Goal: Information Seeking & Learning: Learn about a topic

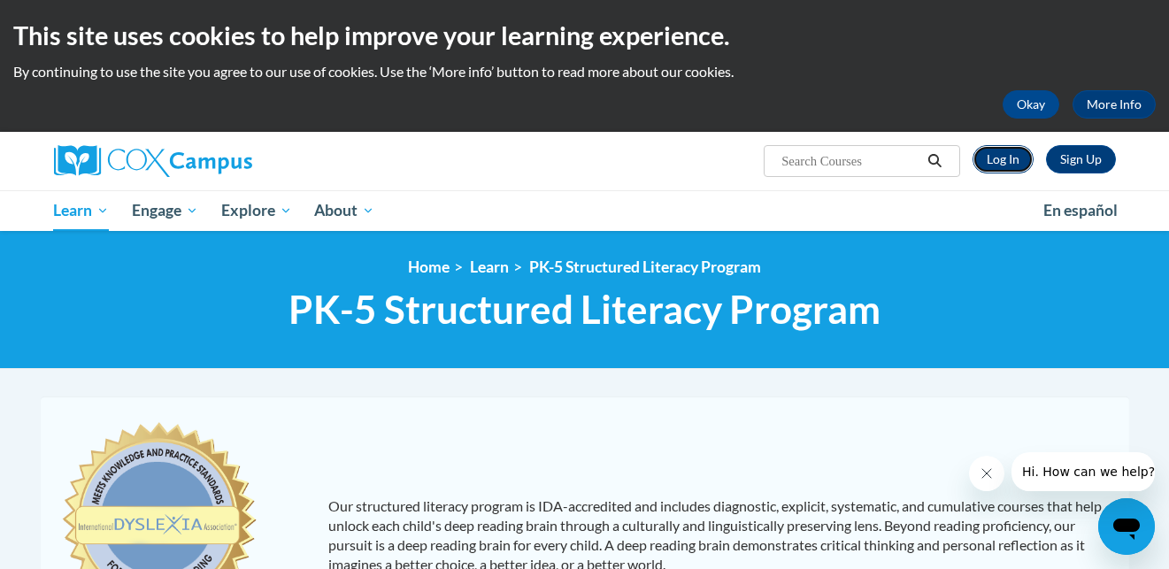
click at [998, 159] on link "Log In" at bounding box center [1002, 159] width 61 height 28
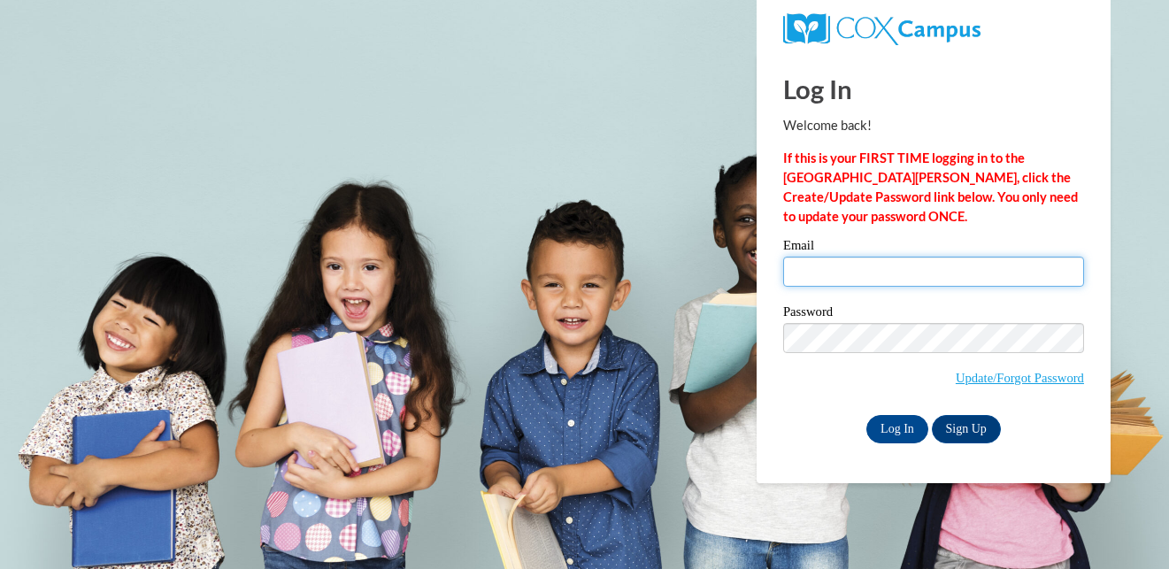
click at [803, 257] on input "Email" at bounding box center [933, 272] width 301 height 30
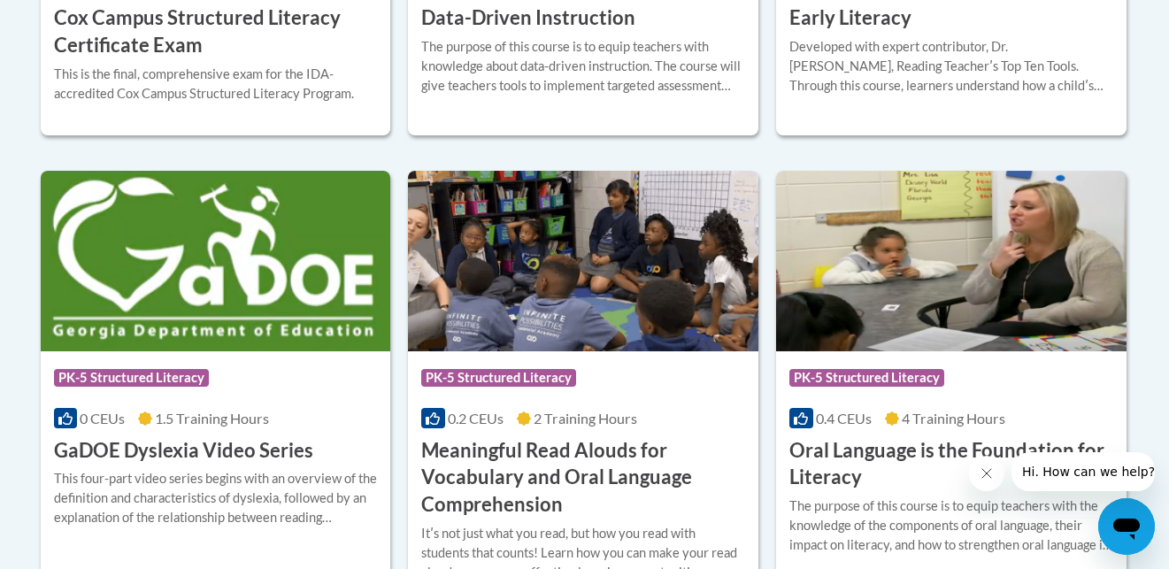
scroll to position [1099, 0]
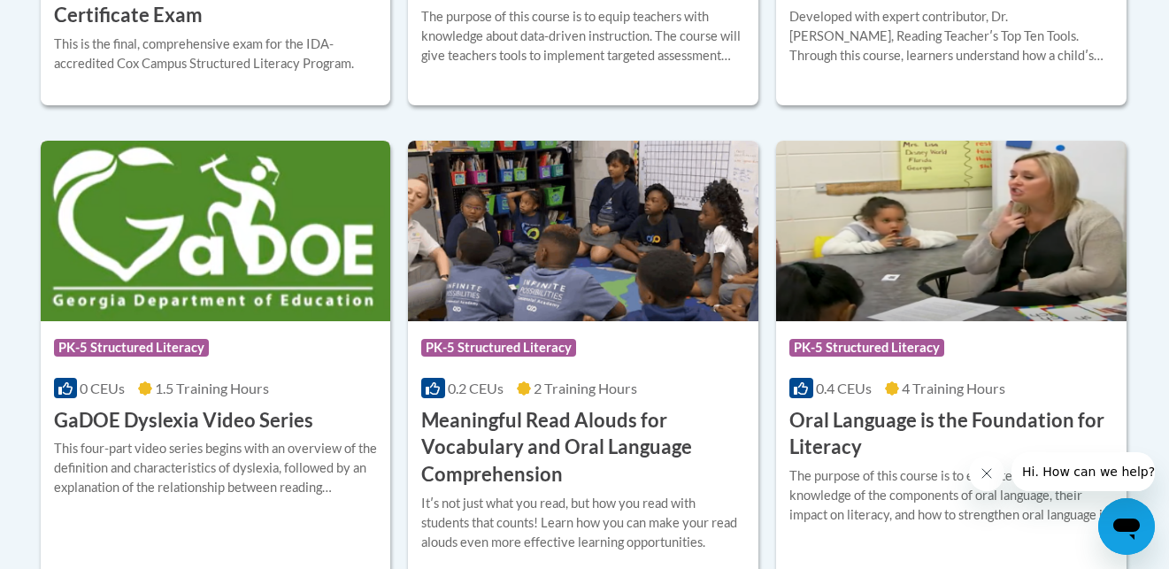
click at [248, 282] on img at bounding box center [216, 231] width 350 height 181
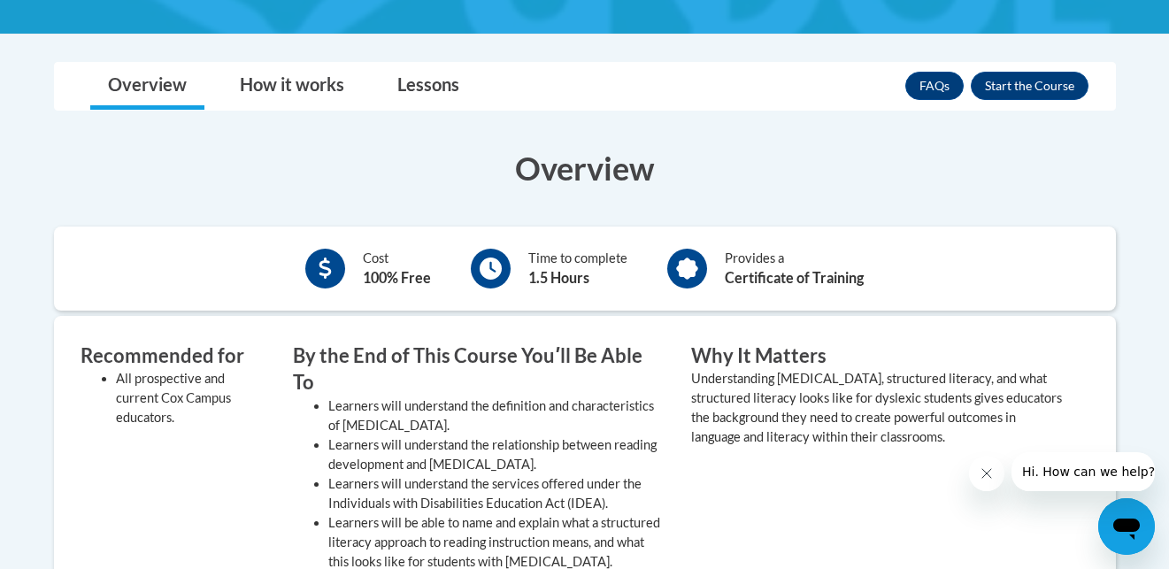
scroll to position [449, 0]
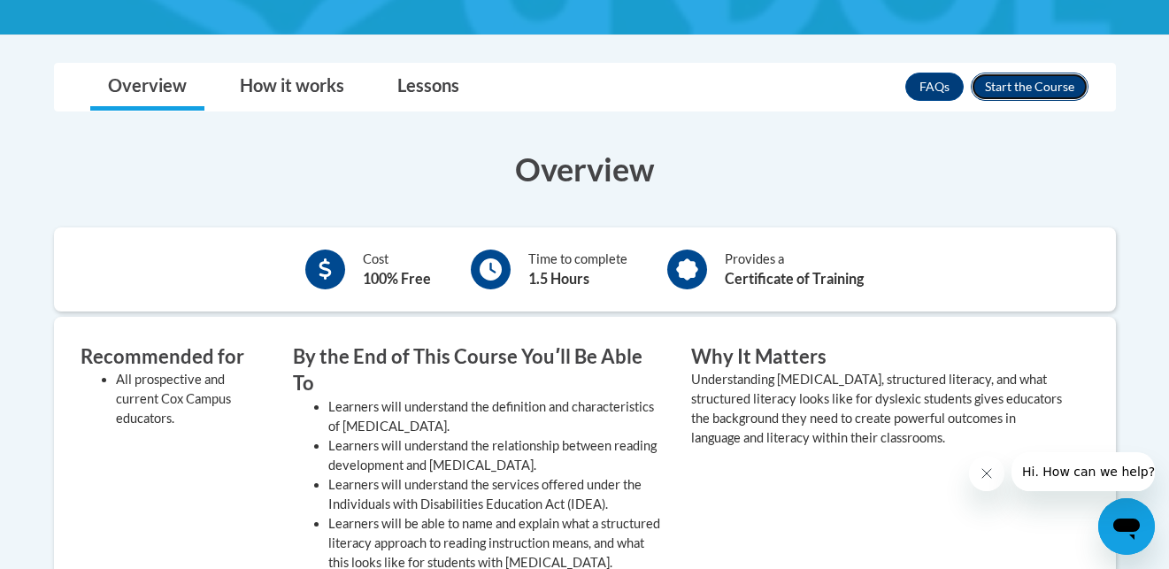
click at [1020, 87] on button "Enroll" at bounding box center [1030, 87] width 118 height 28
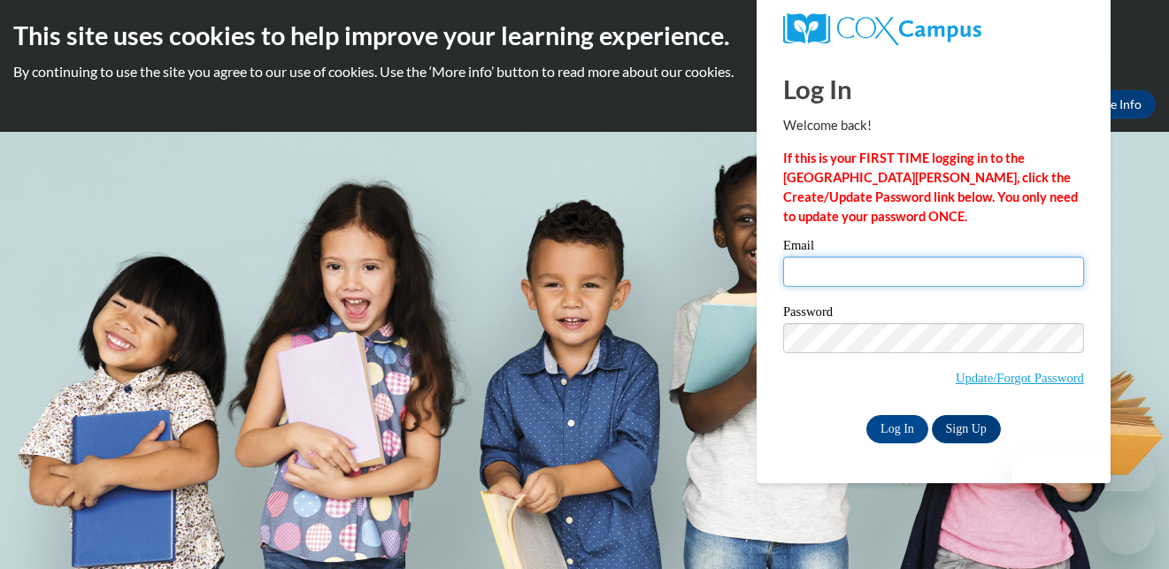
click at [899, 276] on input "Email" at bounding box center [933, 272] width 301 height 30
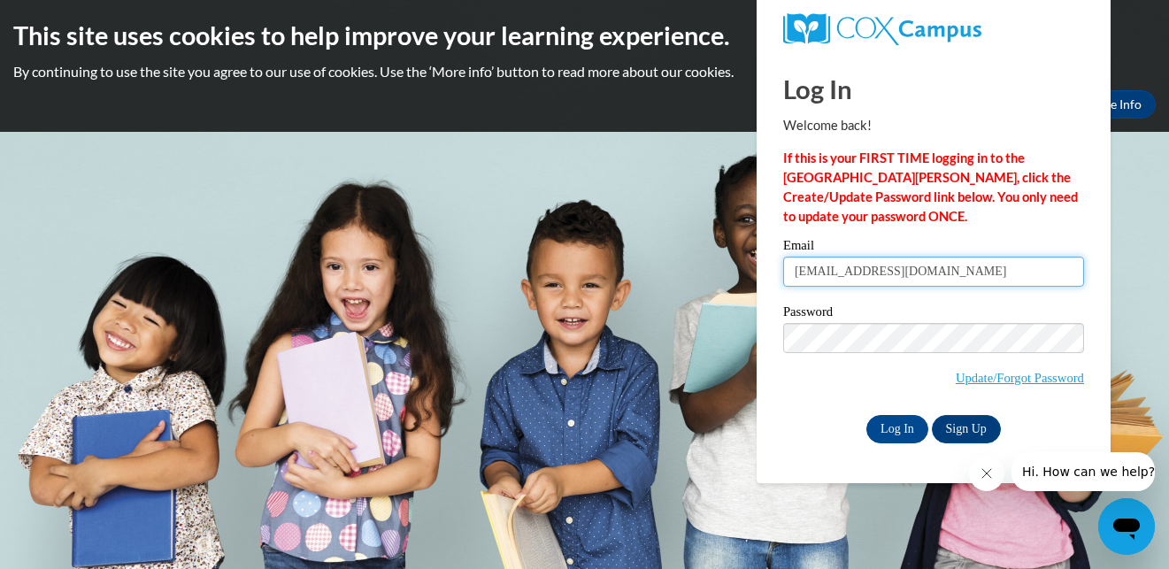
type input "[EMAIL_ADDRESS][DOMAIN_NAME]"
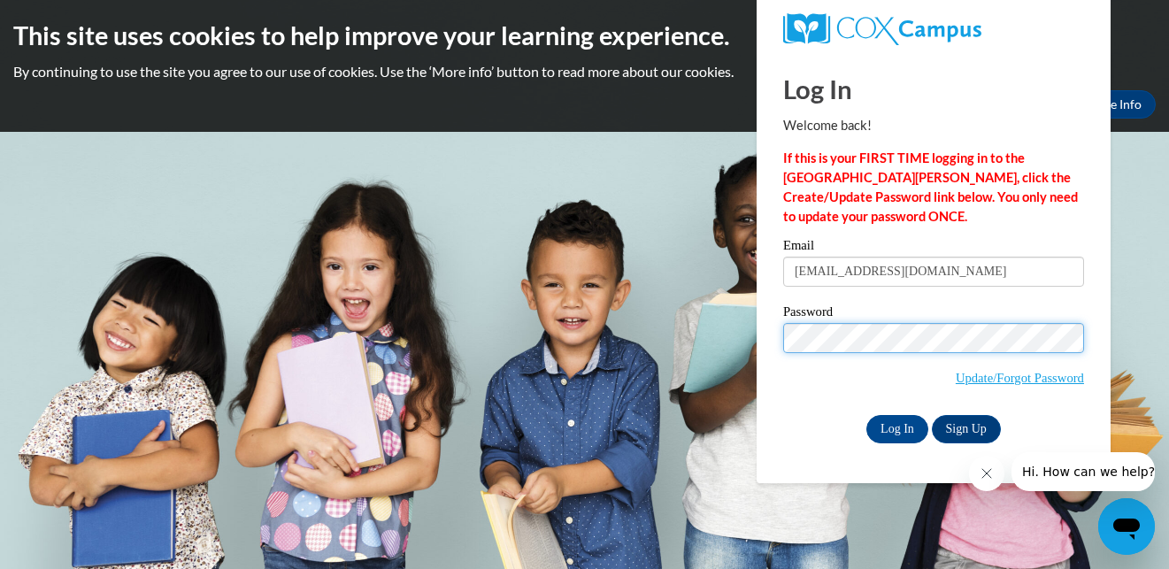
click at [866, 415] on input "Log In" at bounding box center [897, 429] width 62 height 28
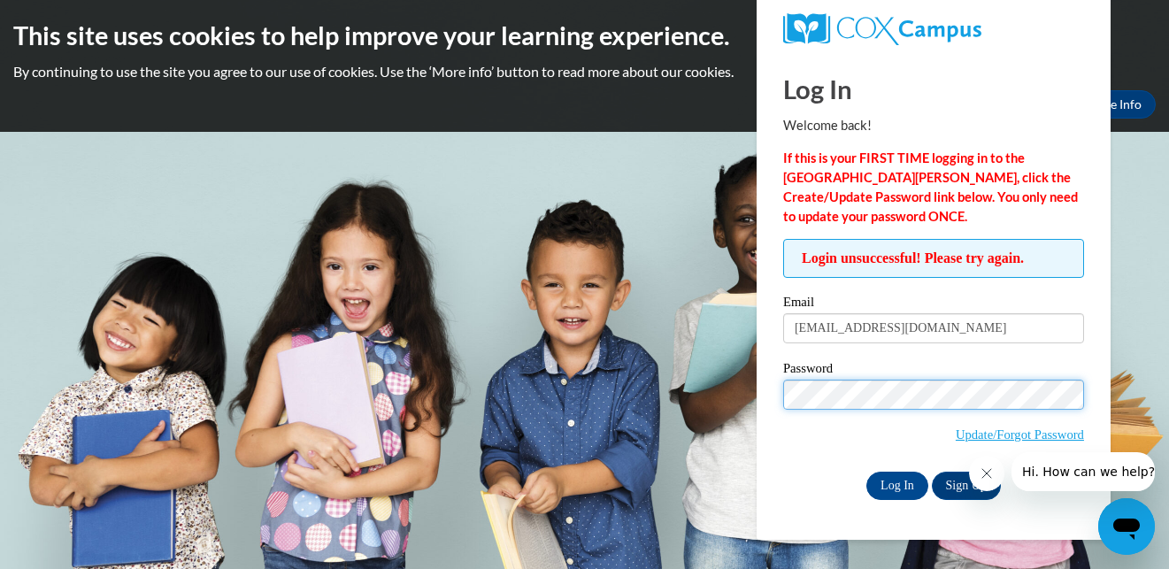
click at [866, 472] on input "Log In" at bounding box center [897, 486] width 62 height 28
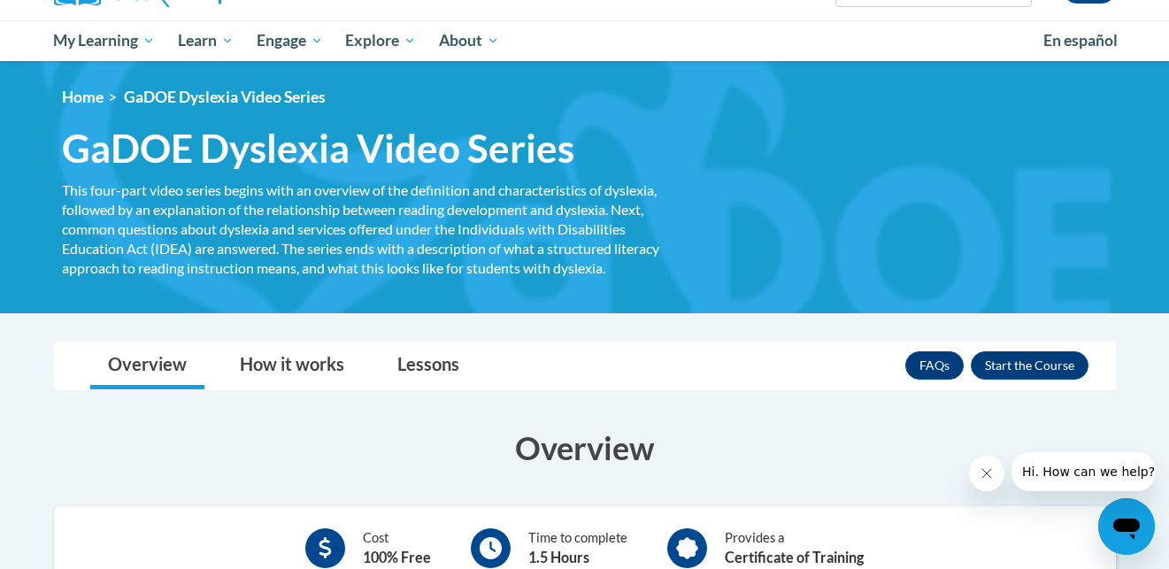
scroll to position [173, 0]
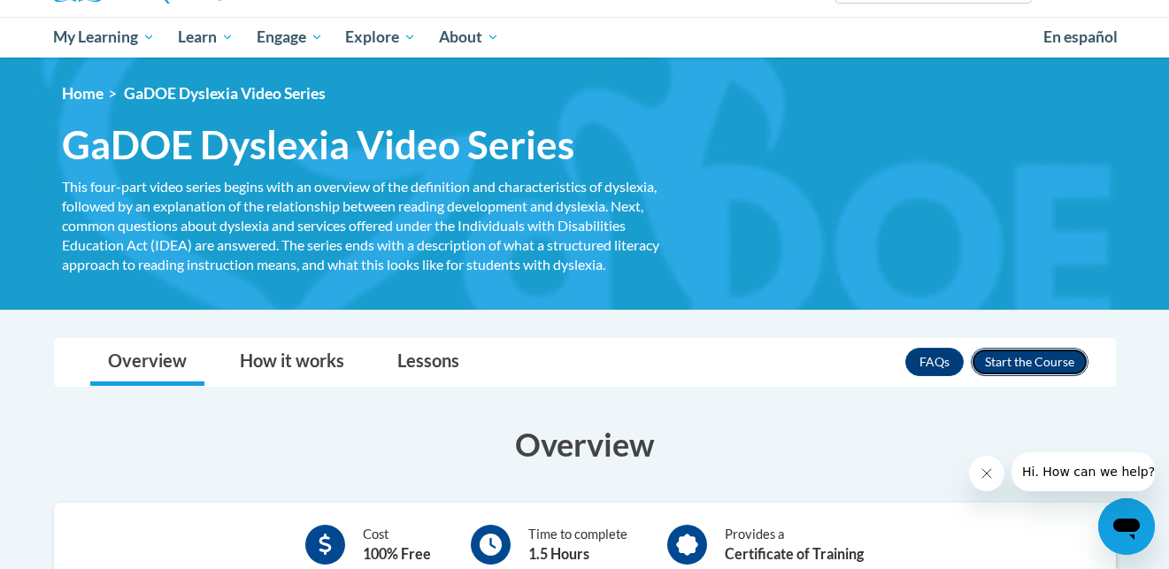
click at [1018, 359] on button "Enroll" at bounding box center [1030, 362] width 118 height 28
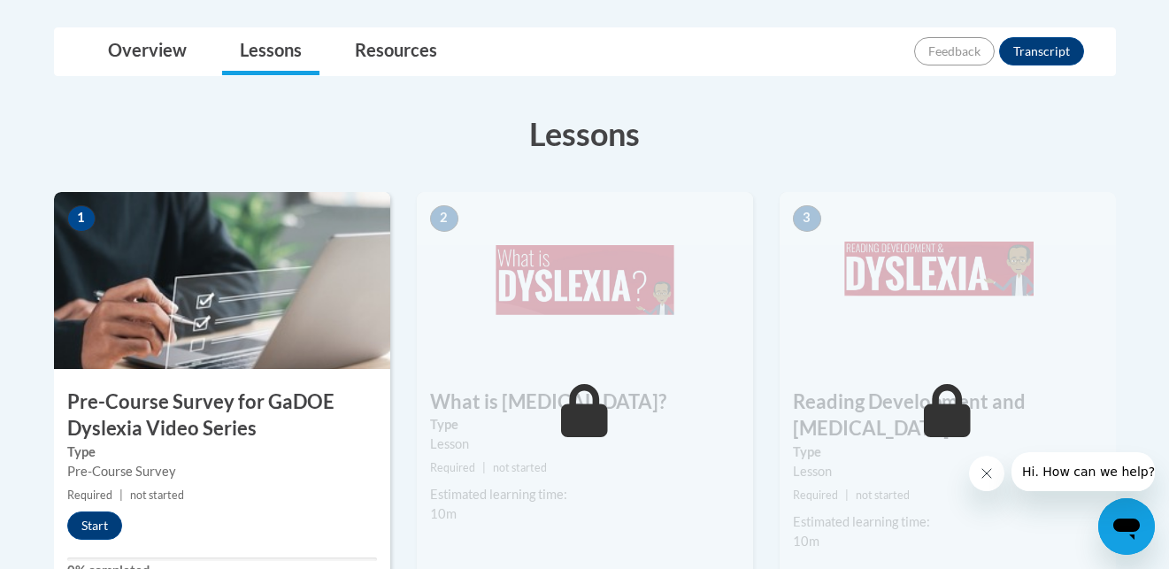
scroll to position [469, 0]
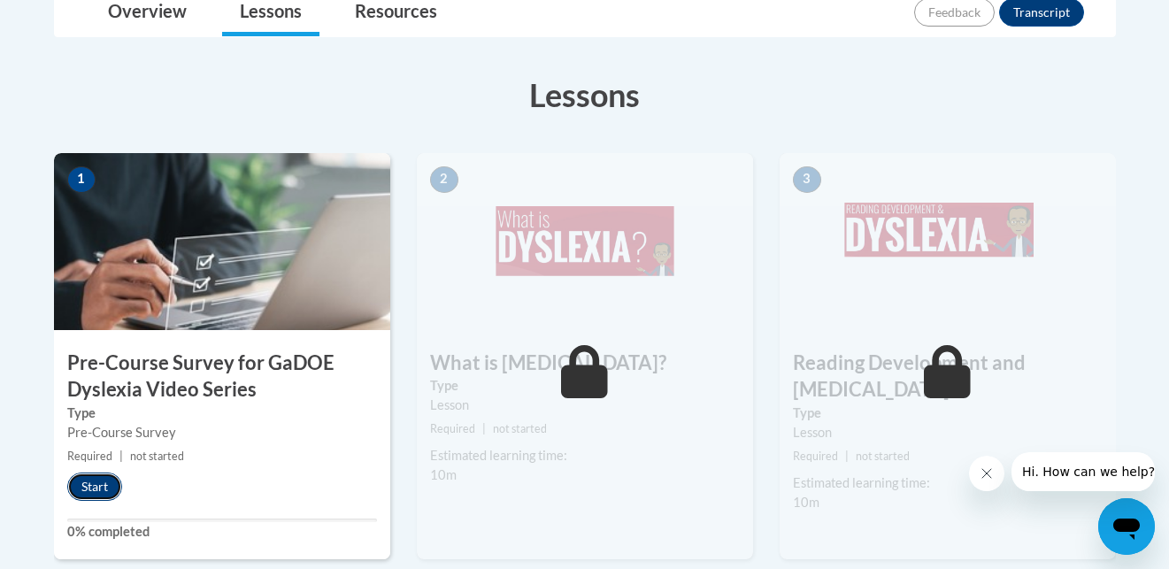
click at [107, 497] on button "Start" at bounding box center [94, 487] width 55 height 28
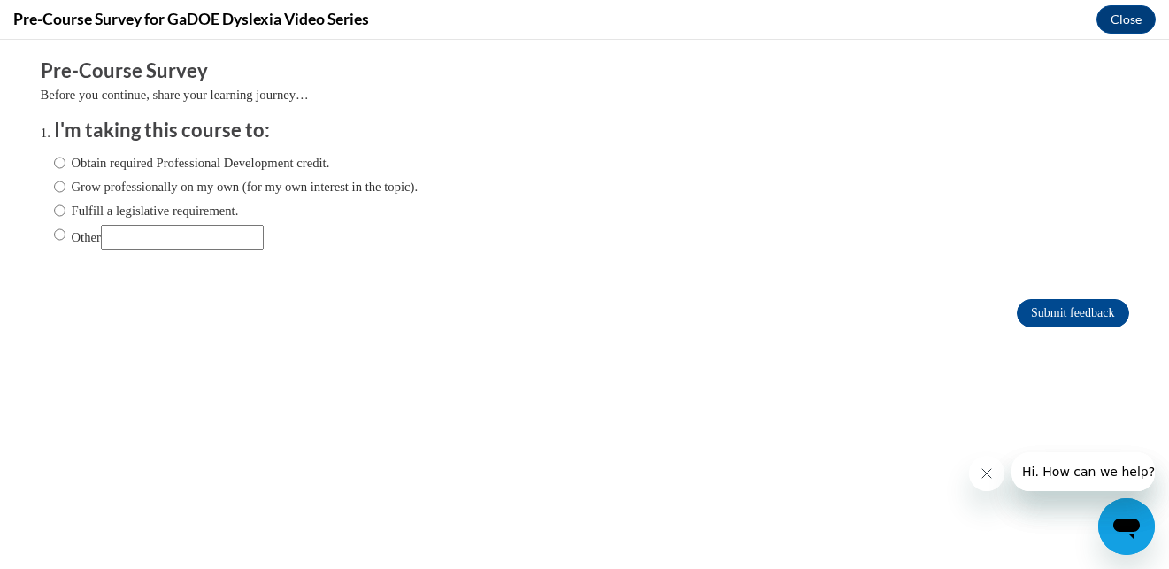
scroll to position [0, 0]
click at [85, 163] on label "Obtain required Professional Development credit." at bounding box center [192, 162] width 276 height 19
click at [65, 163] on input "Obtain required Professional Development credit." at bounding box center [60, 162] width 12 height 19
radio input "true"
click at [1035, 318] on input "Submit feedback" at bounding box center [1072, 313] width 111 height 28
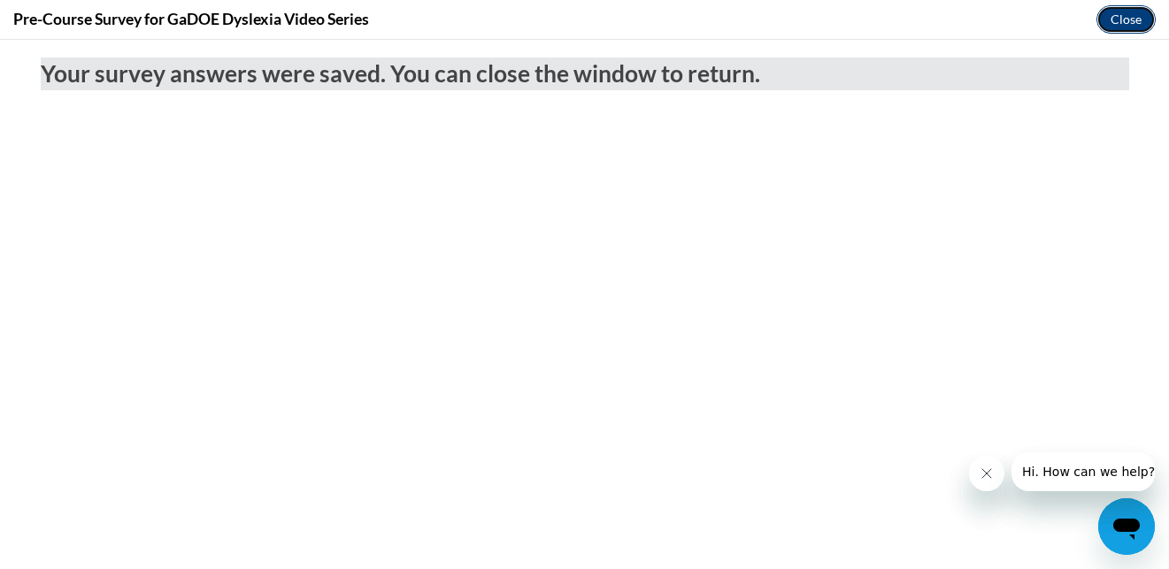
click at [1118, 25] on button "Close" at bounding box center [1125, 19] width 59 height 28
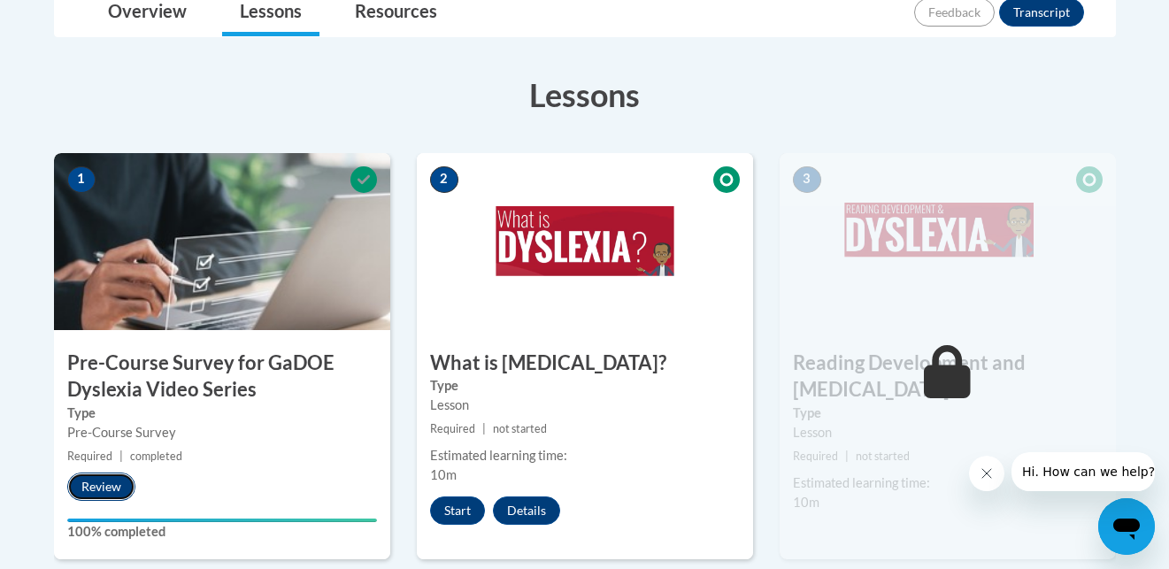
click at [110, 495] on button "Review" at bounding box center [101, 487] width 68 height 28
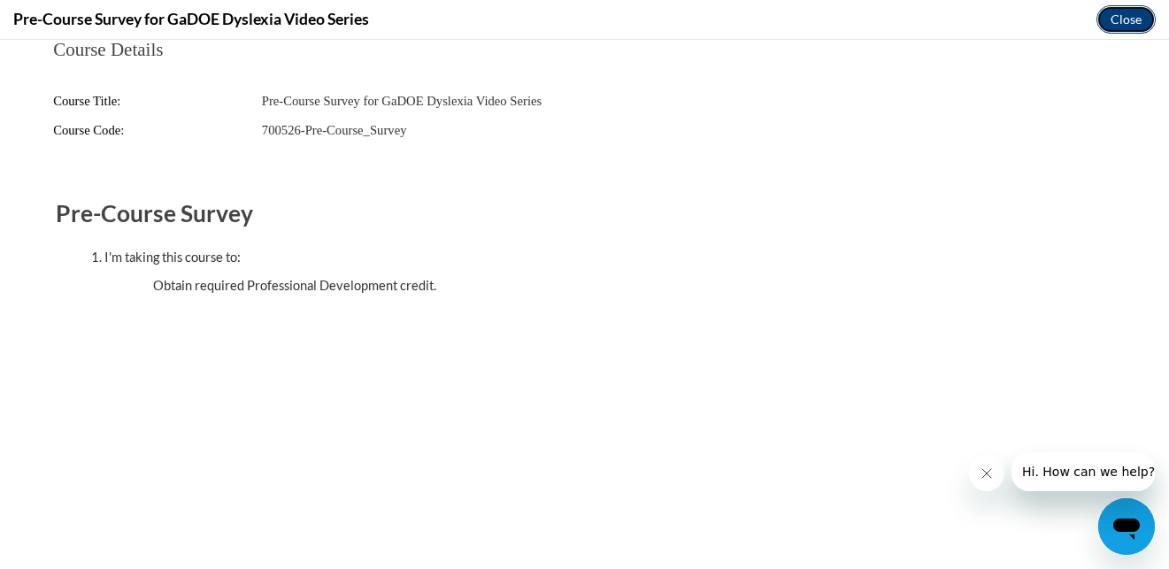
click at [1111, 26] on button "Close" at bounding box center [1125, 19] width 59 height 28
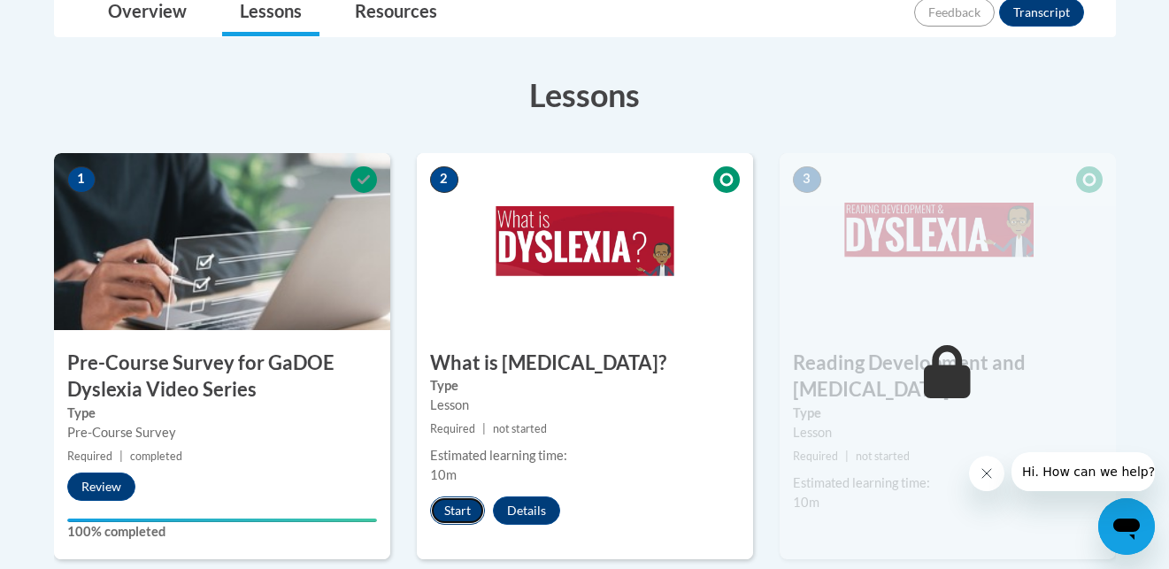
click at [463, 501] on button "Start" at bounding box center [457, 510] width 55 height 28
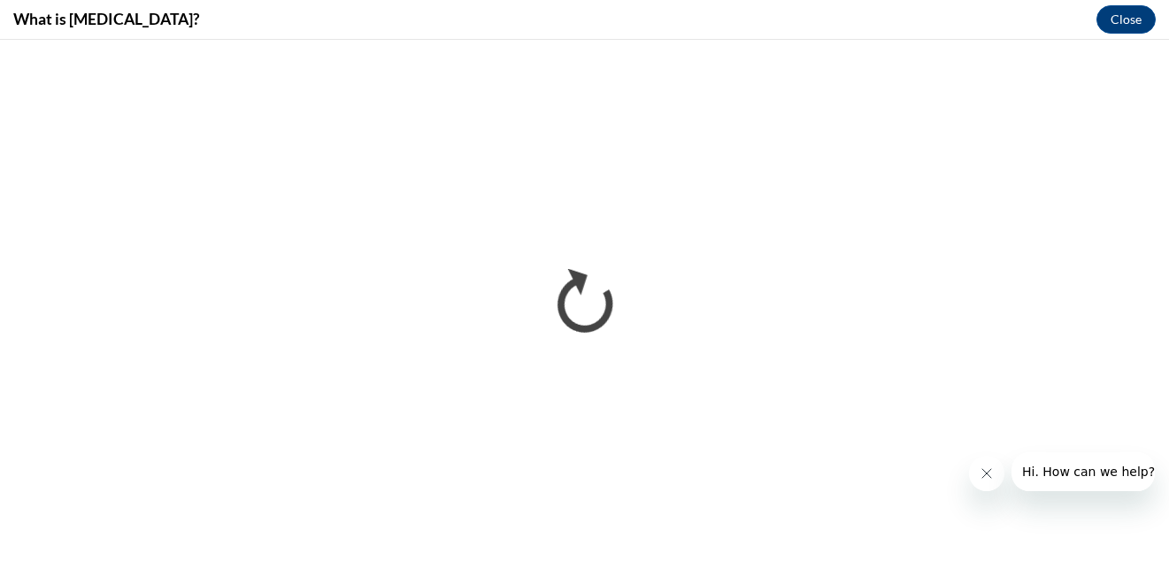
click at [980, 478] on icon "Close message from company" at bounding box center [987, 473] width 14 height 14
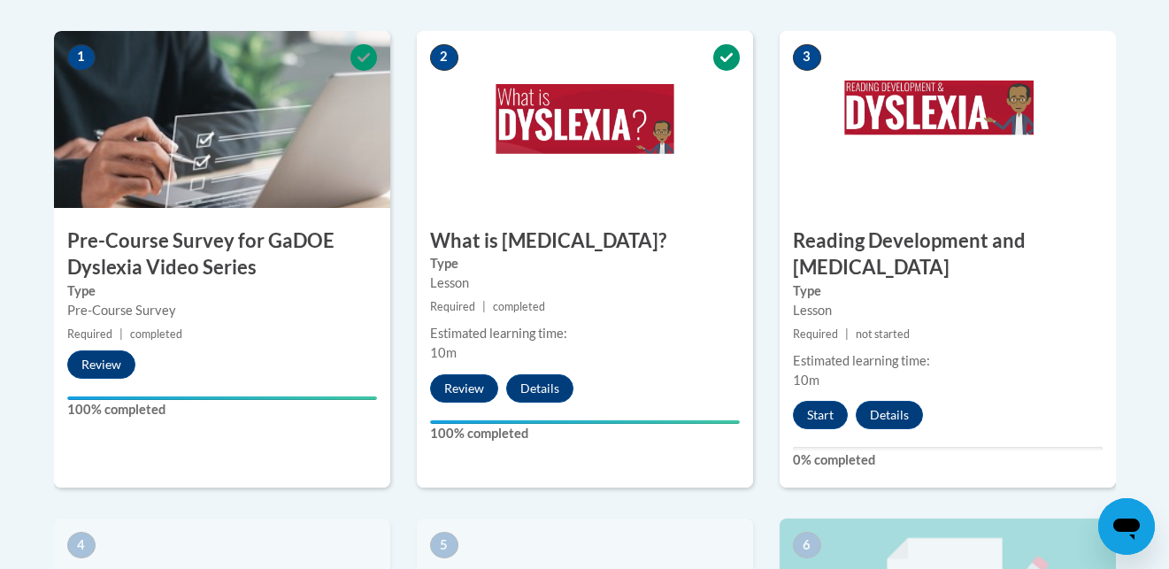
scroll to position [593, 0]
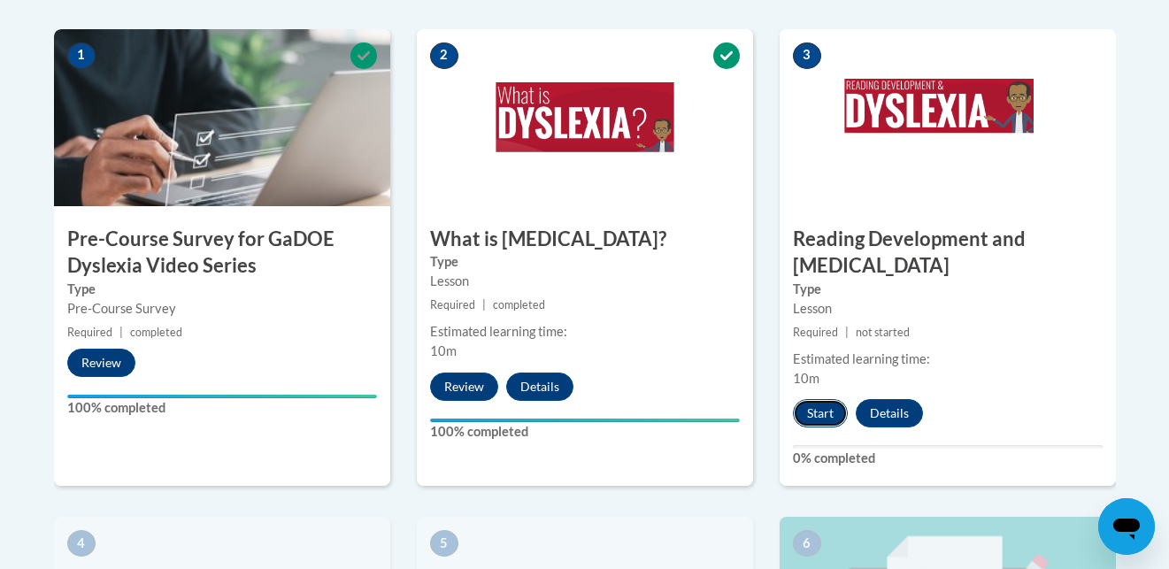
click at [803, 399] on button "Start" at bounding box center [820, 413] width 55 height 28
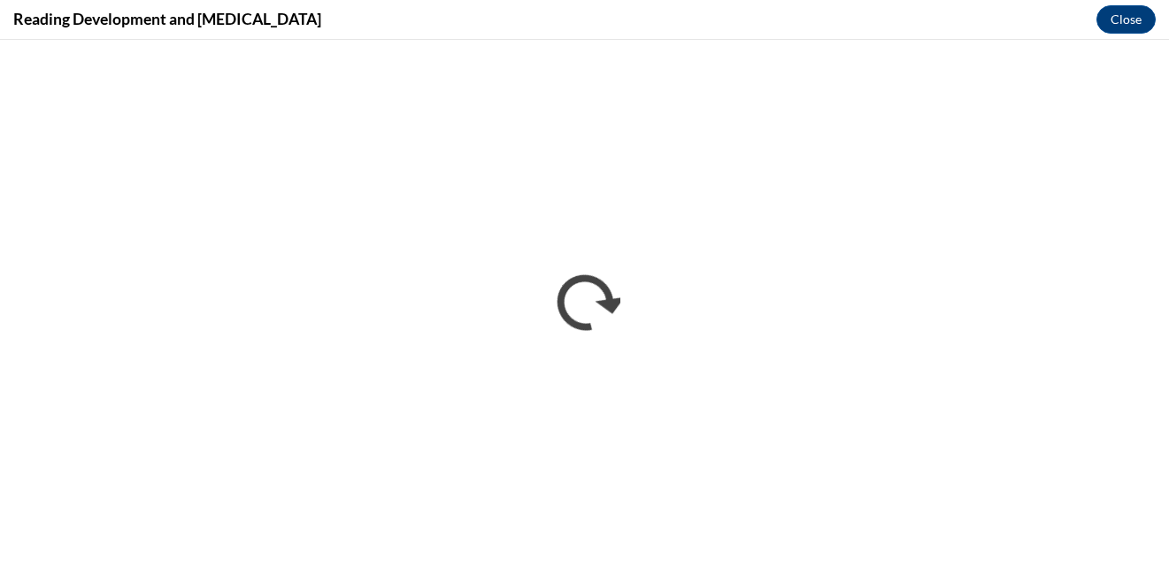
scroll to position [0, 0]
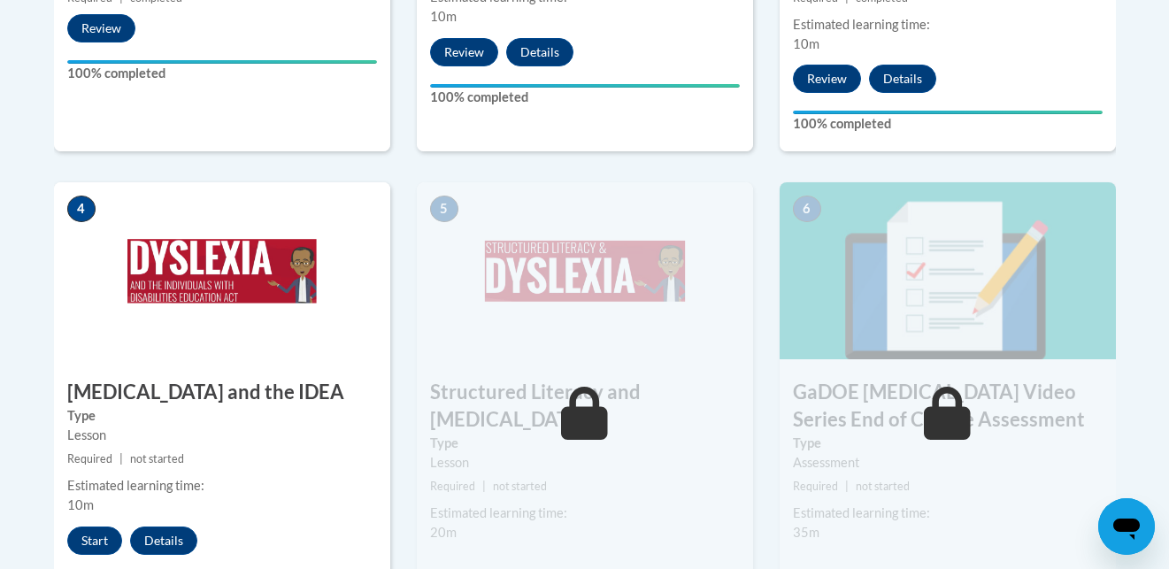
scroll to position [949, 0]
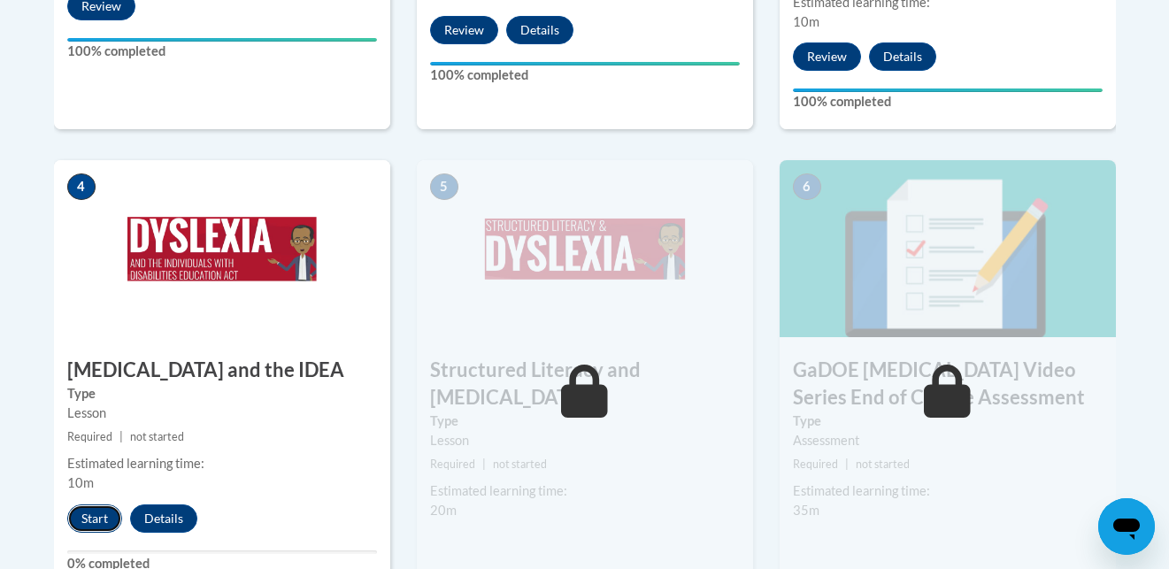
click at [79, 504] on button "Start" at bounding box center [94, 518] width 55 height 28
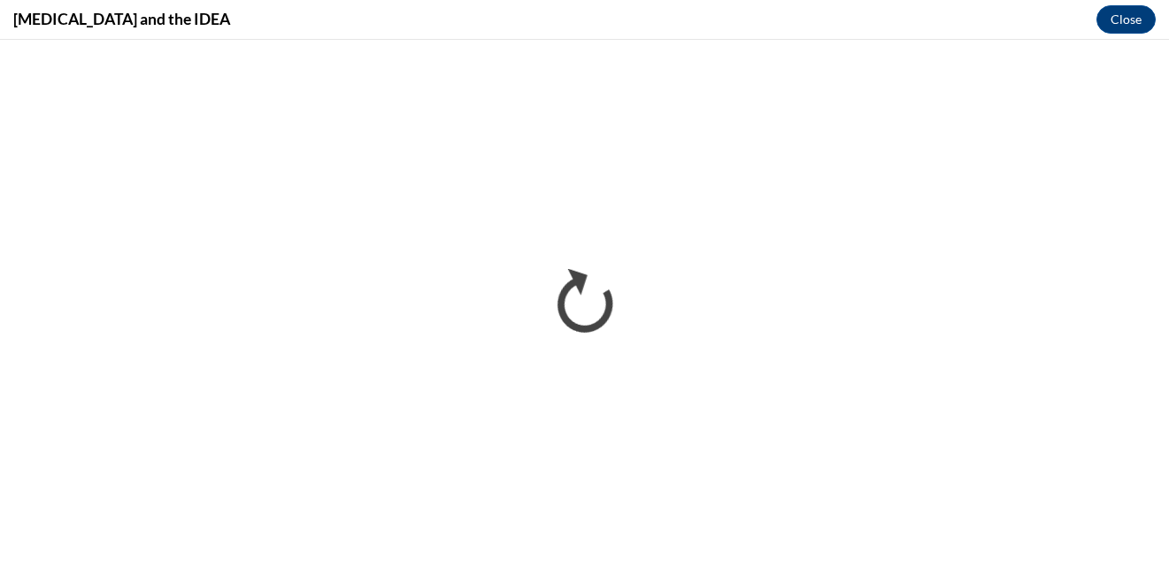
scroll to position [0, 0]
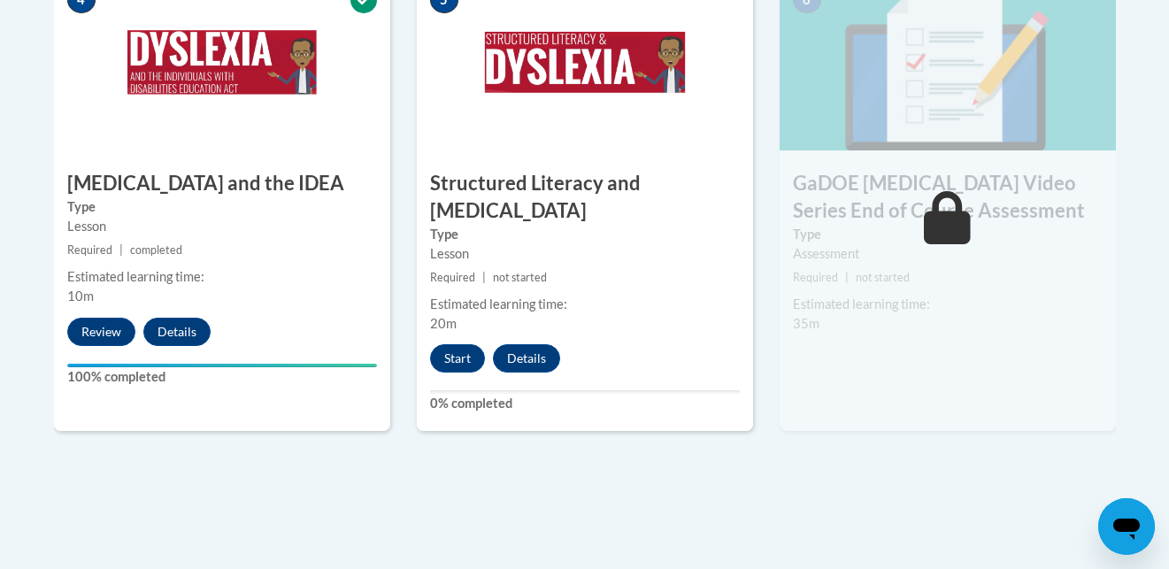
scroll to position [1146, 0]
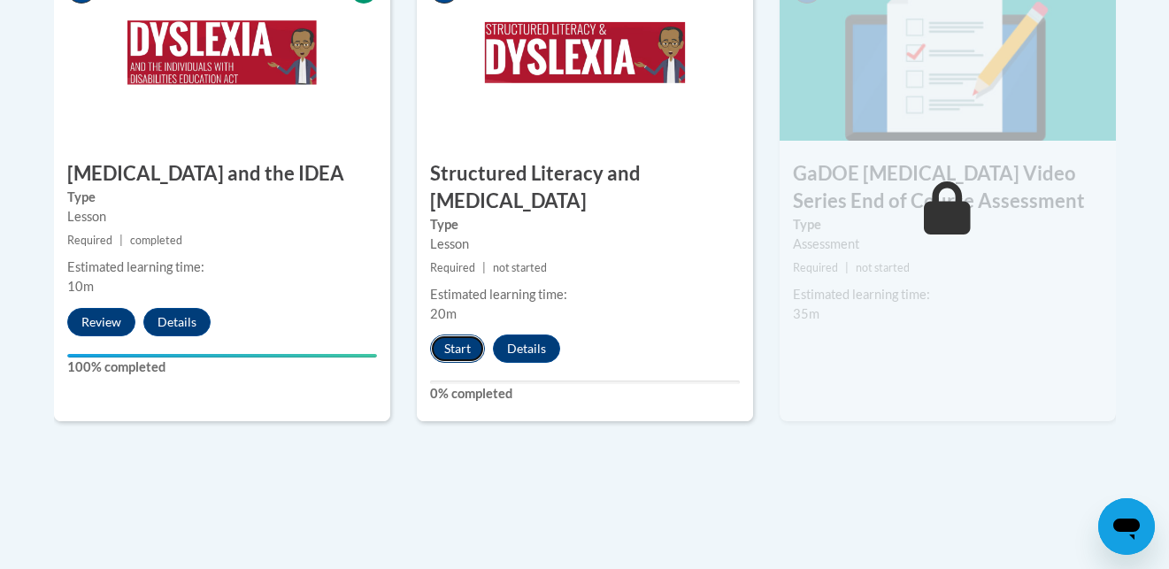
click at [457, 334] on button "Start" at bounding box center [457, 348] width 55 height 28
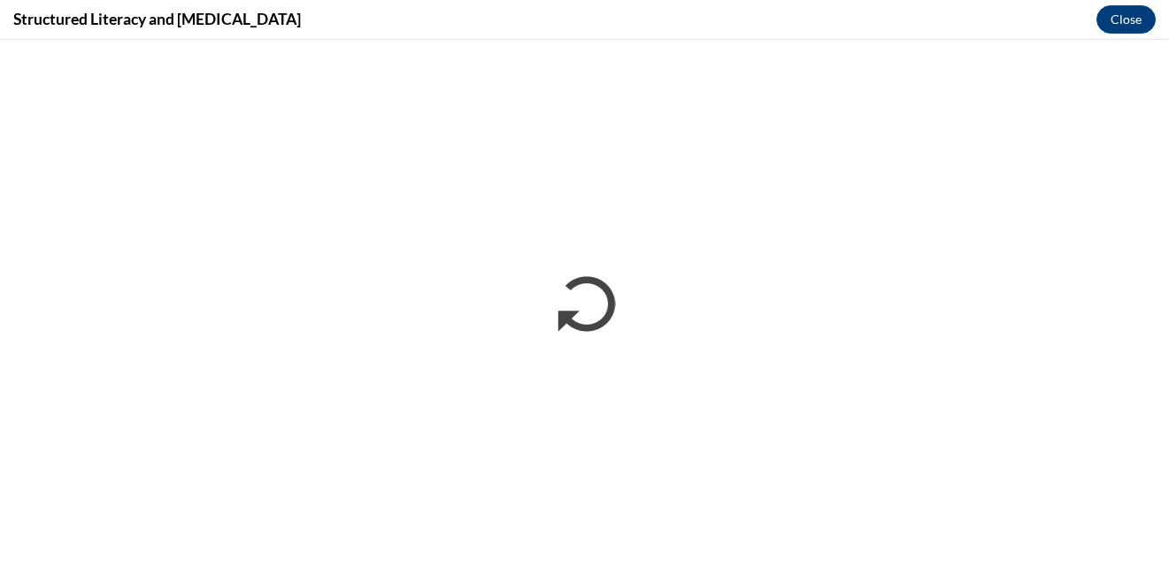
scroll to position [0, 0]
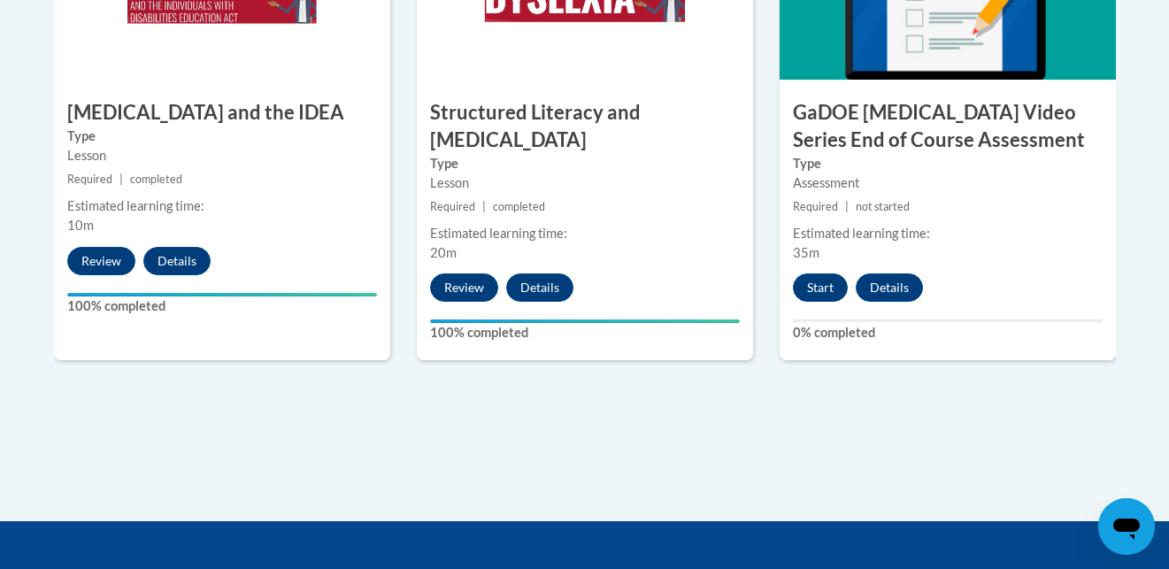
scroll to position [1291, 0]
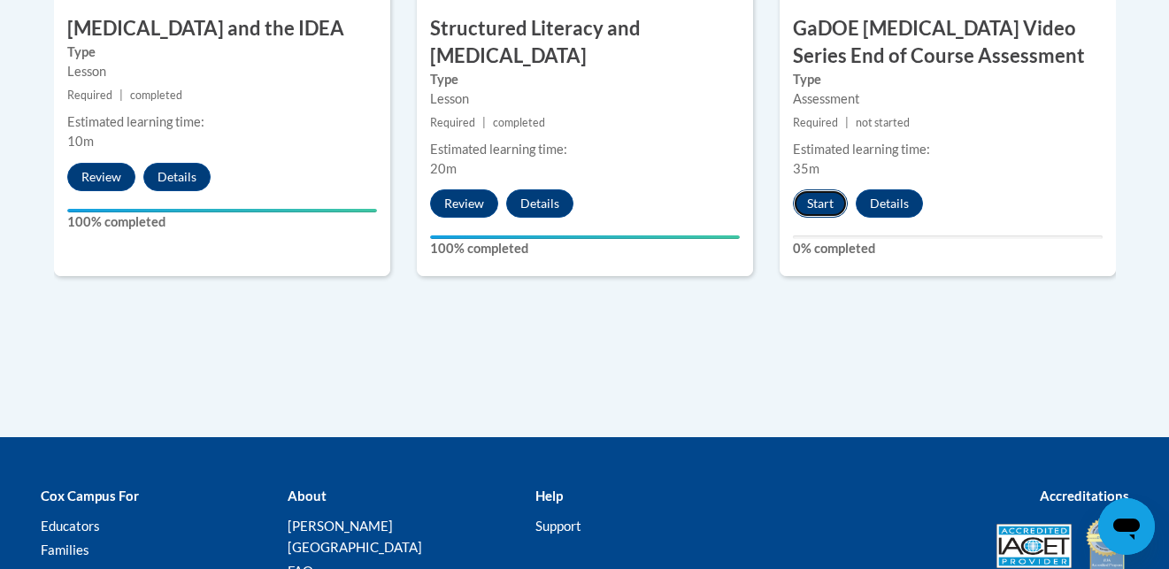
click at [826, 189] on button "Start" at bounding box center [820, 203] width 55 height 28
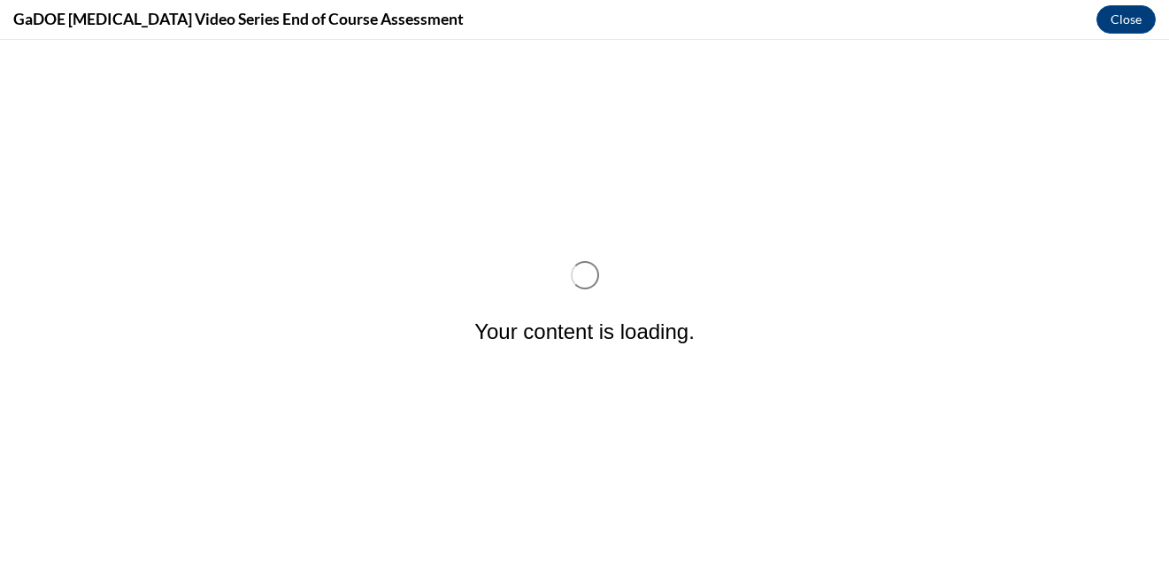
scroll to position [0, 0]
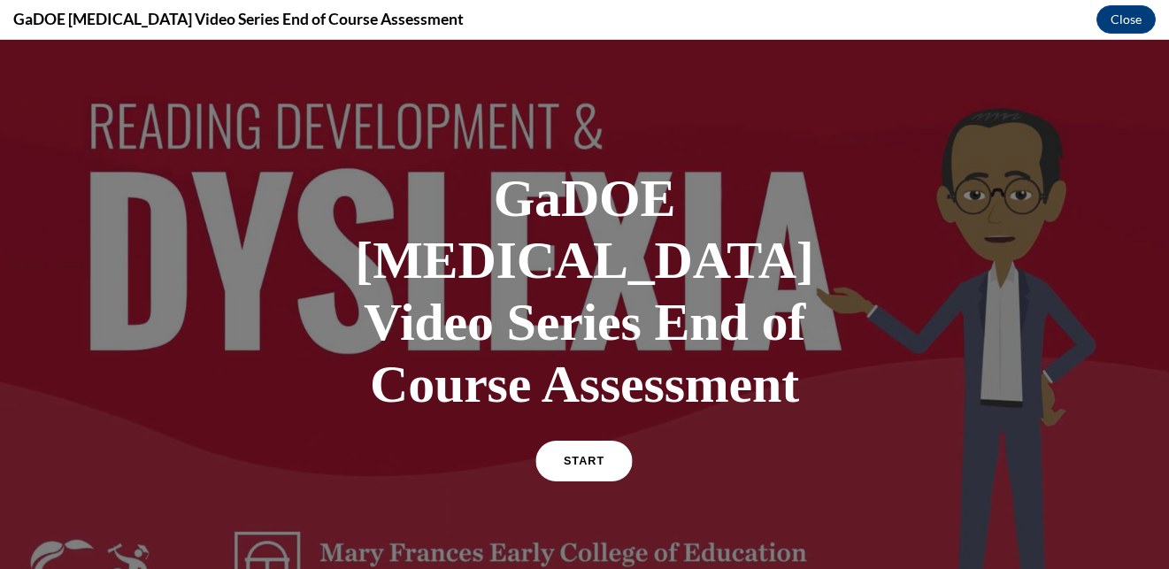
click at [592, 455] on span "START" at bounding box center [584, 461] width 41 height 13
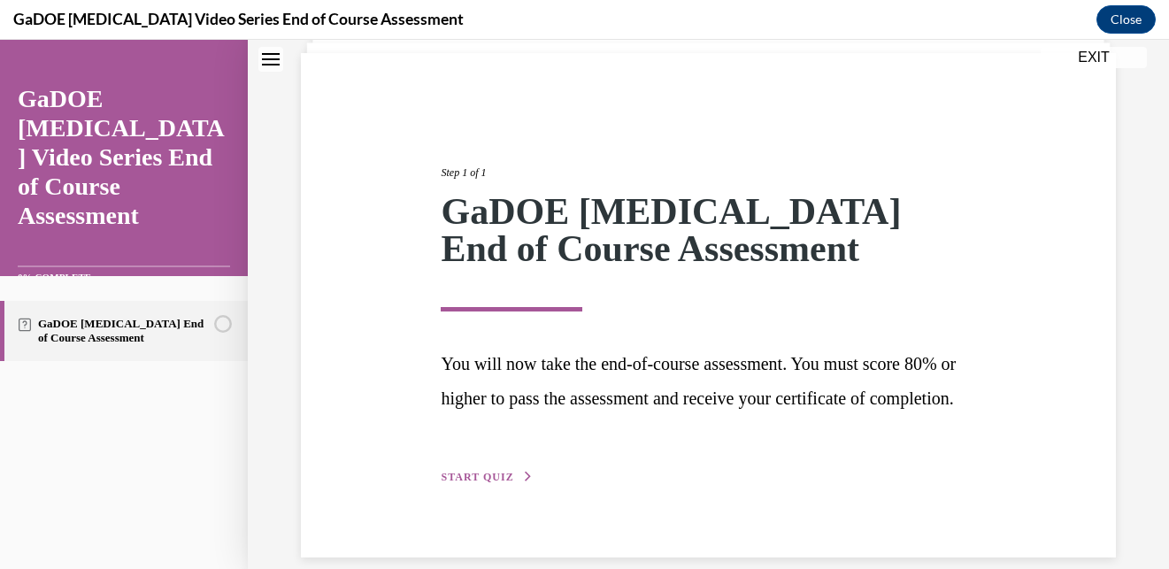
scroll to position [180, 0]
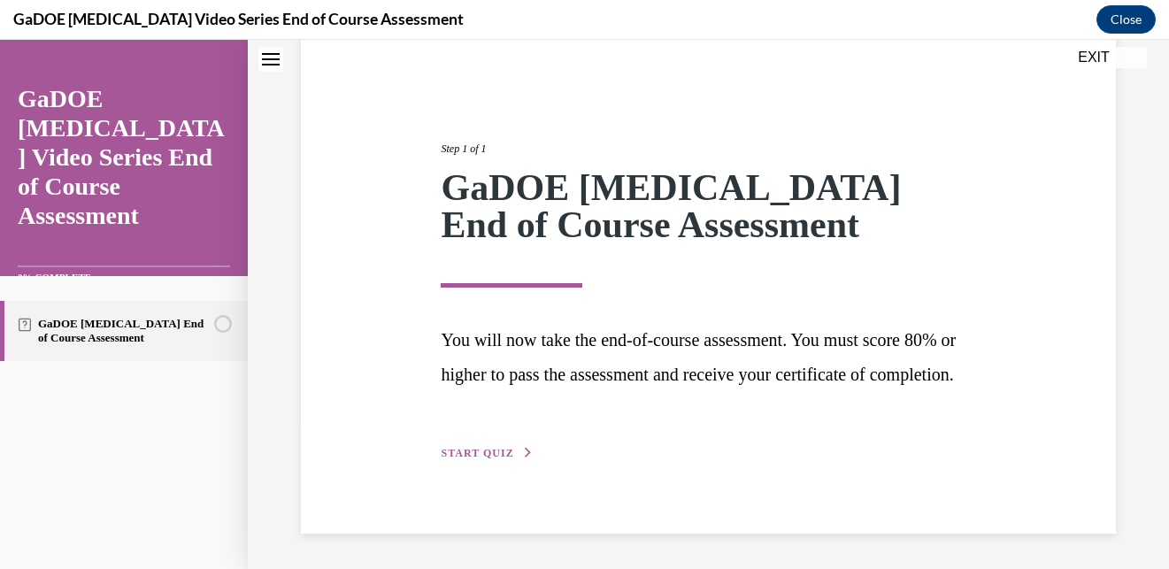
click at [476, 447] on span "START QUIZ" at bounding box center [477, 453] width 73 height 12
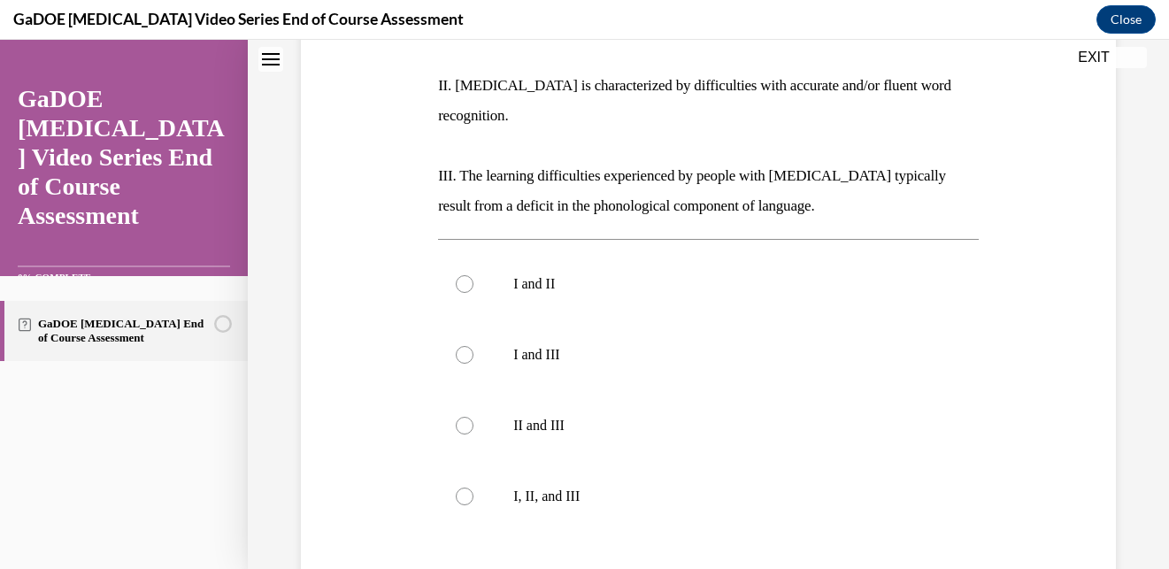
scroll to position [416, 0]
click at [462, 488] on div at bounding box center [465, 497] width 18 height 18
click at [462, 488] on input "I, II, and III" at bounding box center [465, 497] width 18 height 18
radio input "true"
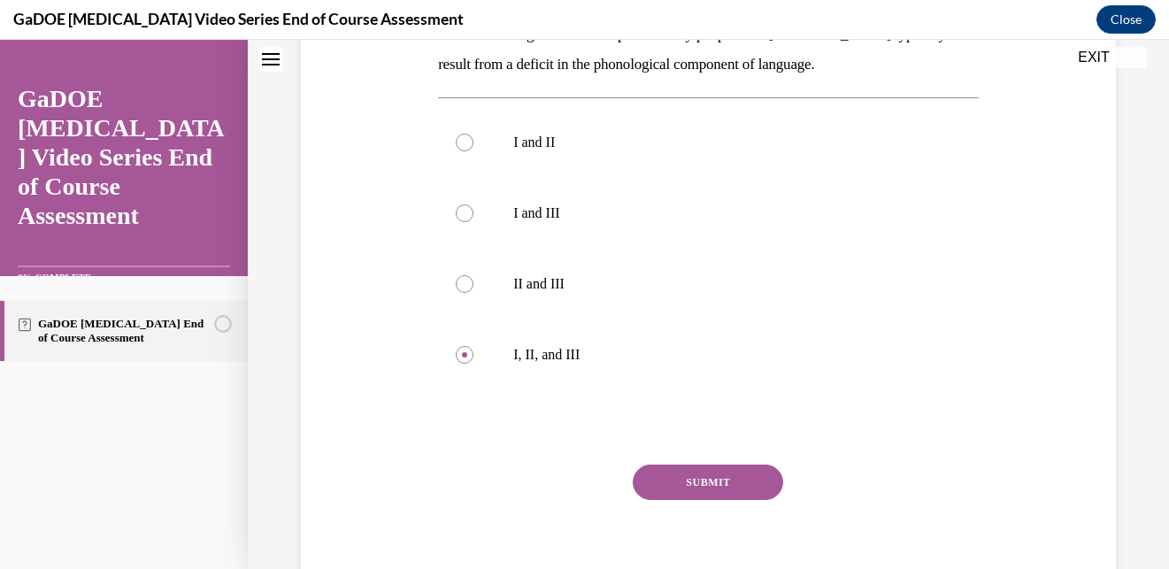
click at [684, 465] on button "SUBMIT" at bounding box center [708, 482] width 150 height 35
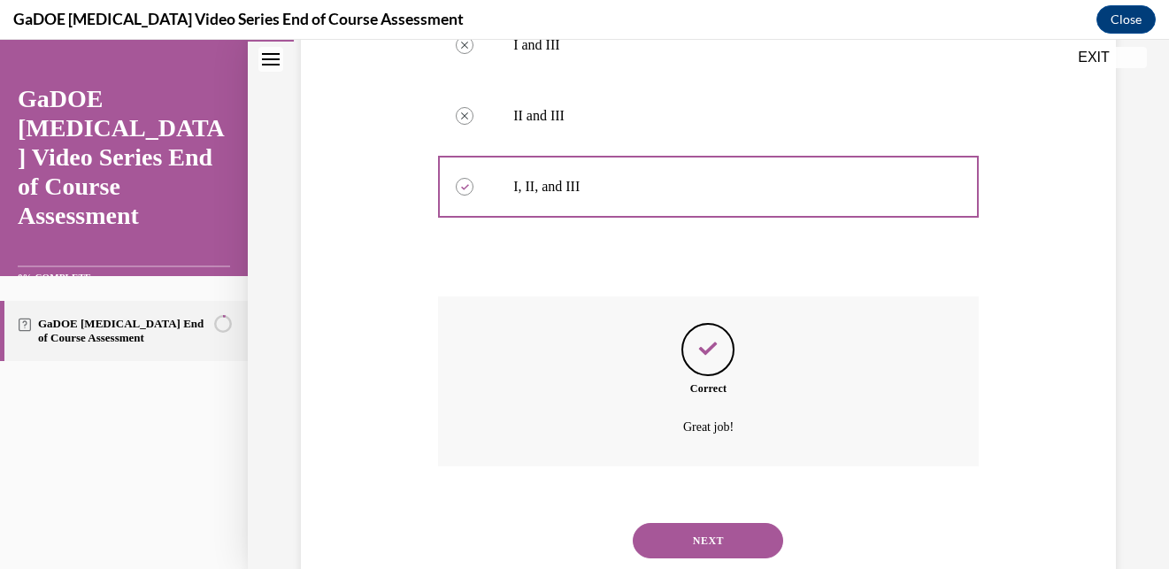
scroll to position [721, 0]
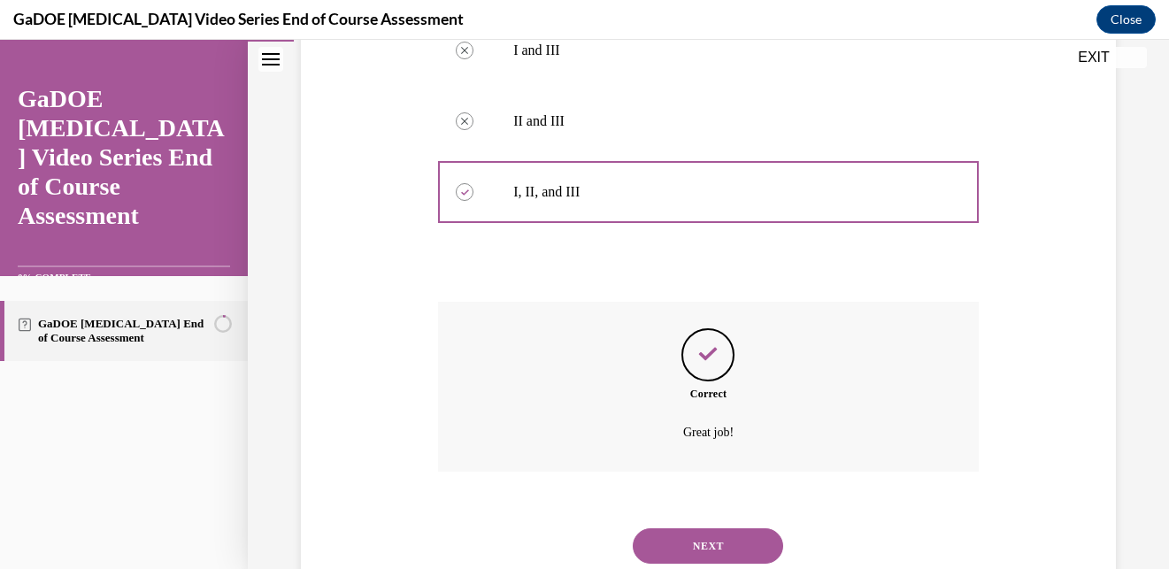
click at [688, 528] on button "NEXT" at bounding box center [708, 545] width 150 height 35
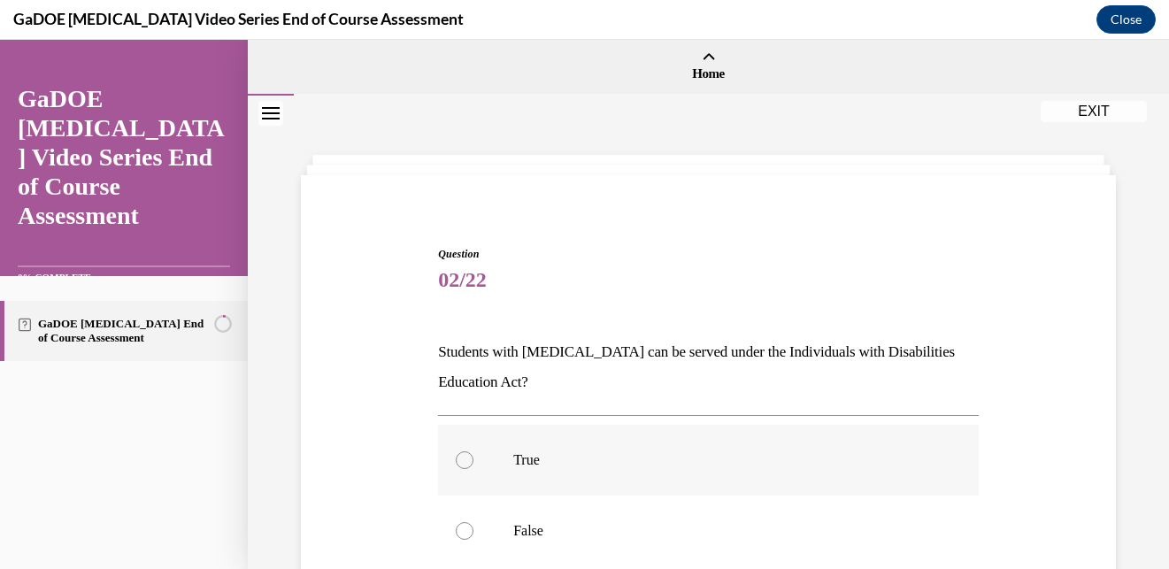
click at [552, 471] on label "True" at bounding box center [708, 460] width 541 height 71
click at [473, 469] on input "True" at bounding box center [465, 460] width 18 height 18
radio input "true"
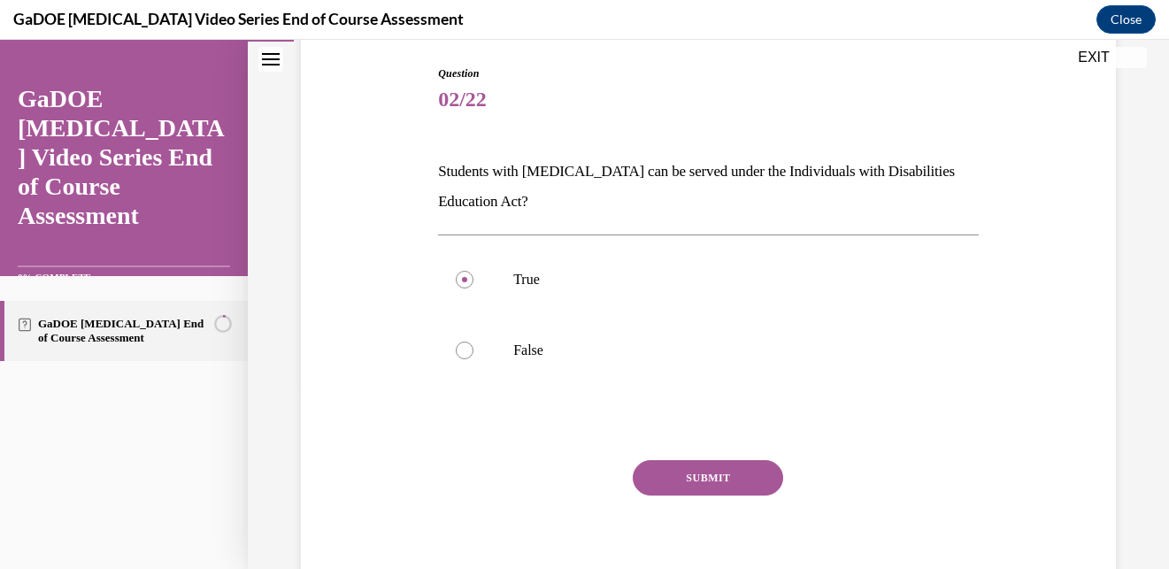
click at [687, 471] on button "SUBMIT" at bounding box center [708, 477] width 150 height 35
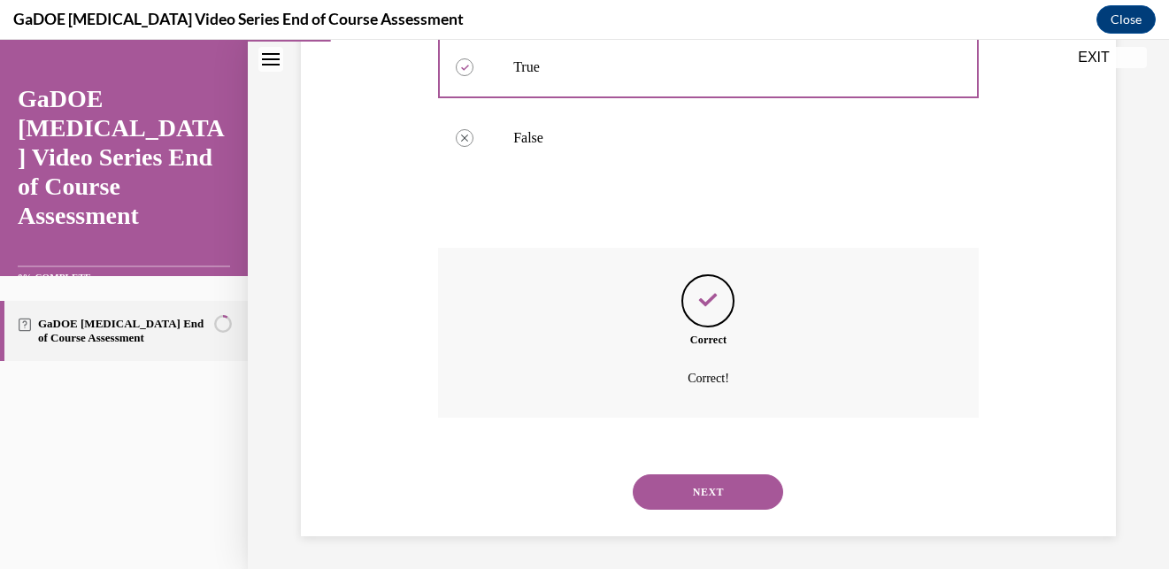
scroll to position [396, 0]
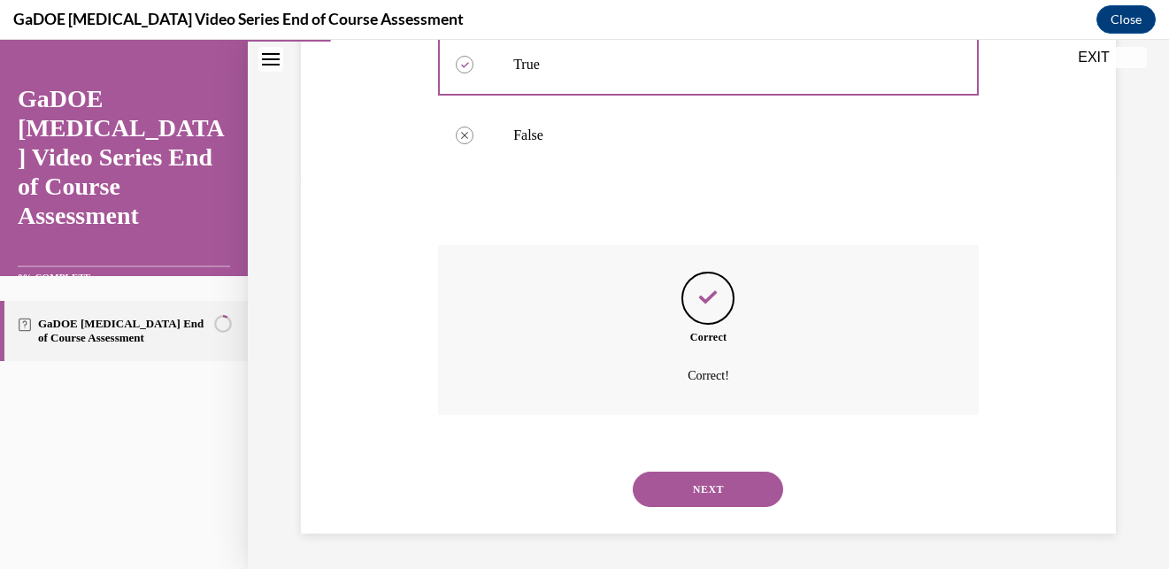
click at [687, 471] on div "NEXT" at bounding box center [708, 489] width 541 height 71
click at [707, 480] on button "NEXT" at bounding box center [708, 489] width 150 height 35
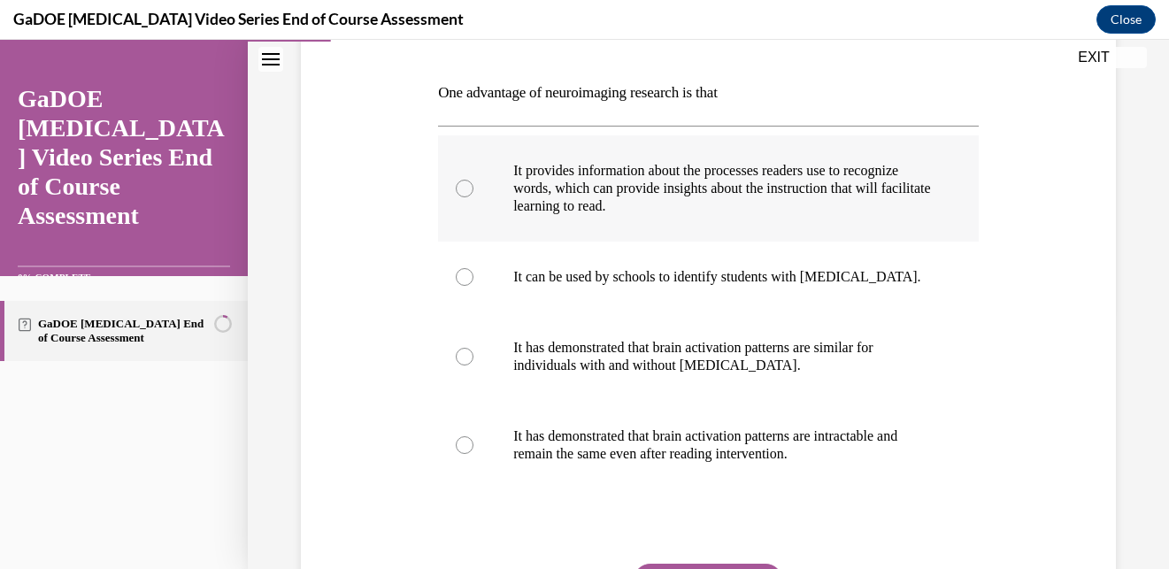
scroll to position [248, 0]
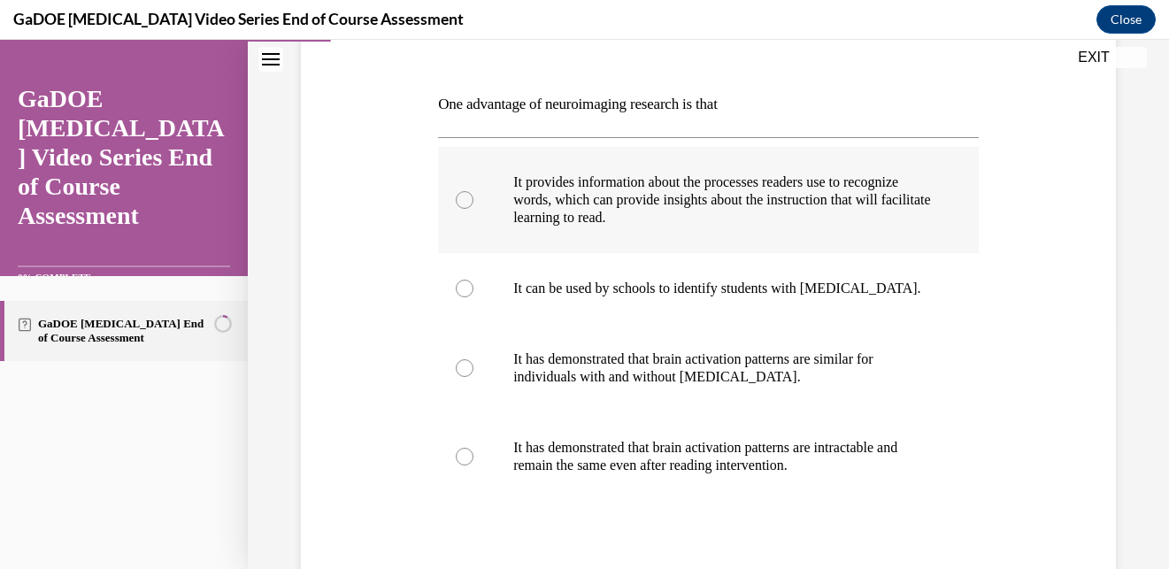
click at [686, 221] on p "It provides information about the processes readers use to recognize words, whi…" at bounding box center [723, 199] width 421 height 53
click at [473, 209] on input "It provides information about the processes readers use to recognize words, whi…" at bounding box center [465, 200] width 18 height 18
radio input "true"
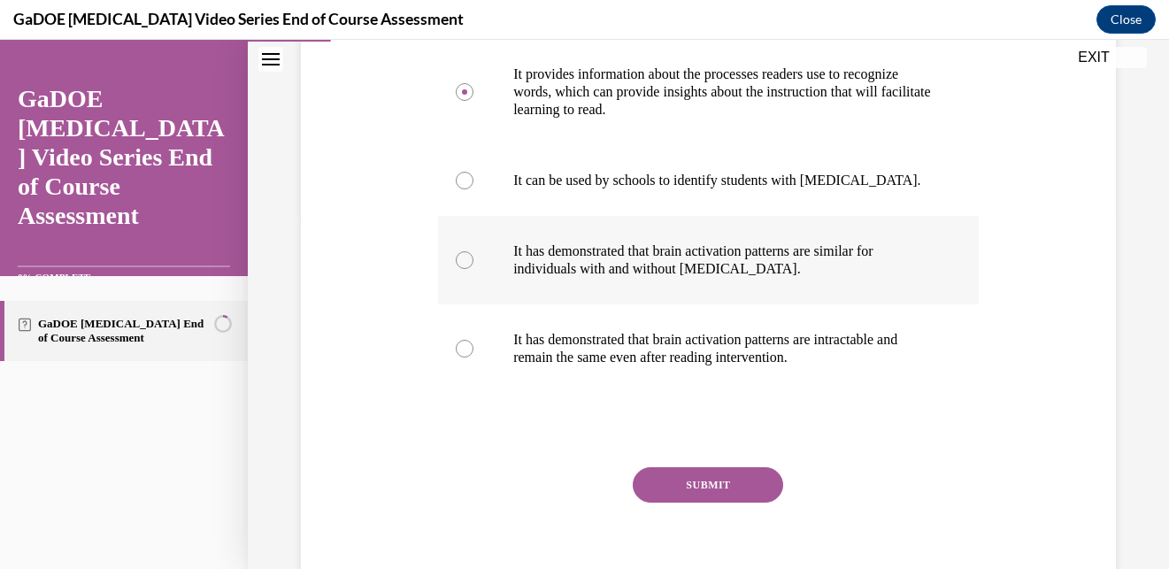
scroll to position [387, 0]
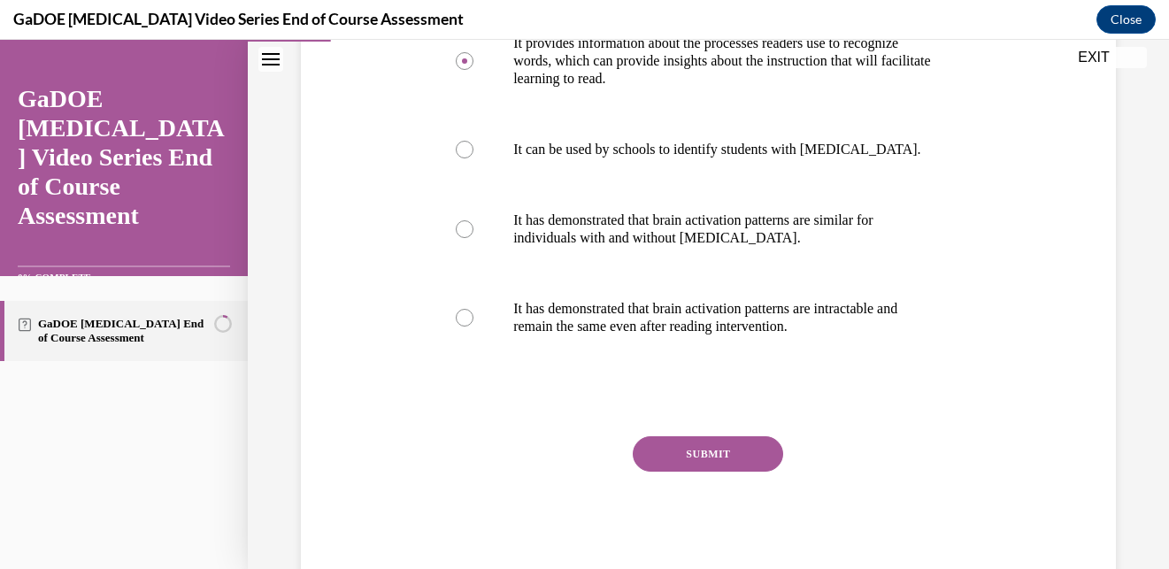
click at [694, 454] on button "SUBMIT" at bounding box center [708, 453] width 150 height 35
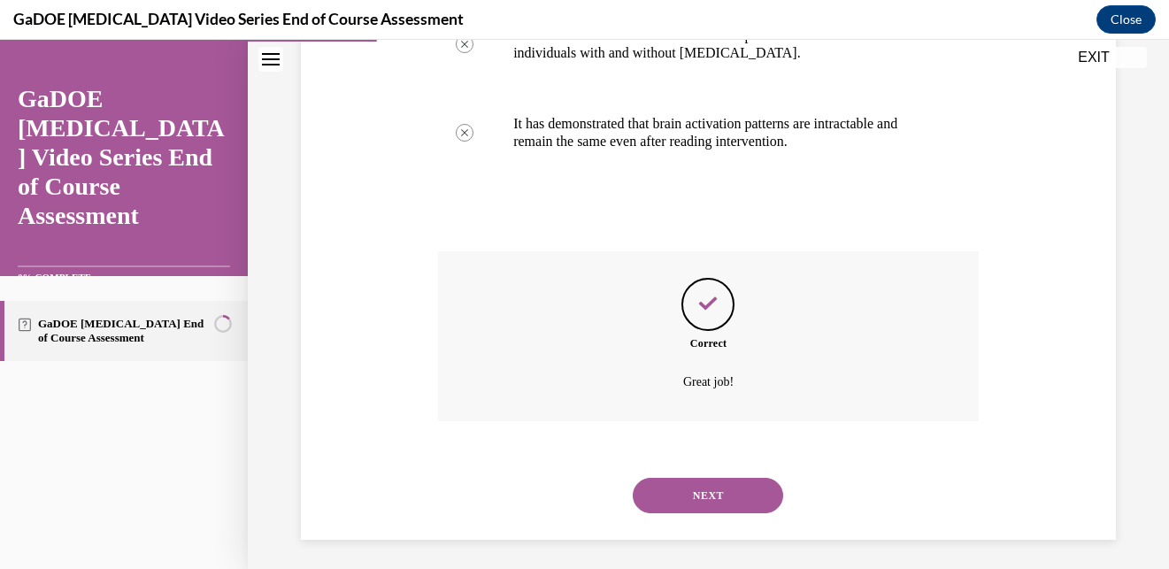
scroll to position [578, 0]
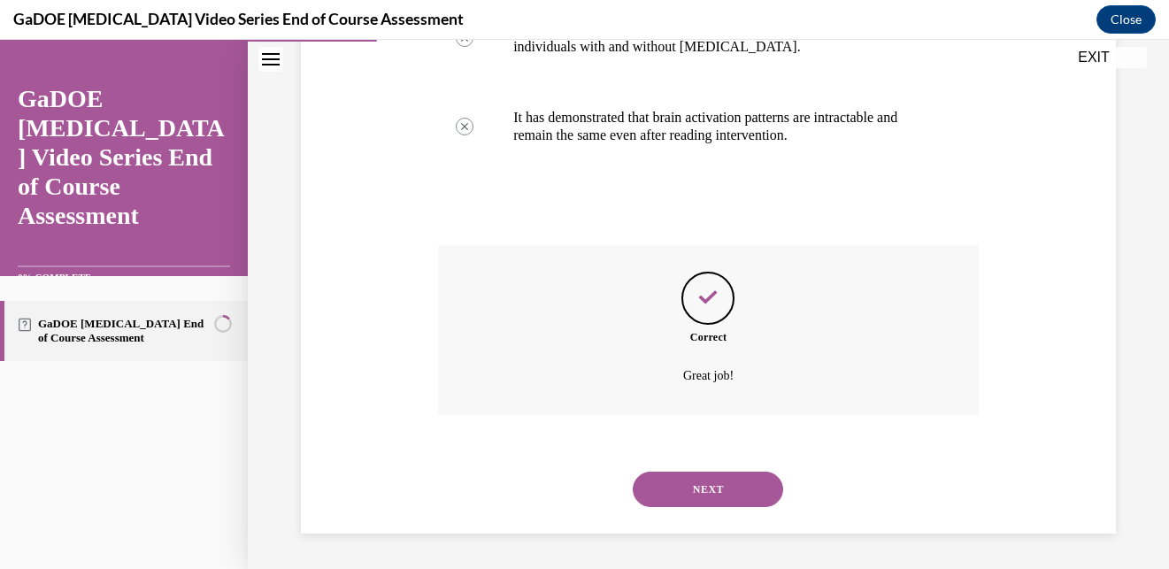
click at [703, 487] on button "NEXT" at bounding box center [708, 489] width 150 height 35
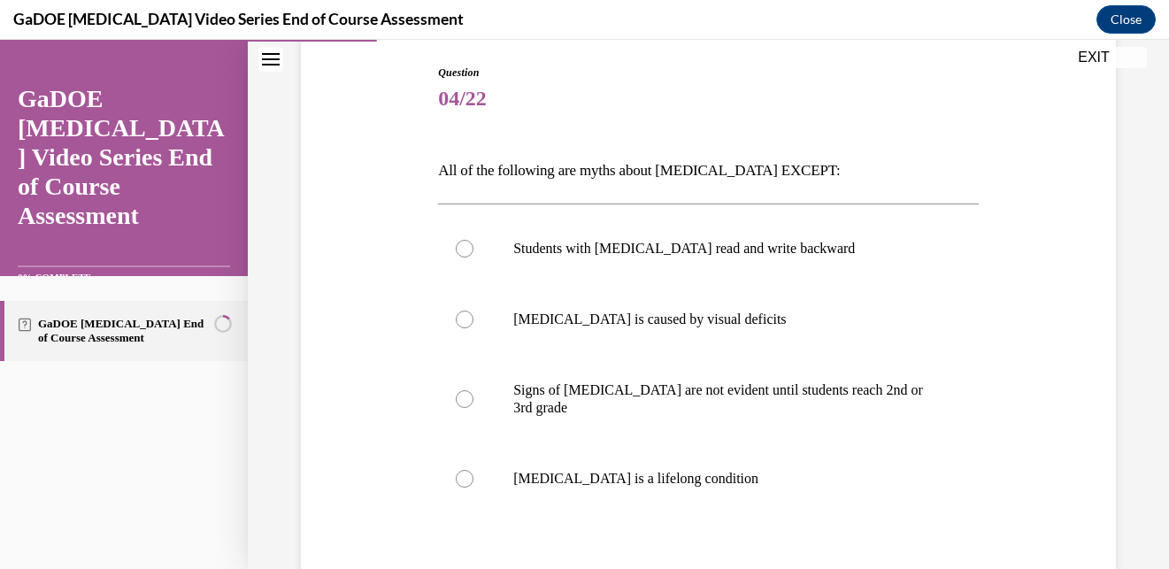
scroll to position [187, 0]
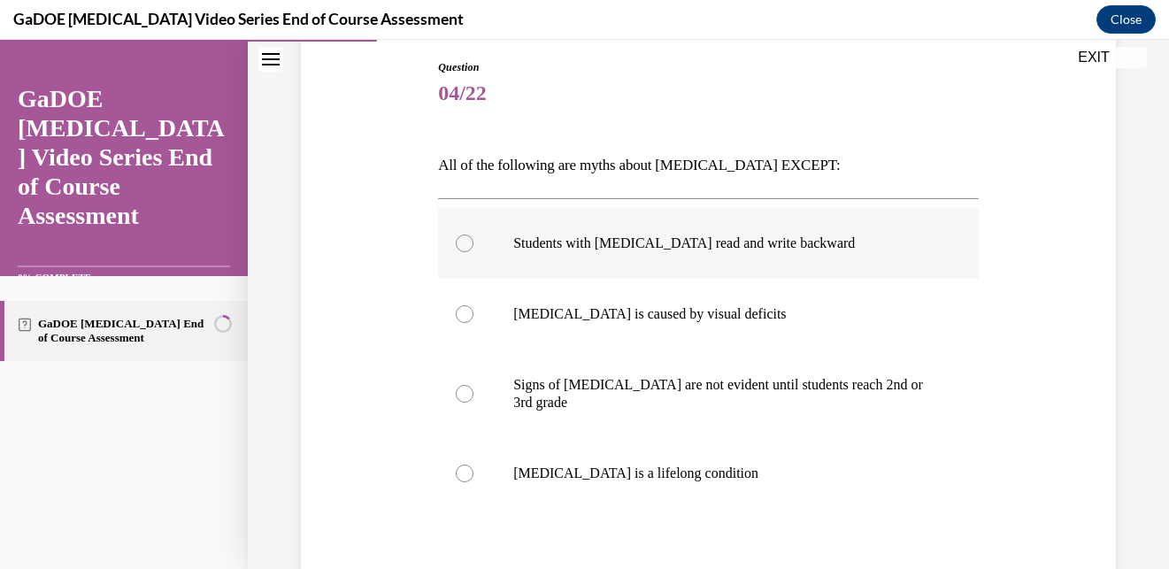
click at [513, 242] on p "Students with dyslexia read and write backward" at bounding box center [723, 243] width 421 height 18
click at [473, 242] on input "Students with dyslexia read and write backward" at bounding box center [465, 243] width 18 height 18
radio input "true"
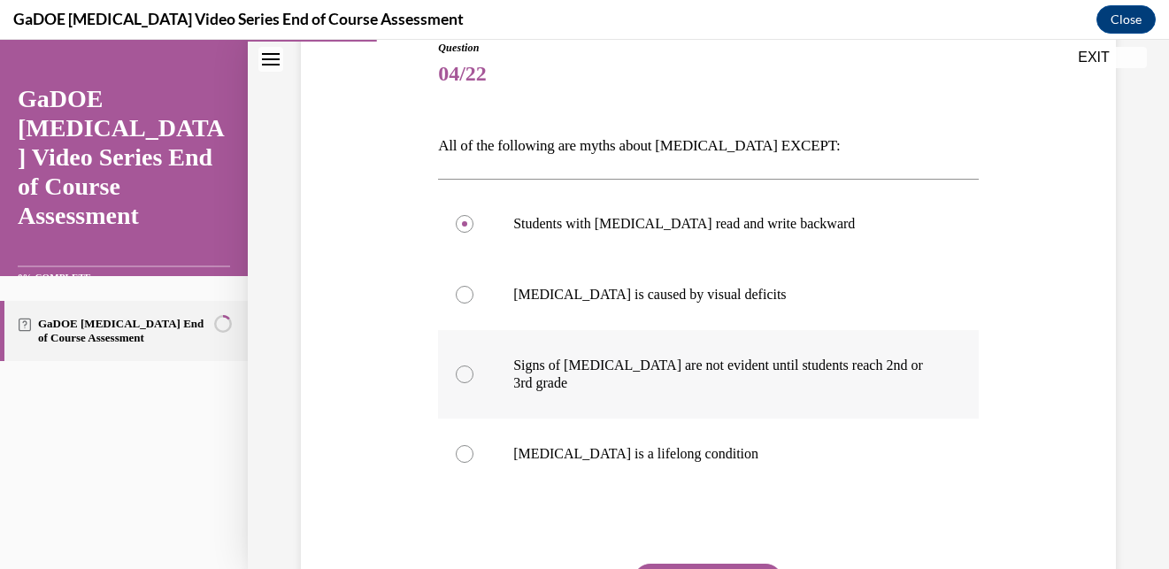
scroll to position [243, 0]
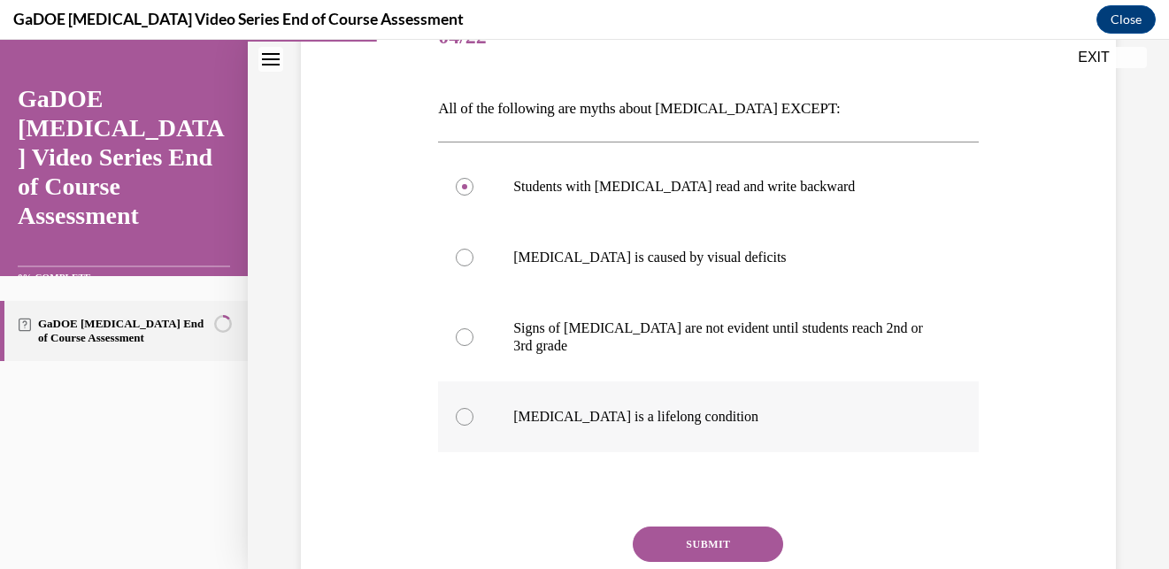
click at [604, 391] on label "Dyslexia is a lifelong condition" at bounding box center [708, 416] width 541 height 71
click at [473, 408] on input "Dyslexia is a lifelong condition" at bounding box center [465, 417] width 18 height 18
radio input "true"
click at [610, 269] on label "Dyslexia is caused by visual deficits" at bounding box center [708, 257] width 541 height 71
click at [473, 266] on input "Dyslexia is caused by visual deficits" at bounding box center [465, 258] width 18 height 18
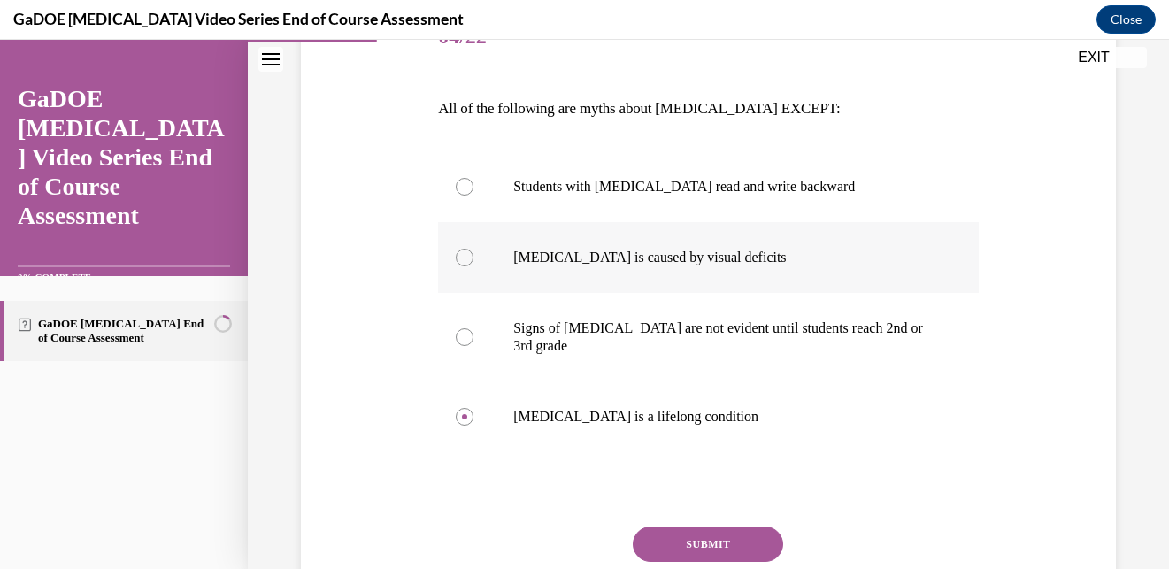
radio input "true"
click at [723, 552] on button "SUBMIT" at bounding box center [708, 543] width 150 height 35
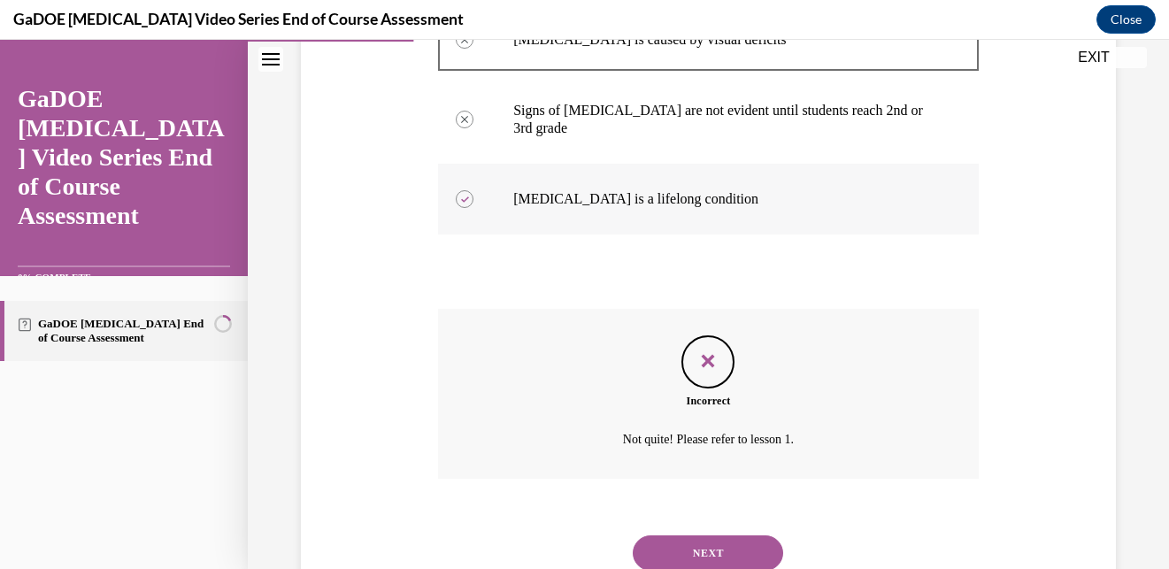
scroll to position [480, 0]
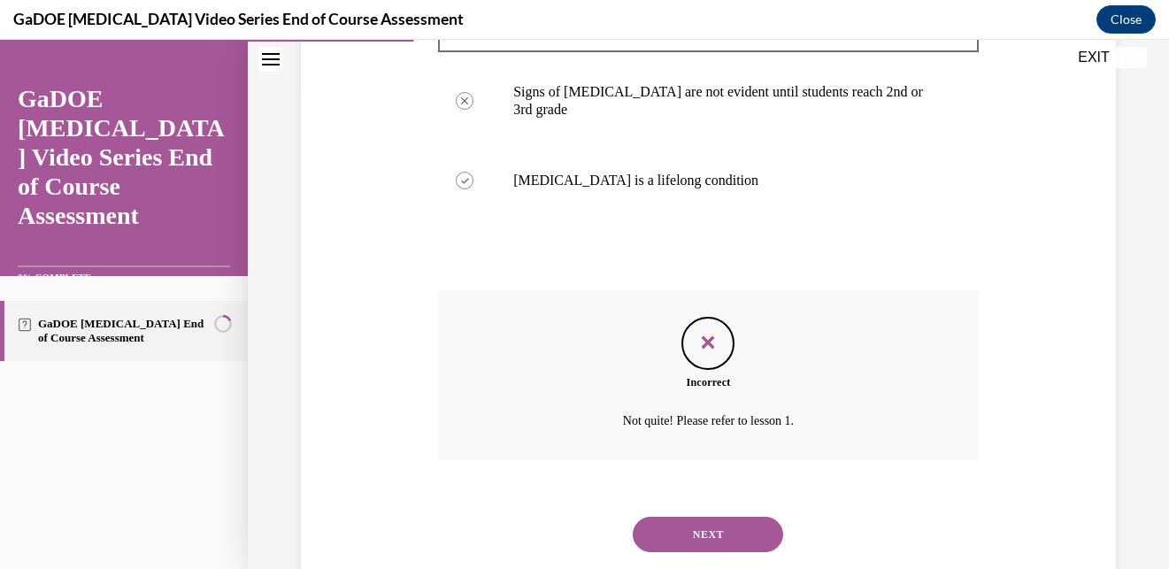
click at [684, 547] on button "NEXT" at bounding box center [708, 534] width 150 height 35
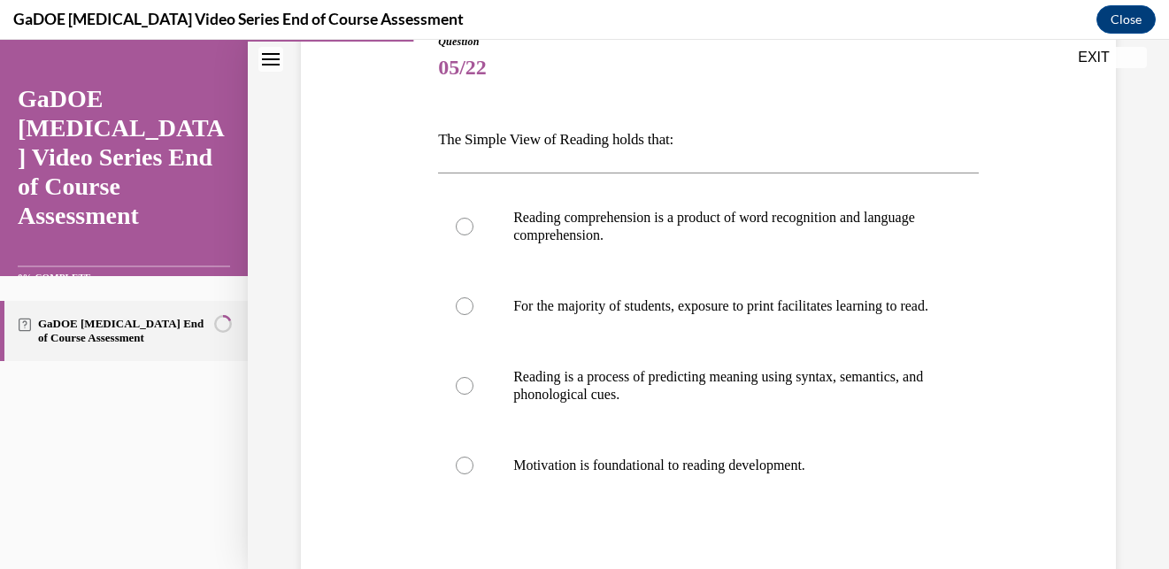
scroll to position [218, 0]
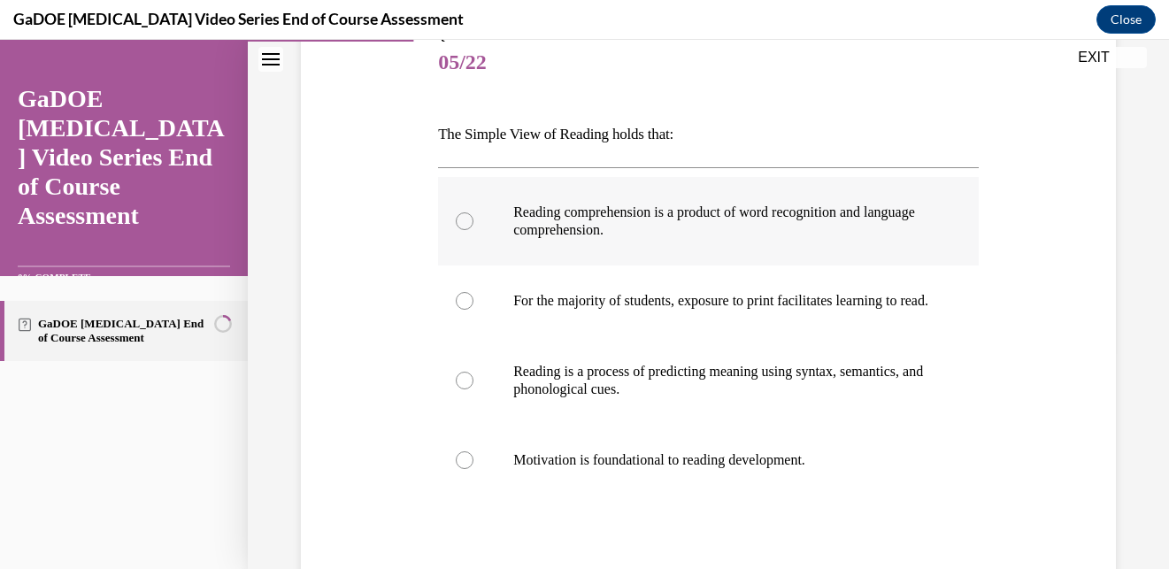
click at [599, 250] on label "Reading comprehension is a product of word recognition and language comprehensi…" at bounding box center [708, 221] width 541 height 88
click at [473, 230] on input "Reading comprehension is a product of word recognition and language comprehensi…" at bounding box center [465, 221] width 18 height 18
radio input "true"
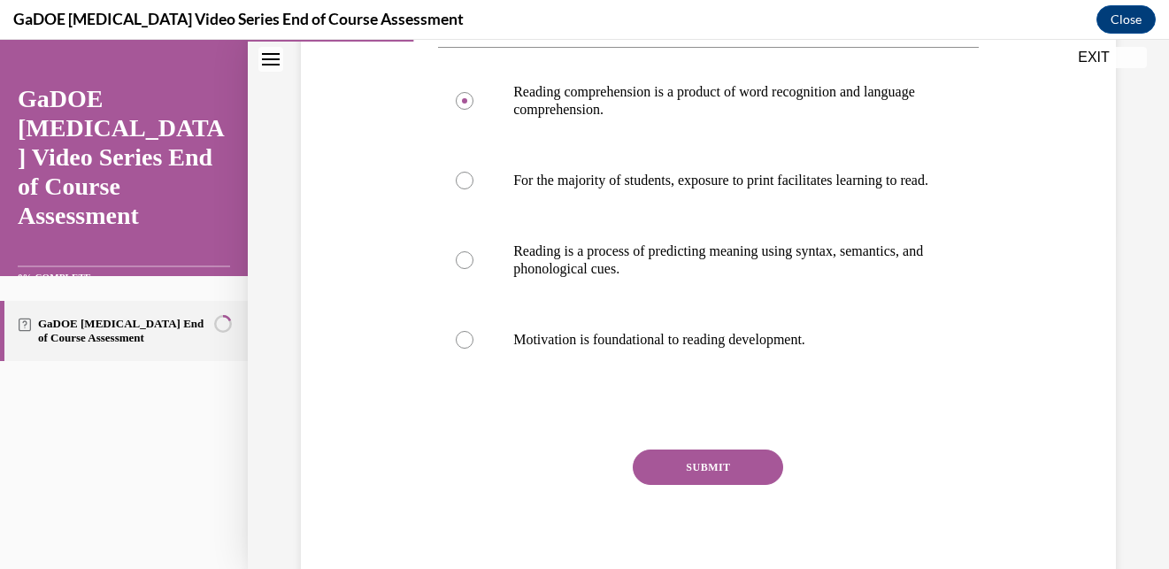
click at [692, 485] on button "SUBMIT" at bounding box center [708, 467] width 150 height 35
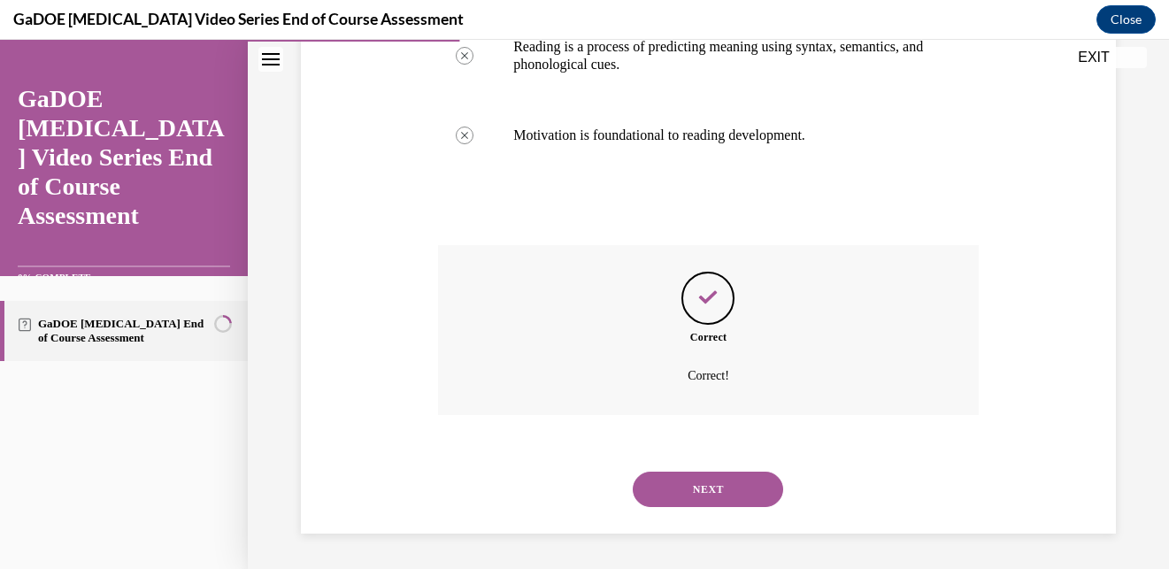
scroll to position [560, 0]
click at [689, 480] on button "NEXT" at bounding box center [708, 489] width 150 height 35
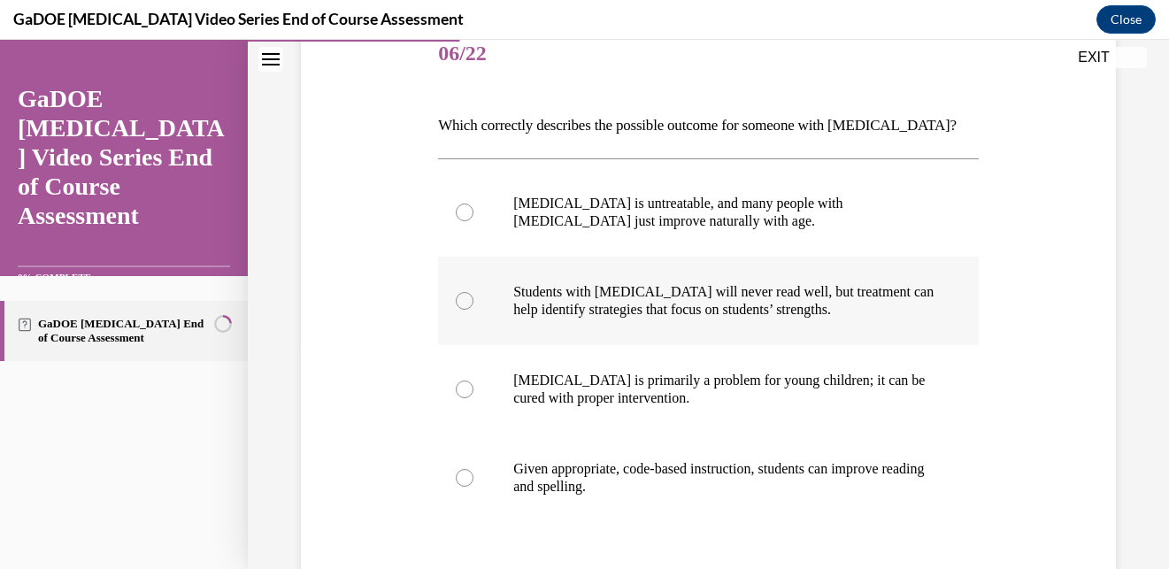
scroll to position [227, 0]
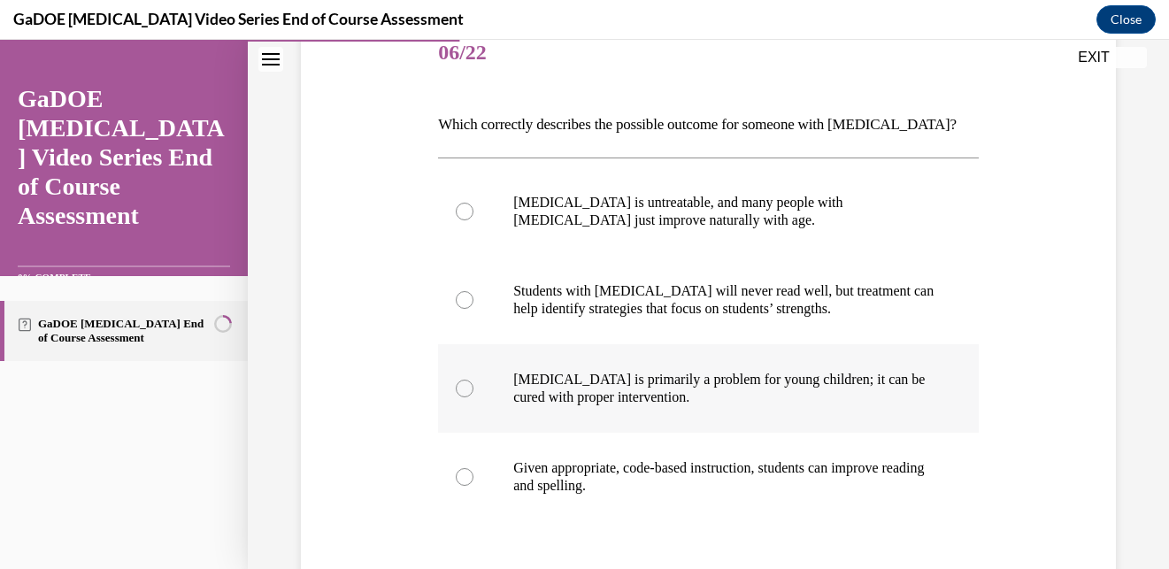
click at [656, 414] on label "Dyslexia is primarily a problem for young children; it can be cured with proper…" at bounding box center [708, 388] width 541 height 88
click at [473, 397] on input "Dyslexia is primarily a problem for young children; it can be cured with proper…" at bounding box center [465, 389] width 18 height 18
radio input "true"
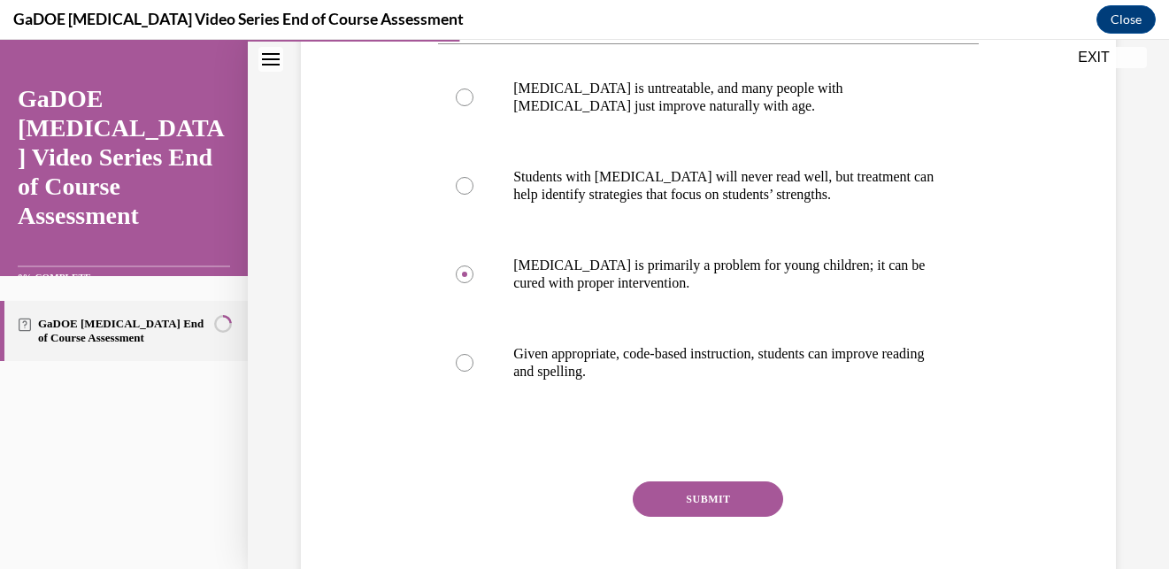
click at [658, 501] on button "SUBMIT" at bounding box center [708, 498] width 150 height 35
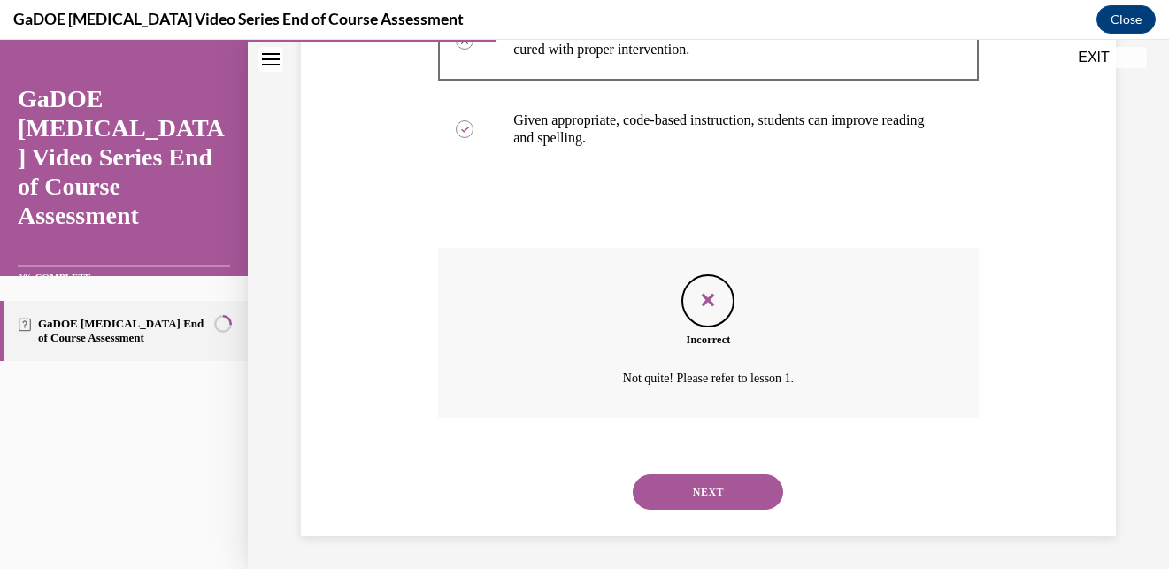
scroll to position [578, 0]
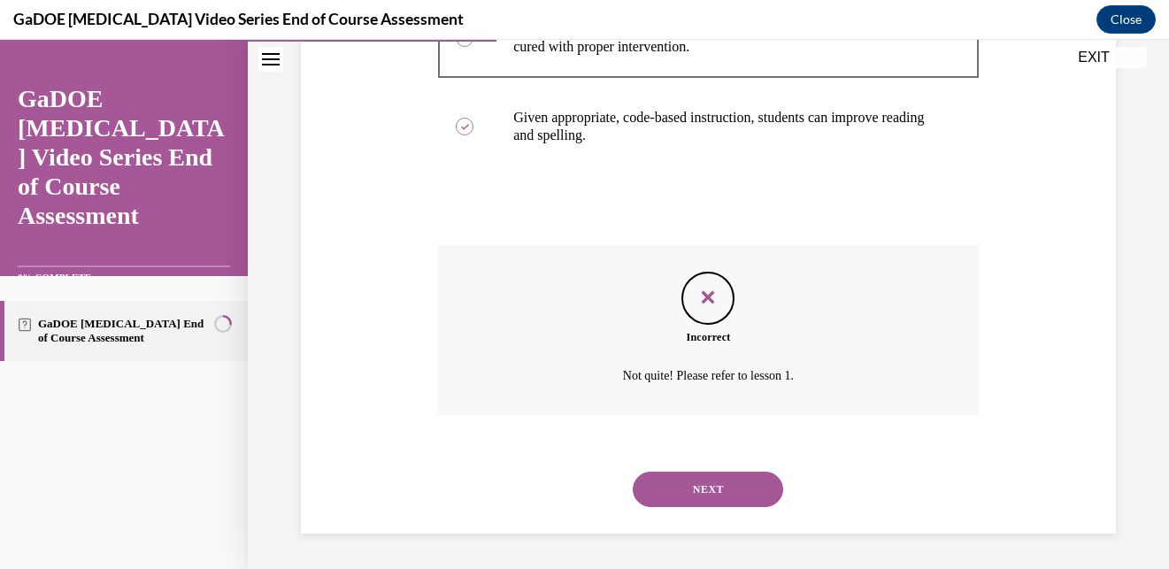
click at [683, 484] on button "NEXT" at bounding box center [708, 489] width 150 height 35
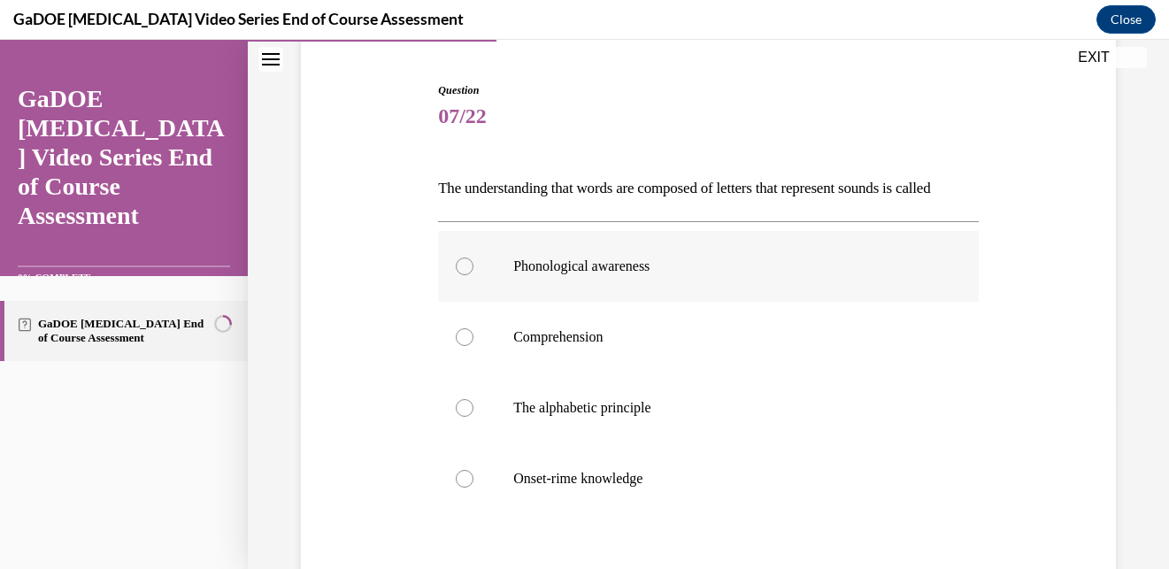
scroll to position [234, 0]
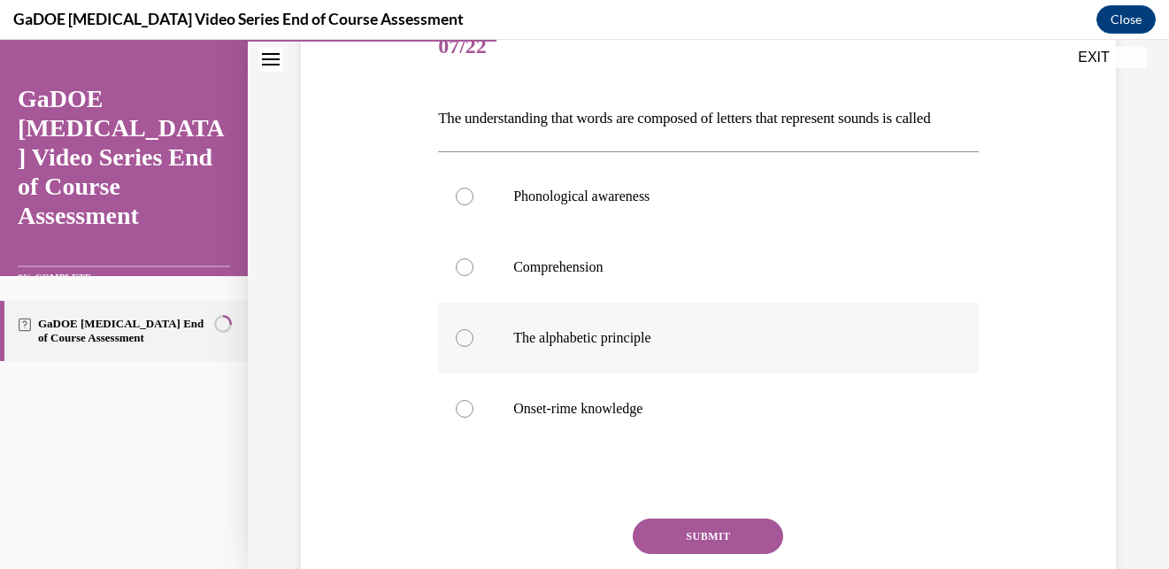
click at [603, 347] on p "The alphabetic principle" at bounding box center [723, 338] width 421 height 18
click at [473, 347] on input "The alphabetic principle" at bounding box center [465, 338] width 18 height 18
radio input "true"
click at [695, 554] on button "SUBMIT" at bounding box center [708, 536] width 150 height 35
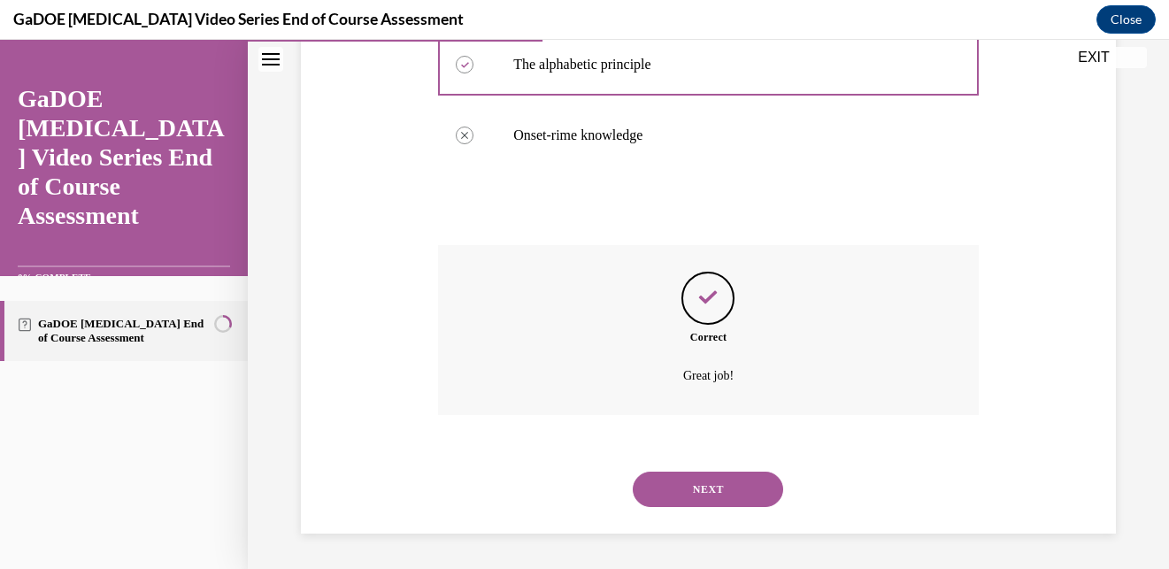
scroll to position [537, 0]
click at [704, 487] on button "NEXT" at bounding box center [708, 489] width 150 height 35
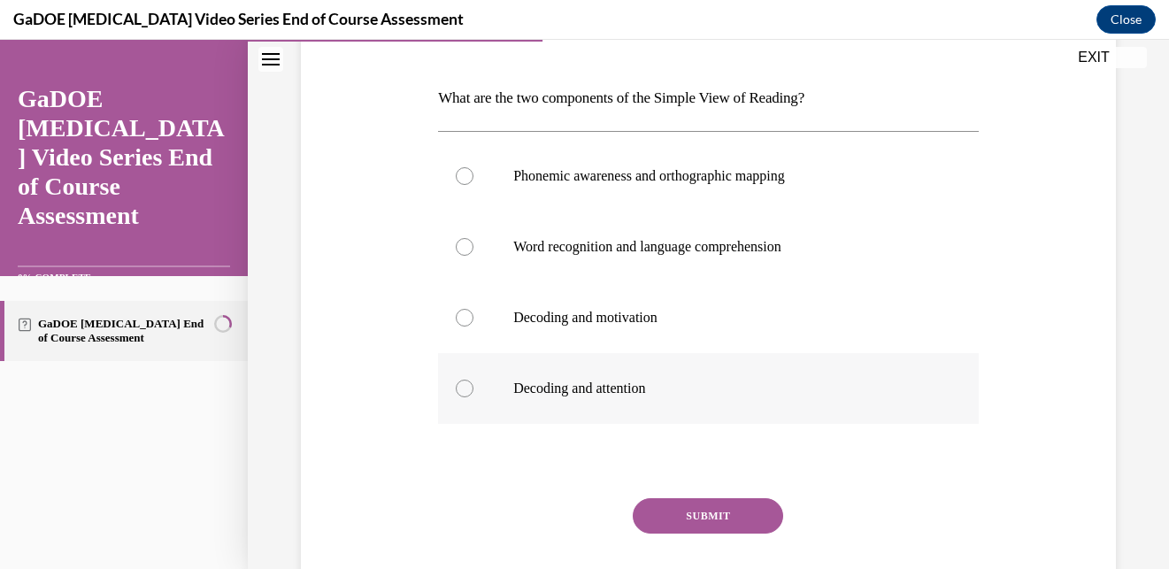
scroll to position [151, 0]
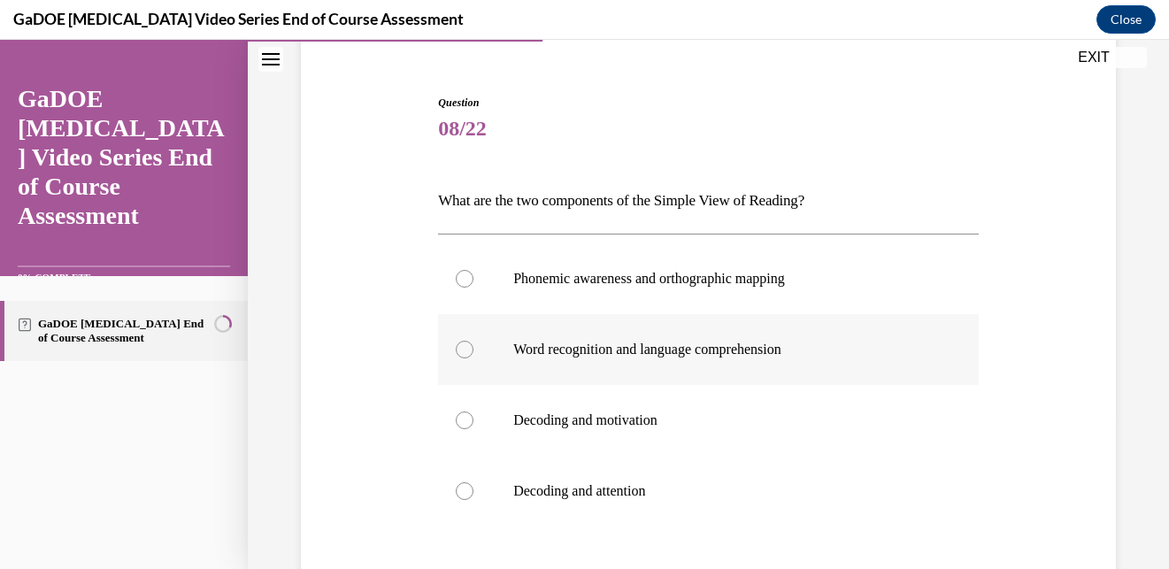
click at [666, 328] on label "Word recognition and language comprehension" at bounding box center [708, 349] width 541 height 71
click at [473, 341] on input "Word recognition and language comprehension" at bounding box center [465, 350] width 18 height 18
radio input "true"
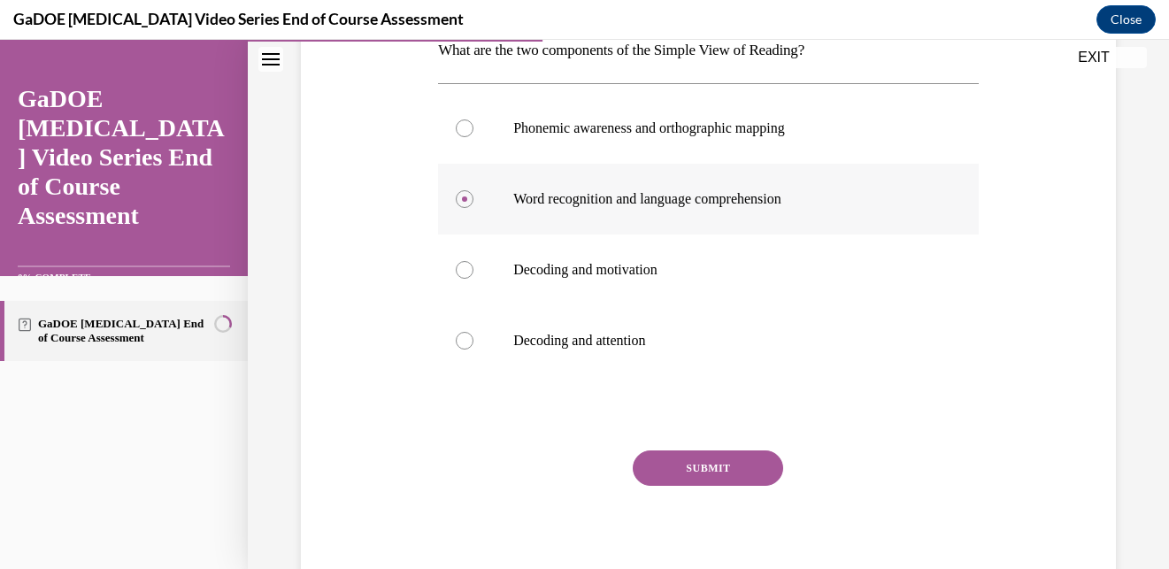
scroll to position [300, 0]
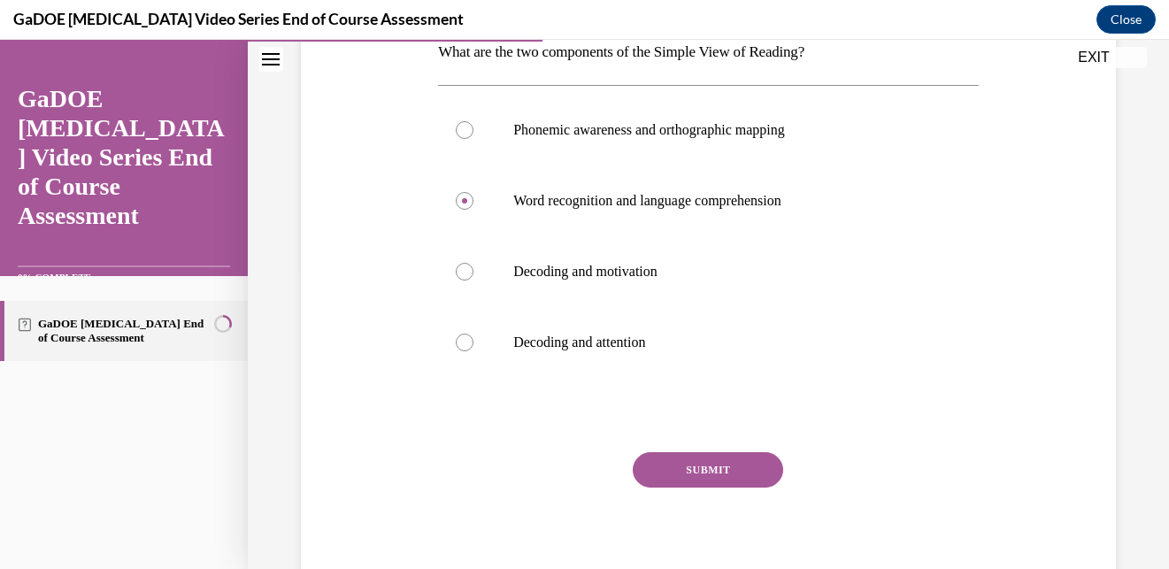
click at [711, 455] on button "SUBMIT" at bounding box center [708, 469] width 150 height 35
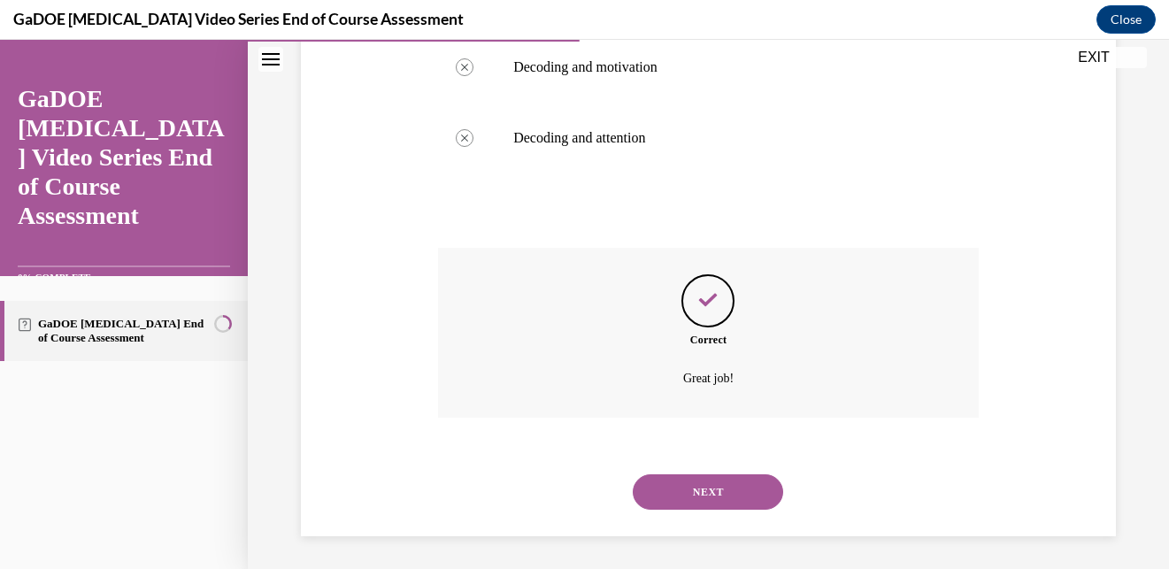
scroll to position [507, 0]
click at [716, 468] on div "NEXT" at bounding box center [708, 489] width 541 height 71
click at [717, 475] on button "NEXT" at bounding box center [708, 489] width 150 height 35
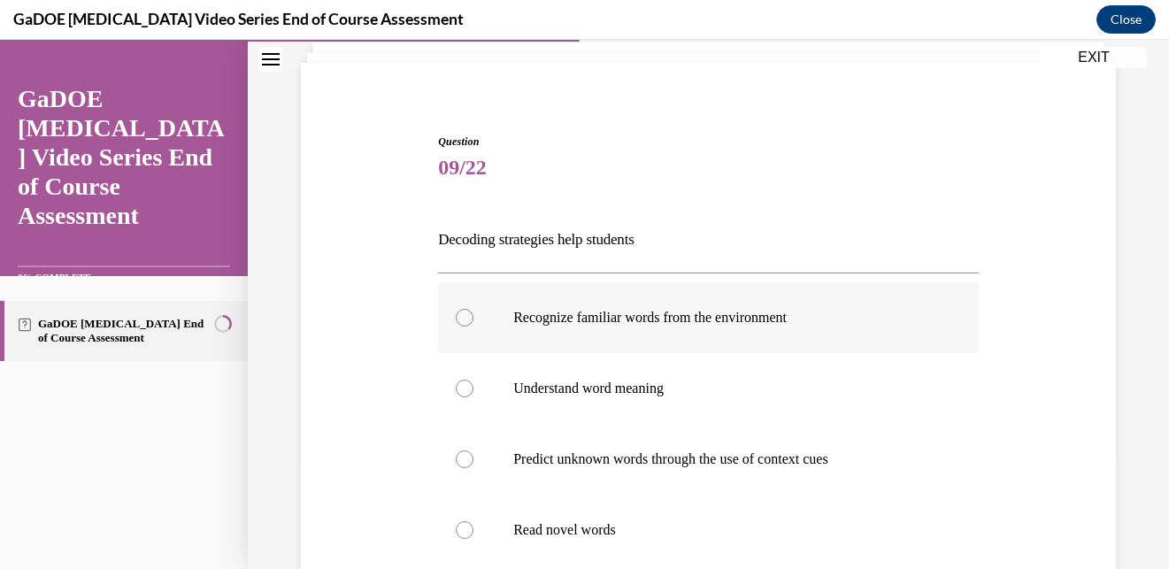
scroll to position [111, 0]
click at [576, 325] on p "Recognize familiar words from the environment" at bounding box center [723, 320] width 421 height 18
click at [473, 325] on input "Recognize familiar words from the environment" at bounding box center [465, 320] width 18 height 18
radio input "true"
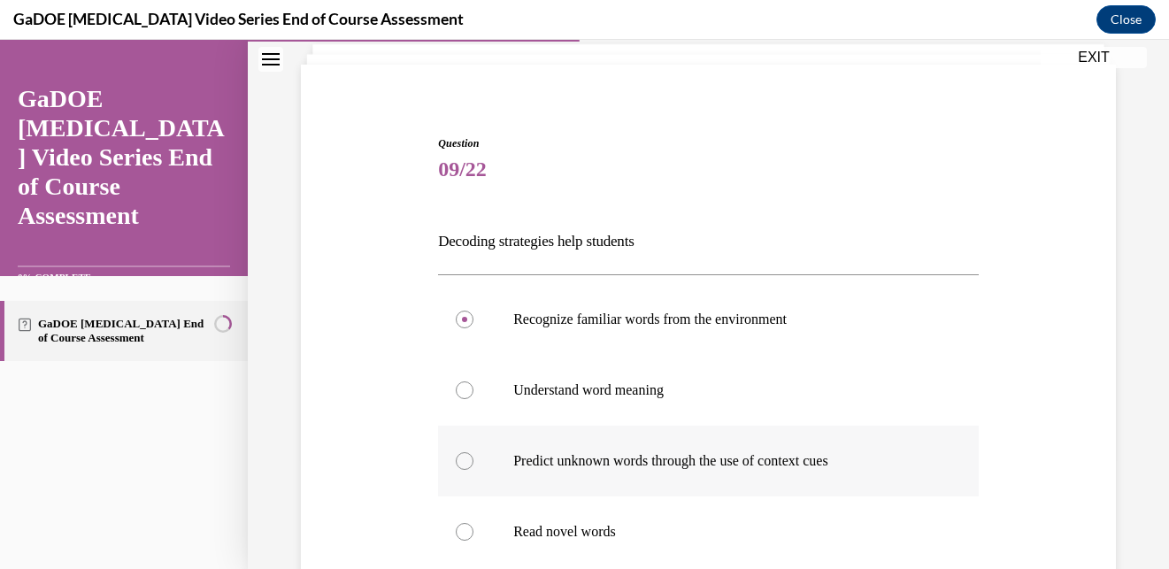
scroll to position [202, 0]
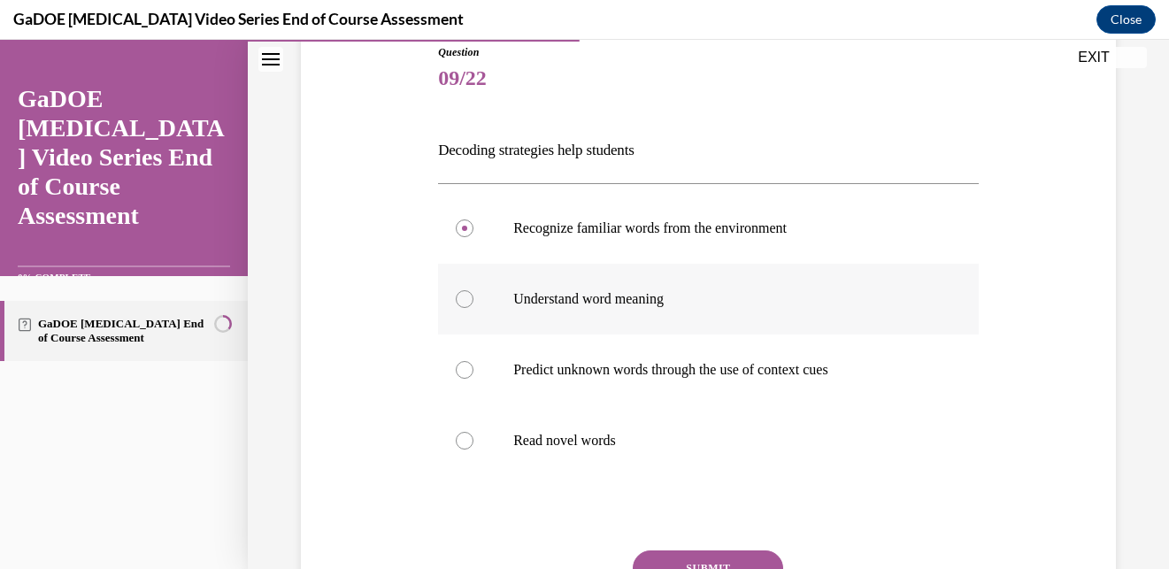
click at [612, 312] on label "Understand word meaning" at bounding box center [708, 299] width 541 height 71
click at [473, 308] on input "Understand word meaning" at bounding box center [465, 299] width 18 height 18
radio input "true"
click at [703, 551] on button "SUBMIT" at bounding box center [708, 567] width 150 height 35
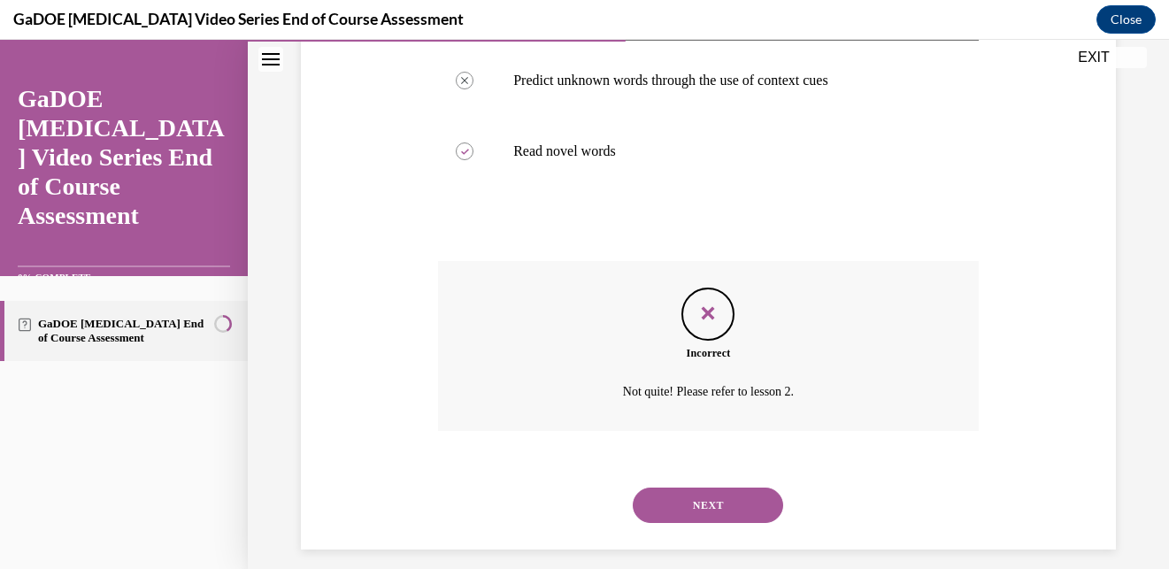
scroll to position [493, 0]
click at [702, 504] on button "NEXT" at bounding box center [708, 503] width 150 height 35
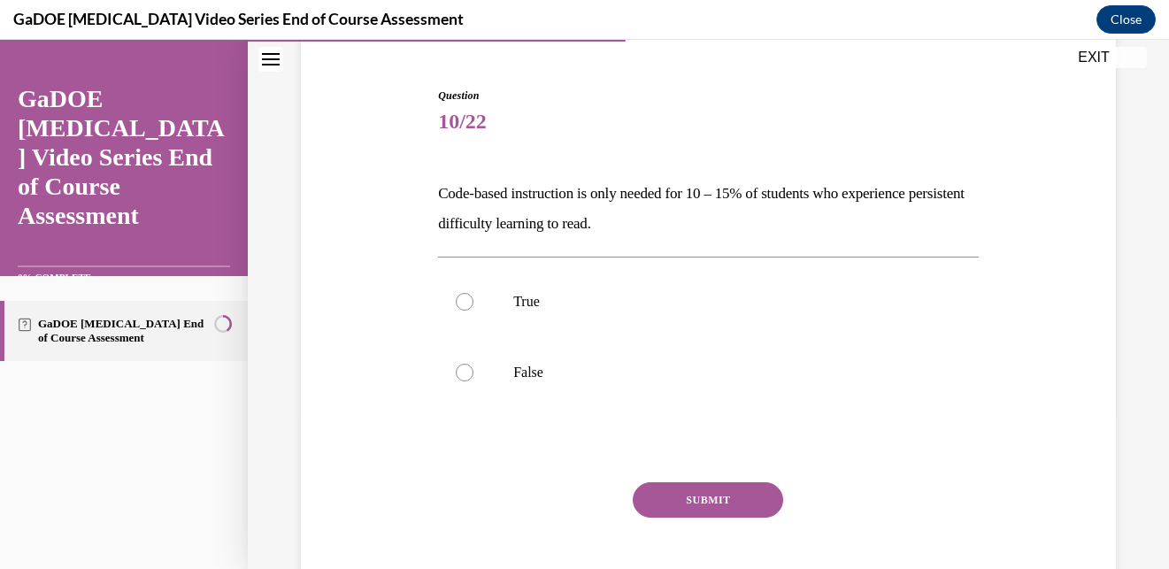
scroll to position [162, 0]
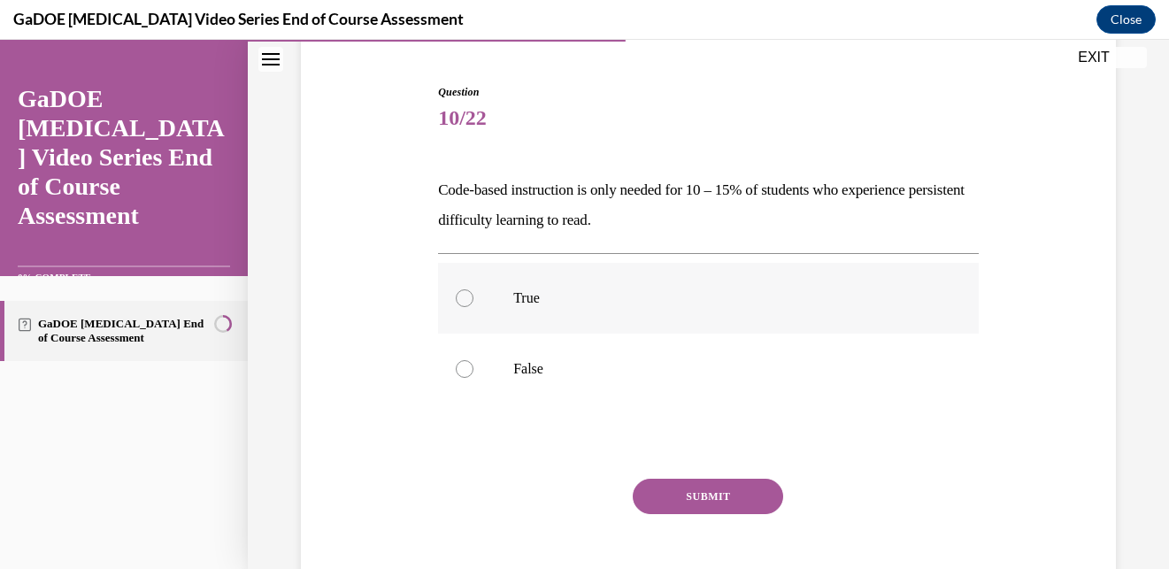
click at [549, 312] on label "True" at bounding box center [708, 298] width 541 height 71
click at [473, 307] on input "True" at bounding box center [465, 298] width 18 height 18
radio input "true"
click at [680, 478] on div "Question 10/22 Code-based instruction is only needed for 10 – 15% of students w…" at bounding box center [708, 354] width 541 height 540
click at [687, 493] on button "SUBMIT" at bounding box center [708, 496] width 150 height 35
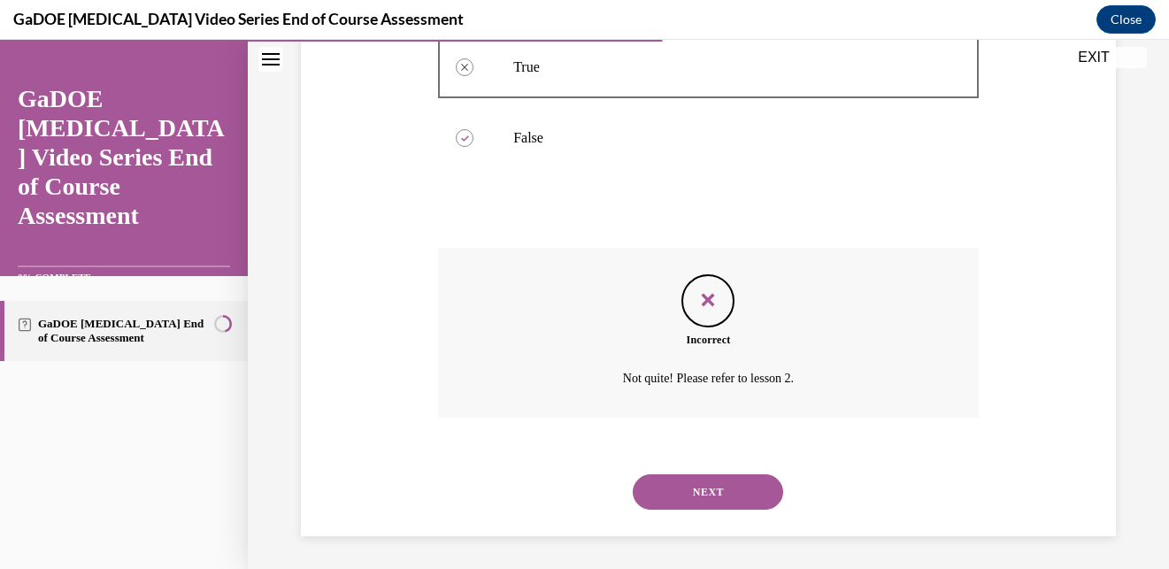
scroll to position [396, 0]
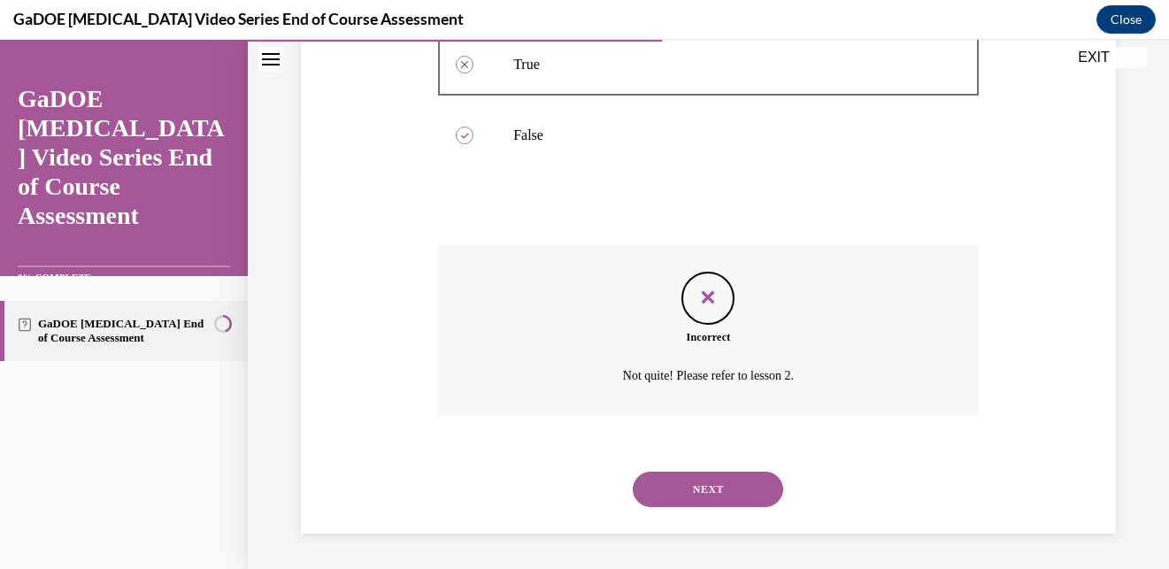
click at [730, 496] on button "NEXT" at bounding box center [708, 489] width 150 height 35
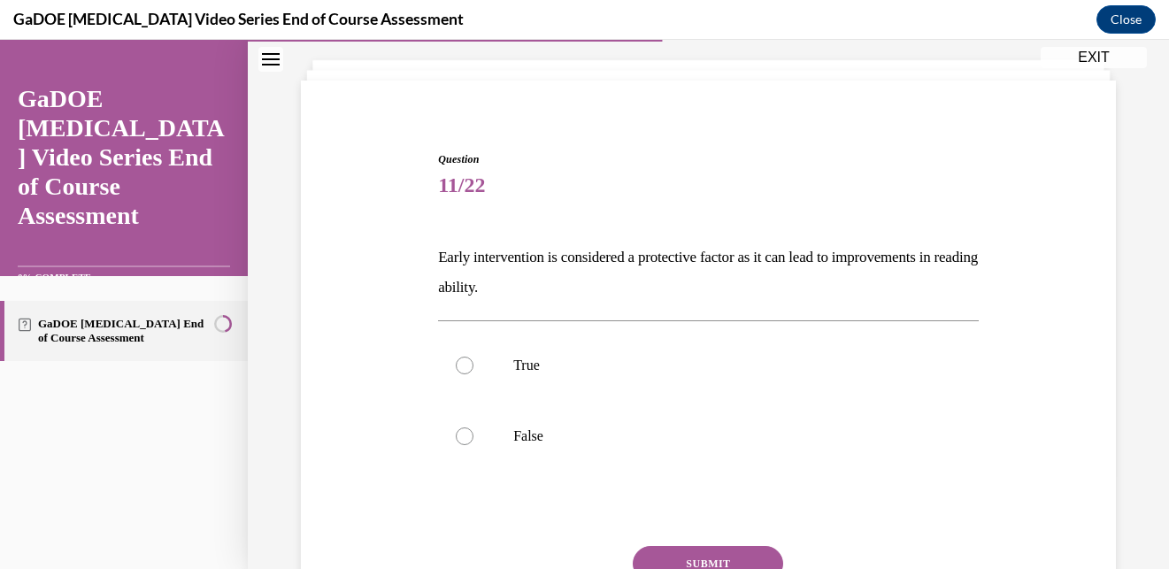
scroll to position [97, 0]
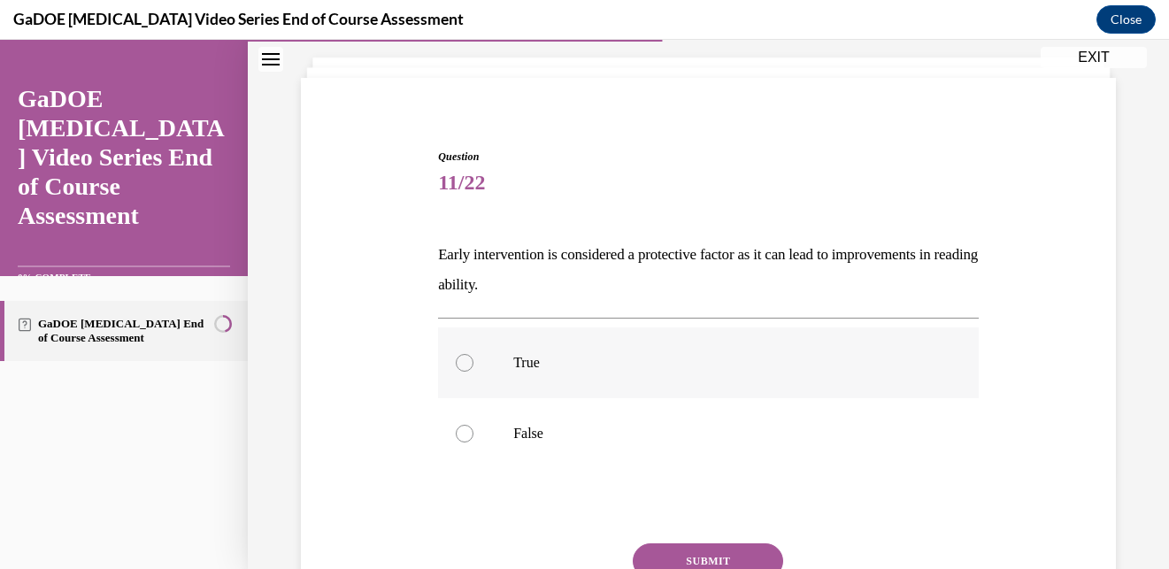
click at [523, 371] on p "True" at bounding box center [723, 363] width 421 height 18
click at [473, 371] on input "True" at bounding box center [465, 363] width 18 height 18
radio input "true"
click at [666, 543] on button "SUBMIT" at bounding box center [708, 560] width 150 height 35
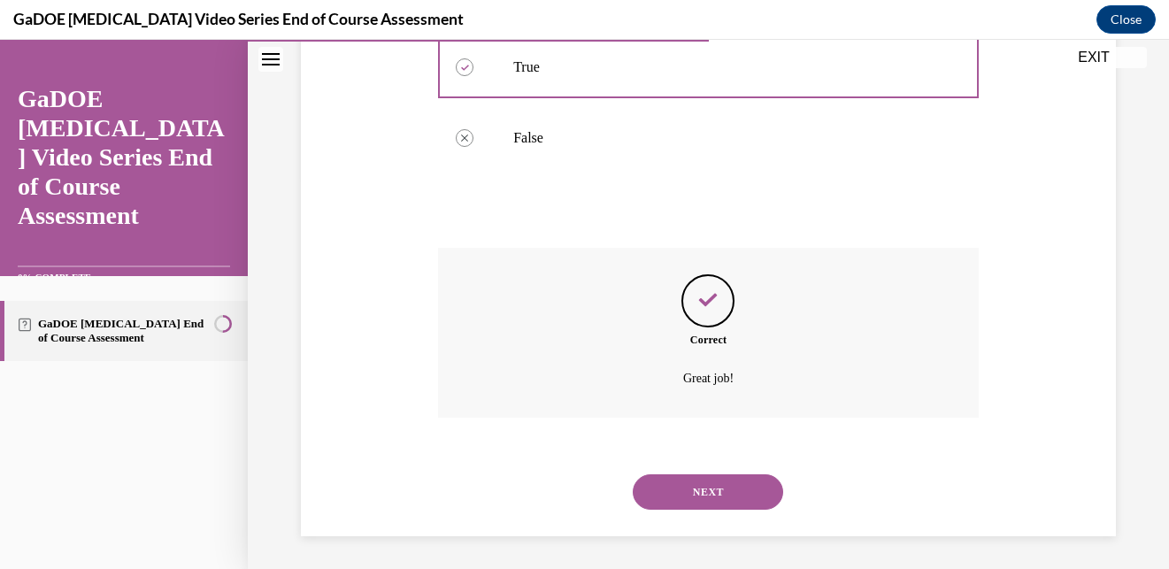
scroll to position [396, 0]
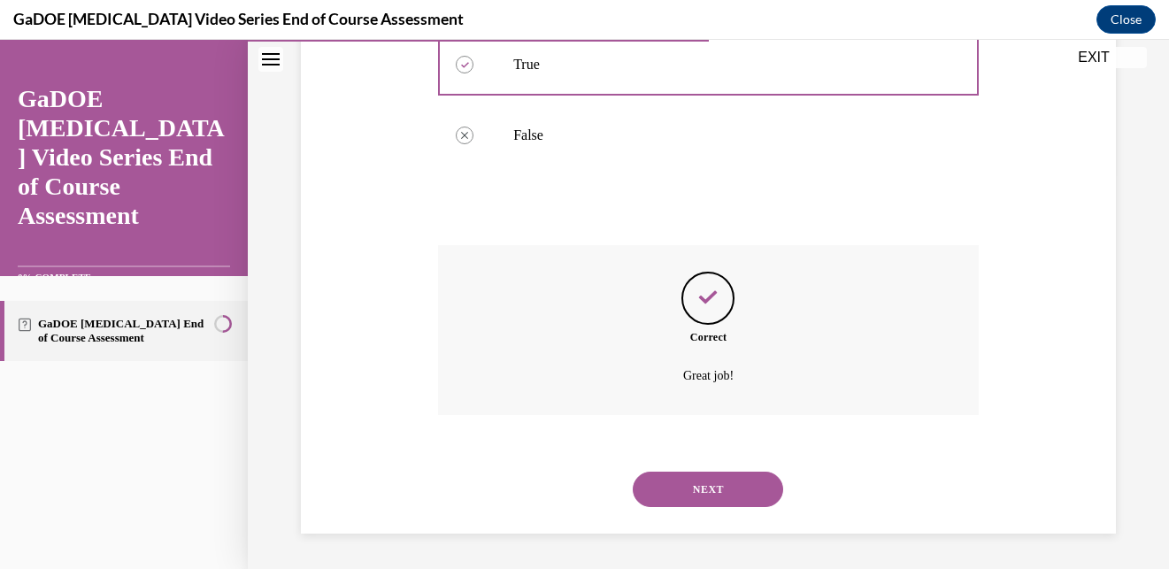
click at [683, 494] on button "NEXT" at bounding box center [708, 489] width 150 height 35
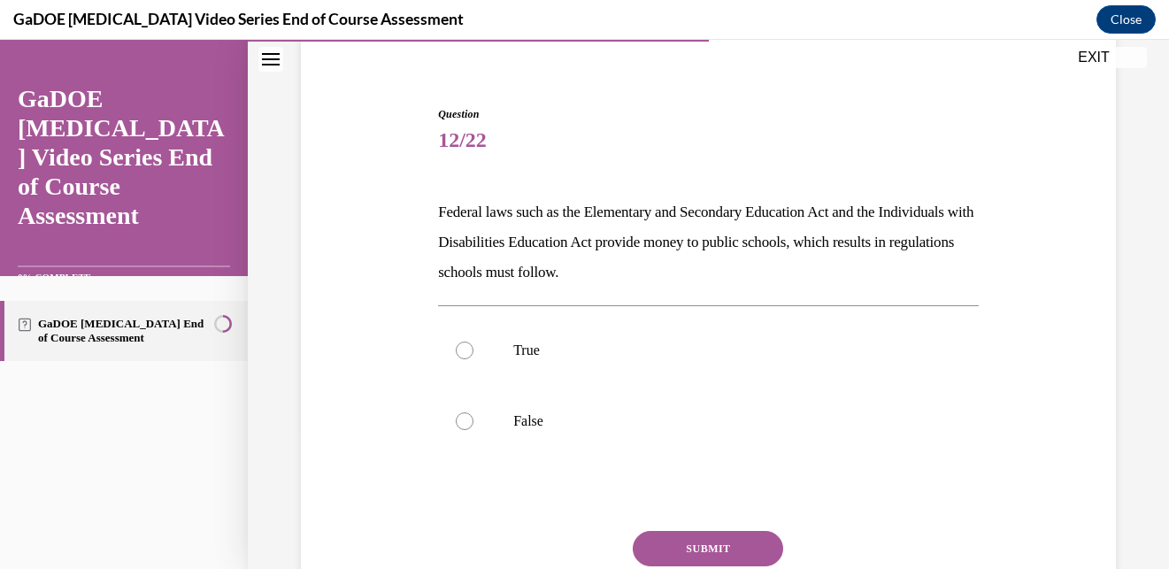
scroll to position [140, 0]
click at [557, 367] on label "True" at bounding box center [708, 350] width 541 height 71
click at [473, 359] on input "True" at bounding box center [465, 351] width 18 height 18
radio input "true"
click at [690, 553] on button "SUBMIT" at bounding box center [708, 548] width 150 height 35
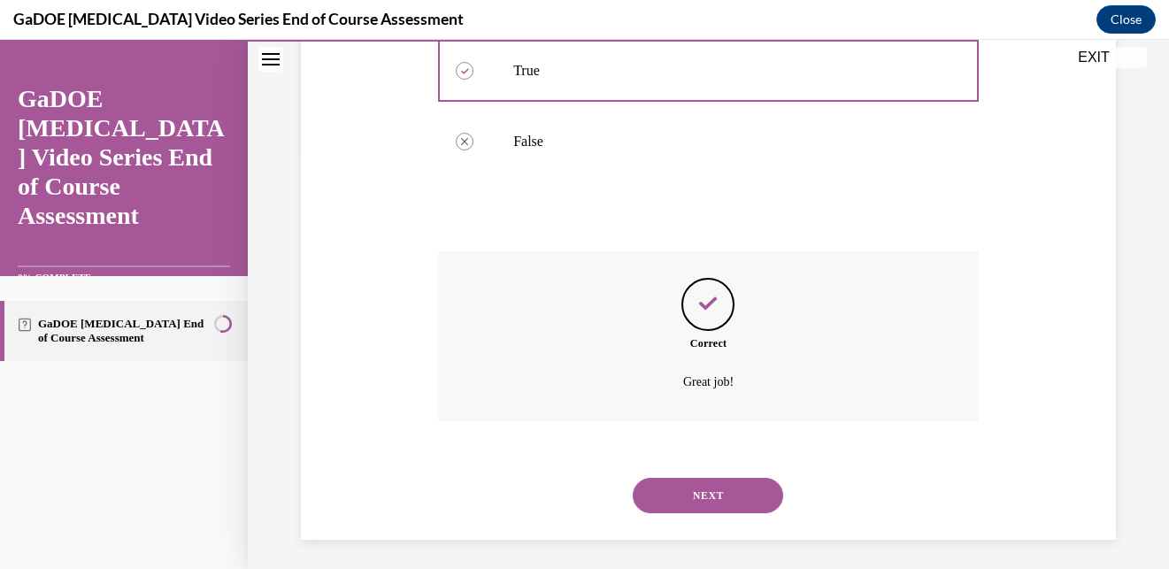
scroll to position [426, 0]
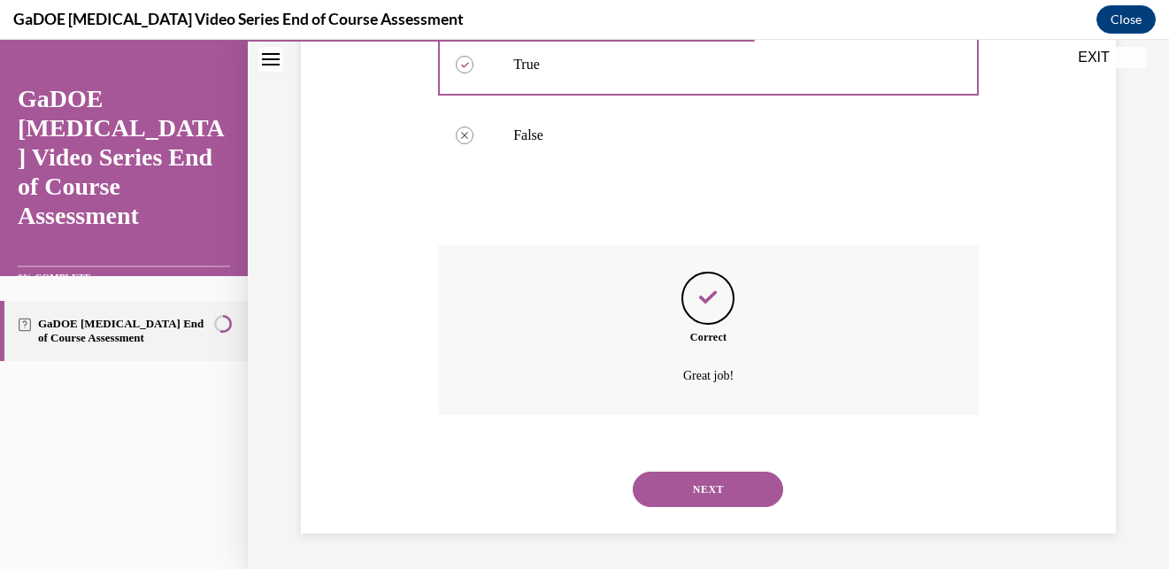
click at [693, 503] on button "NEXT" at bounding box center [708, 489] width 150 height 35
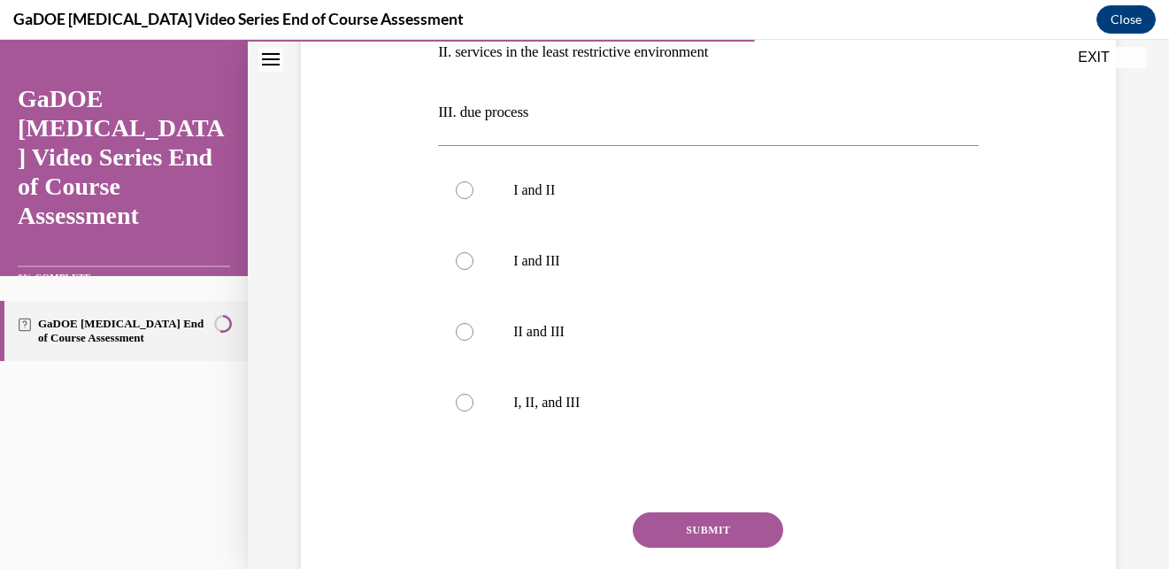
scroll to position [450, 0]
click at [568, 405] on p "I, II, and III" at bounding box center [723, 404] width 421 height 18
click at [473, 405] on input "I, II, and III" at bounding box center [465, 404] width 18 height 18
radio input "true"
click at [683, 542] on button "SUBMIT" at bounding box center [708, 530] width 150 height 35
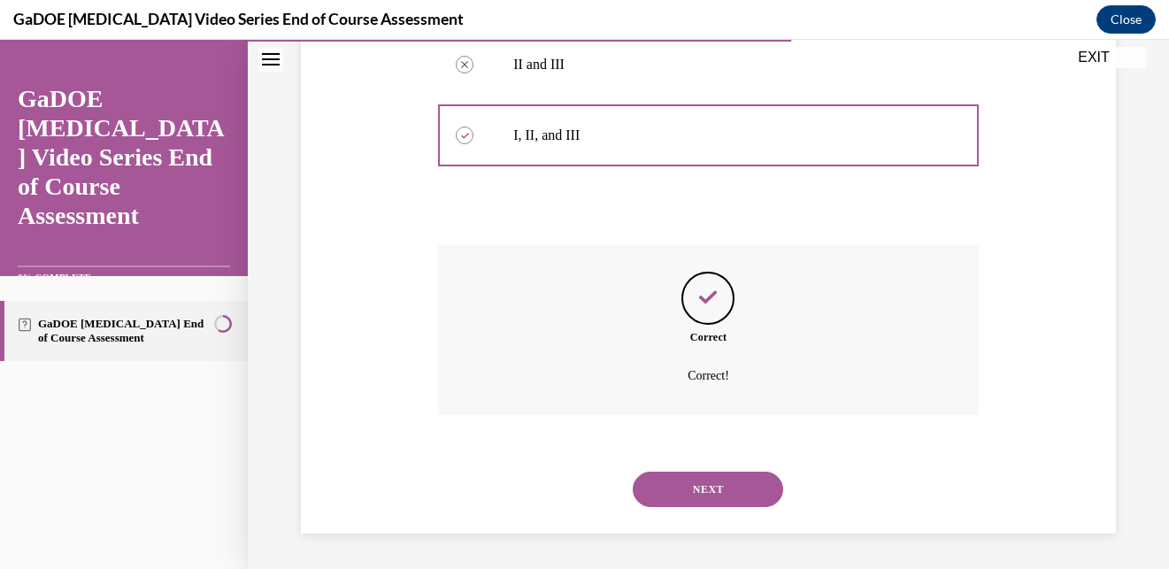
click at [718, 491] on button "NEXT" at bounding box center [708, 489] width 150 height 35
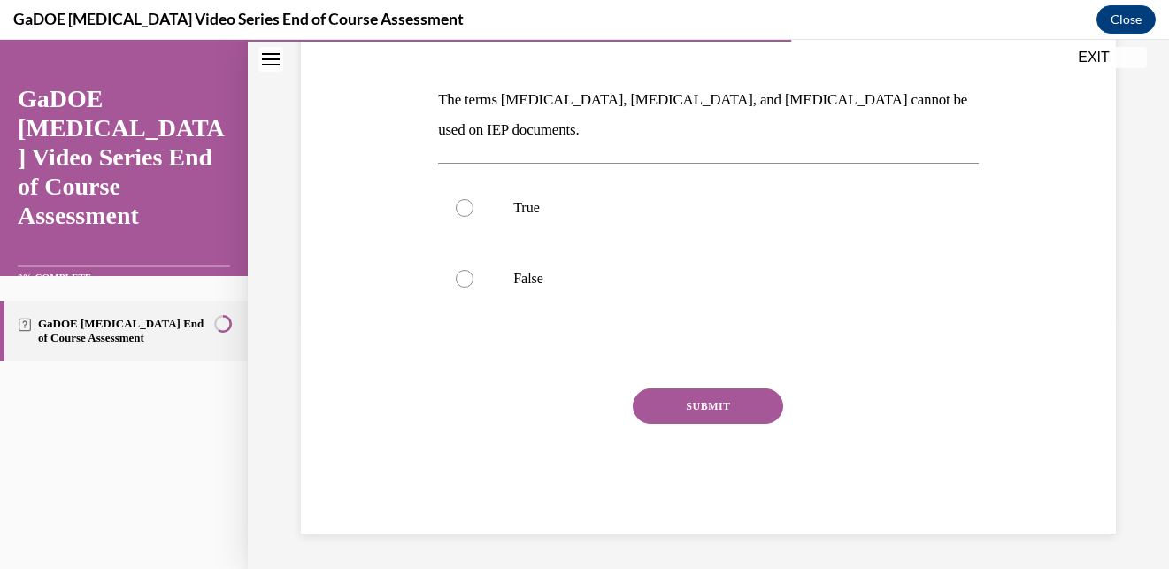
scroll to position [196, 0]
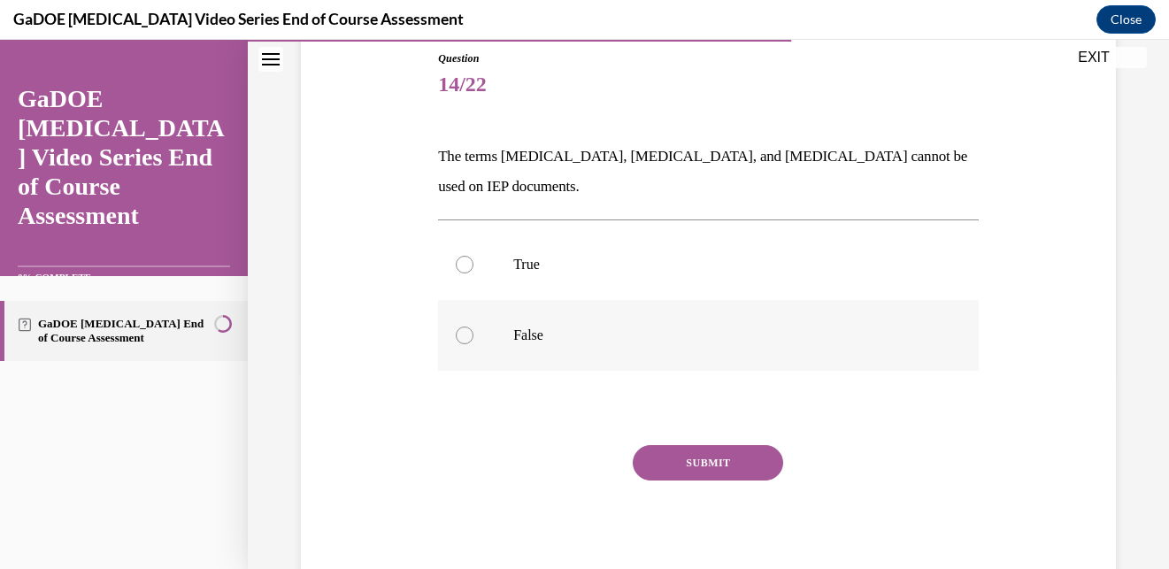
click at [560, 327] on p "False" at bounding box center [723, 336] width 421 height 18
click at [473, 327] on input "False" at bounding box center [465, 336] width 18 height 18
radio input "true"
click at [666, 445] on button "SUBMIT" at bounding box center [708, 462] width 150 height 35
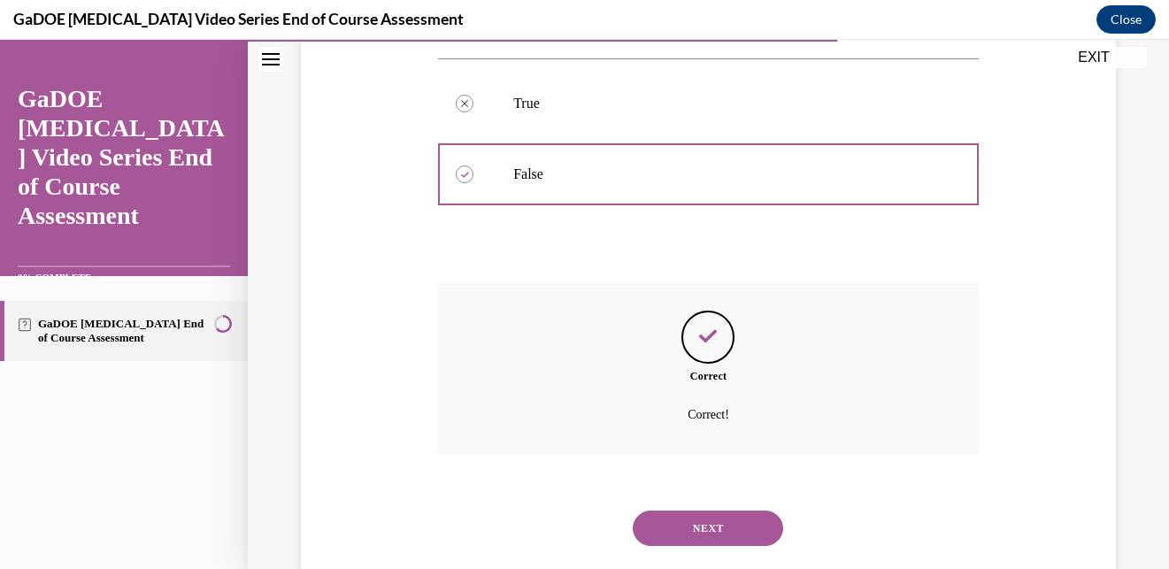
scroll to position [365, 0]
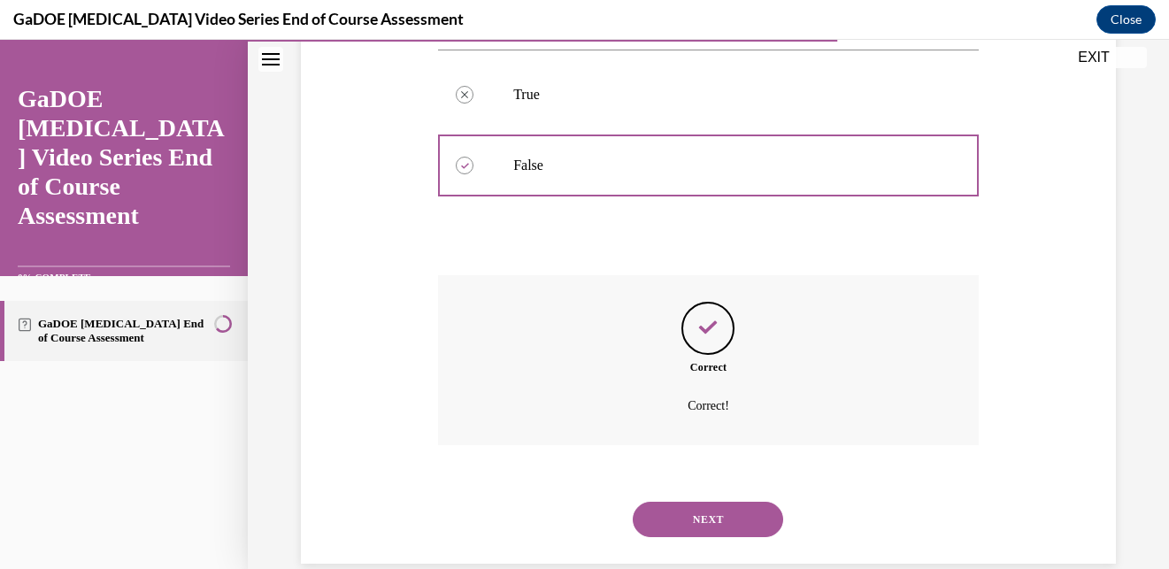
click at [709, 502] on button "NEXT" at bounding box center [708, 519] width 150 height 35
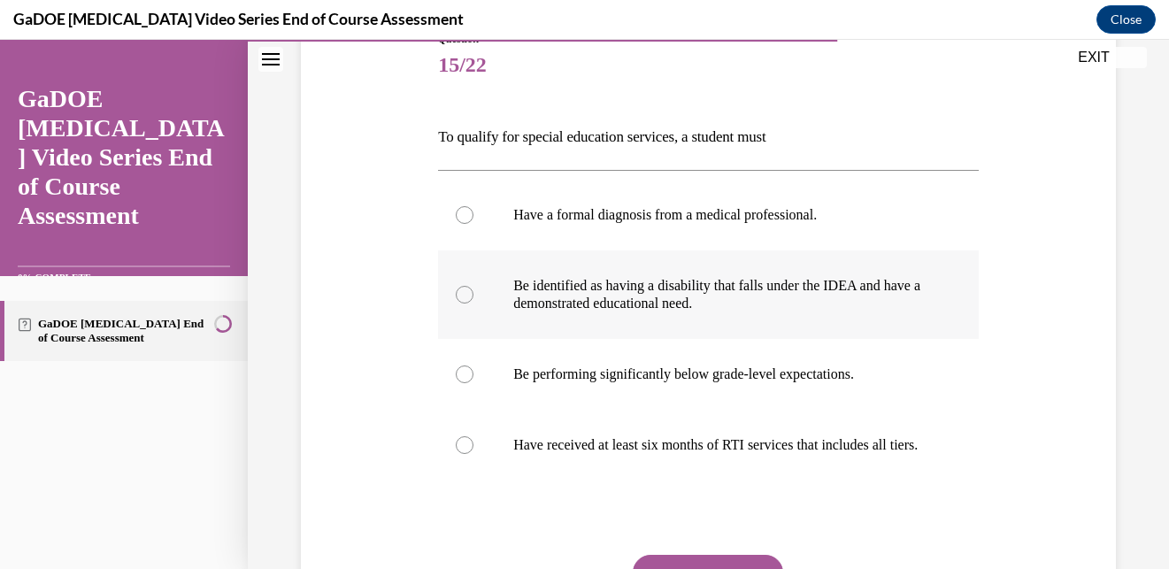
scroll to position [196, 0]
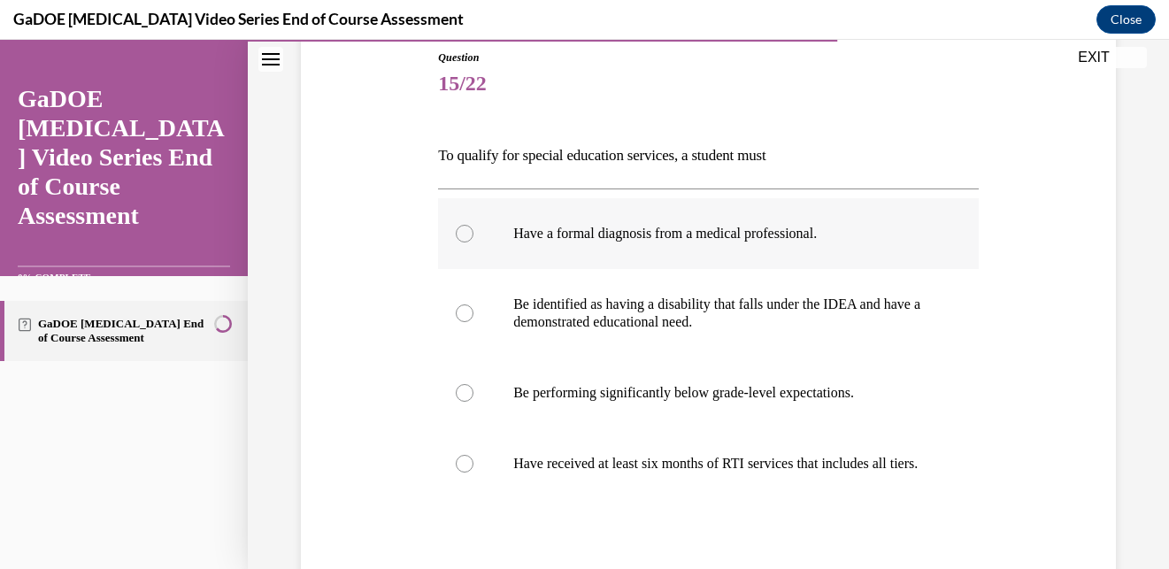
click at [667, 250] on label "Have a formal diagnosis from a medical professional." at bounding box center [708, 233] width 541 height 71
click at [473, 242] on input "Have a formal diagnosis from a medical professional." at bounding box center [465, 234] width 18 height 18
radio input "true"
click at [598, 330] on p "Be identified as having a disability that falls under the IDEA and have a demon…" at bounding box center [723, 313] width 421 height 35
click at [473, 322] on input "Be identified as having a disability that falls under the IDEA and have a demon…" at bounding box center [465, 313] width 18 height 18
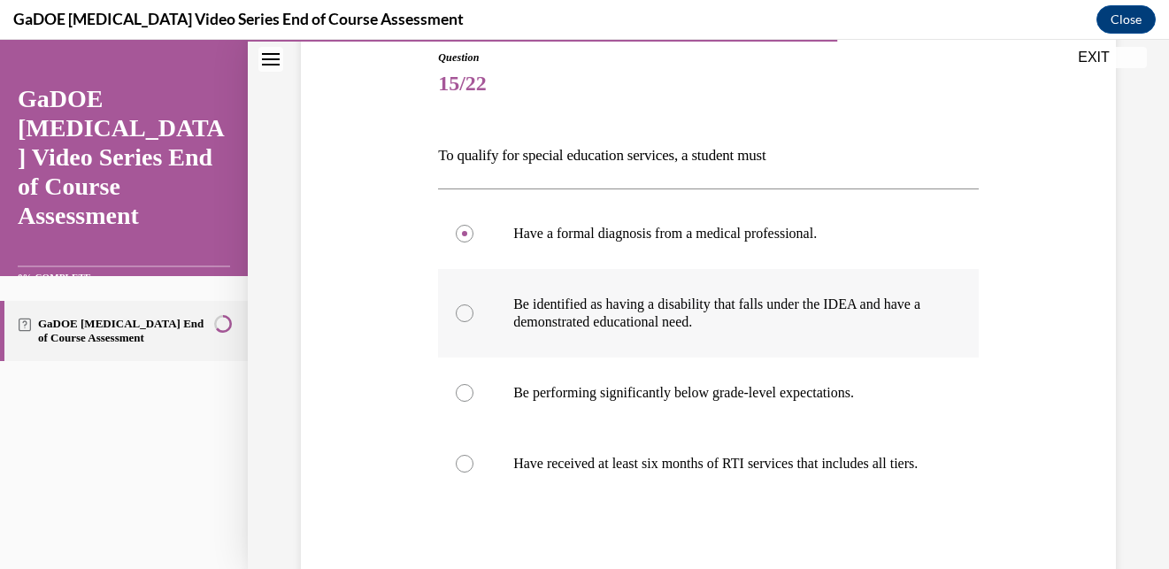
radio input "true"
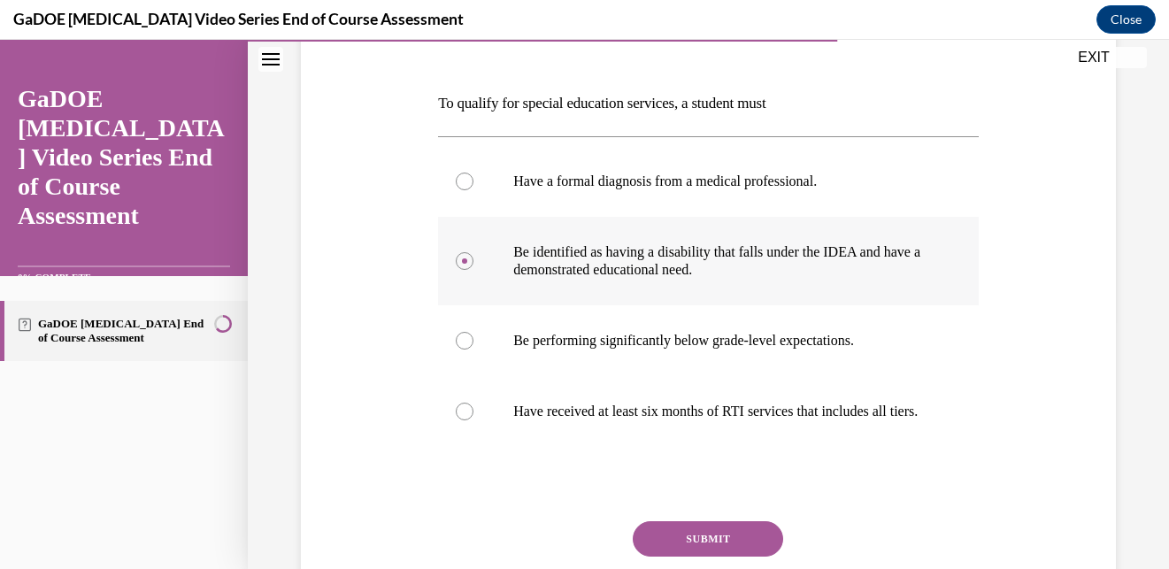
scroll to position [248, 0]
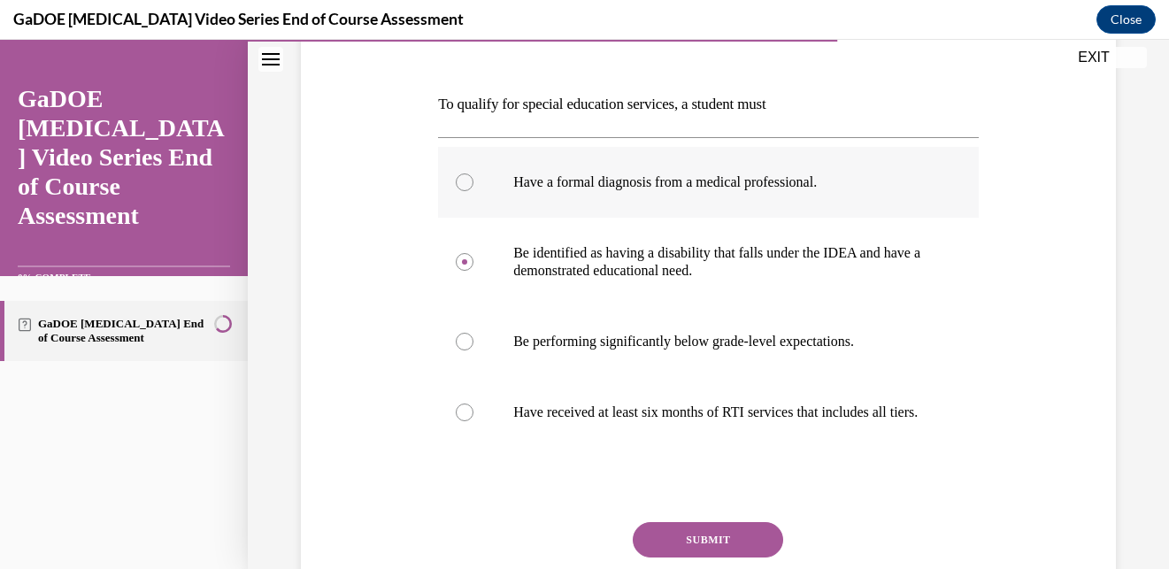
click at [630, 184] on p "Have a formal diagnosis from a medical professional." at bounding box center [723, 182] width 421 height 18
click at [473, 184] on input "Have a formal diagnosis from a medical professional." at bounding box center [465, 182] width 18 height 18
radio input "true"
click at [587, 276] on p "Be identified as having a disability that falls under the IDEA and have a demon…" at bounding box center [723, 261] width 421 height 35
click at [473, 271] on input "Be identified as having a disability that falls under the IDEA and have a demon…" at bounding box center [465, 262] width 18 height 18
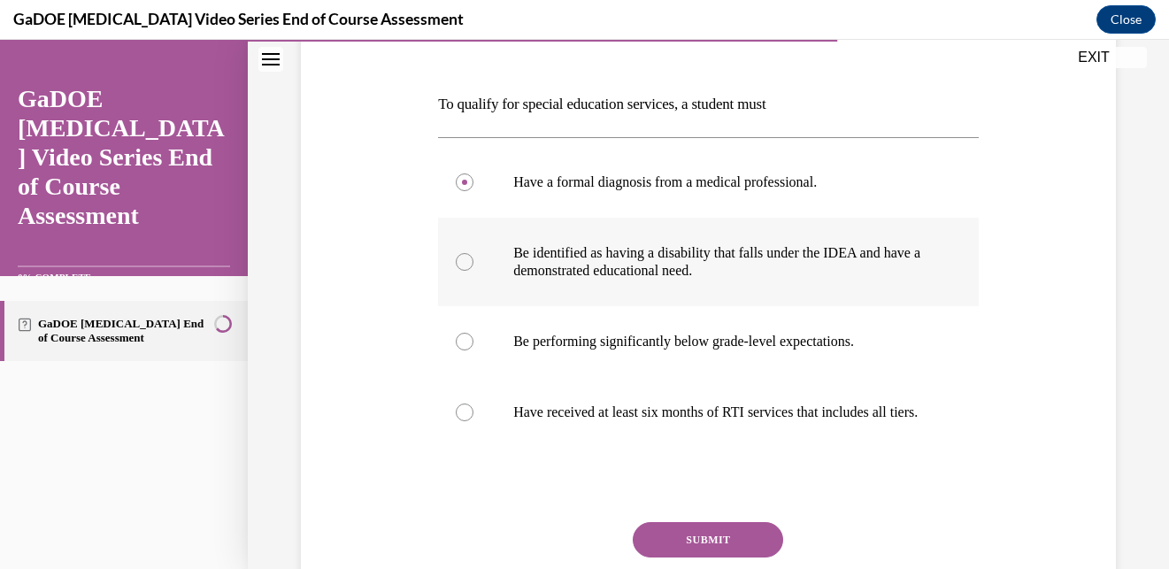
radio input "true"
click at [698, 548] on button "SUBMIT" at bounding box center [708, 539] width 150 height 35
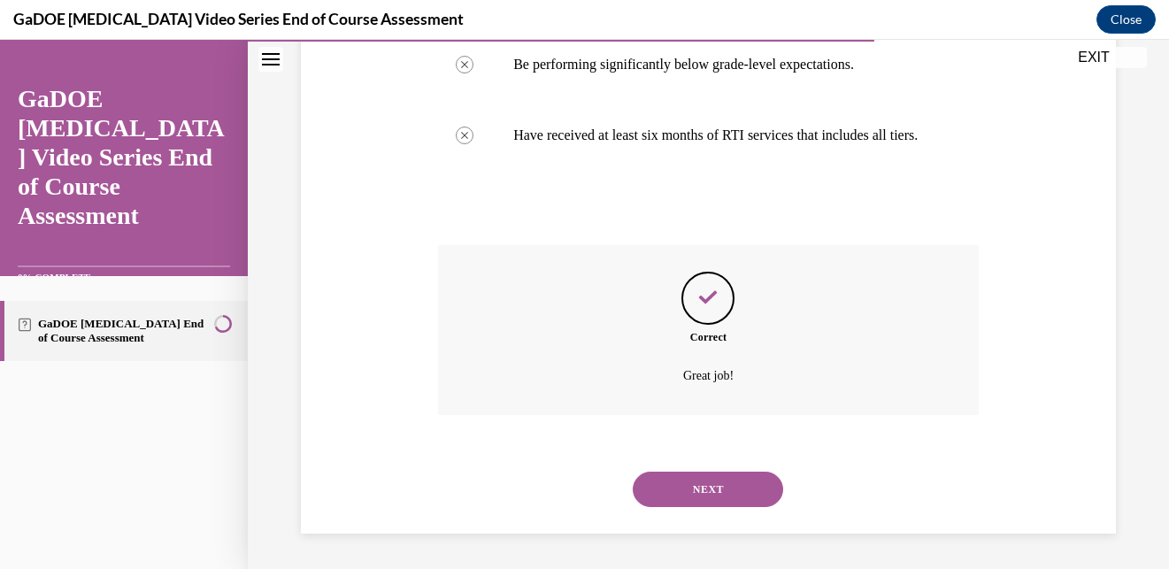
scroll to position [542, 0]
click at [682, 480] on button "NEXT" at bounding box center [708, 489] width 150 height 35
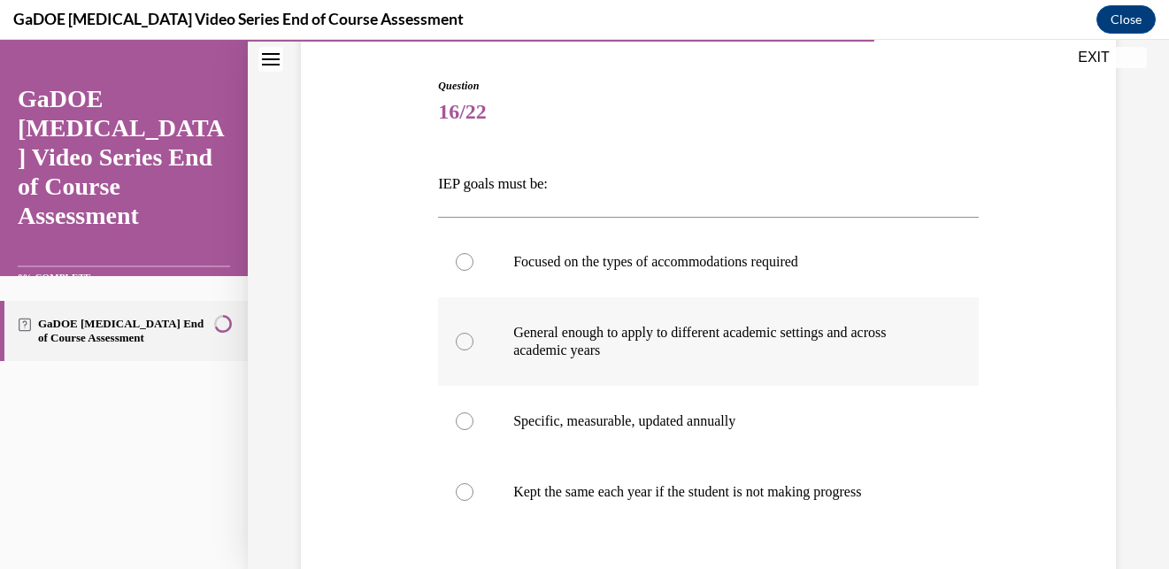
scroll to position [173, 0]
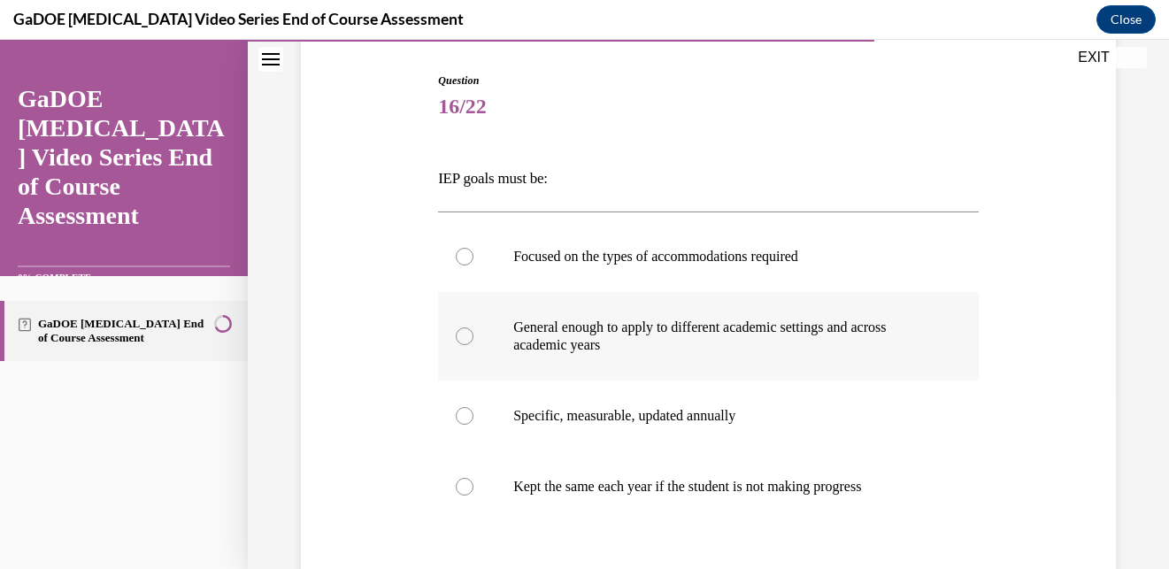
click at [641, 293] on label "General enough to apply to different academic settings and across academic years" at bounding box center [708, 336] width 541 height 88
click at [473, 327] on input "General enough to apply to different academic settings and across academic years" at bounding box center [465, 336] width 18 height 18
radio input "true"
click at [649, 253] on p "Focused on the types of accommodations required" at bounding box center [723, 257] width 421 height 18
click at [473, 253] on input "Focused on the types of accommodations required" at bounding box center [465, 257] width 18 height 18
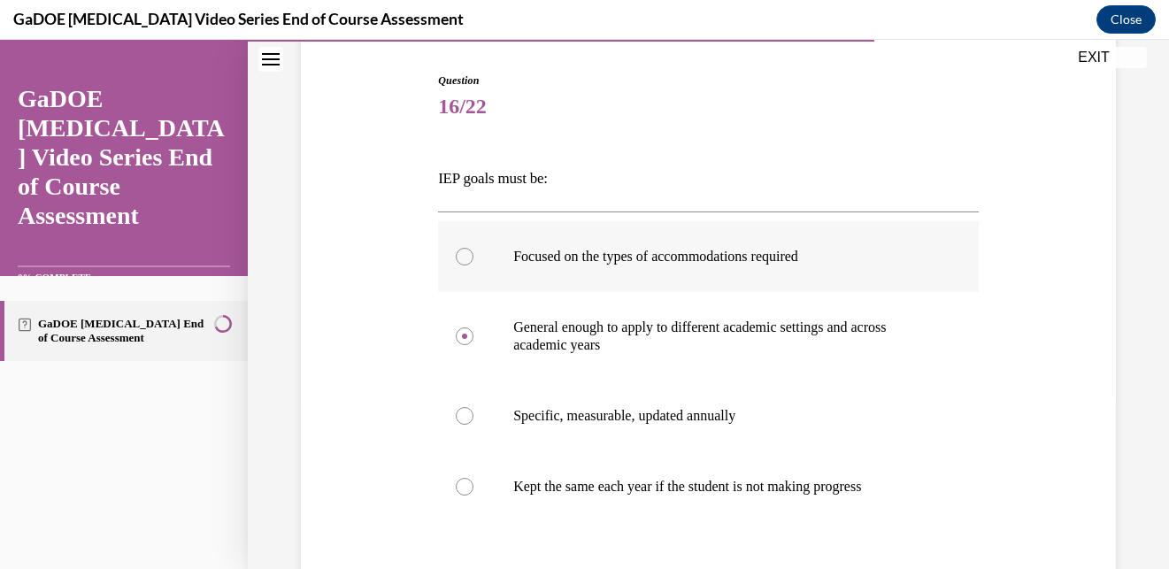
radio input "true"
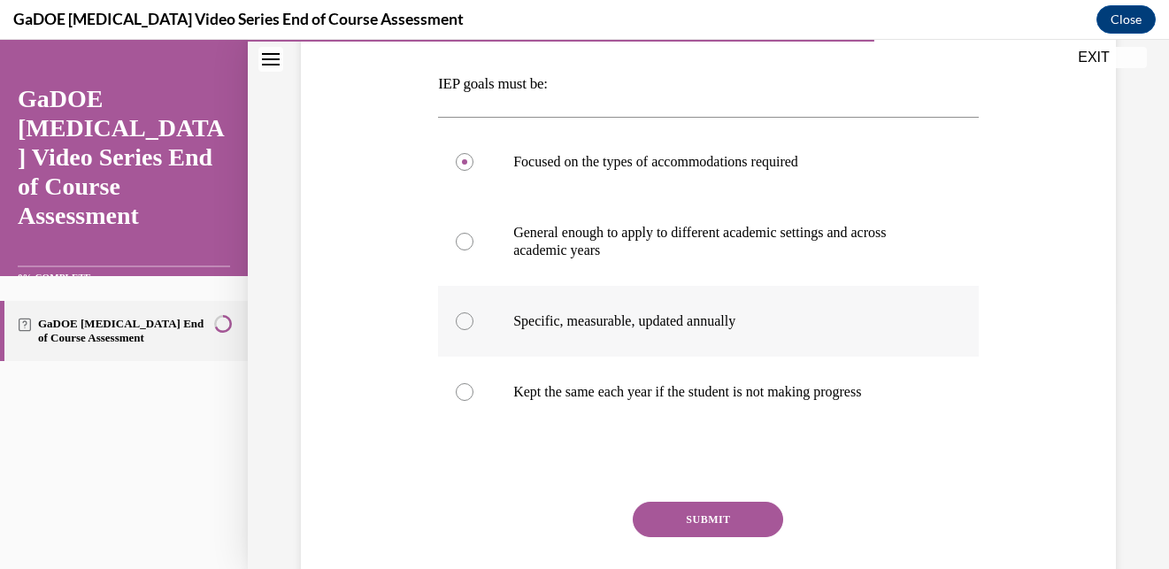
scroll to position [266, 0]
click at [690, 323] on p "Specific, measurable, updated annually" at bounding box center [723, 323] width 421 height 18
click at [473, 323] on input "Specific, measurable, updated annually" at bounding box center [465, 323] width 18 height 18
radio input "true"
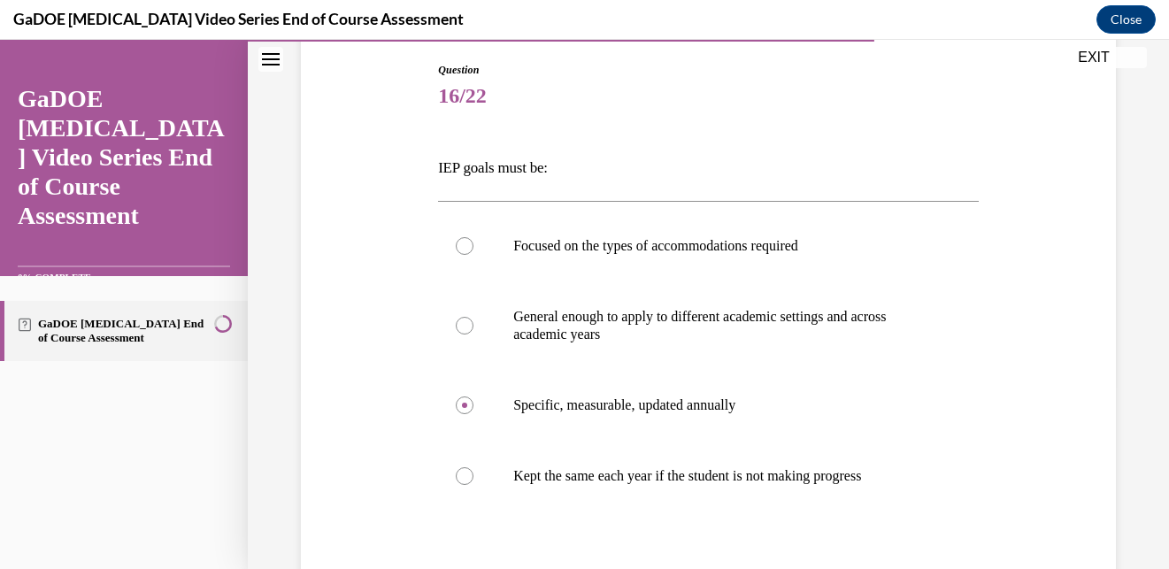
scroll to position [177, 0]
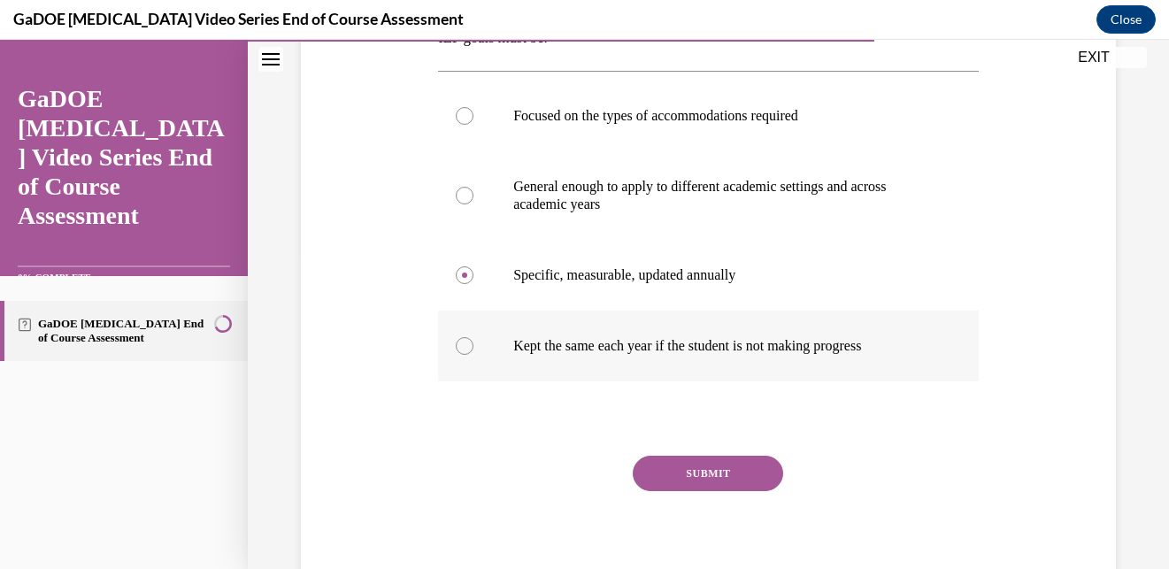
click at [664, 482] on button "SUBMIT" at bounding box center [708, 473] width 150 height 35
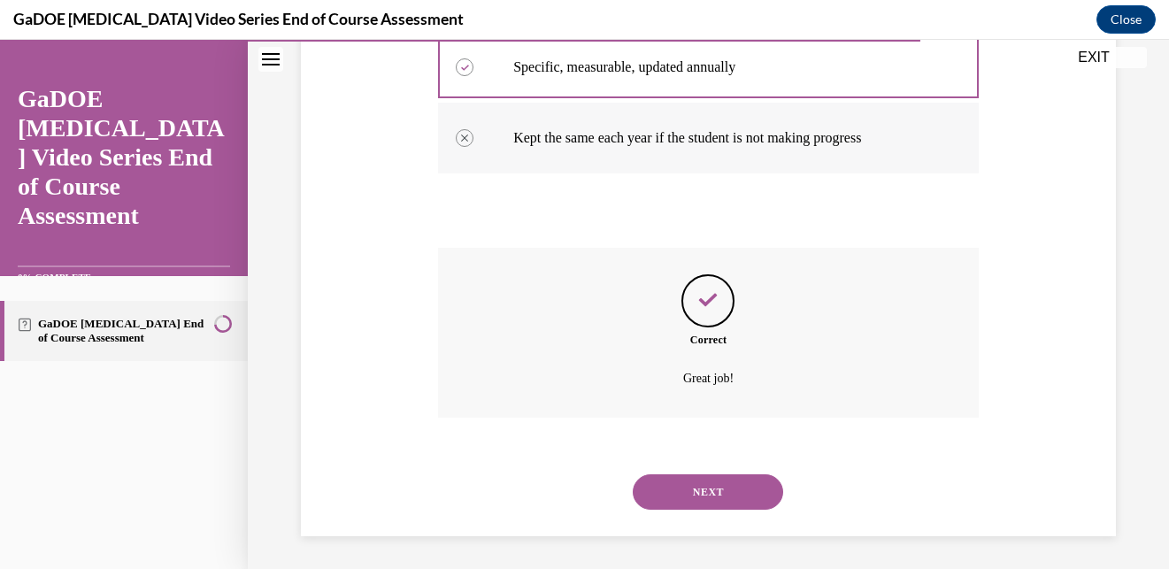
scroll to position [525, 0]
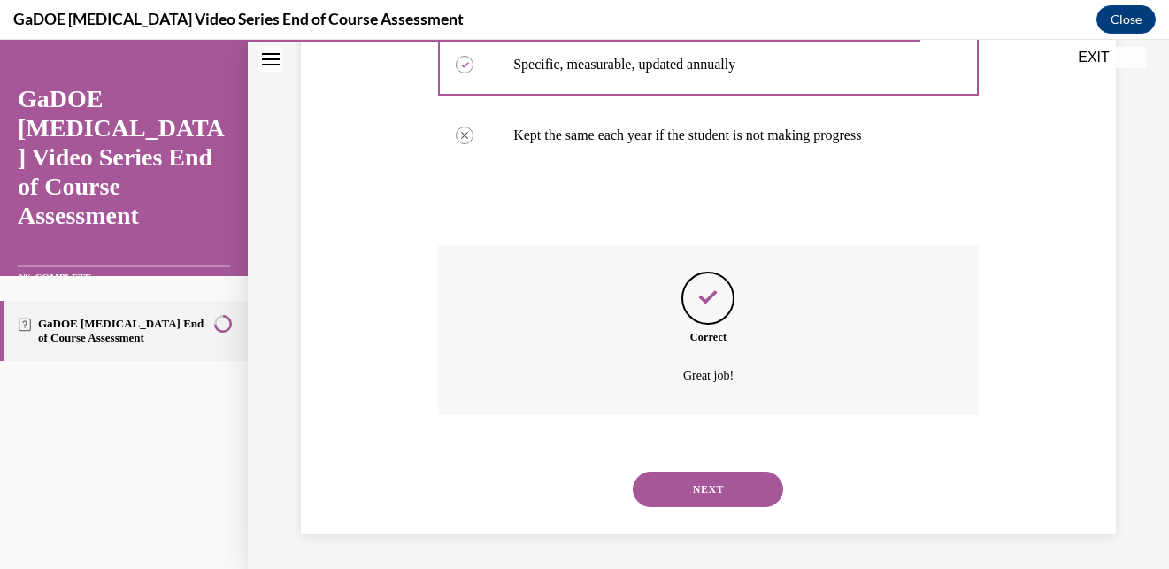
click at [680, 467] on div "NEXT" at bounding box center [708, 489] width 541 height 71
click at [686, 488] on button "NEXT" at bounding box center [708, 489] width 150 height 35
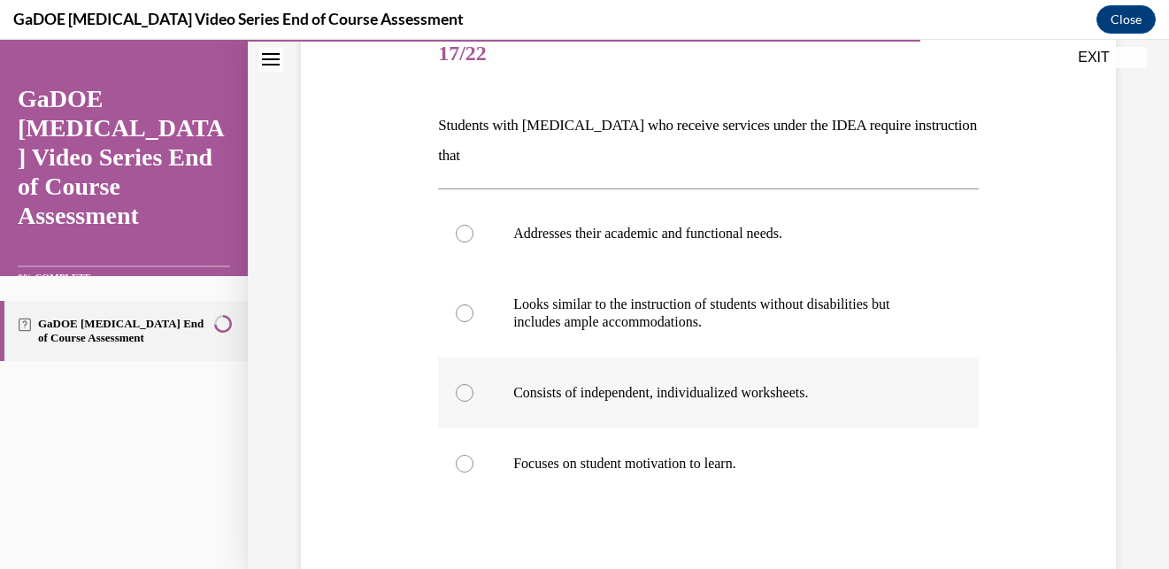
scroll to position [226, 0]
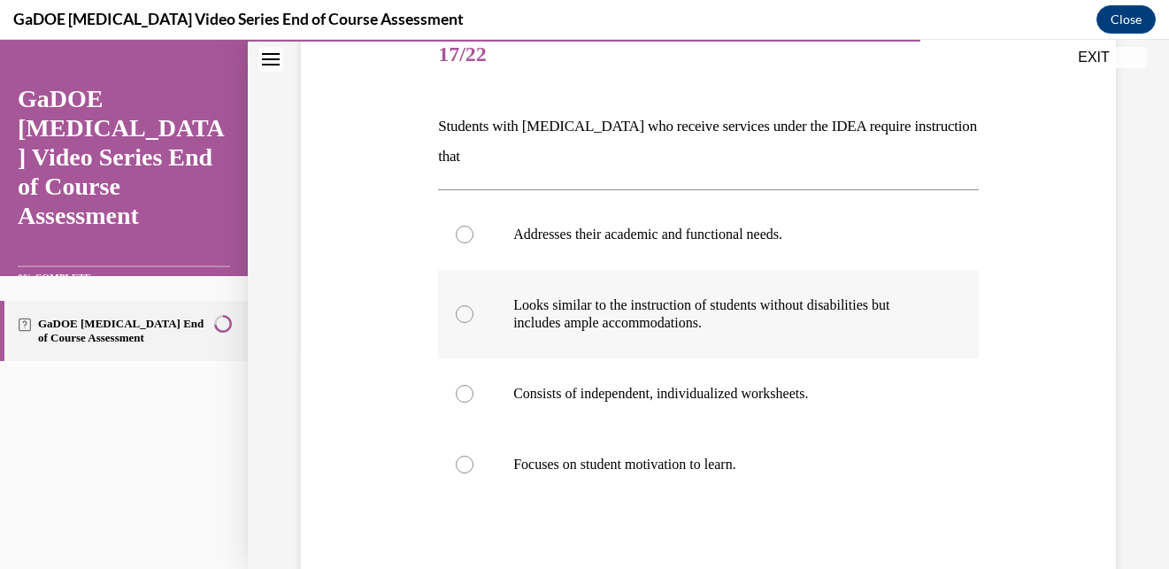
click at [570, 335] on label "Looks similar to the instruction of students without disabilities but includes …" at bounding box center [708, 314] width 541 height 88
click at [473, 323] on input "Looks similar to the instruction of students without disabilities but includes …" at bounding box center [465, 314] width 18 height 18
radio input "true"
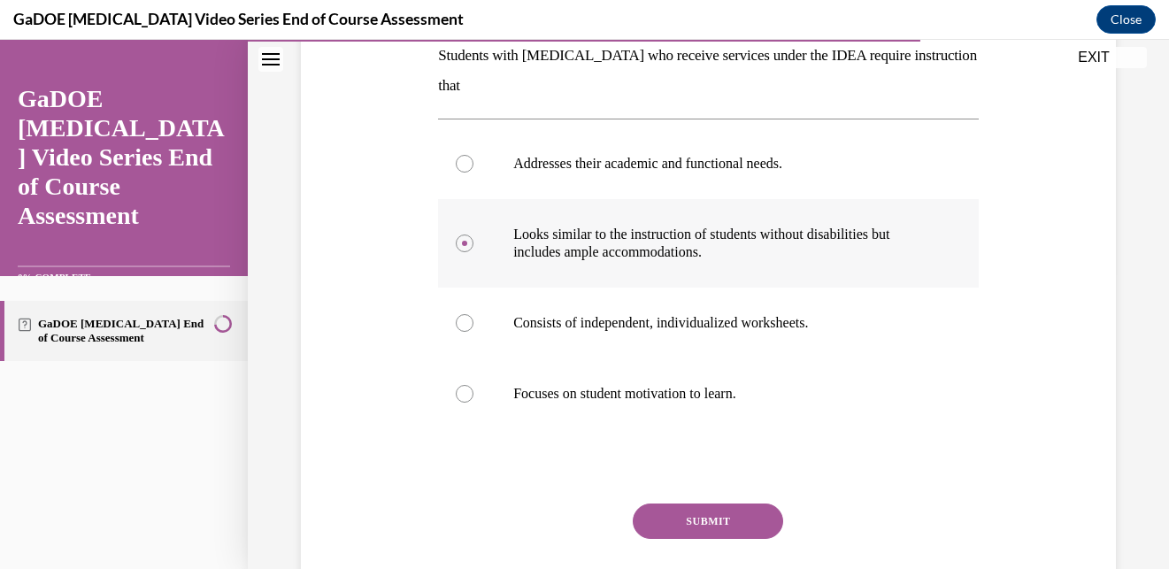
scroll to position [298, 0]
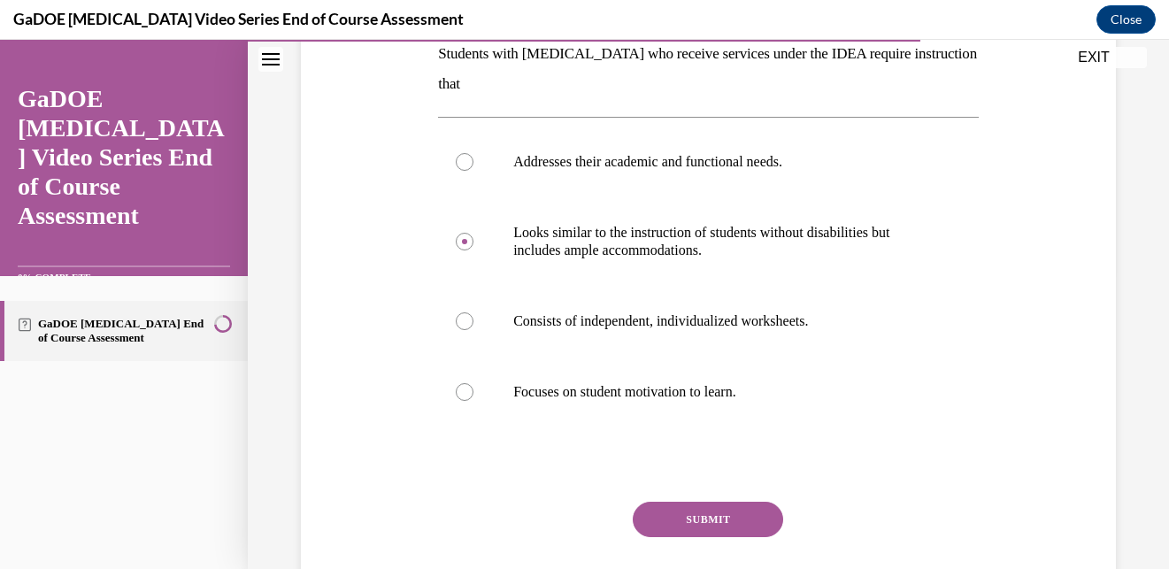
click at [703, 511] on button "SUBMIT" at bounding box center [708, 519] width 150 height 35
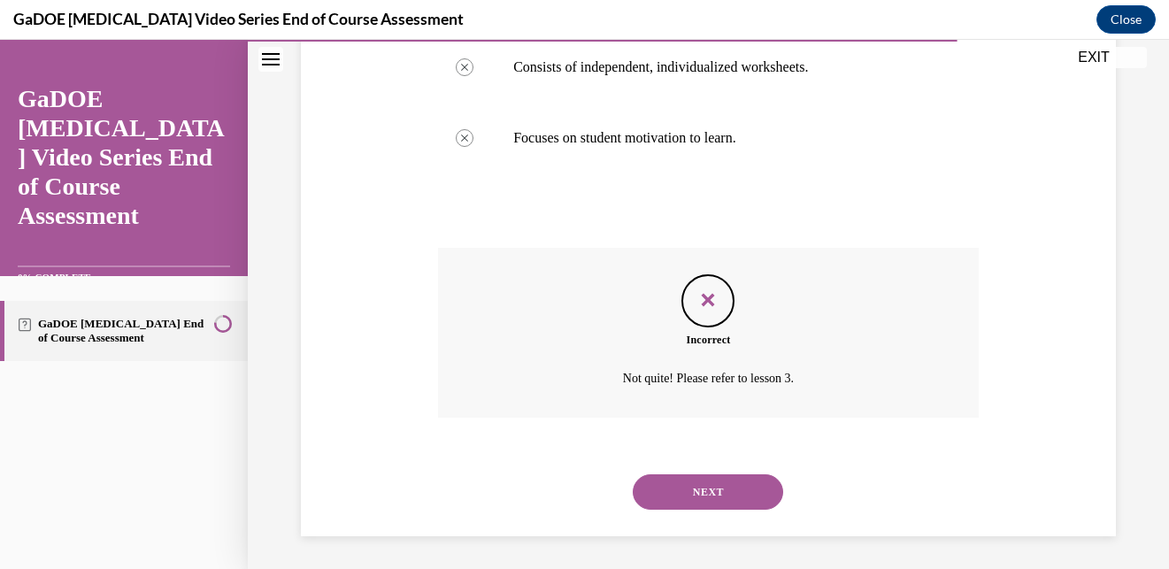
scroll to position [555, 0]
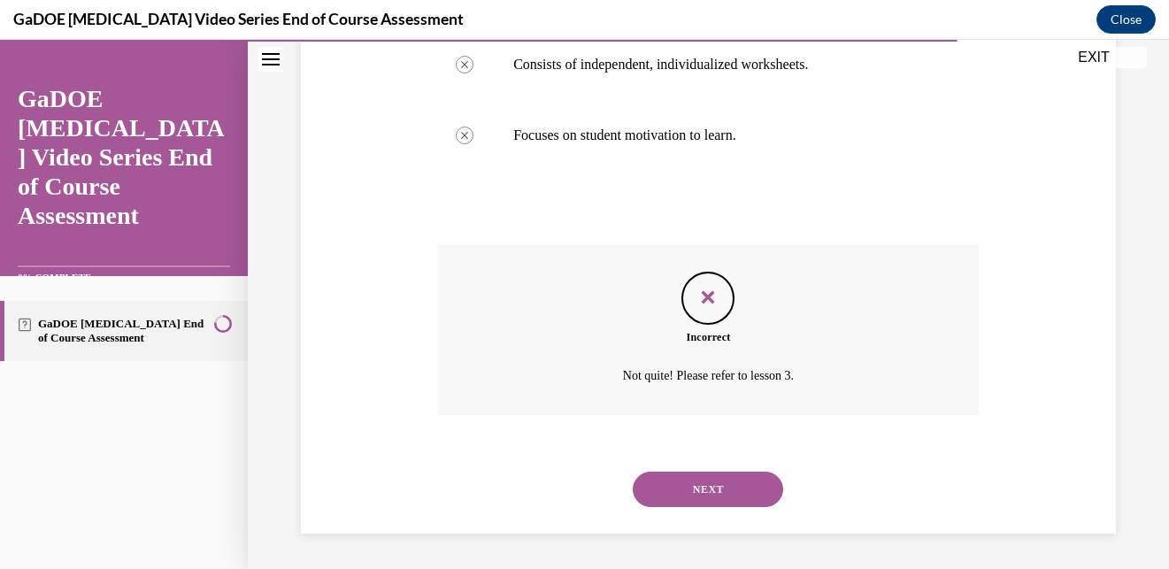
click at [697, 480] on button "NEXT" at bounding box center [708, 489] width 150 height 35
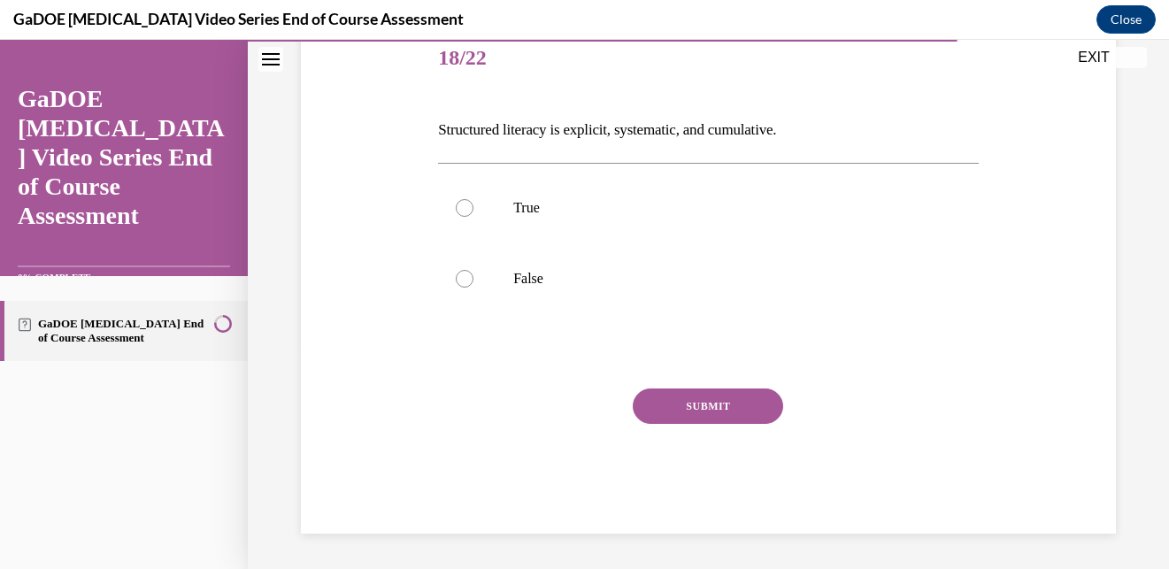
scroll to position [196, 0]
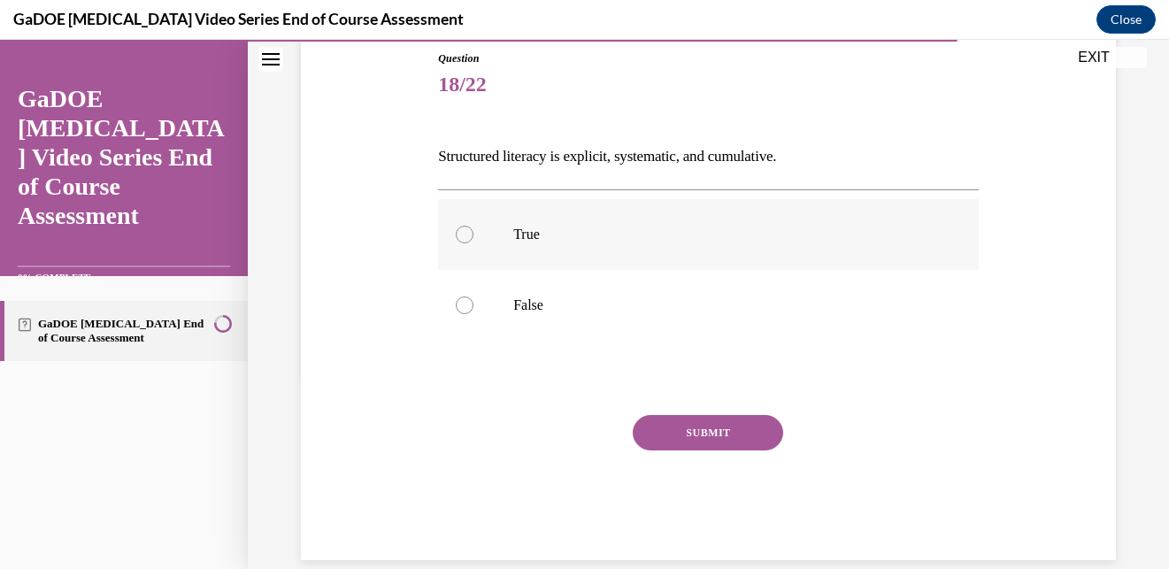
click at [570, 235] on p "True" at bounding box center [723, 235] width 421 height 18
click at [473, 235] on input "True" at bounding box center [465, 235] width 18 height 18
radio input "true"
click at [685, 422] on button "SUBMIT" at bounding box center [708, 432] width 150 height 35
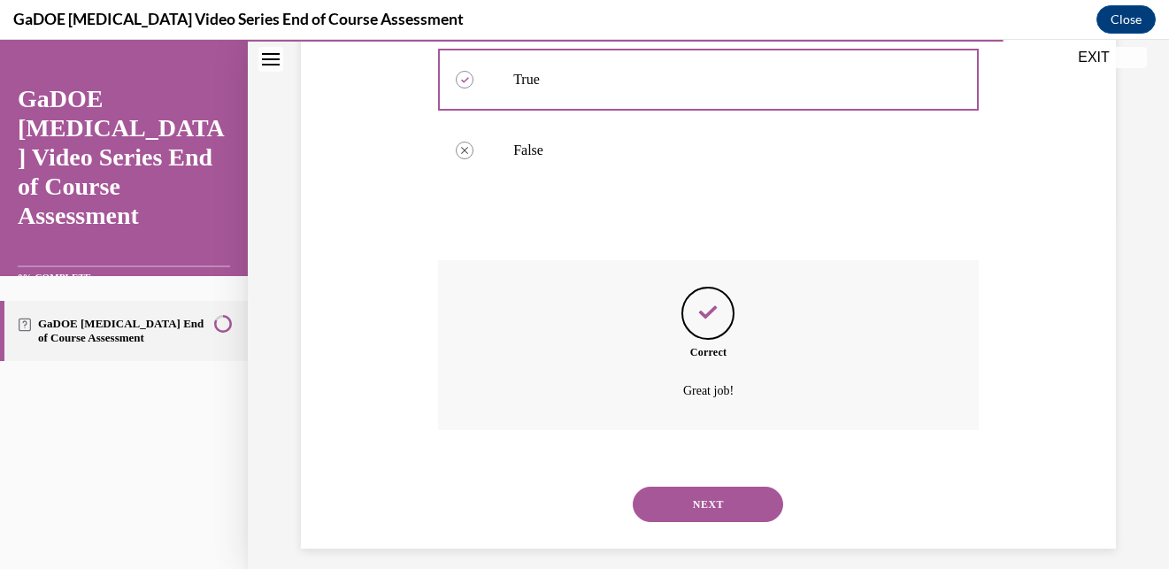
scroll to position [365, 0]
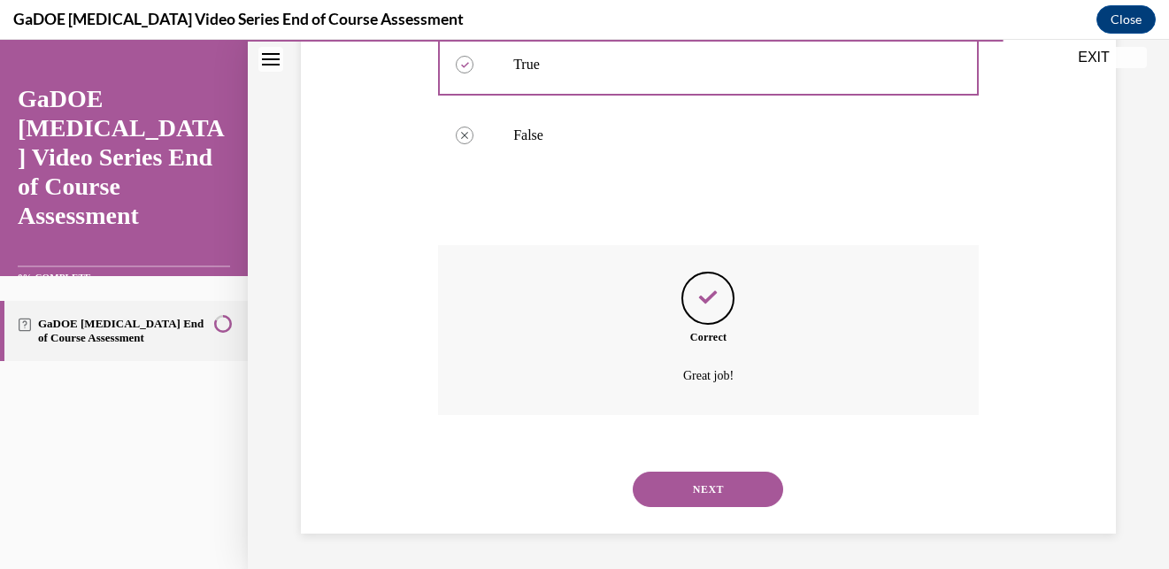
click at [707, 485] on button "NEXT" at bounding box center [708, 489] width 150 height 35
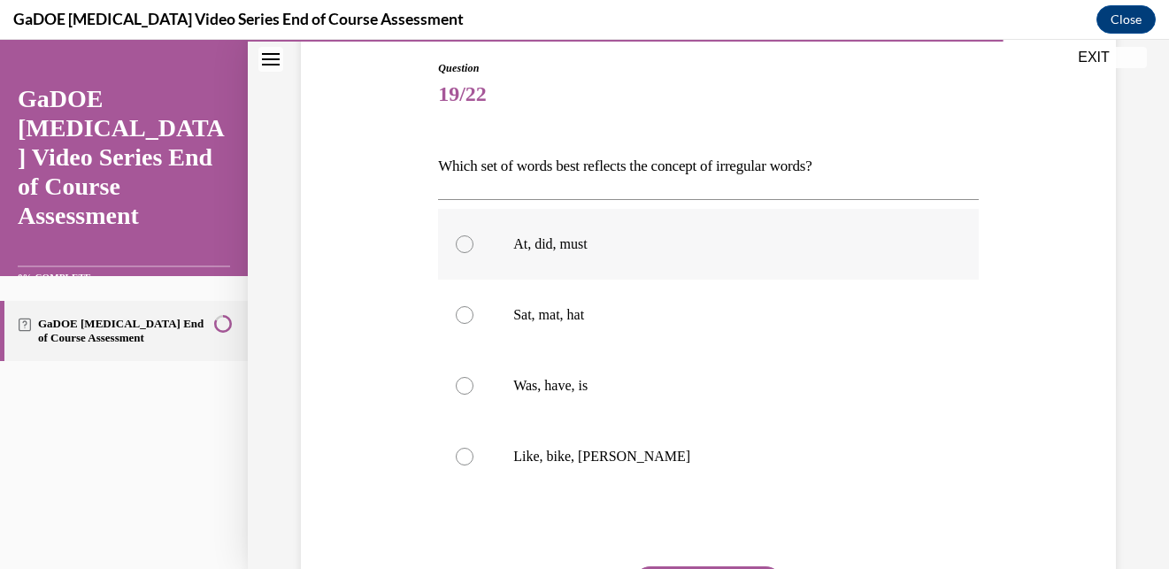
scroll to position [187, 0]
click at [627, 253] on label "At, did, must" at bounding box center [708, 243] width 541 height 71
click at [473, 252] on input "At, did, must" at bounding box center [465, 243] width 18 height 18
radio input "true"
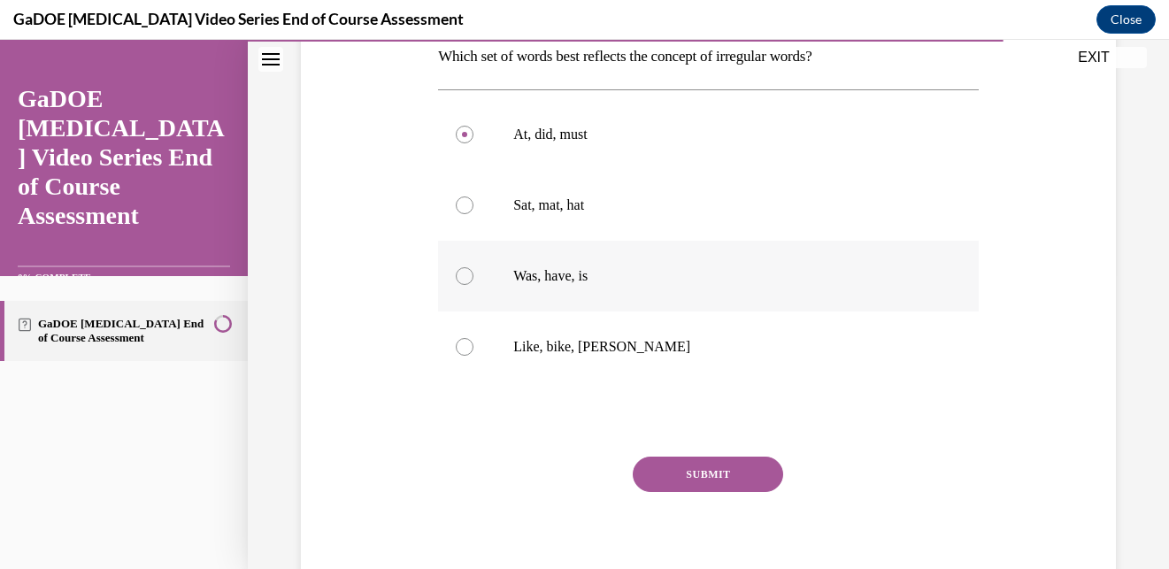
scroll to position [296, 0]
click at [695, 466] on button "SUBMIT" at bounding box center [708, 473] width 150 height 35
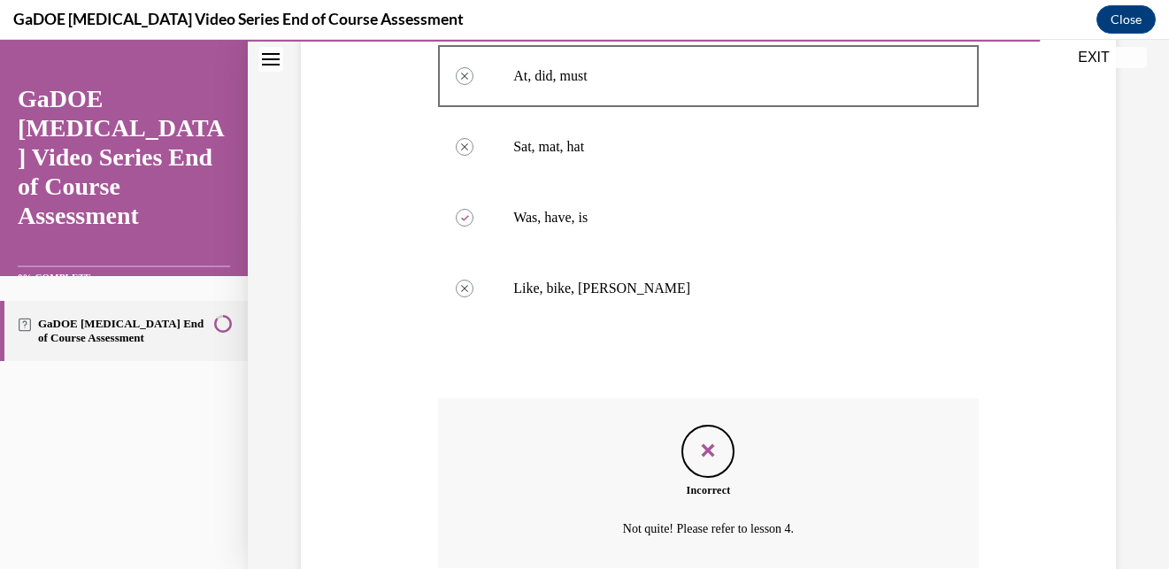
scroll to position [507, 0]
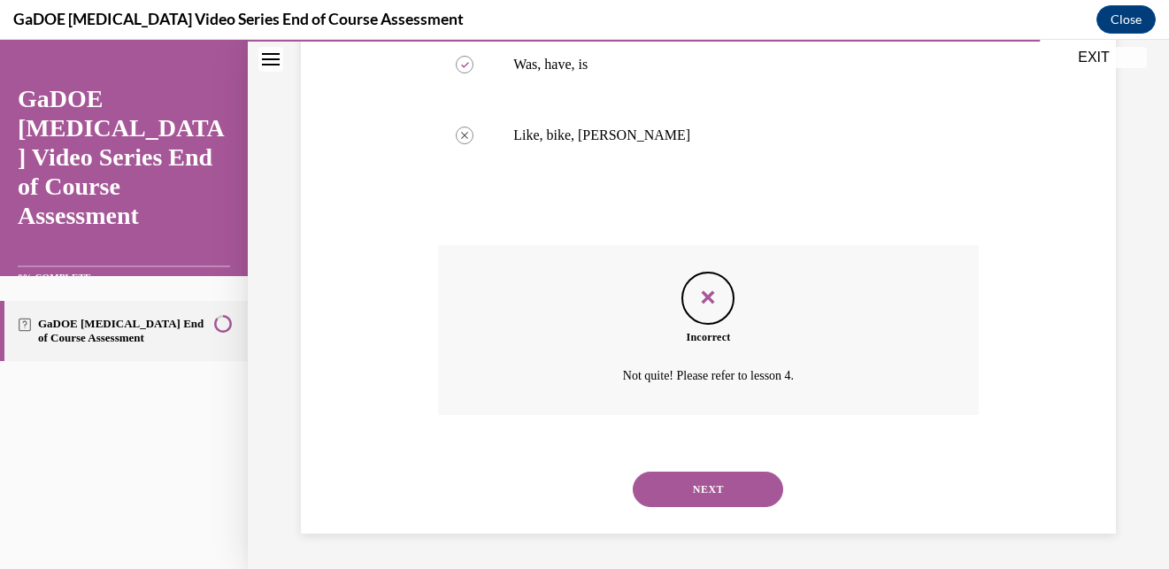
click at [687, 470] on div "NEXT" at bounding box center [708, 489] width 541 height 71
click at [687, 491] on button "NEXT" at bounding box center [708, 489] width 150 height 35
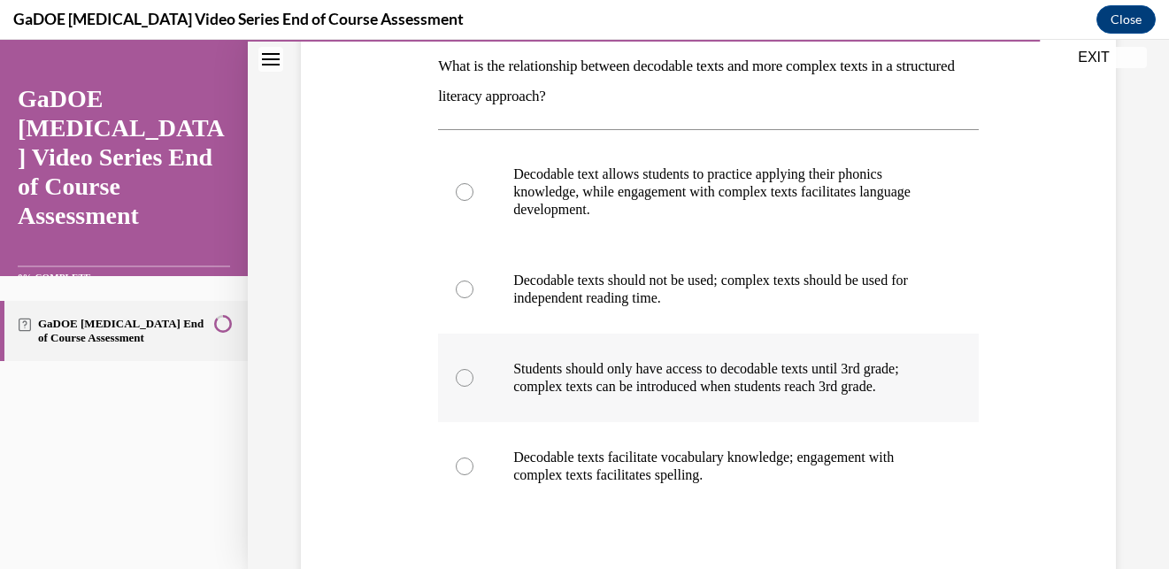
scroll to position [281, 0]
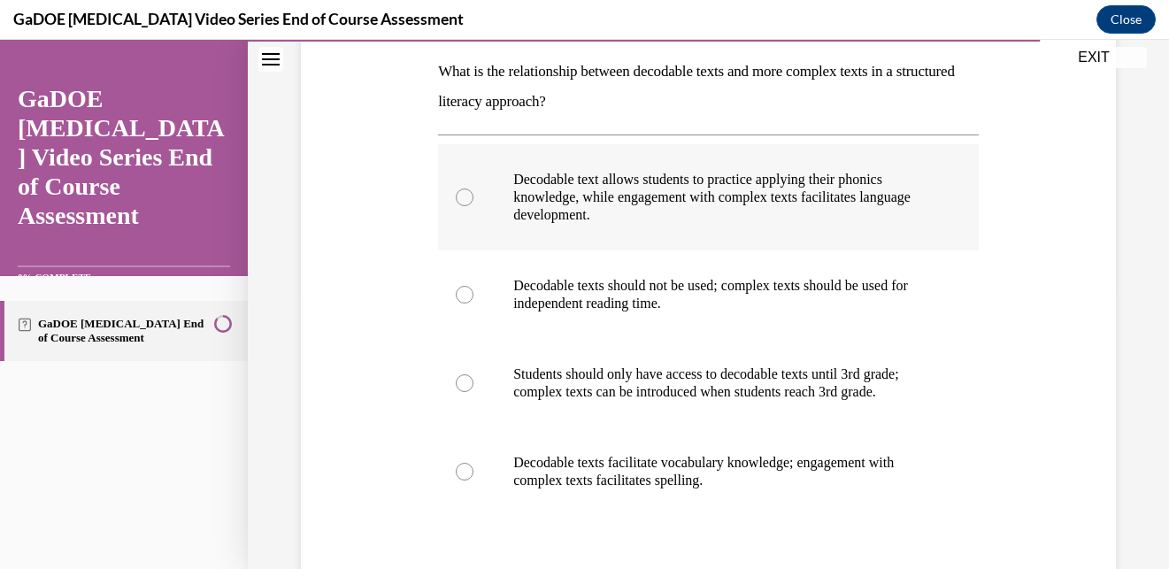
click at [674, 198] on p "Decodable text allows students to practice applying their phonics knowledge, wh…" at bounding box center [723, 197] width 421 height 53
click at [473, 198] on input "Decodable text allows students to practice applying their phonics knowledge, wh…" at bounding box center [465, 197] width 18 height 18
radio input "true"
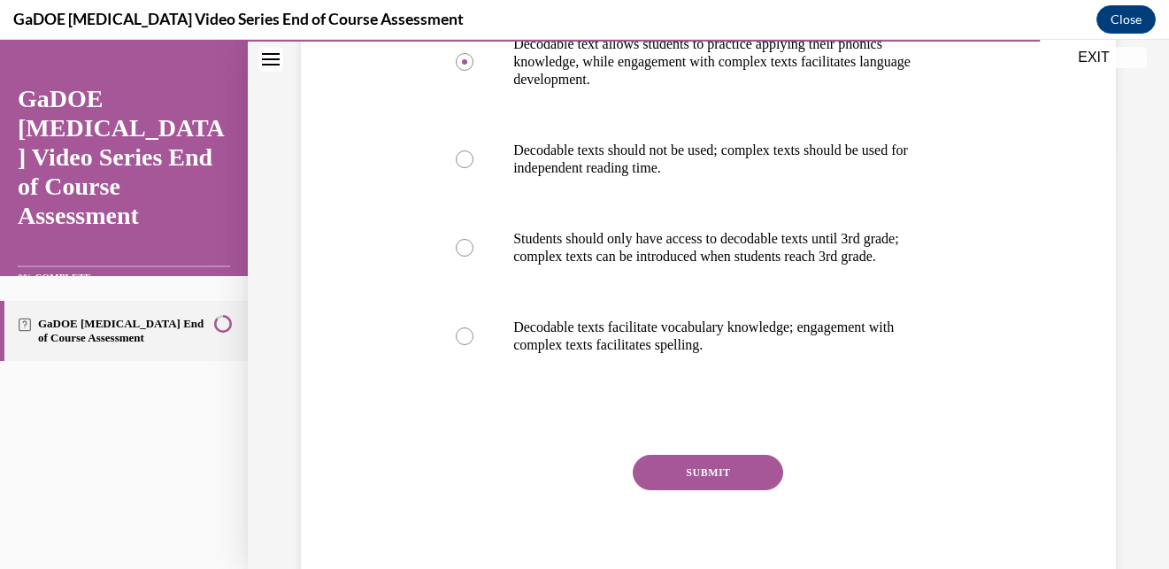
click at [667, 475] on button "SUBMIT" at bounding box center [708, 472] width 150 height 35
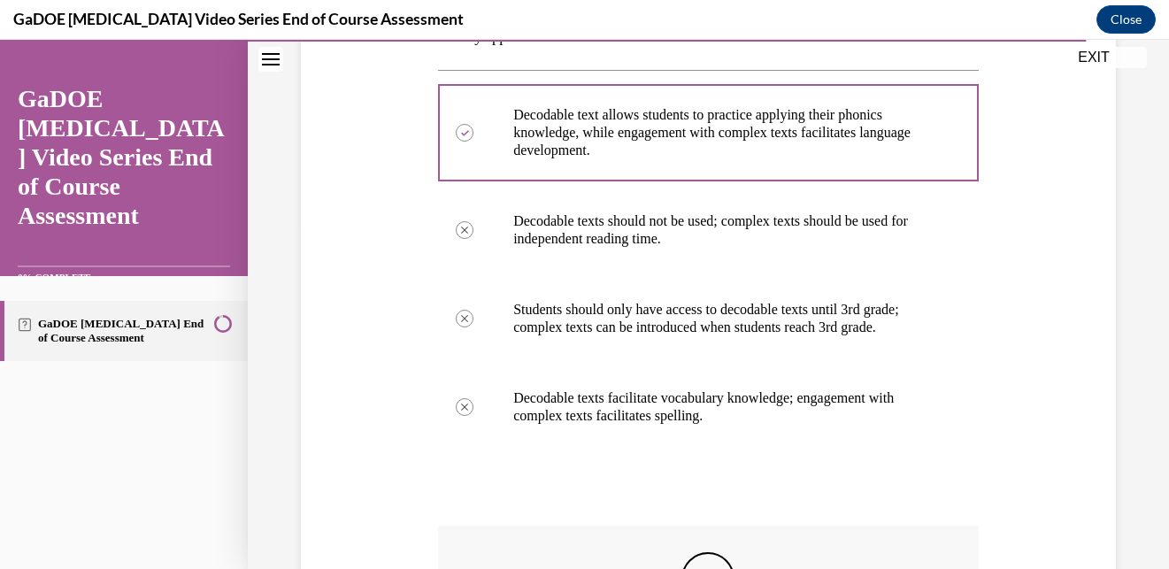
scroll to position [643, 0]
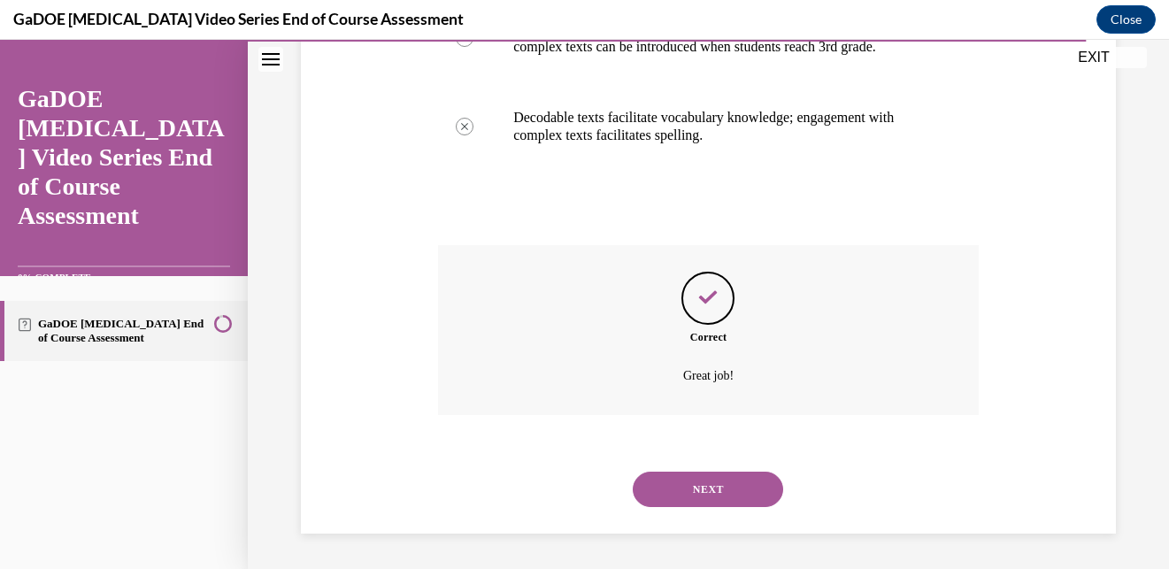
click at [667, 507] on div "NEXT" at bounding box center [708, 489] width 541 height 71
click at [672, 488] on button "NEXT" at bounding box center [708, 489] width 150 height 35
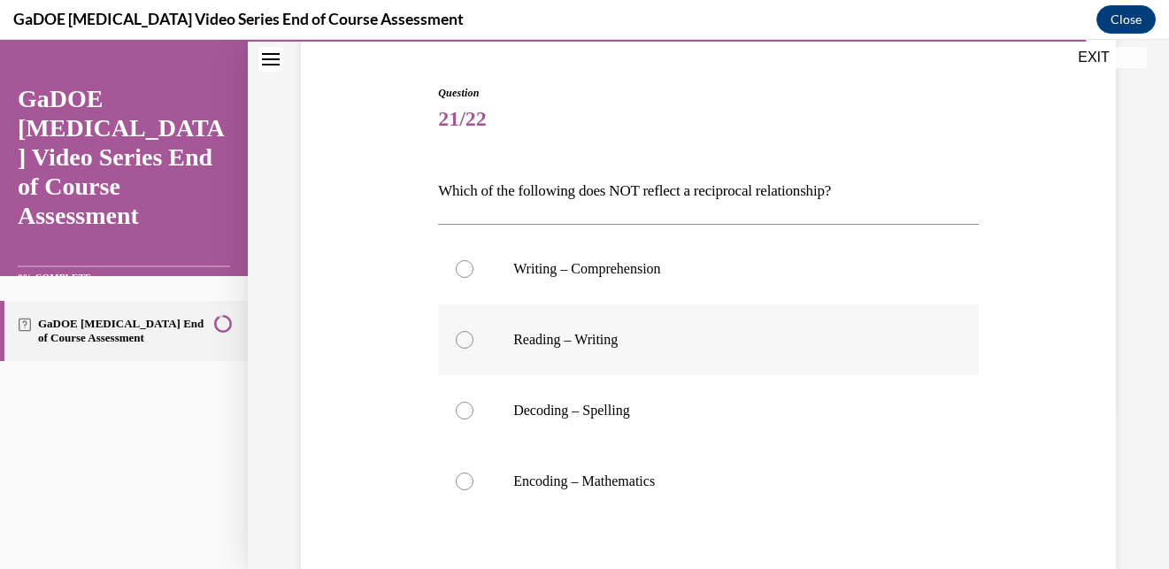
scroll to position [165, 0]
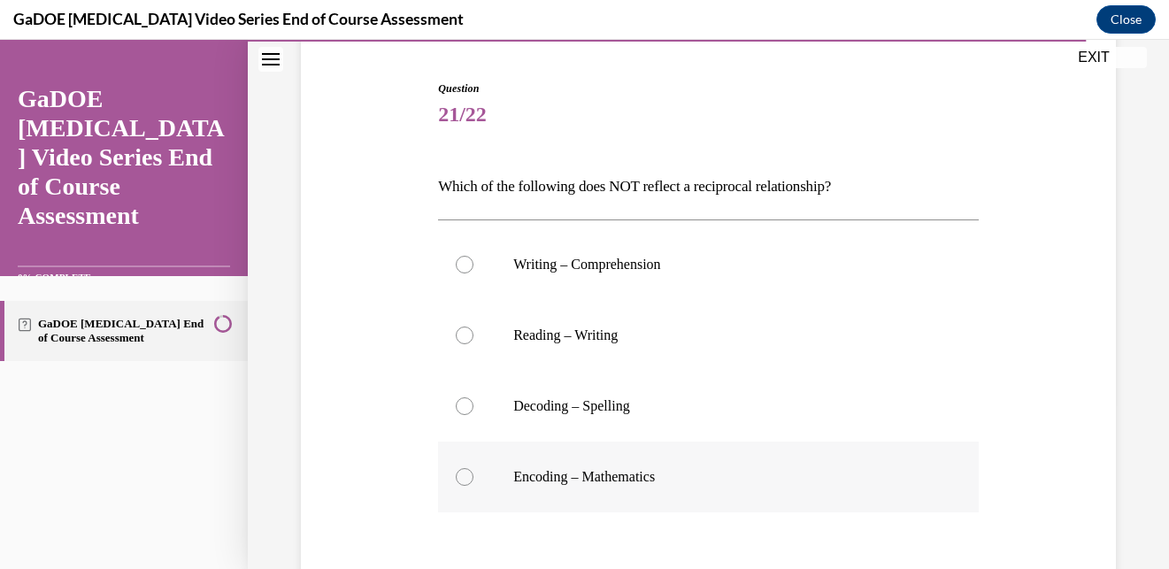
click at [575, 482] on p "Encoding – Mathematics" at bounding box center [723, 477] width 421 height 18
click at [473, 482] on input "Encoding – Mathematics" at bounding box center [465, 477] width 18 height 18
radio input "true"
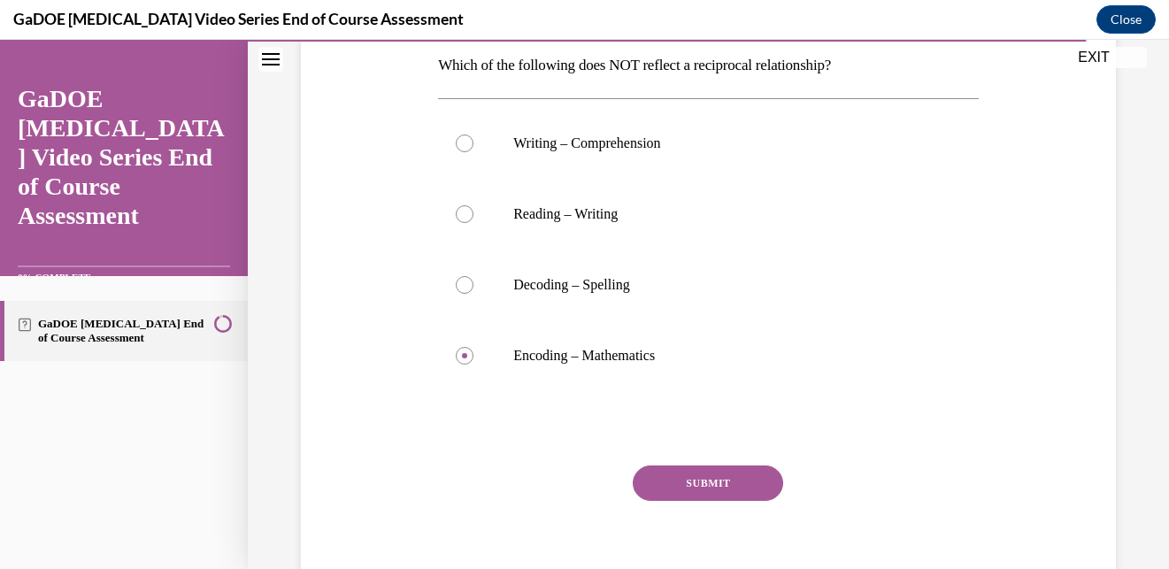
click at [727, 486] on button "SUBMIT" at bounding box center [708, 482] width 150 height 35
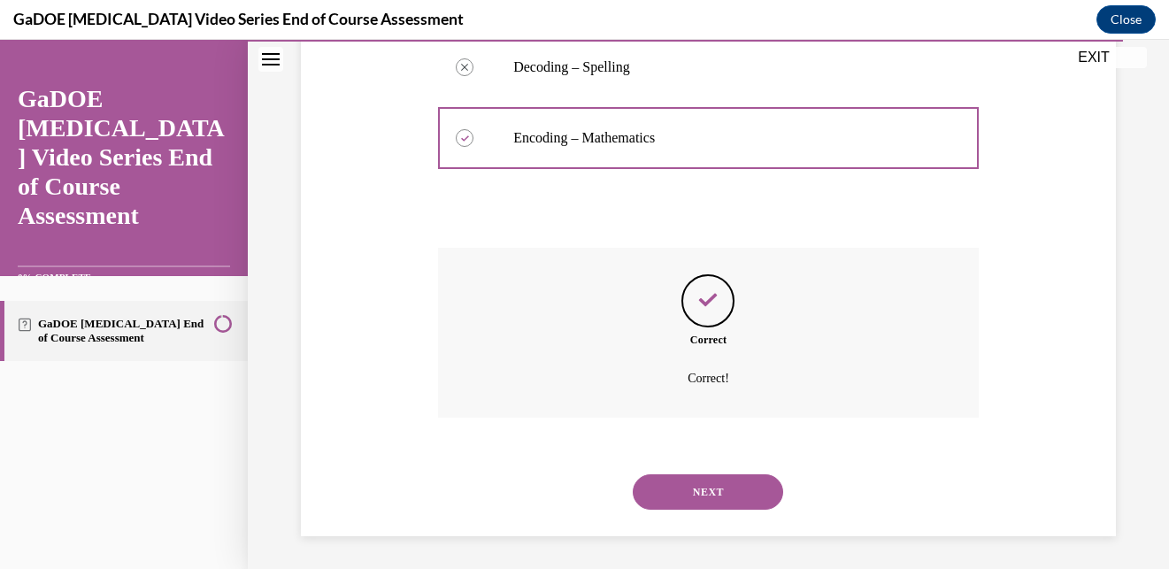
scroll to position [507, 0]
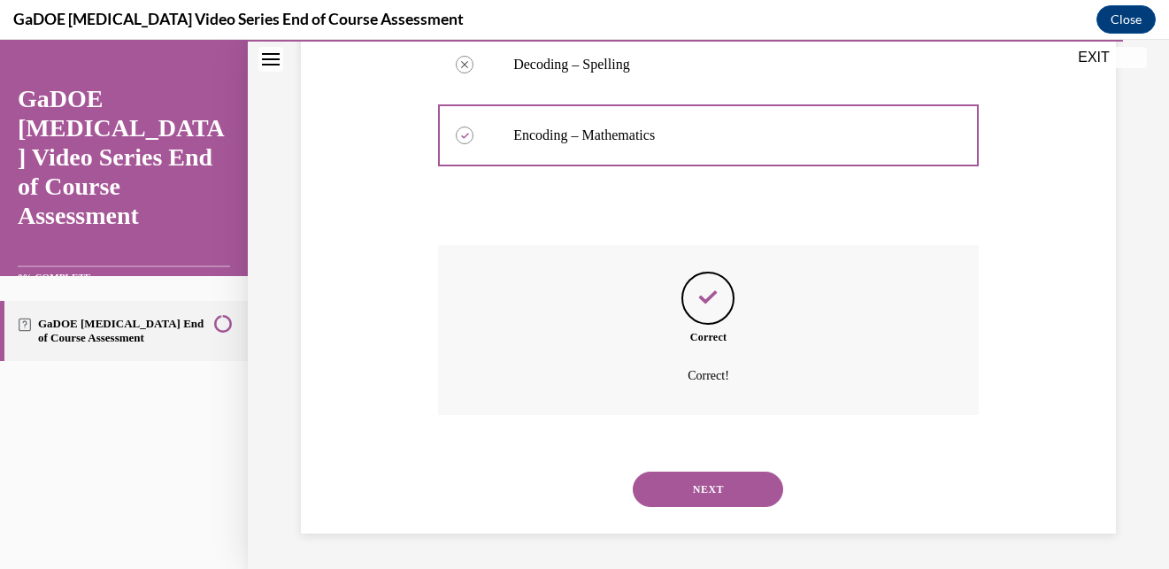
click at [725, 496] on button "NEXT" at bounding box center [708, 489] width 150 height 35
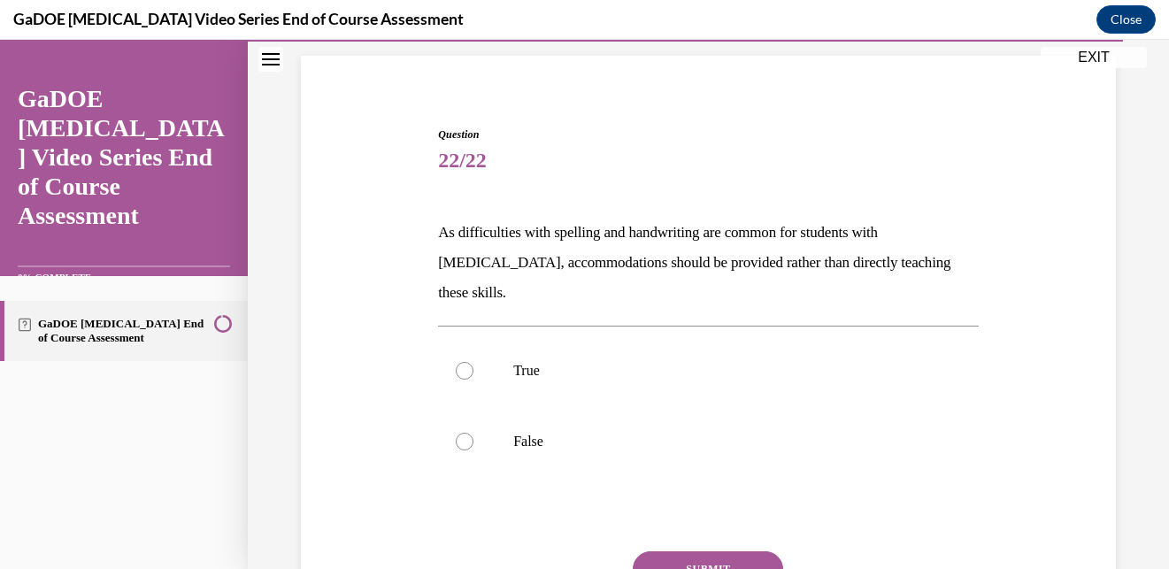
scroll to position [136, 0]
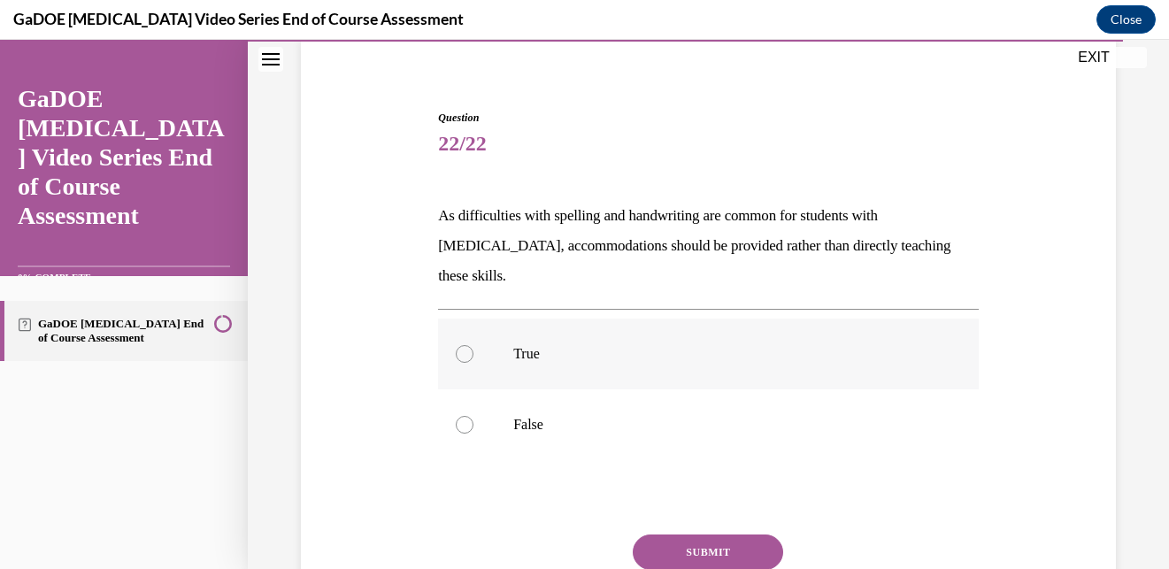
click at [519, 338] on label "True" at bounding box center [708, 354] width 541 height 71
click at [473, 345] on input "True" at bounding box center [465, 354] width 18 height 18
radio input "true"
click at [603, 416] on p "False" at bounding box center [723, 425] width 421 height 18
click at [473, 416] on input "False" at bounding box center [465, 425] width 18 height 18
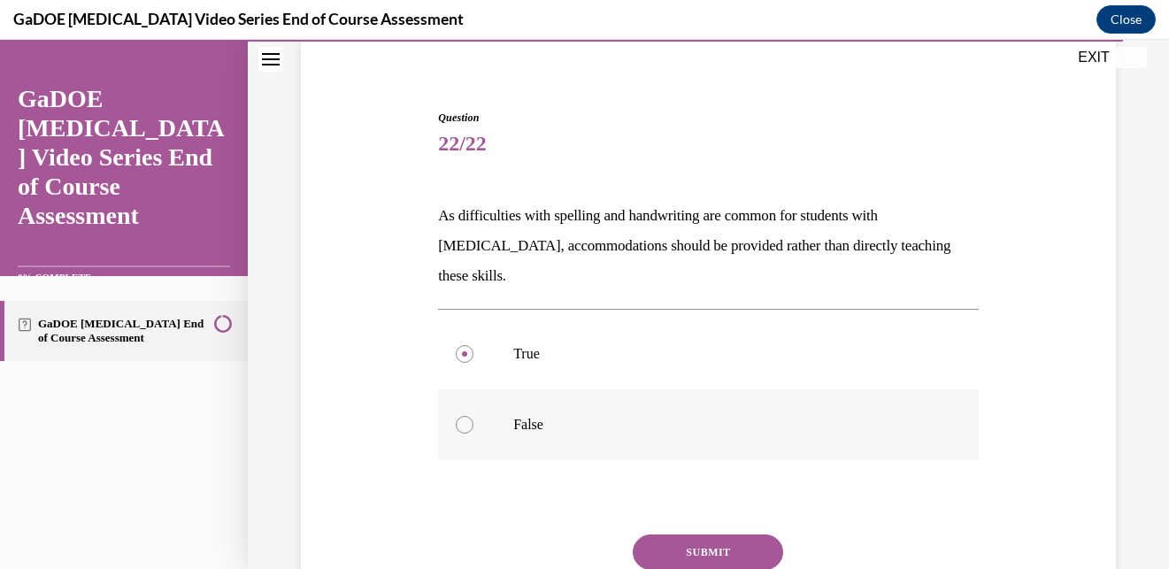
radio input "true"
click at [689, 534] on button "SUBMIT" at bounding box center [708, 551] width 150 height 35
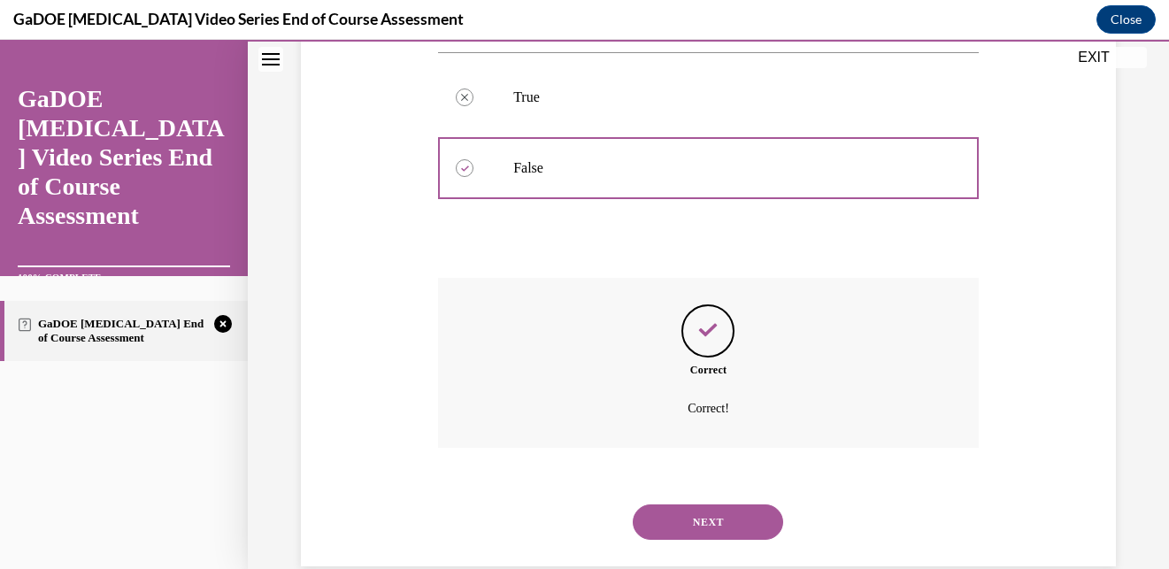
scroll to position [396, 0]
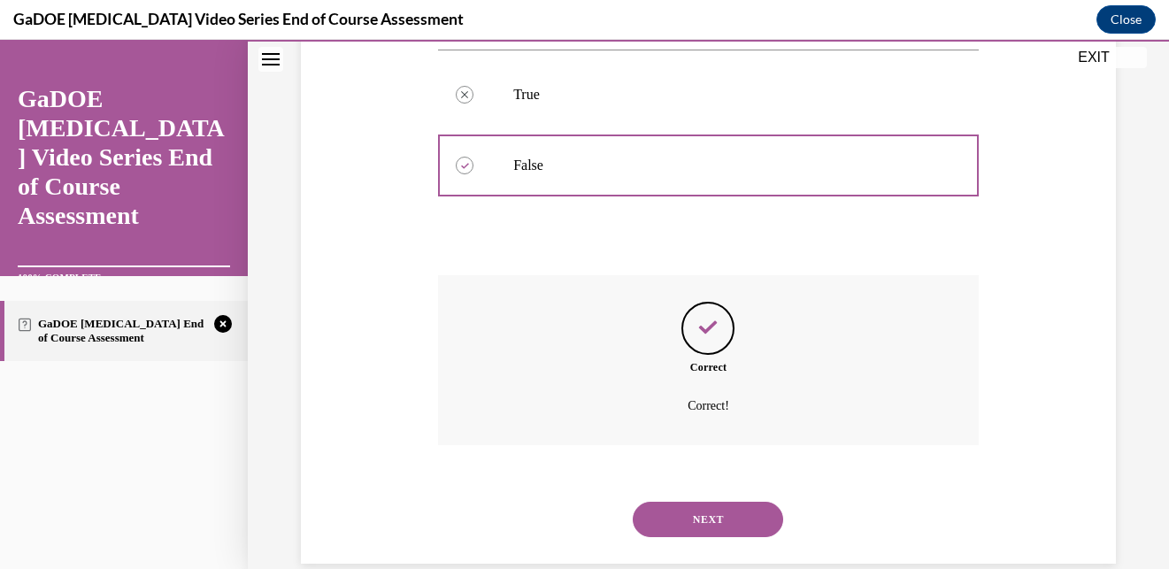
click at [687, 502] on button "NEXT" at bounding box center [708, 519] width 150 height 35
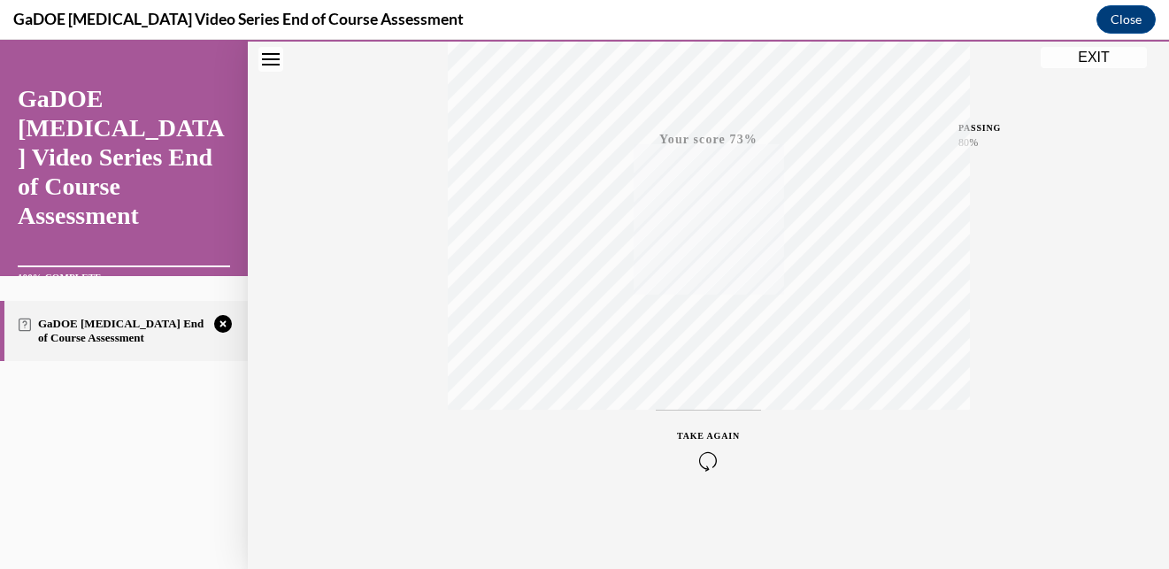
scroll to position [377, 0]
click at [720, 460] on icon "button" at bounding box center [708, 461] width 63 height 19
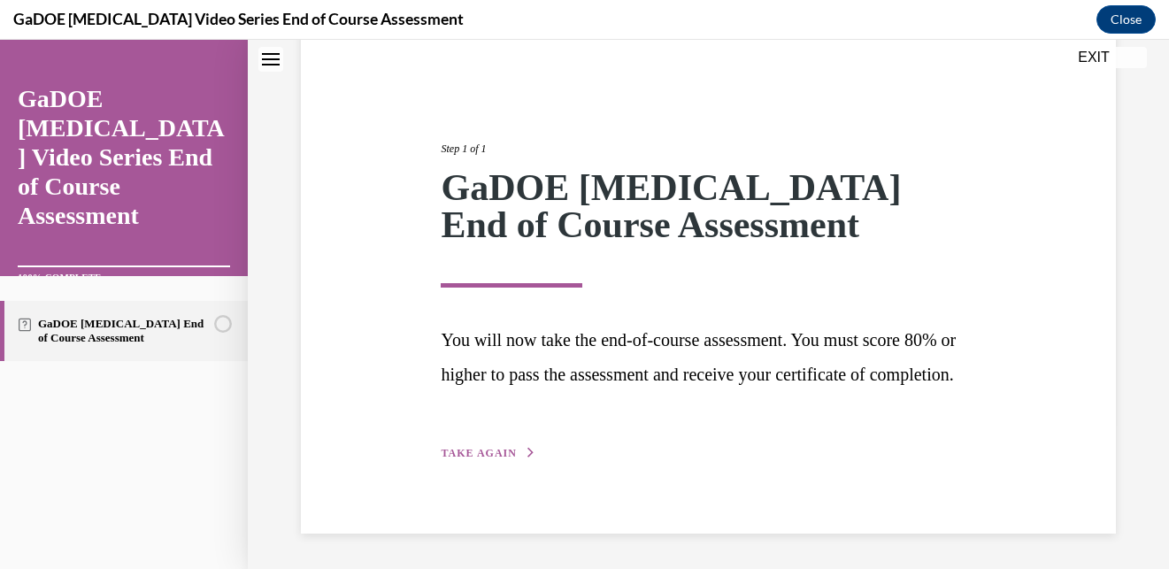
click at [514, 448] on button "TAKE AGAIN" at bounding box center [488, 453] width 95 height 16
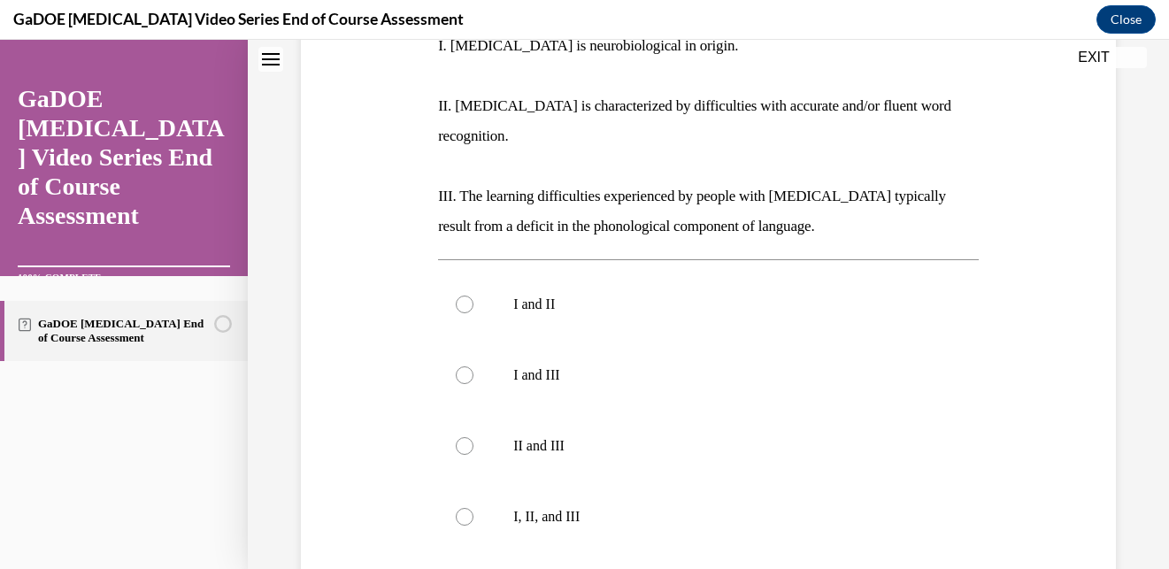
scroll to position [396, 0]
click at [575, 509] on p "I, II, and III" at bounding box center [723, 518] width 421 height 18
click at [473, 509] on input "I, II, and III" at bounding box center [465, 518] width 18 height 18
radio input "true"
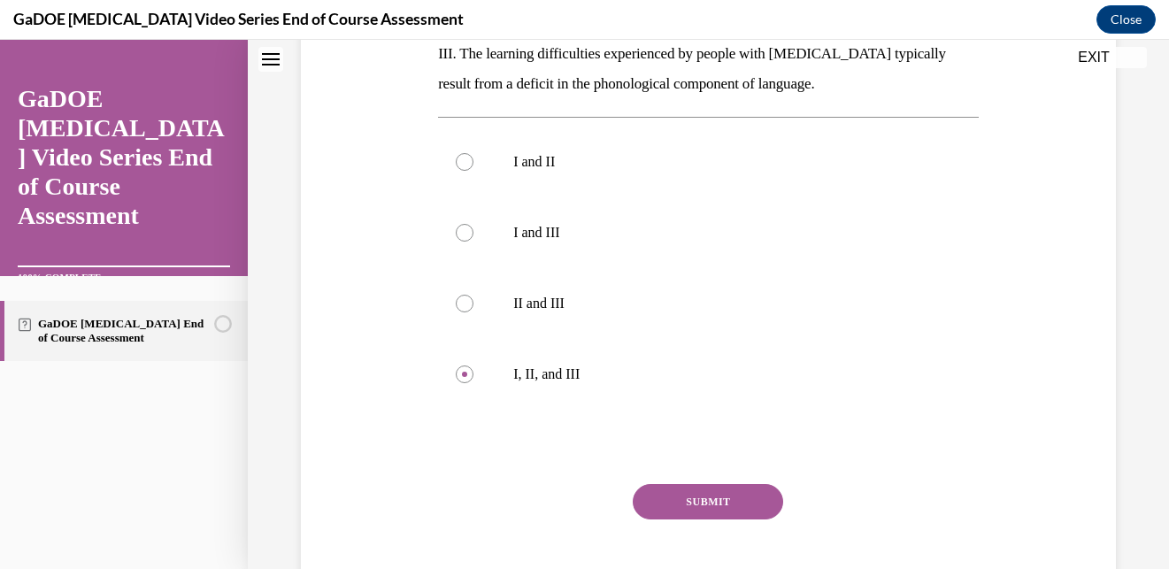
click at [682, 484] on button "SUBMIT" at bounding box center [708, 501] width 150 height 35
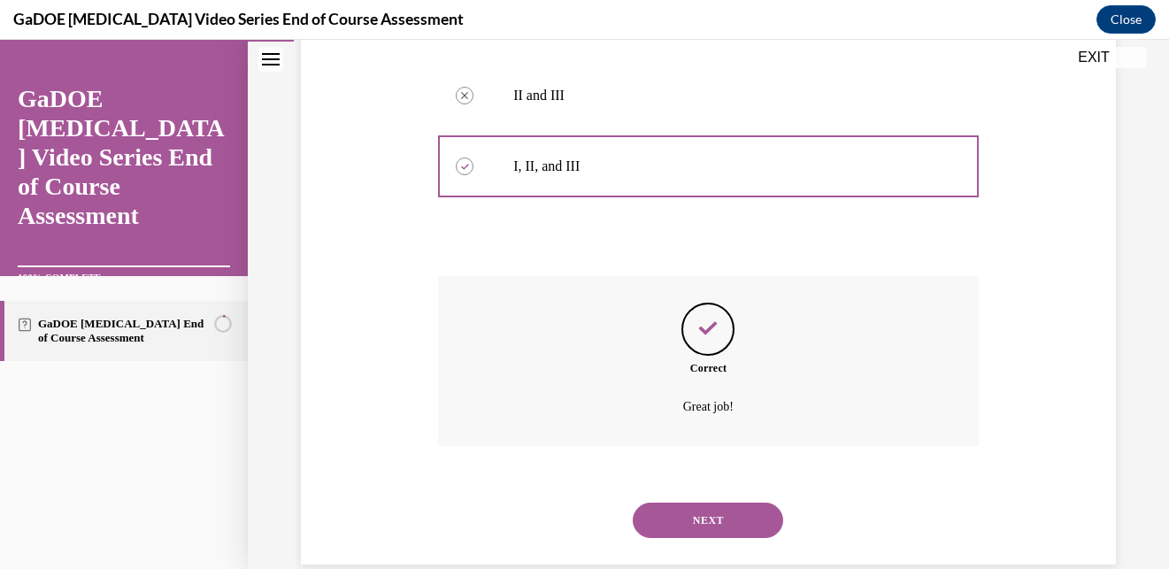
scroll to position [748, 0]
click at [693, 484] on div "NEXT" at bounding box center [708, 519] width 541 height 71
click at [693, 502] on button "NEXT" at bounding box center [708, 519] width 150 height 35
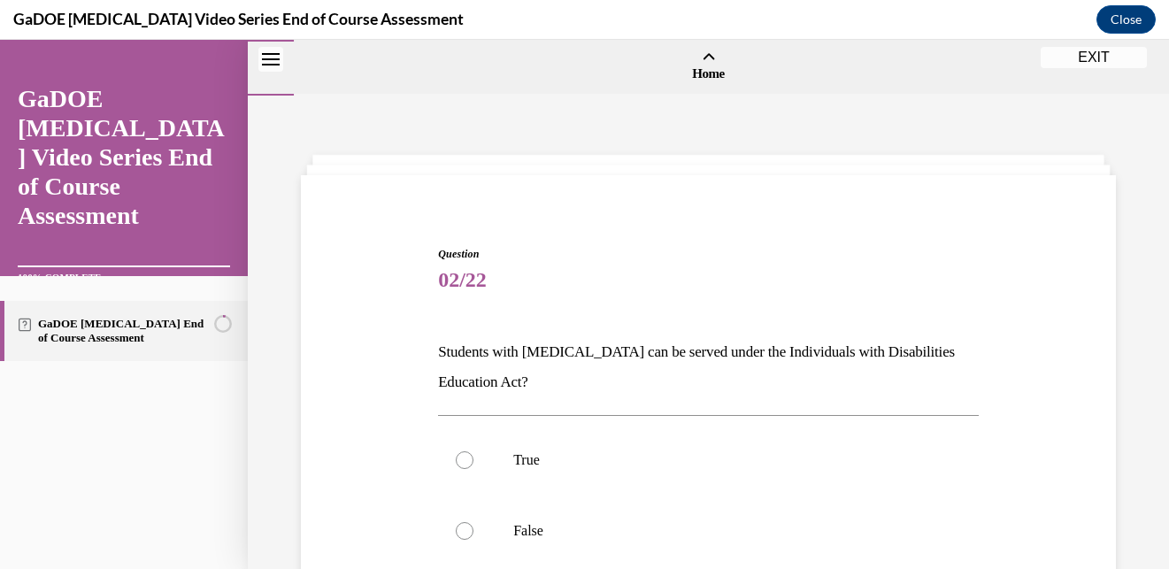
scroll to position [101, 0]
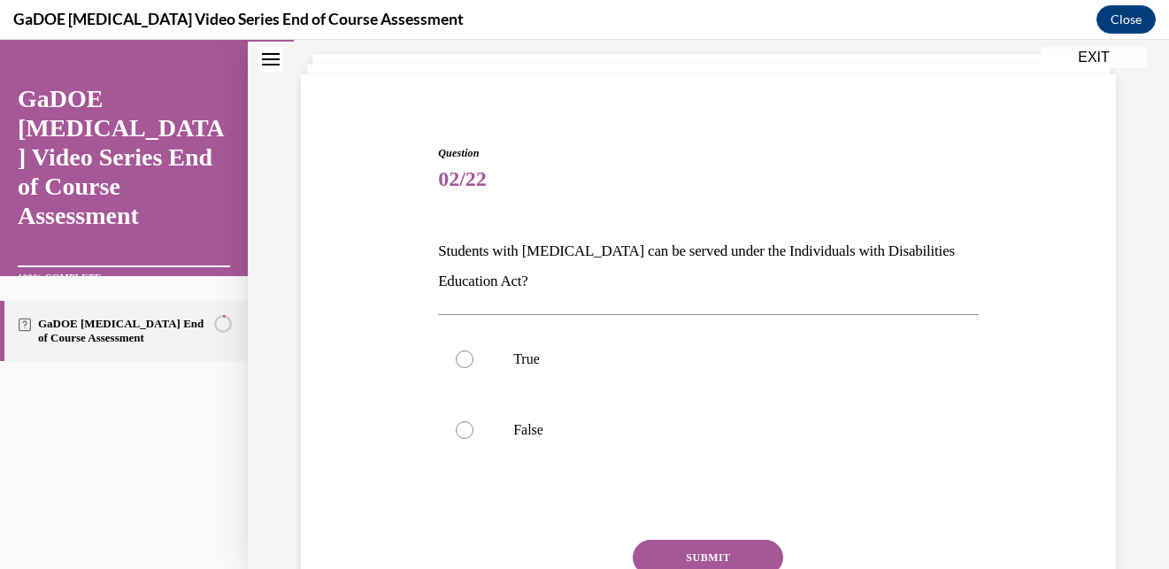
click at [663, 368] on label "True" at bounding box center [708, 359] width 541 height 71
click at [473, 368] on input "True" at bounding box center [465, 359] width 18 height 18
radio input "true"
click at [707, 563] on button "SUBMIT" at bounding box center [708, 557] width 150 height 35
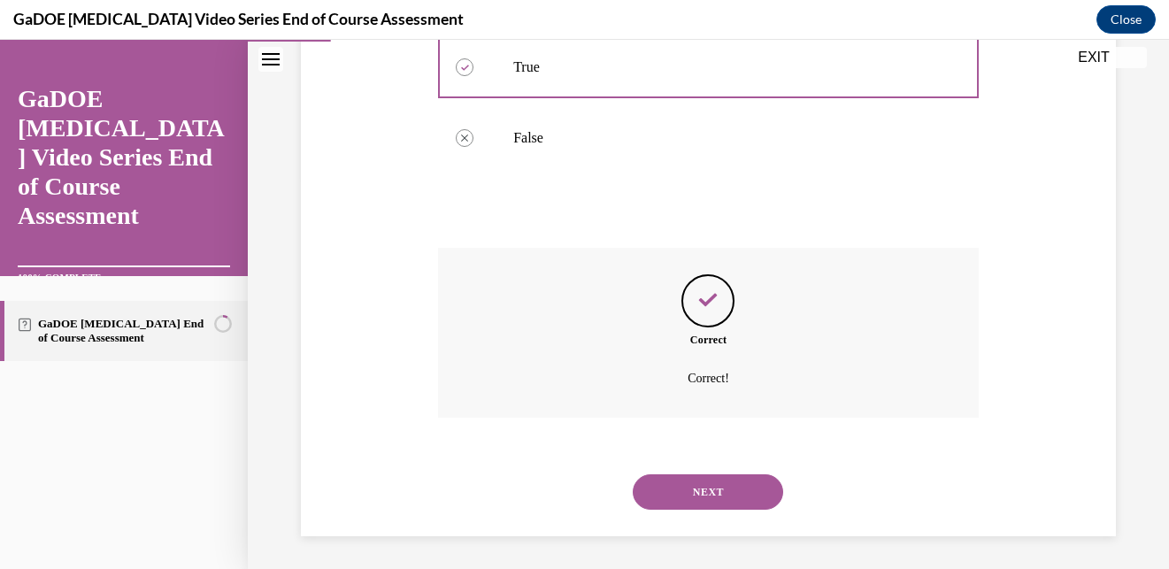
scroll to position [396, 0]
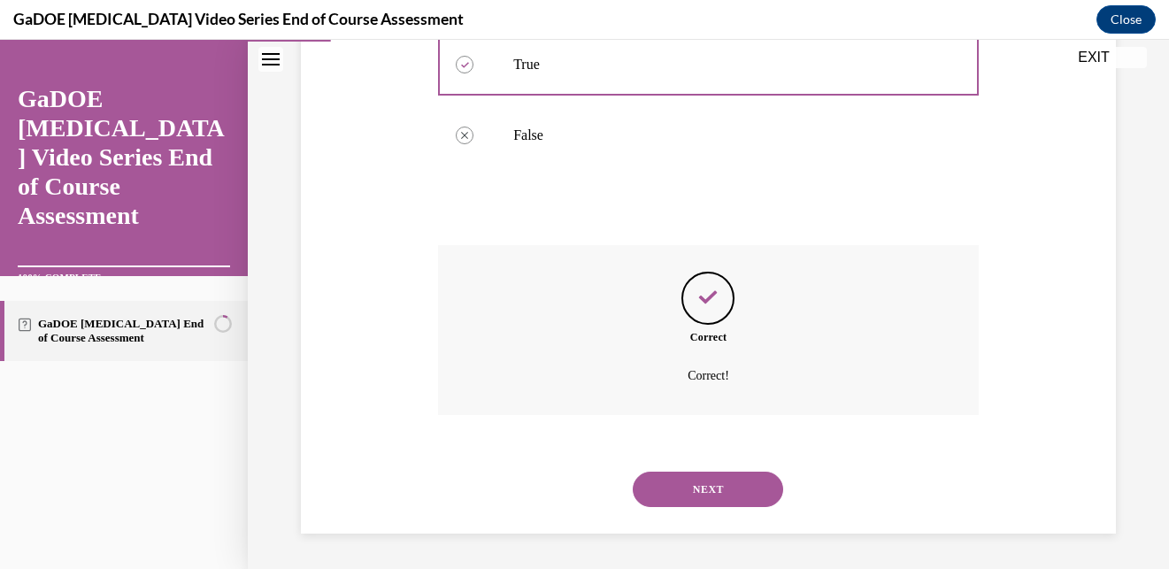
click at [714, 495] on button "NEXT" at bounding box center [708, 489] width 150 height 35
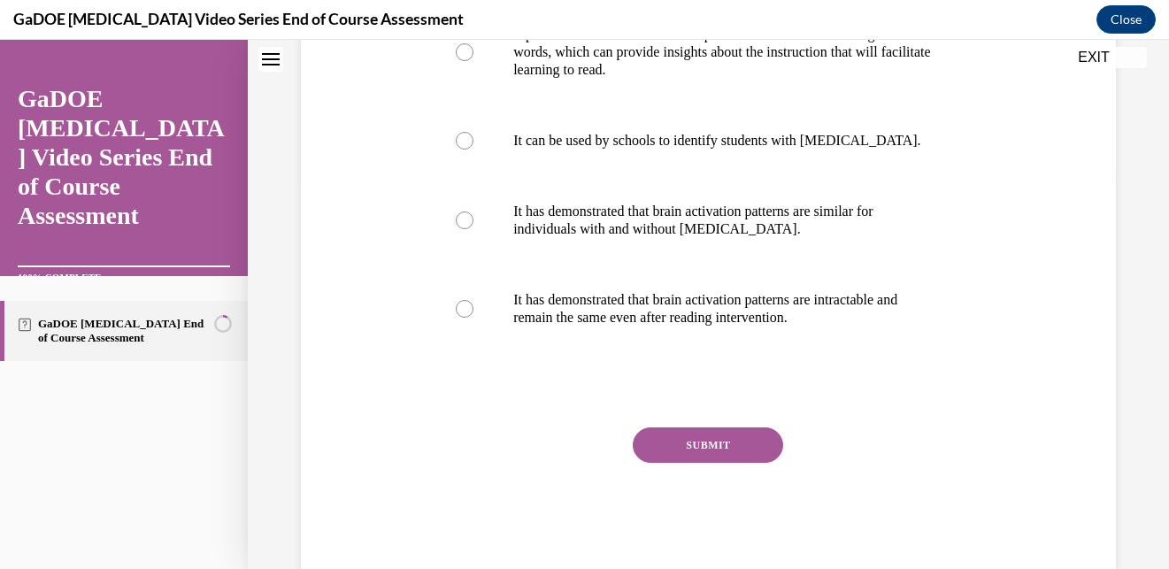
scroll to position [0, 0]
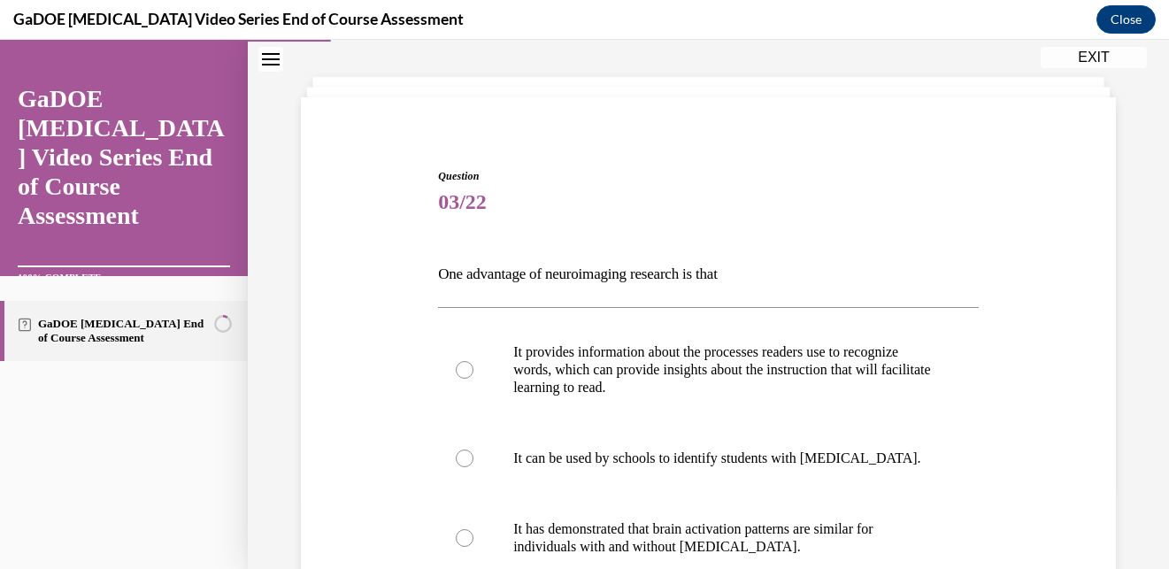
click at [649, 369] on p "It provides information about the processes readers use to recognize words, whi…" at bounding box center [723, 369] width 421 height 53
click at [473, 369] on input "It provides information about the processes readers use to recognize words, whi…" at bounding box center [465, 370] width 18 height 18
radio input "true"
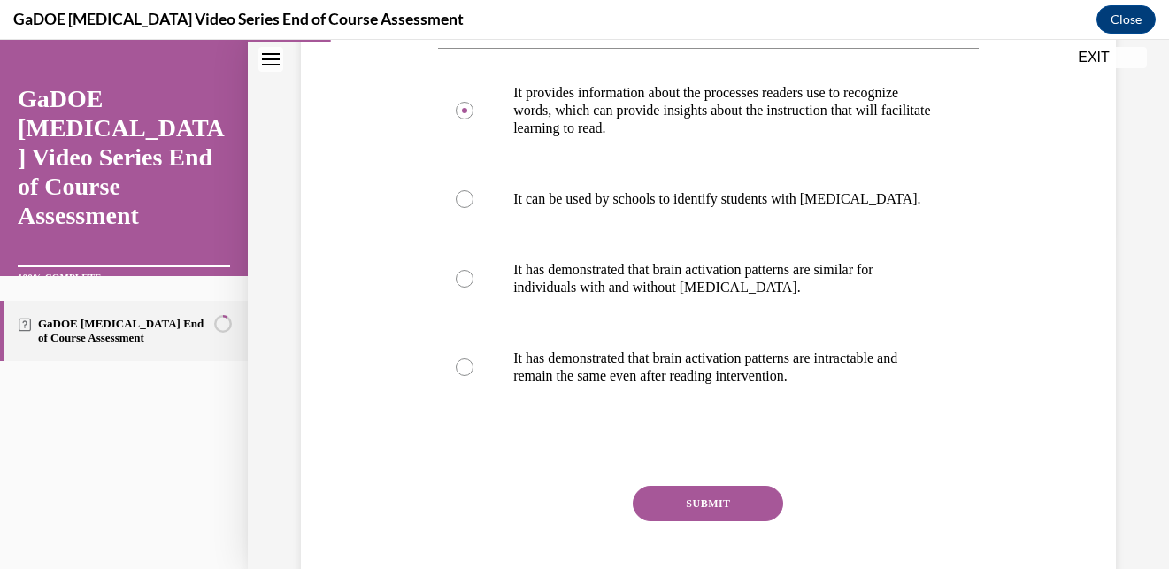
click at [664, 496] on button "SUBMIT" at bounding box center [708, 503] width 150 height 35
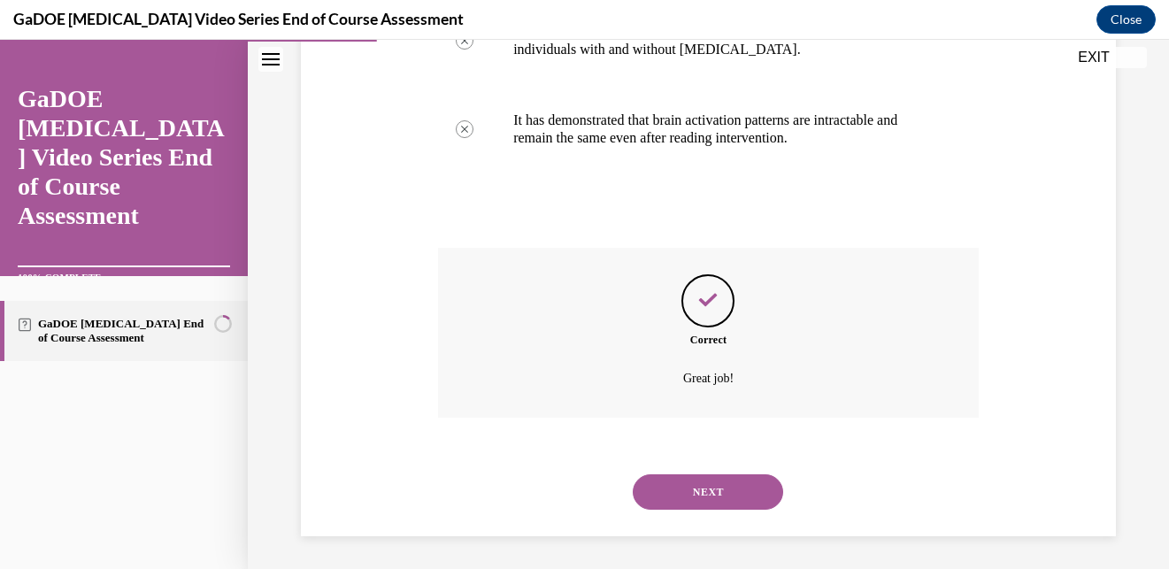
scroll to position [578, 0]
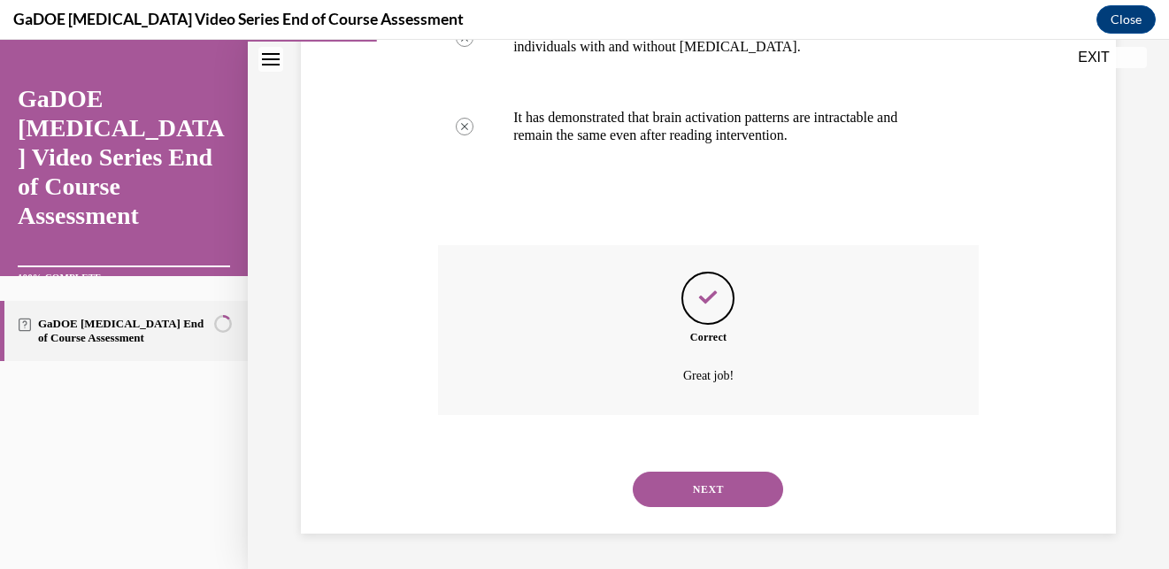
click at [681, 479] on button "NEXT" at bounding box center [708, 489] width 150 height 35
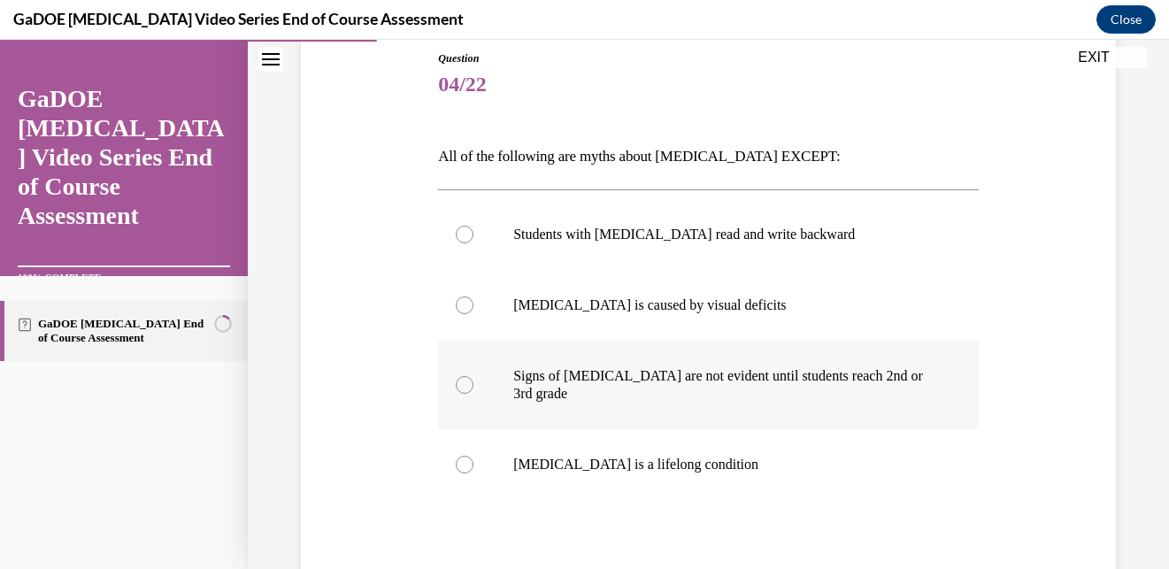
scroll to position [194, 0]
click at [649, 457] on label "Dyslexia is a lifelong condition" at bounding box center [708, 466] width 541 height 71
click at [473, 457] on input "Dyslexia is a lifelong condition" at bounding box center [465, 466] width 18 height 18
radio input "true"
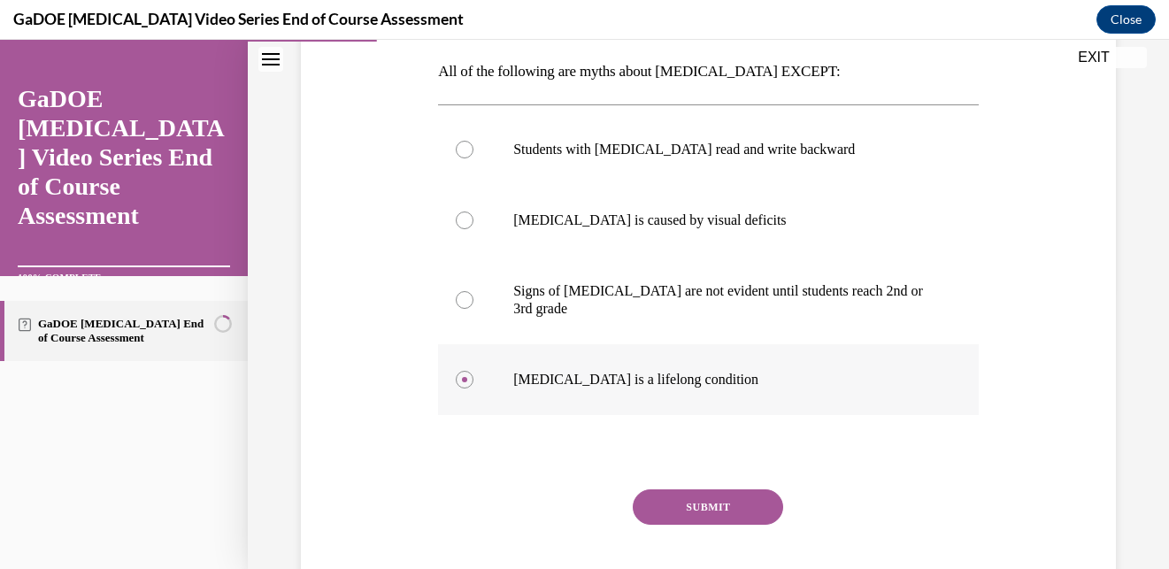
click at [698, 499] on button "SUBMIT" at bounding box center [708, 506] width 150 height 35
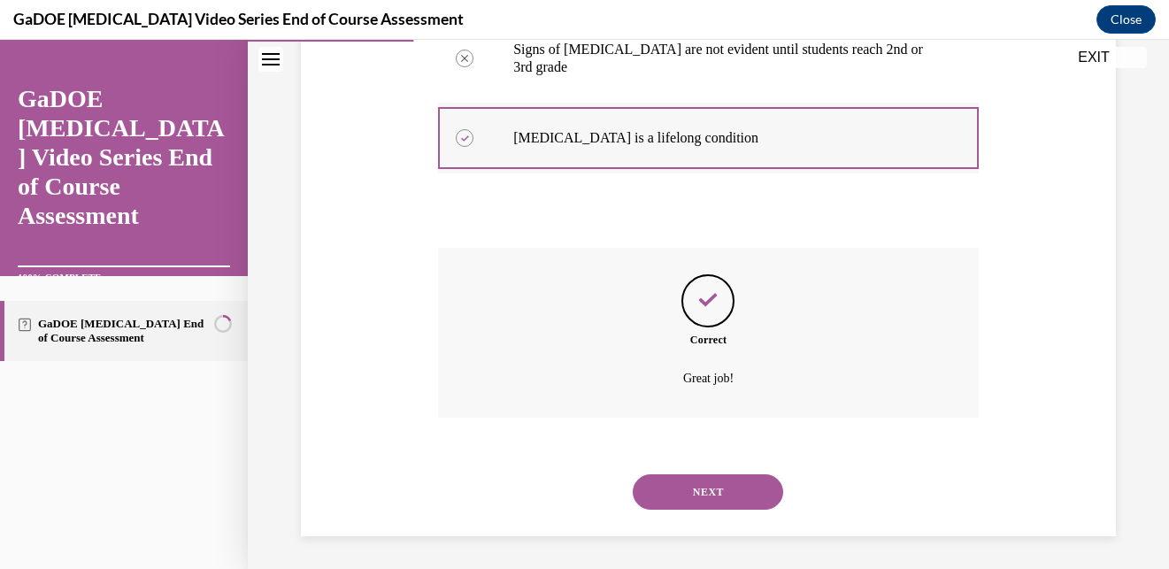
scroll to position [525, 0]
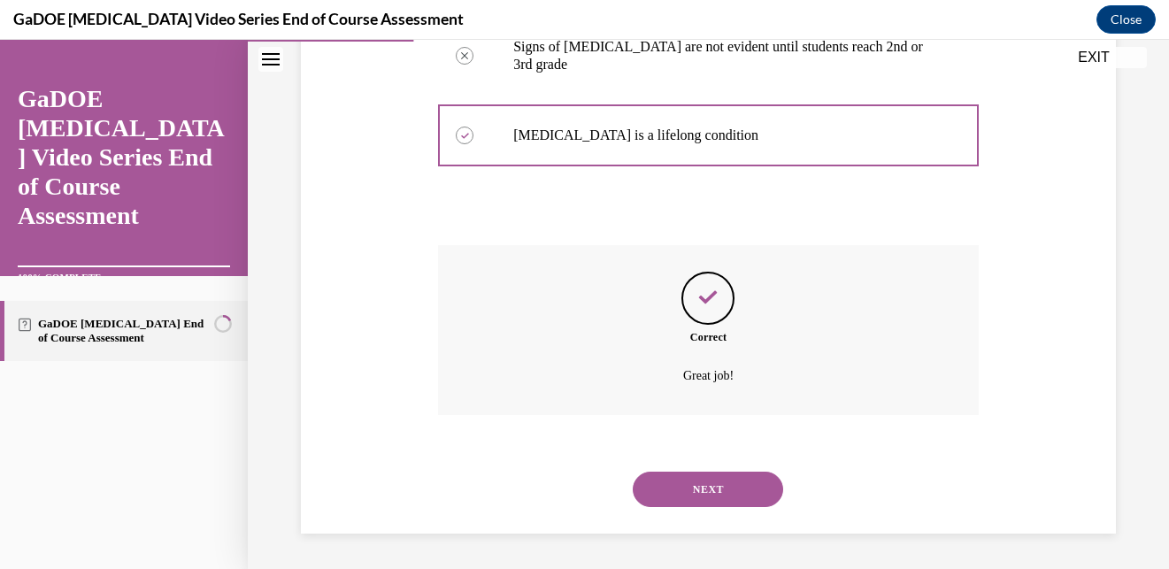
click at [698, 486] on button "NEXT" at bounding box center [708, 489] width 150 height 35
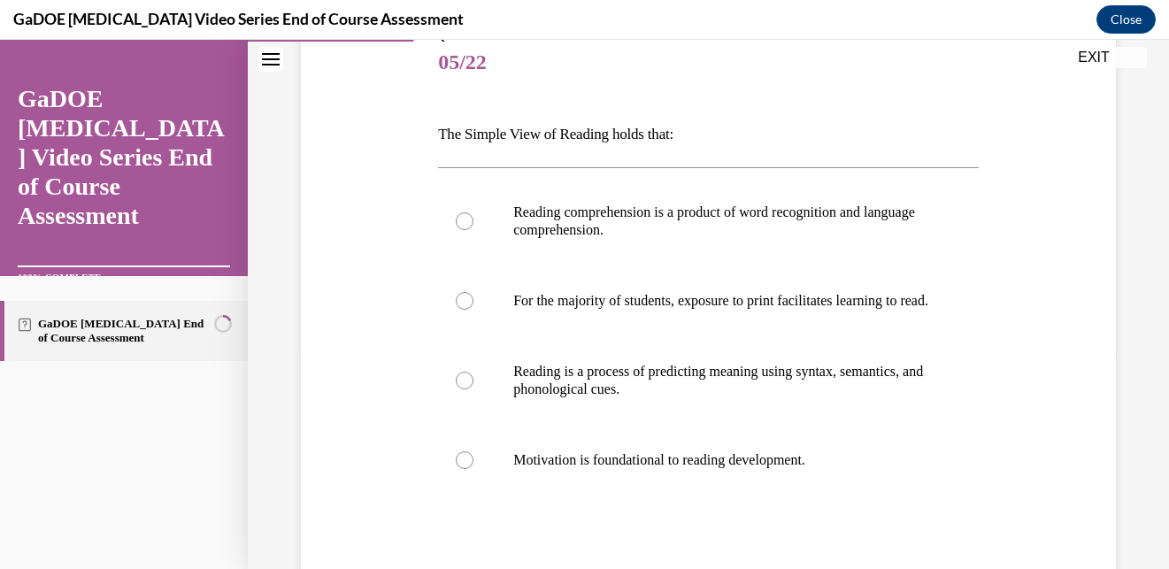
scroll to position [216, 0]
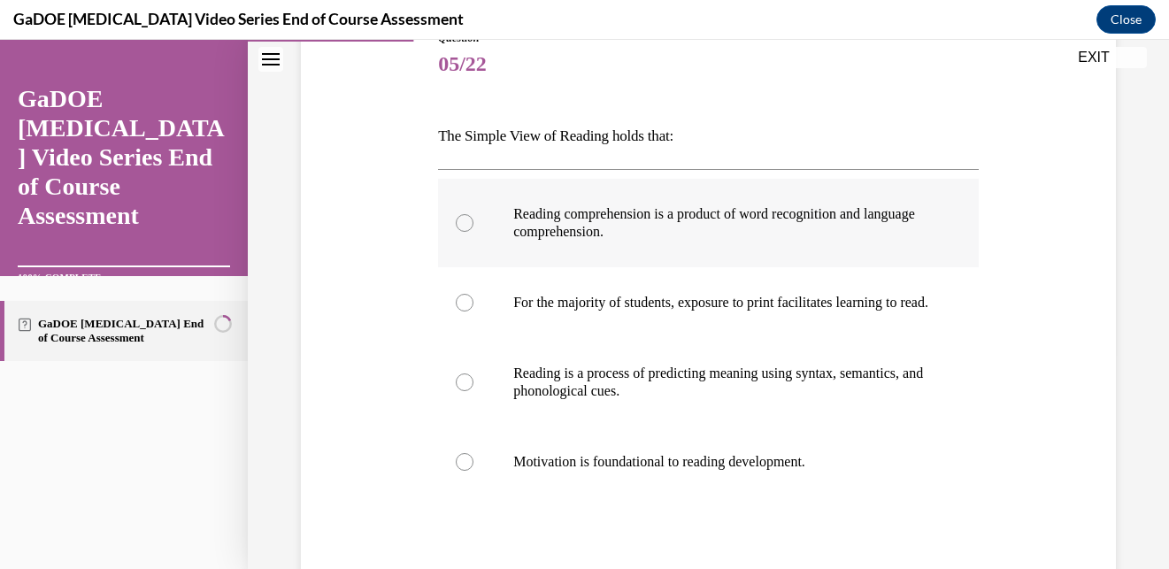
click at [668, 251] on label "Reading comprehension is a product of word recognition and language comprehensi…" at bounding box center [708, 223] width 541 height 88
click at [473, 232] on input "Reading comprehension is a product of word recognition and language comprehensi…" at bounding box center [465, 223] width 18 height 18
radio input "true"
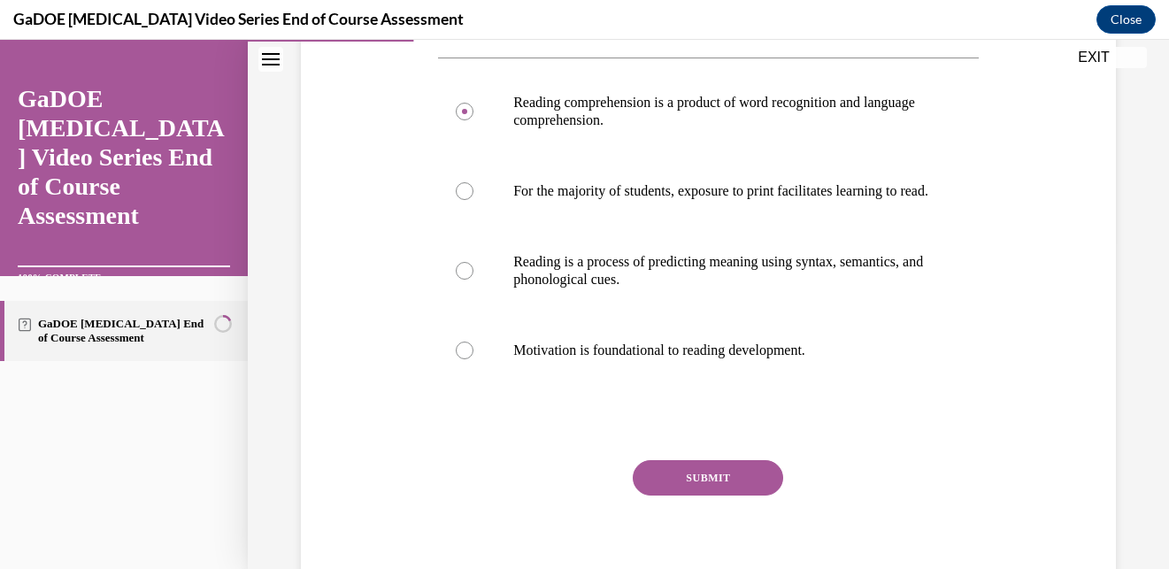
click at [711, 496] on button "SUBMIT" at bounding box center [708, 477] width 150 height 35
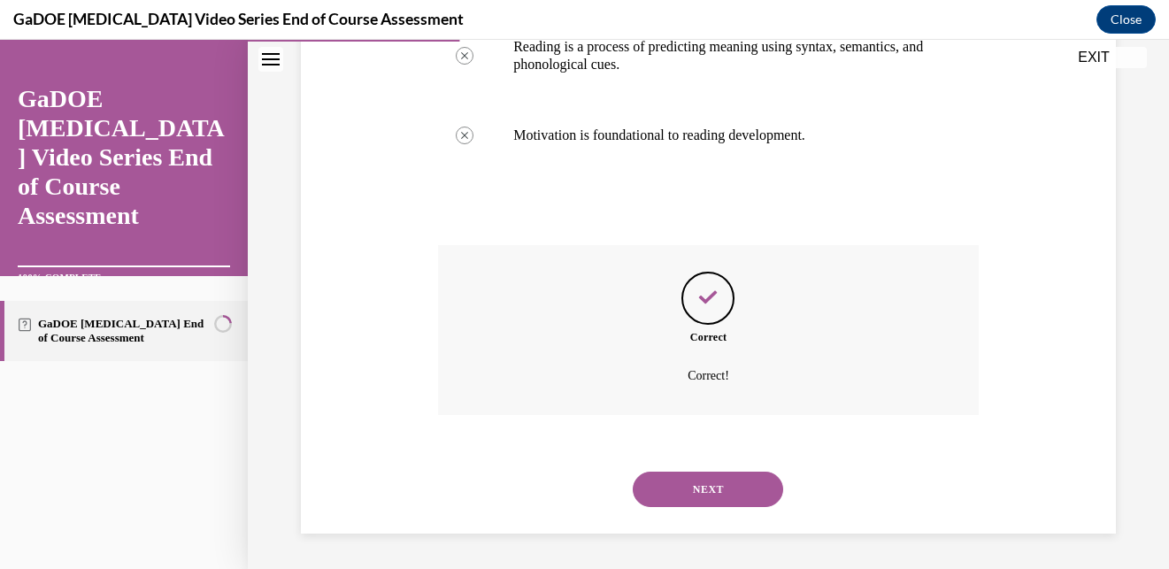
scroll to position [560, 0]
click at [714, 488] on button "NEXT" at bounding box center [708, 489] width 150 height 35
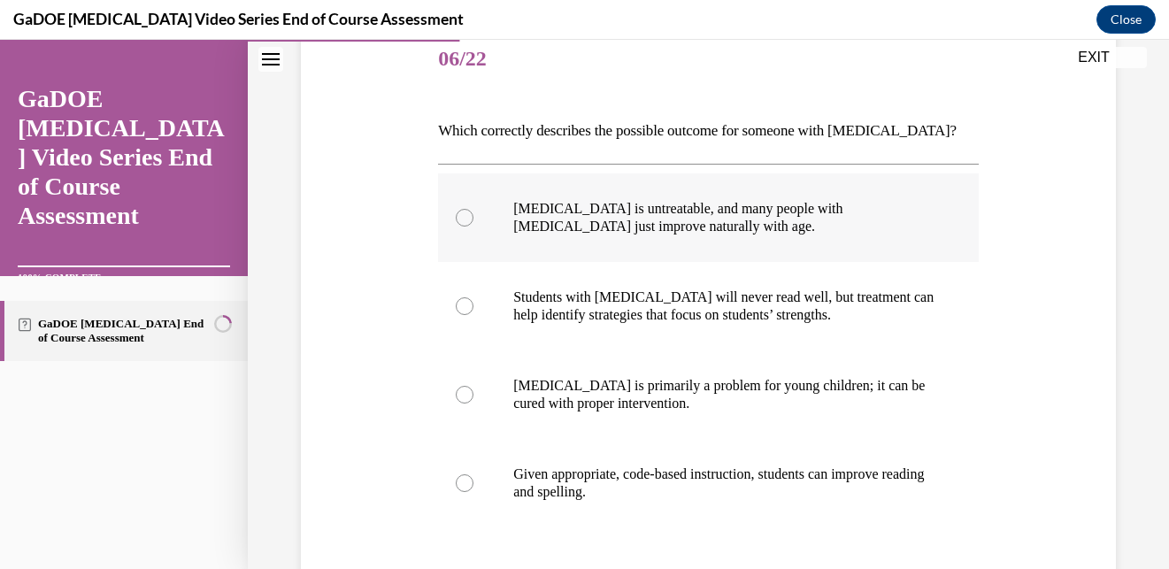
scroll to position [227, 0]
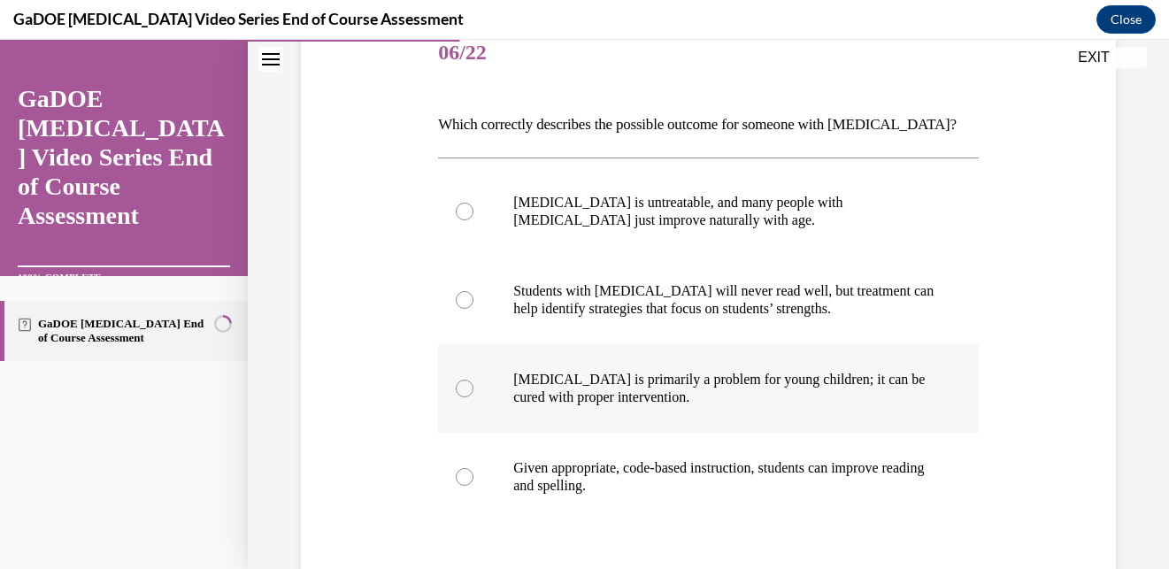
click at [623, 397] on p "Dyslexia is primarily a problem for young children; it can be cured with proper…" at bounding box center [723, 388] width 421 height 35
click at [473, 397] on input "Dyslexia is primarily a problem for young children; it can be cured with proper…" at bounding box center [465, 389] width 18 height 18
radio input "true"
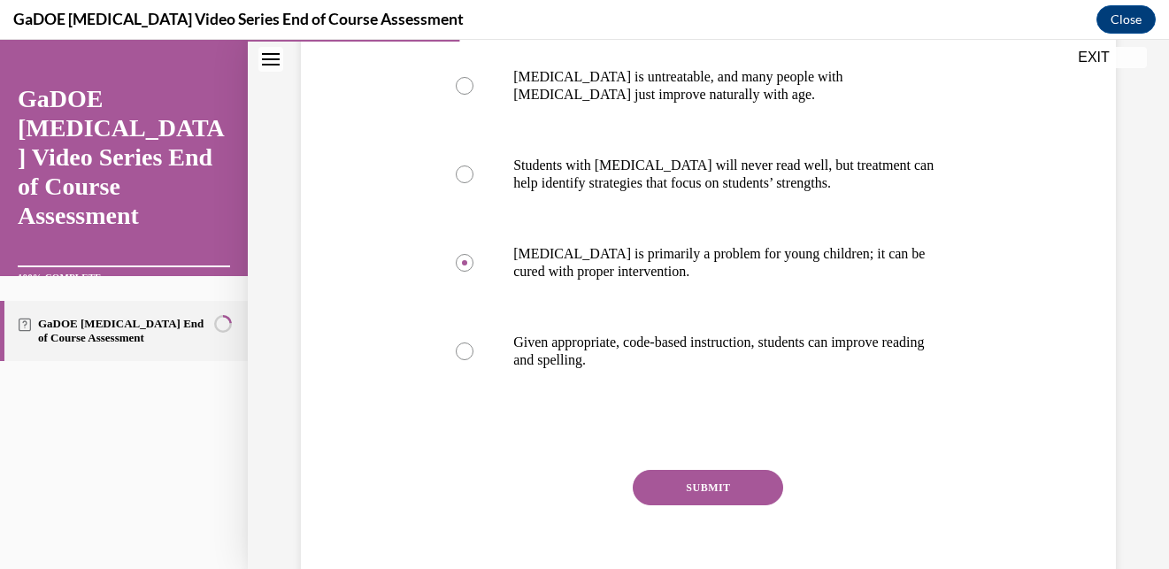
click at [685, 492] on button "SUBMIT" at bounding box center [708, 487] width 150 height 35
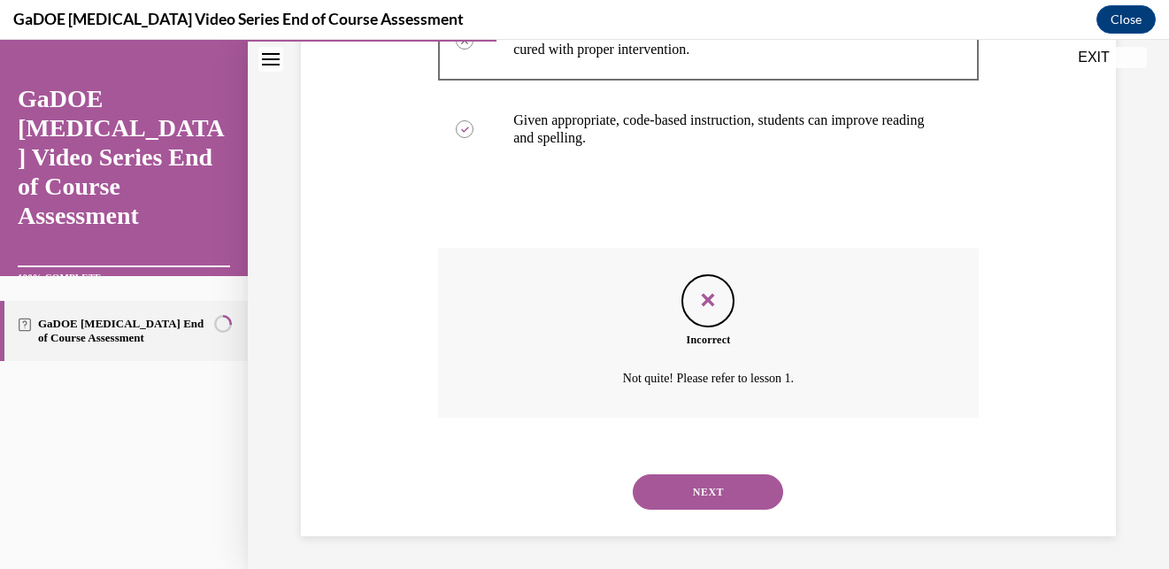
scroll to position [578, 0]
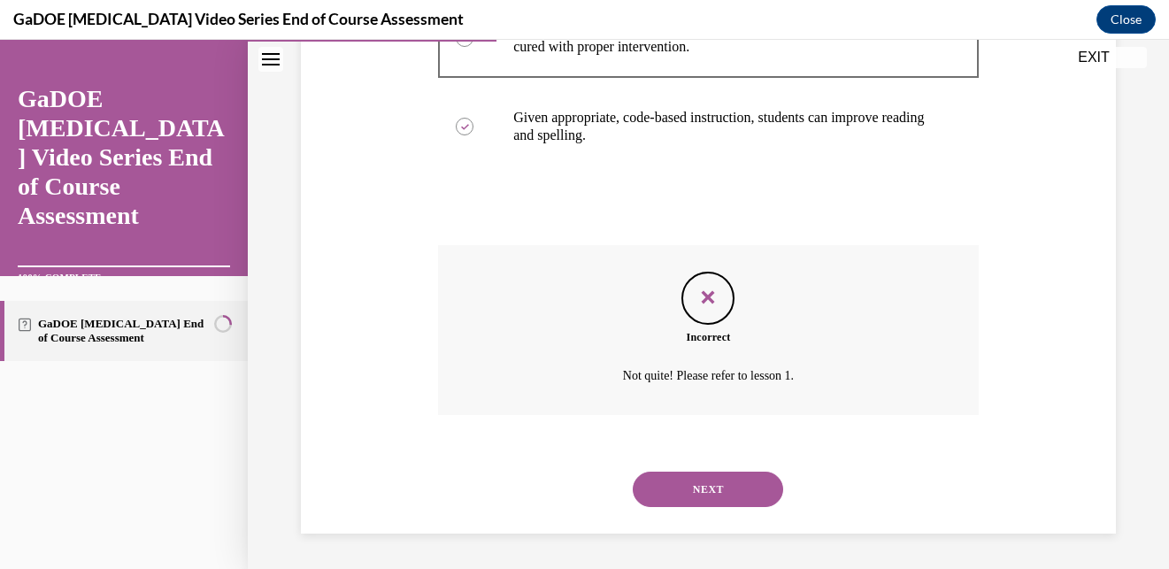
click at [700, 499] on button "NEXT" at bounding box center [708, 489] width 150 height 35
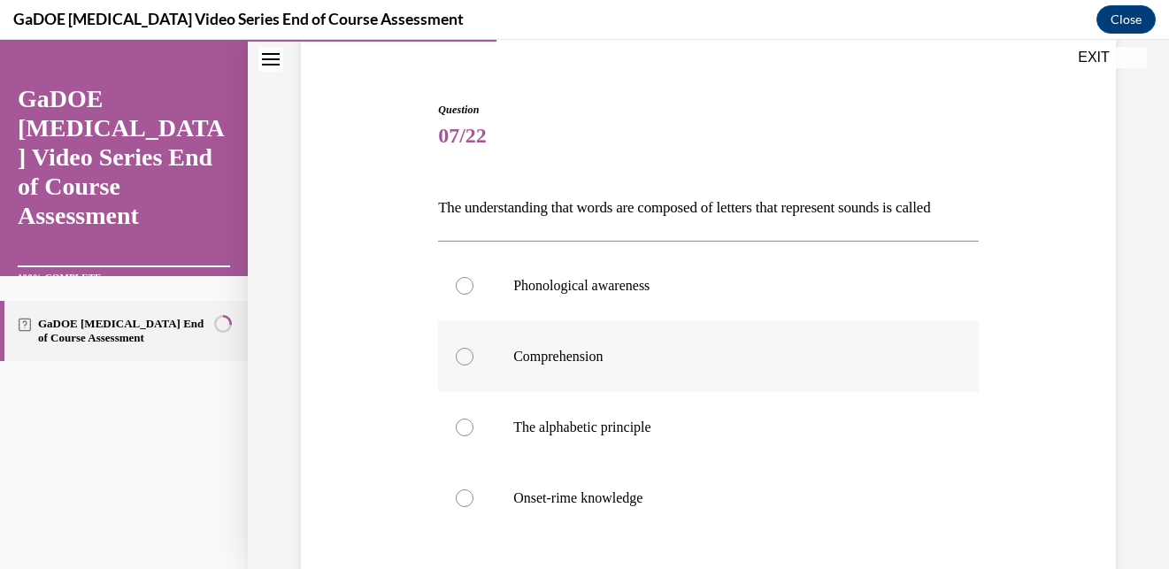
scroll to position [207, 0]
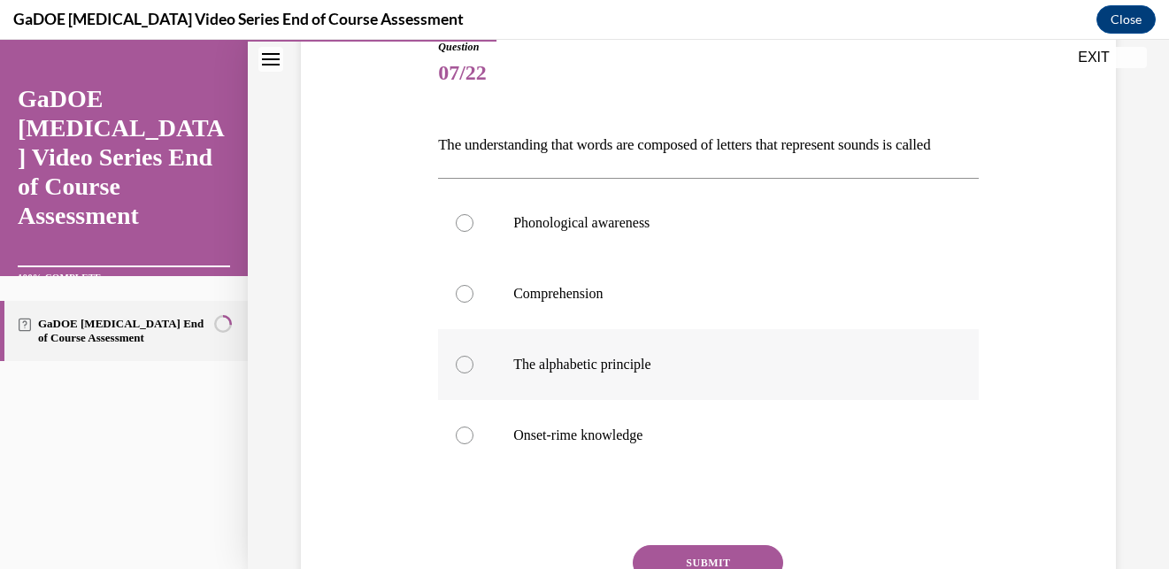
click at [673, 400] on label "The alphabetic principle" at bounding box center [708, 364] width 541 height 71
click at [473, 373] on input "The alphabetic principle" at bounding box center [465, 365] width 18 height 18
radio input "true"
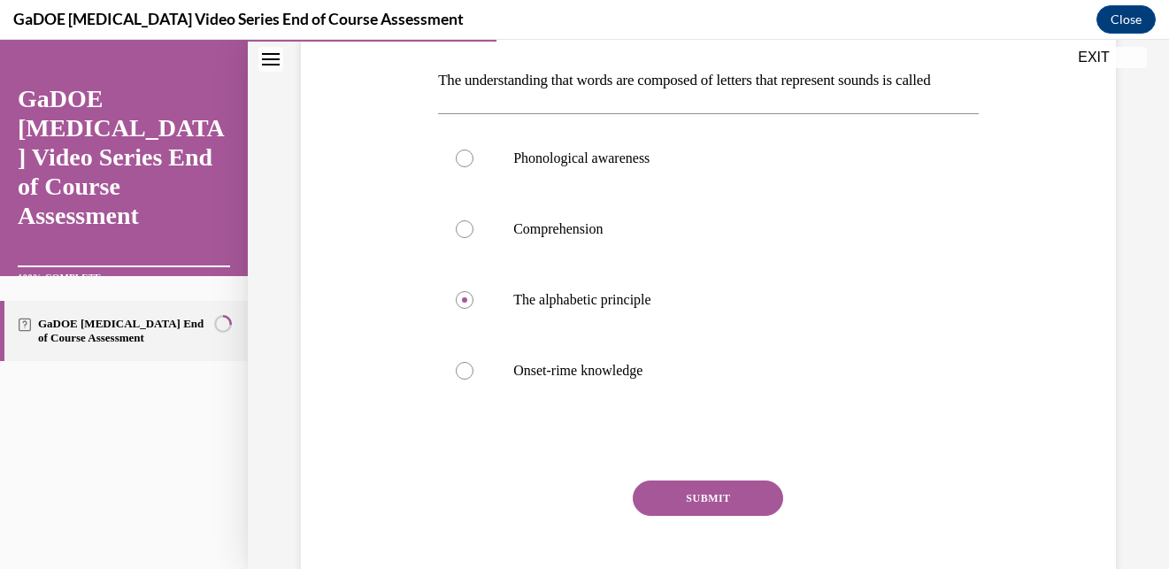
click at [700, 516] on button "SUBMIT" at bounding box center [708, 497] width 150 height 35
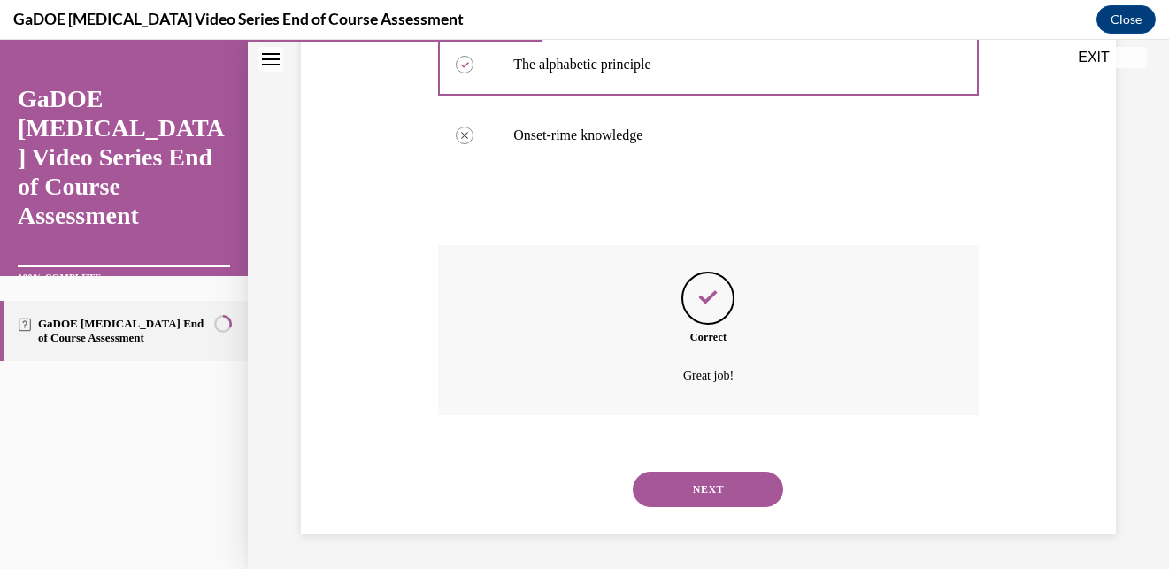
scroll to position [537, 0]
click at [703, 478] on button "NEXT" at bounding box center [708, 489] width 150 height 35
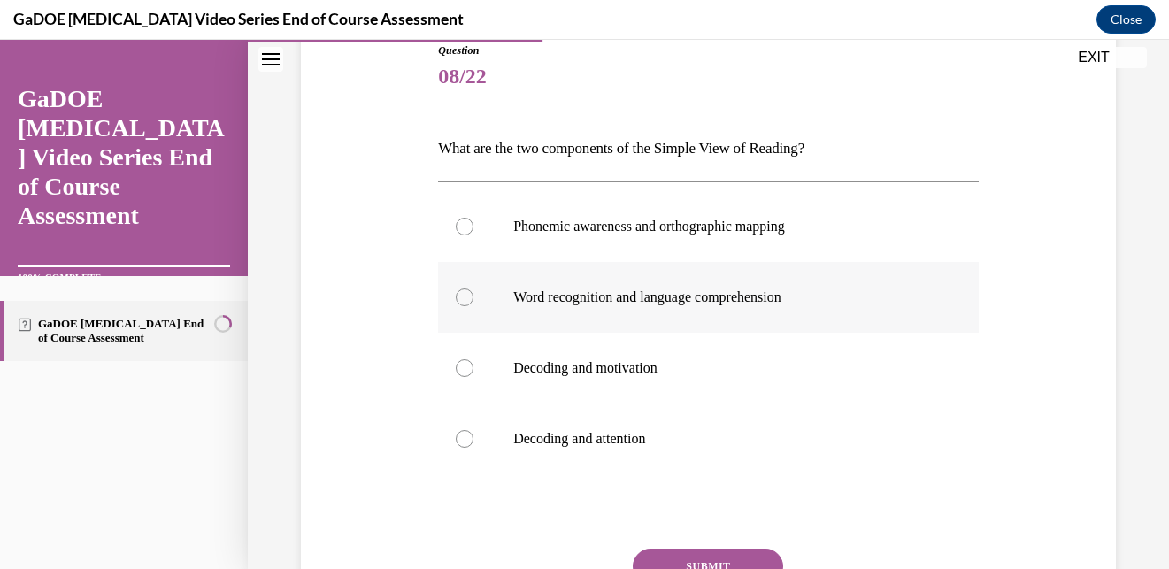
scroll to position [217, 0]
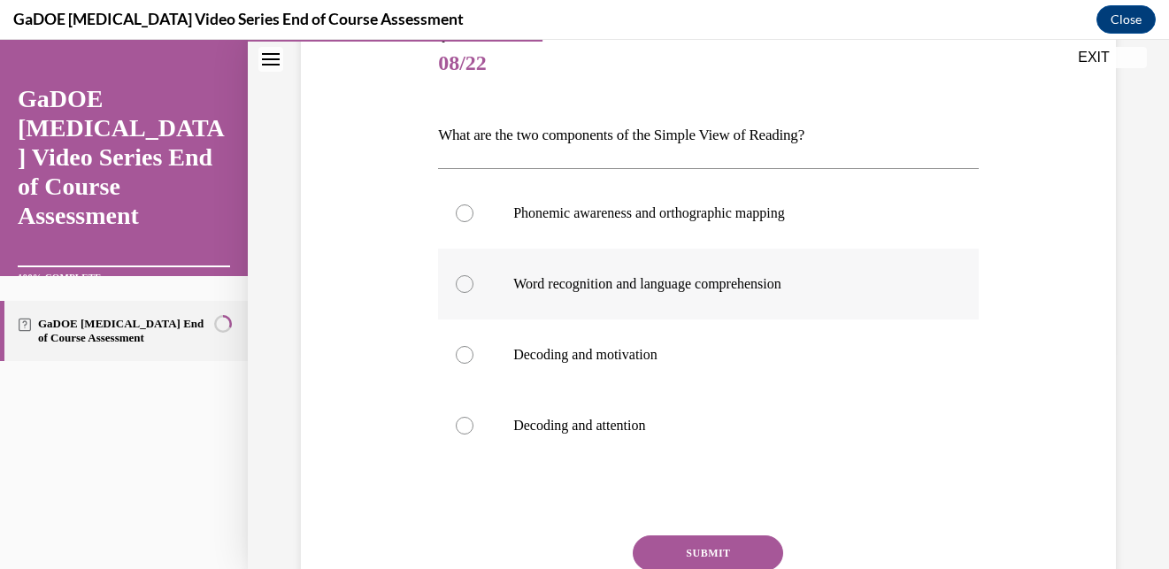
click at [672, 290] on p "Word recognition and language comprehension" at bounding box center [723, 284] width 421 height 18
click at [473, 290] on input "Word recognition and language comprehension" at bounding box center [465, 284] width 18 height 18
radio input "true"
click at [691, 547] on button "SUBMIT" at bounding box center [708, 552] width 150 height 35
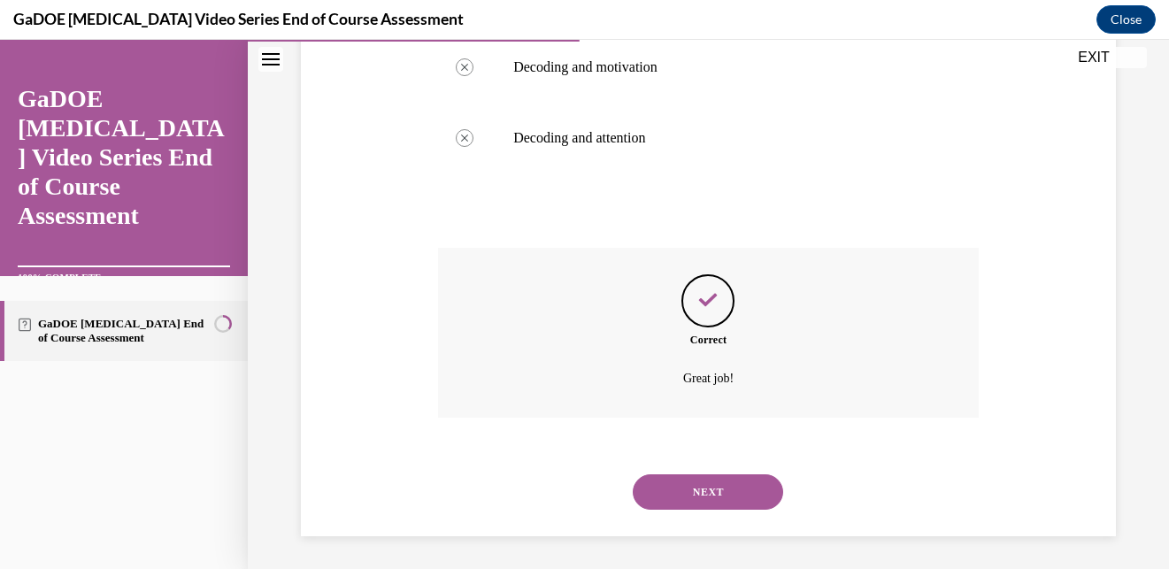
scroll to position [507, 0]
click at [701, 491] on button "NEXT" at bounding box center [708, 489] width 150 height 35
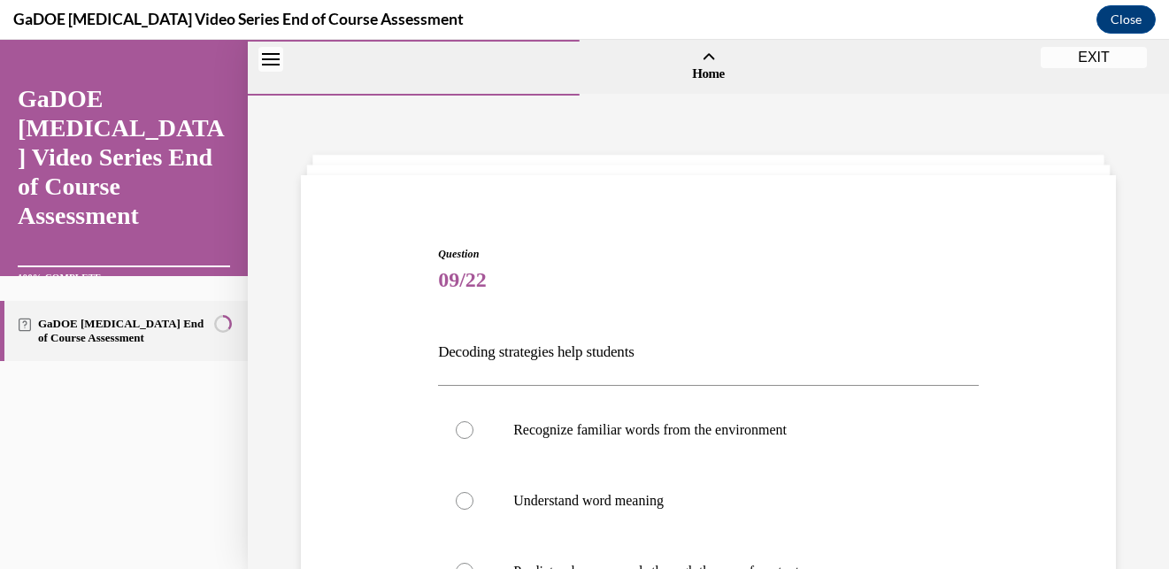
scroll to position [156, 0]
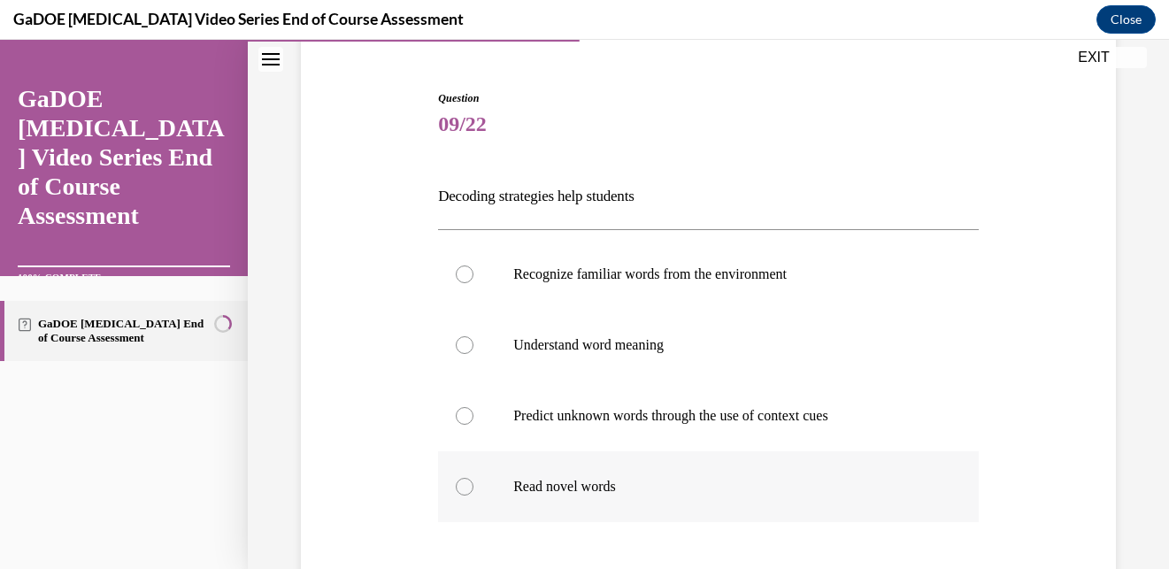
click at [633, 480] on p "Read novel words" at bounding box center [723, 487] width 421 height 18
click at [473, 480] on input "Read novel words" at bounding box center [465, 487] width 18 height 18
radio input "true"
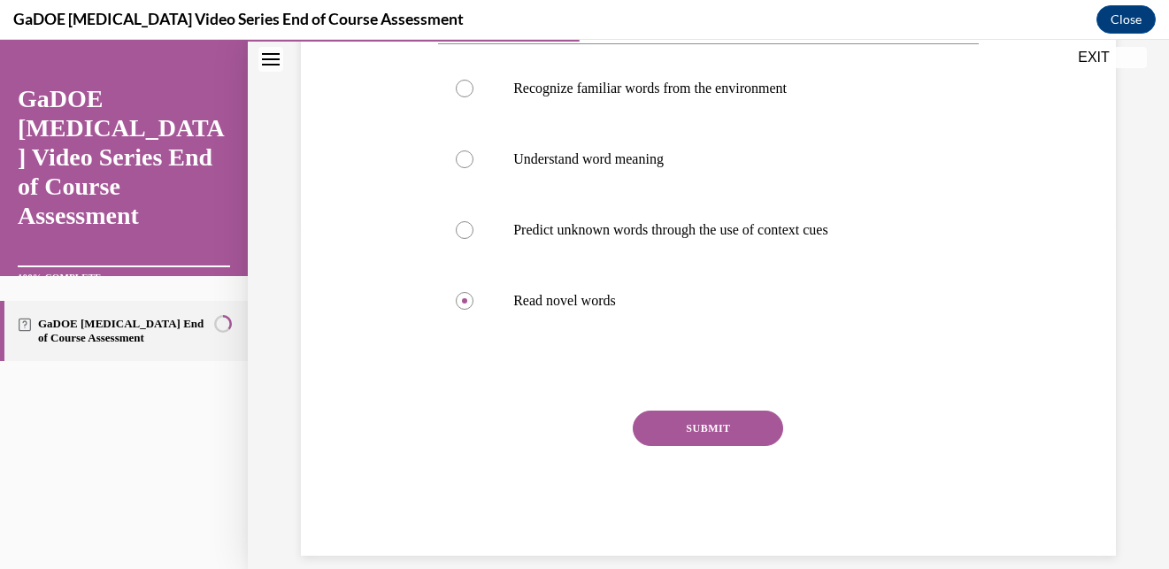
click at [697, 424] on button "SUBMIT" at bounding box center [708, 428] width 150 height 35
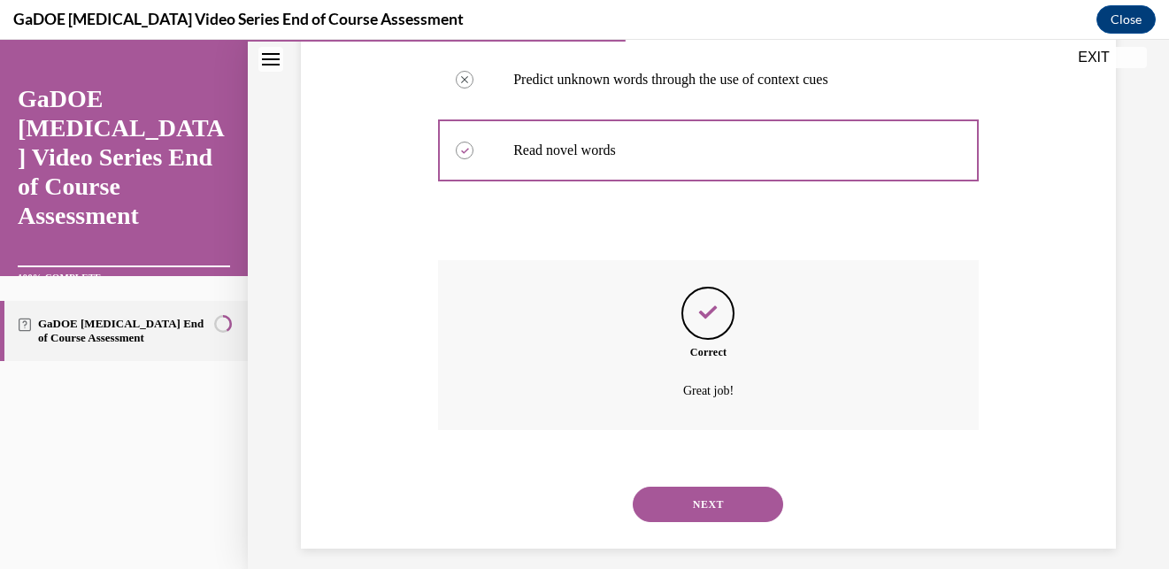
scroll to position [507, 0]
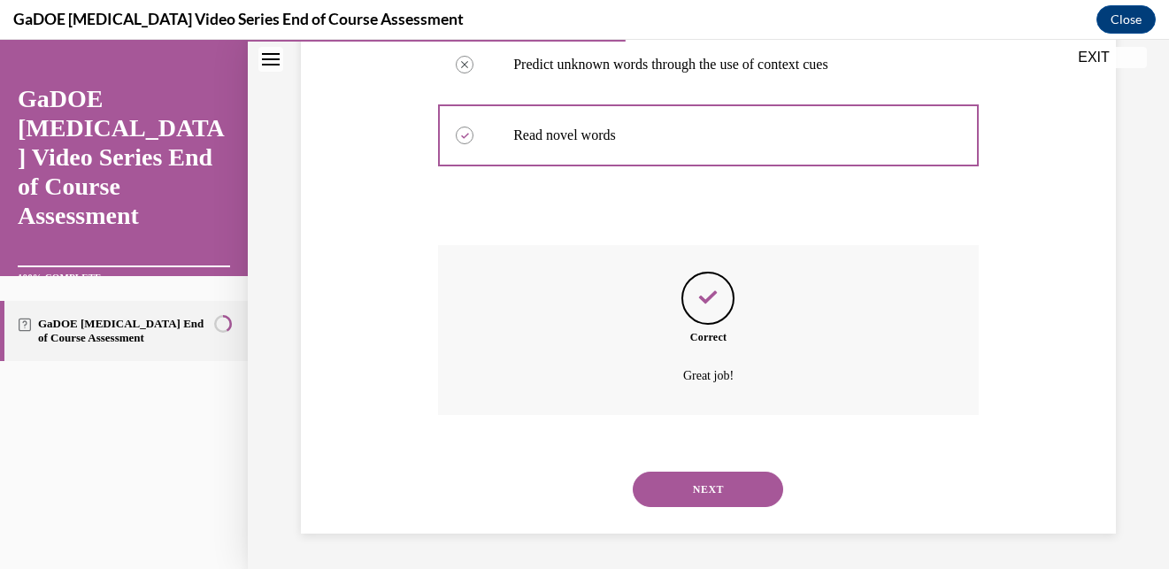
click at [705, 490] on button "NEXT" at bounding box center [708, 489] width 150 height 35
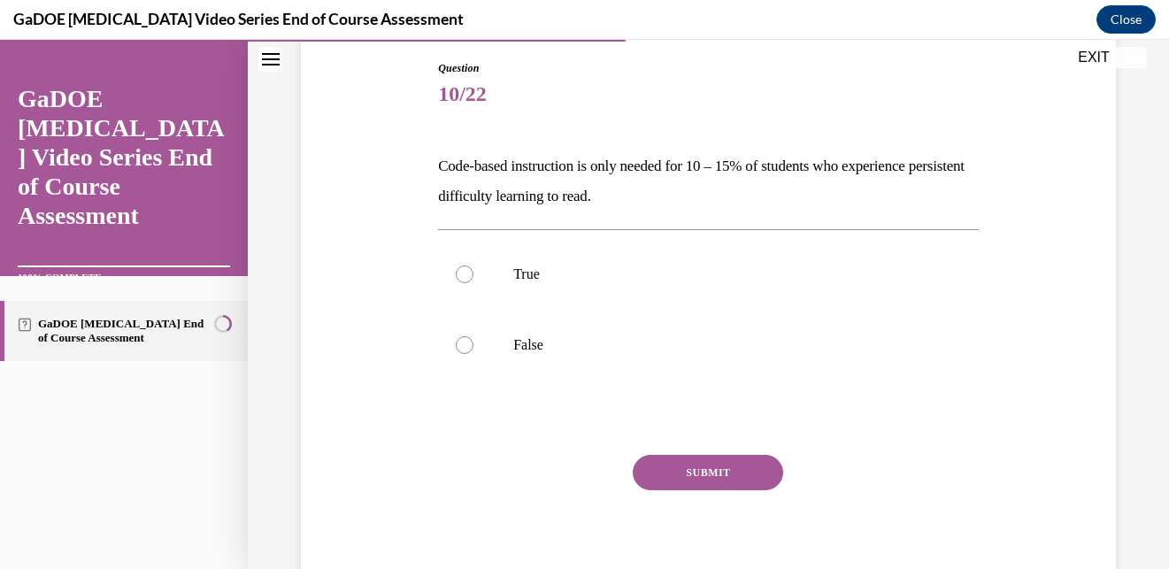
scroll to position [183, 0]
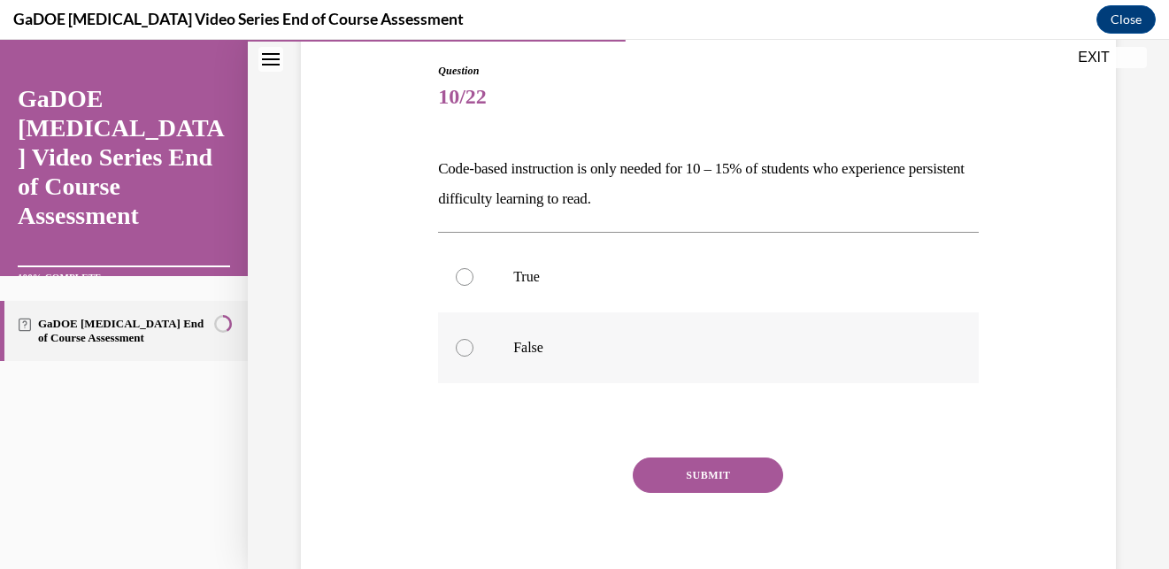
click at [548, 349] on p "False" at bounding box center [723, 348] width 421 height 18
click at [473, 349] on input "False" at bounding box center [465, 348] width 18 height 18
radio input "true"
click at [686, 466] on button "SUBMIT" at bounding box center [708, 474] width 150 height 35
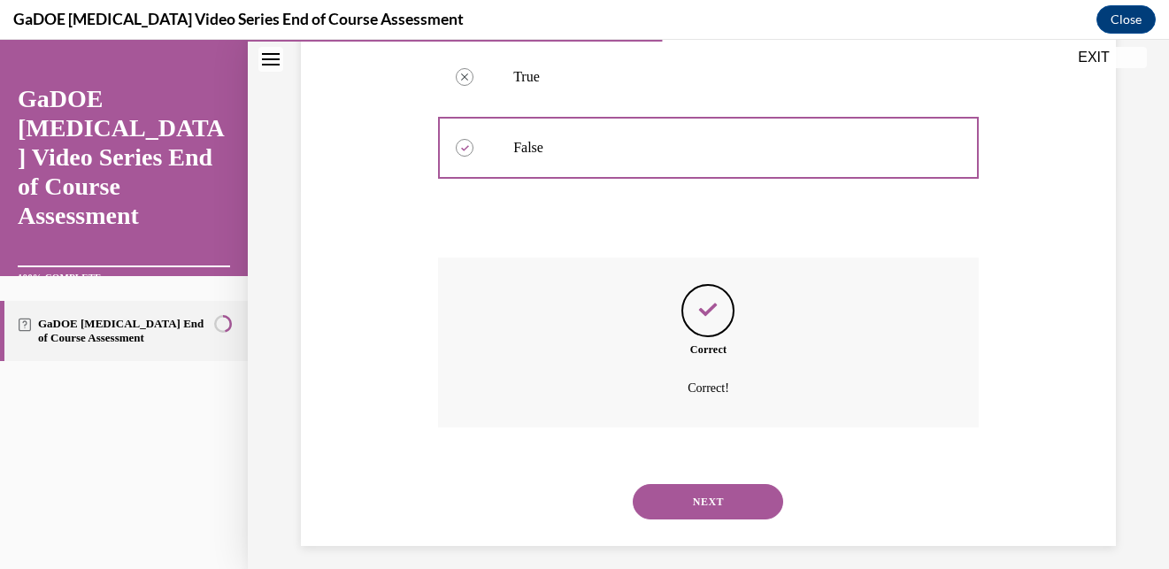
scroll to position [396, 0]
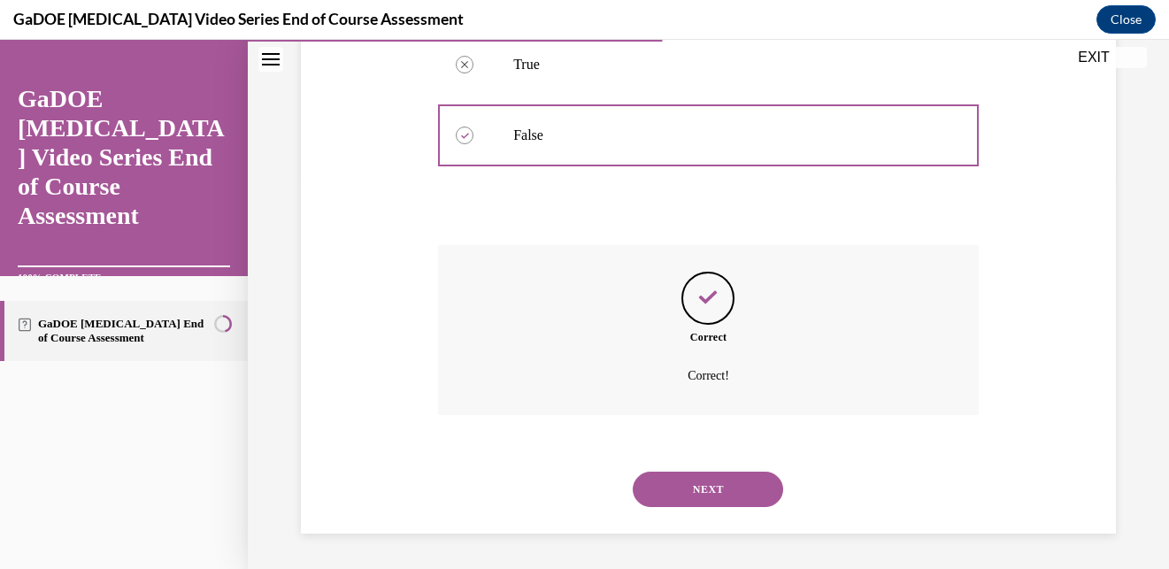
click at [694, 490] on button "NEXT" at bounding box center [708, 489] width 150 height 35
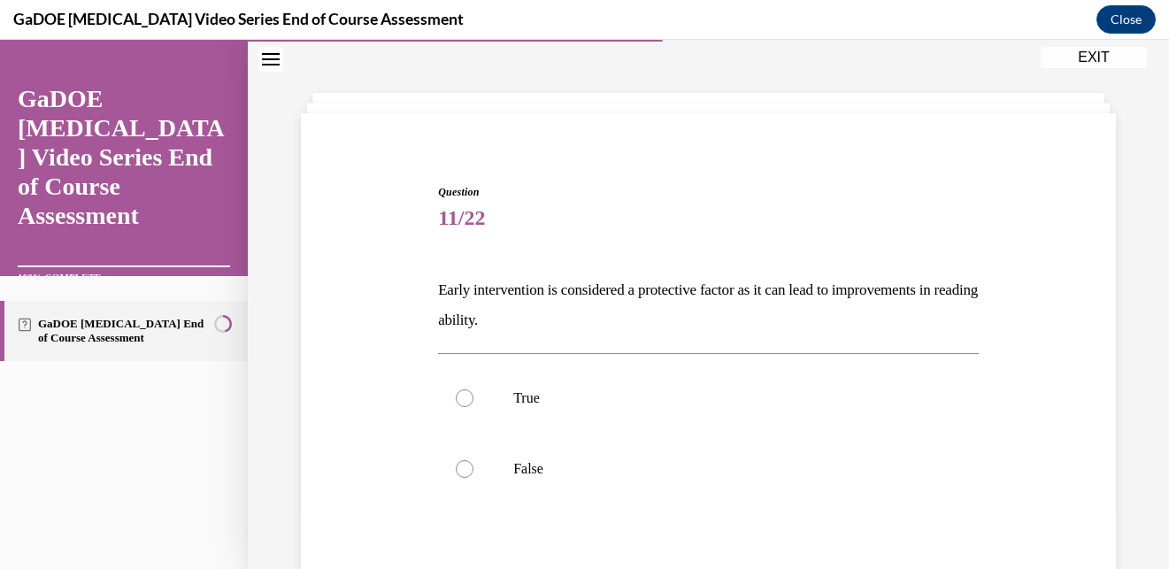
scroll to position [56, 0]
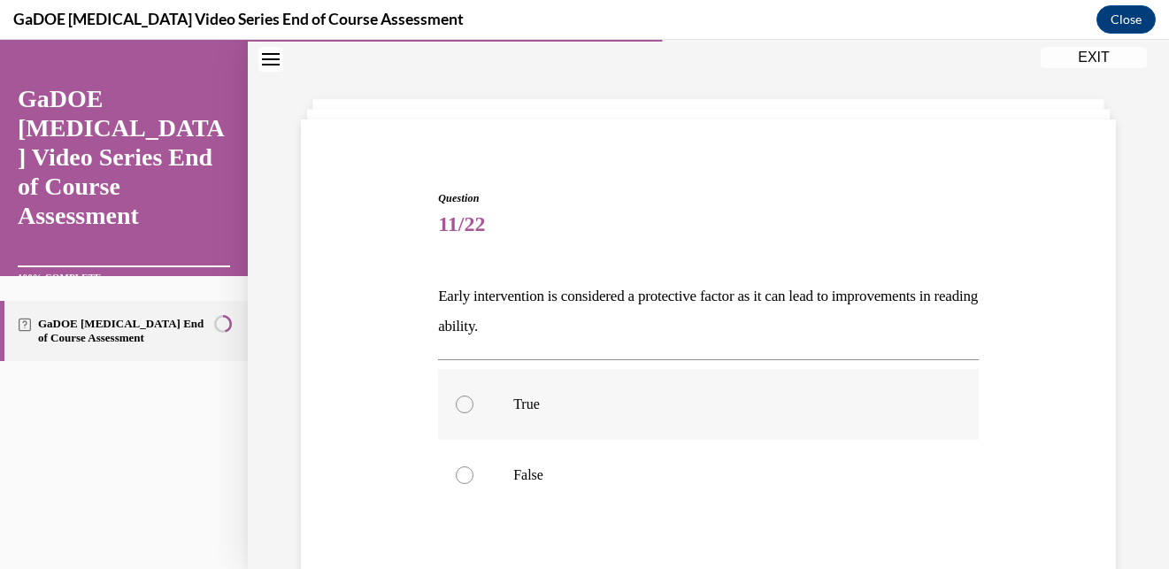
click at [653, 374] on label "True" at bounding box center [708, 404] width 541 height 71
click at [473, 396] on input "True" at bounding box center [465, 405] width 18 height 18
radio input "true"
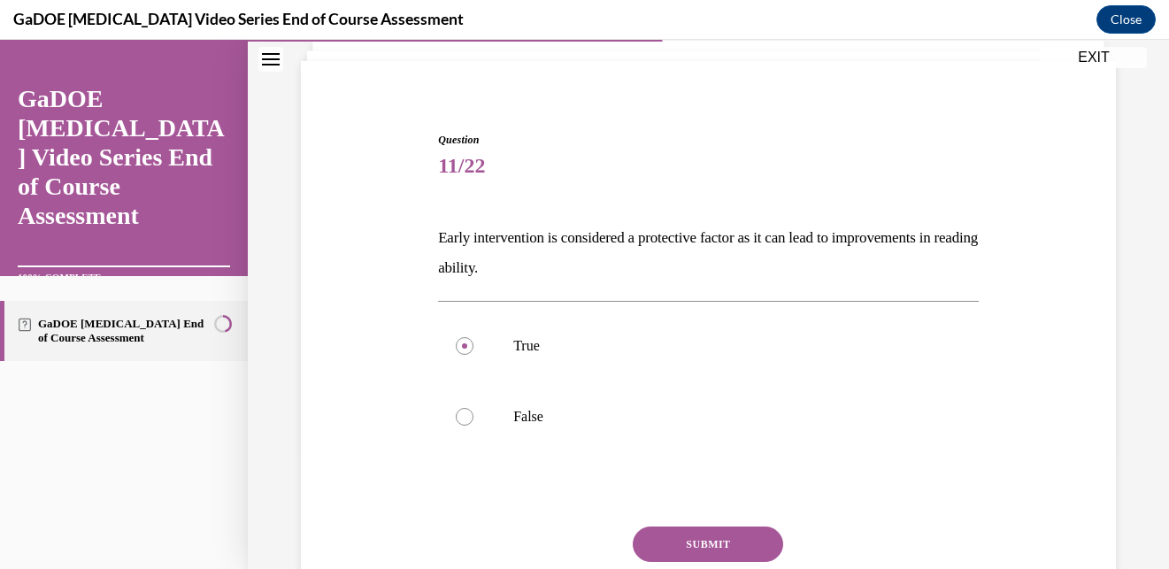
click at [697, 540] on button "SUBMIT" at bounding box center [708, 543] width 150 height 35
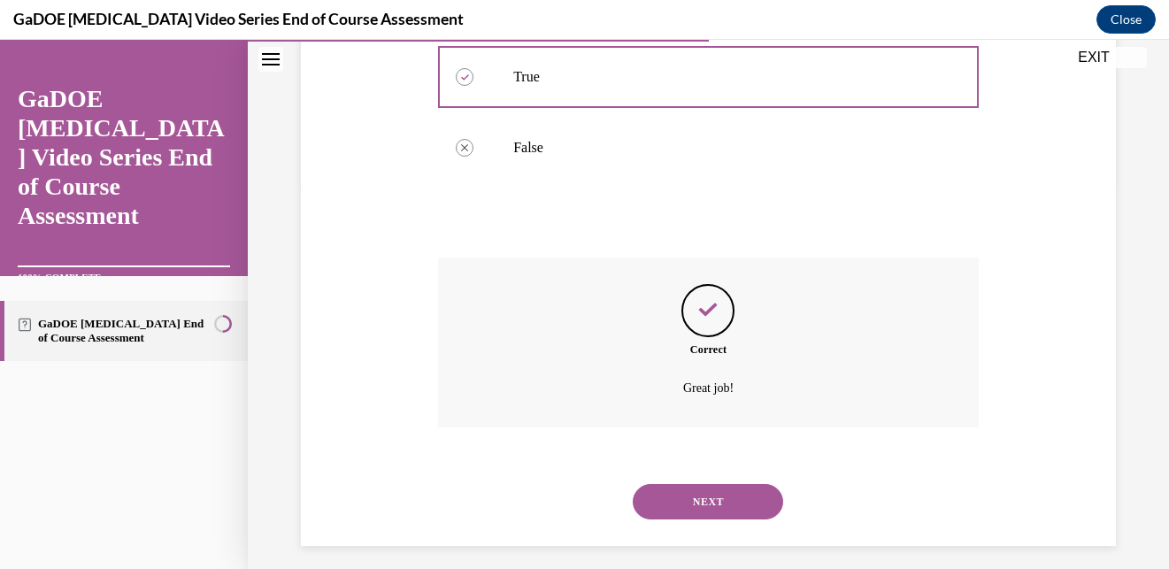
scroll to position [396, 0]
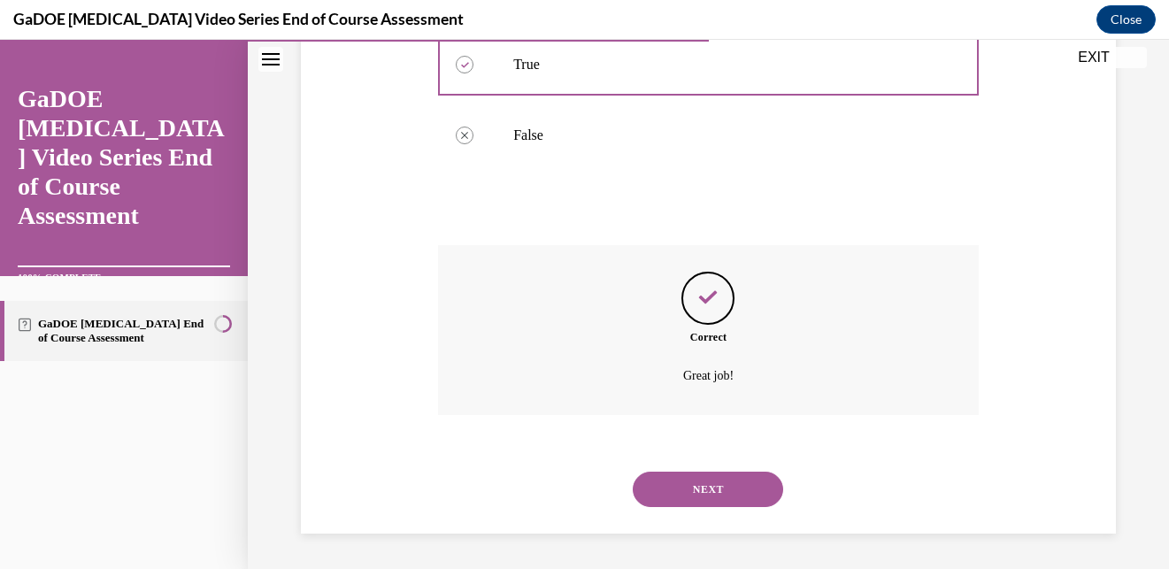
click at [706, 484] on button "NEXT" at bounding box center [708, 489] width 150 height 35
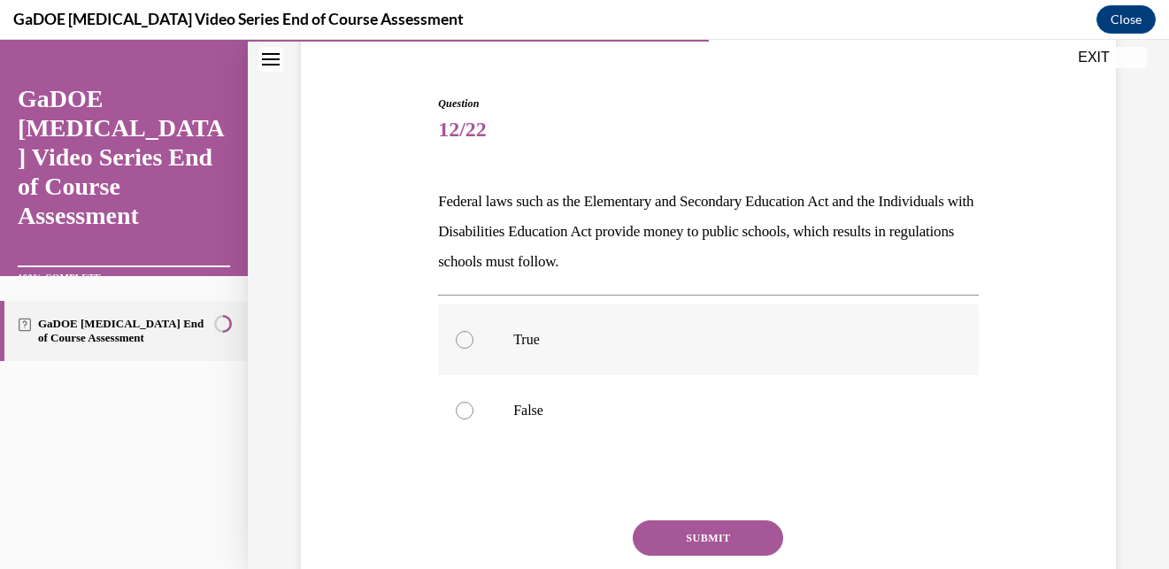
scroll to position [149, 0]
click at [560, 357] on label "True" at bounding box center [708, 341] width 541 height 71
click at [473, 350] on input "True" at bounding box center [465, 342] width 18 height 18
radio input "true"
click at [713, 548] on button "SUBMIT" at bounding box center [708, 539] width 150 height 35
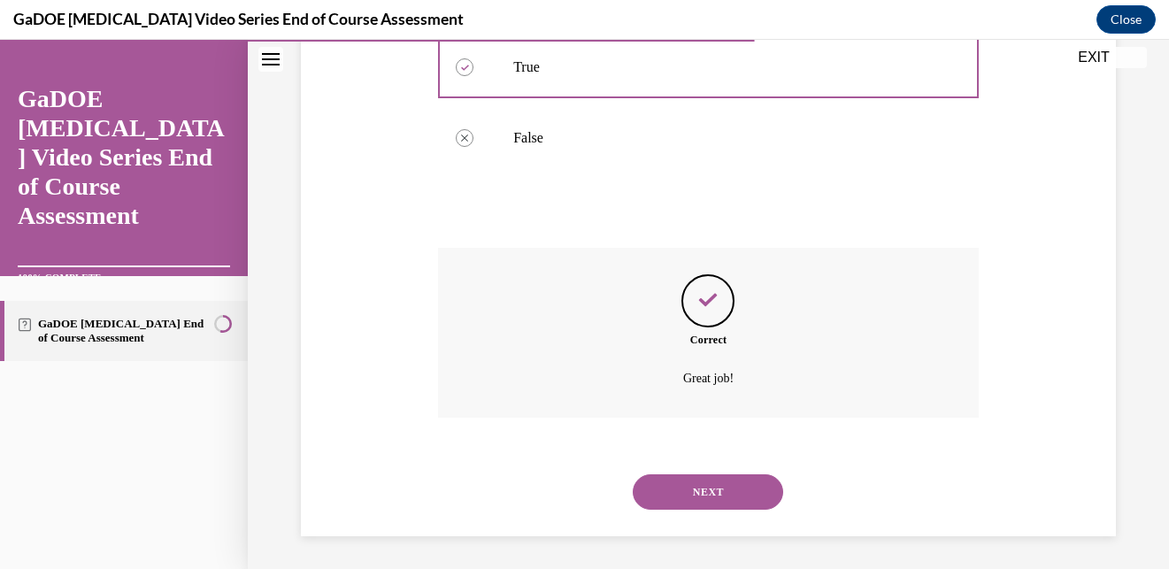
scroll to position [426, 0]
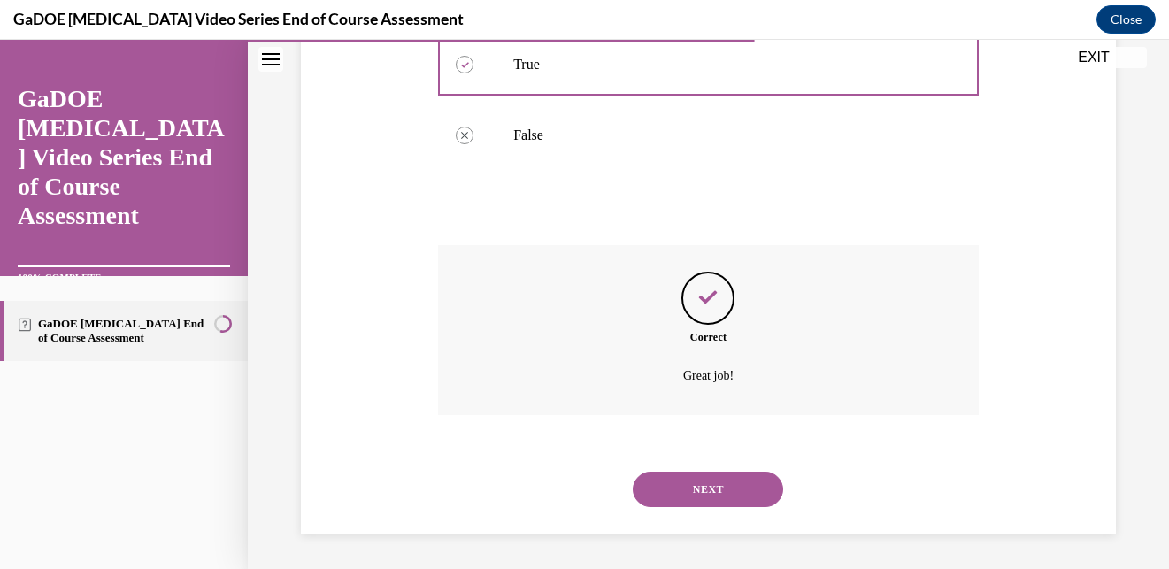
click at [706, 497] on button "NEXT" at bounding box center [708, 489] width 150 height 35
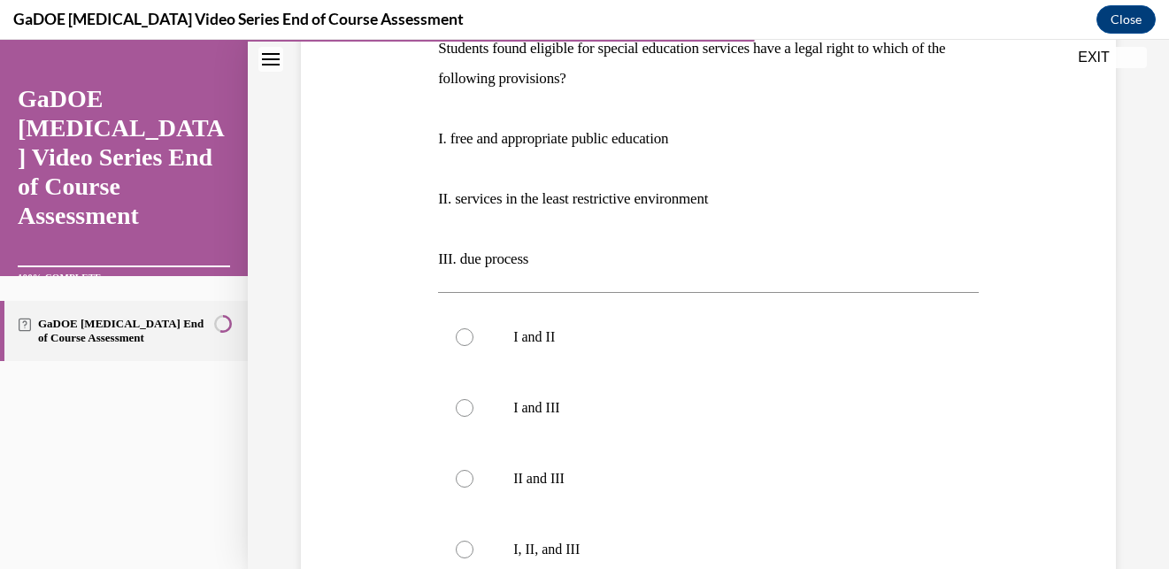
scroll to position [302, 0]
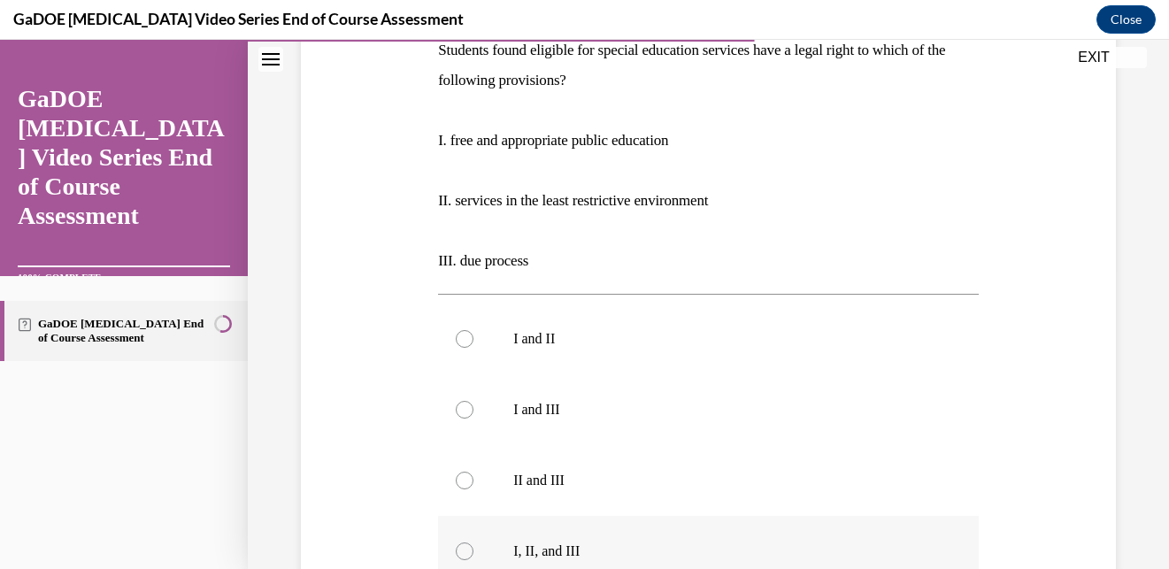
click at [671, 533] on label "I, II, and III" at bounding box center [708, 551] width 541 height 71
click at [473, 542] on input "I, II, and III" at bounding box center [465, 551] width 18 height 18
radio input "true"
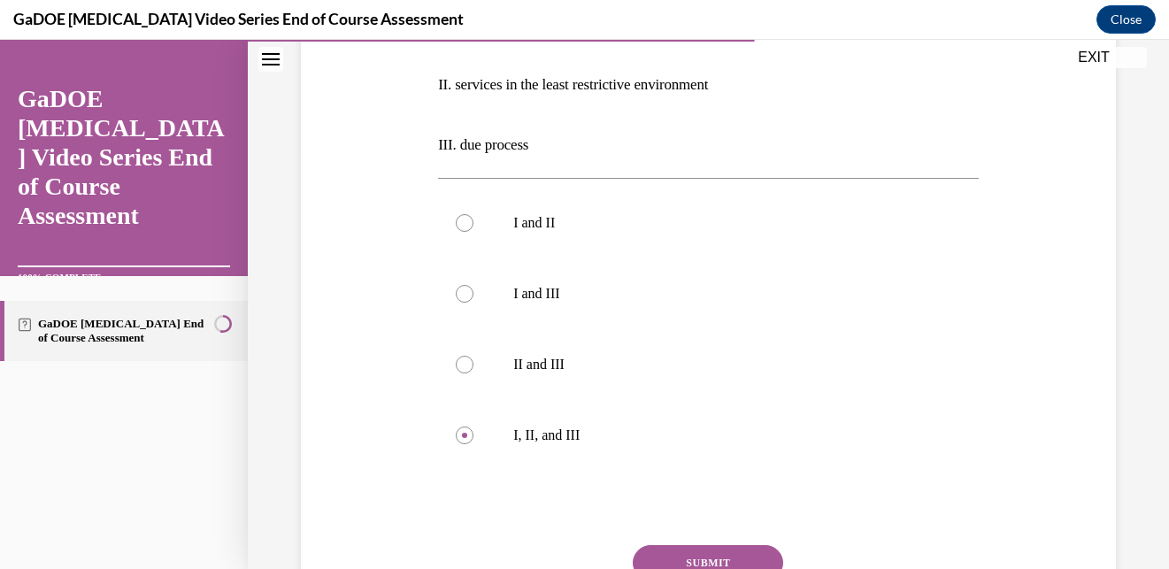
click at [686, 561] on button "SUBMIT" at bounding box center [708, 562] width 150 height 35
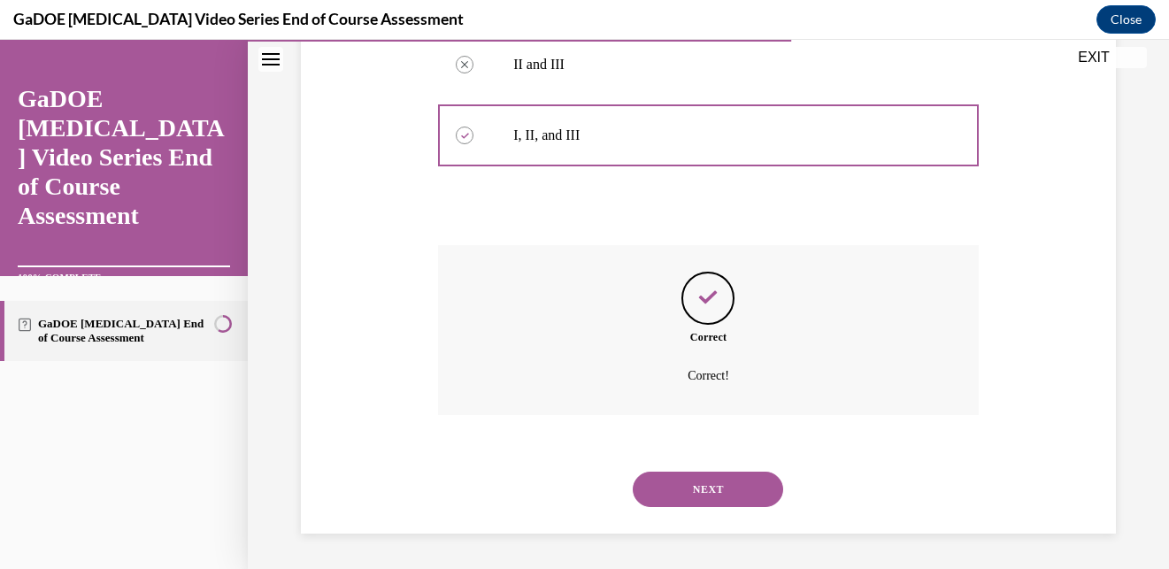
click at [690, 483] on button "NEXT" at bounding box center [708, 489] width 150 height 35
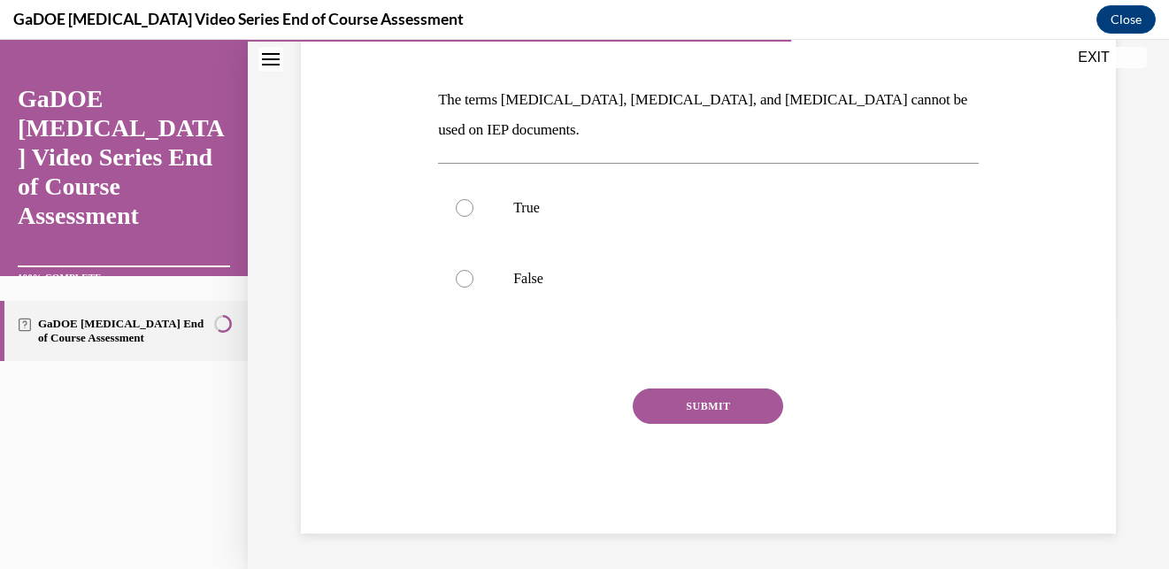
scroll to position [196, 0]
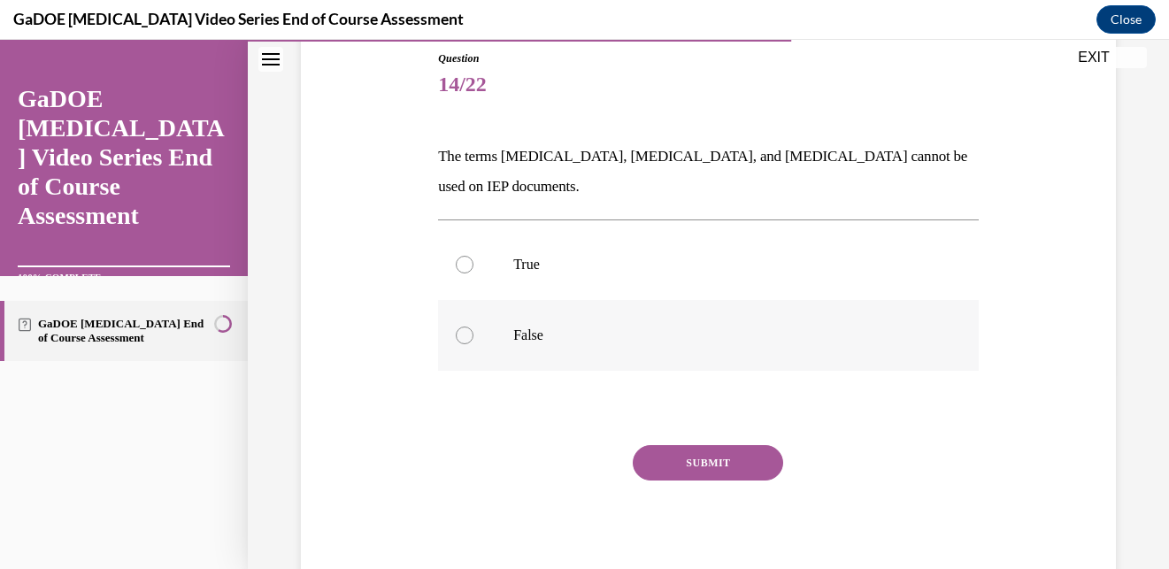
click at [638, 327] on p "False" at bounding box center [723, 336] width 421 height 18
click at [473, 327] on input "False" at bounding box center [465, 336] width 18 height 18
radio input "true"
click at [716, 445] on button "SUBMIT" at bounding box center [708, 462] width 150 height 35
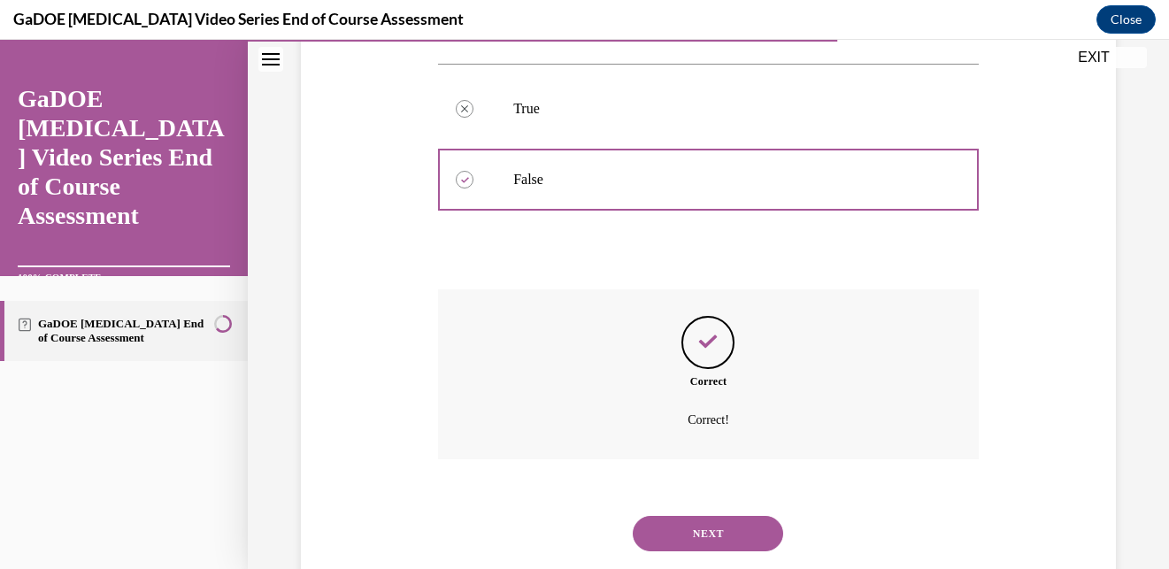
scroll to position [365, 0]
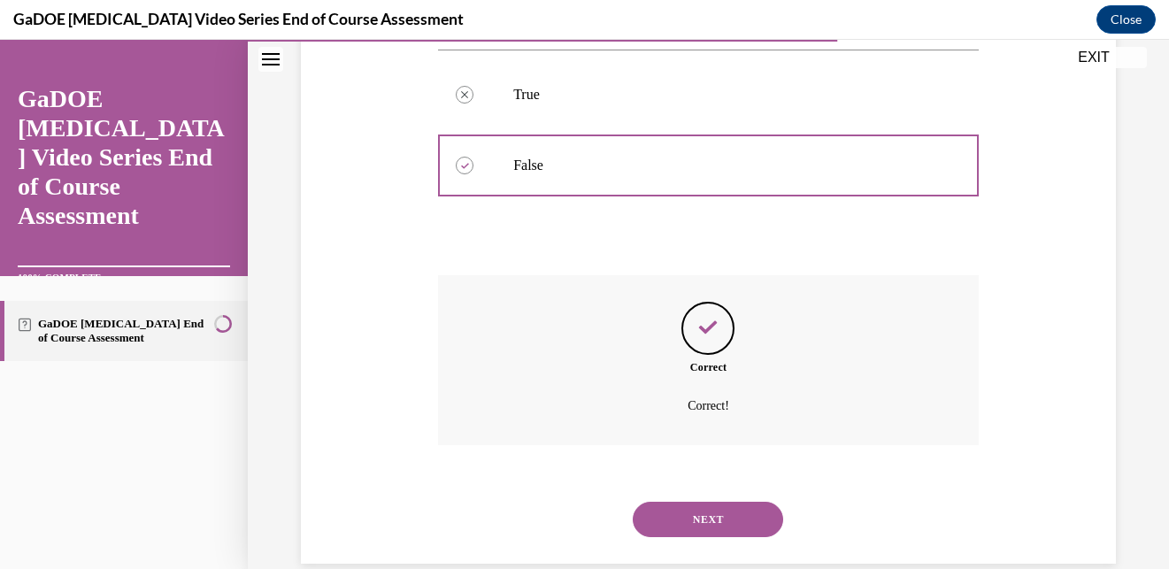
click at [728, 502] on button "NEXT" at bounding box center [708, 519] width 150 height 35
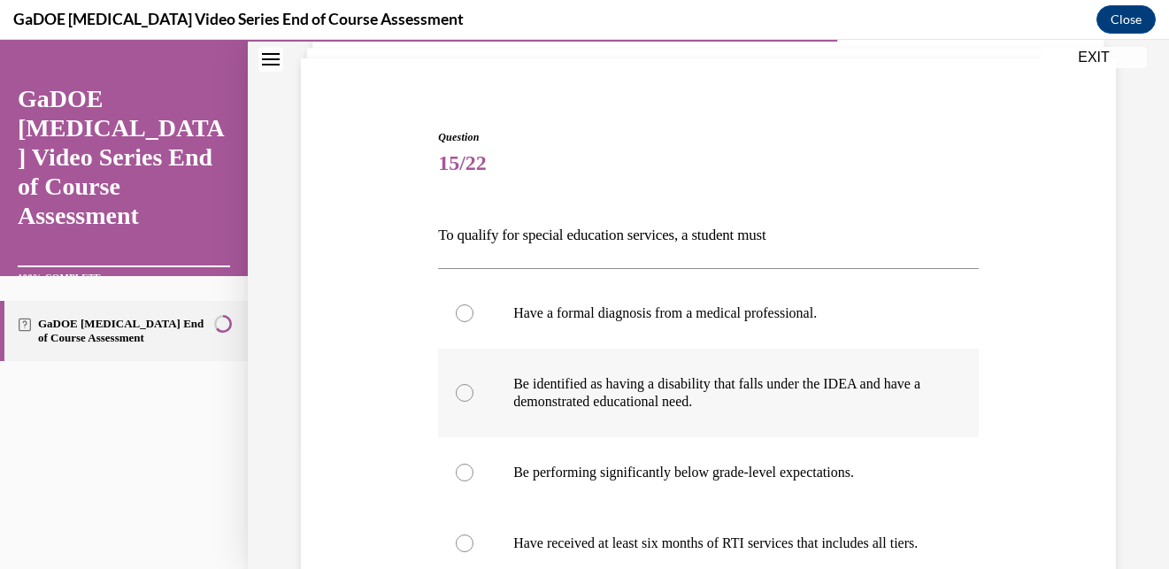
scroll to position [225, 0]
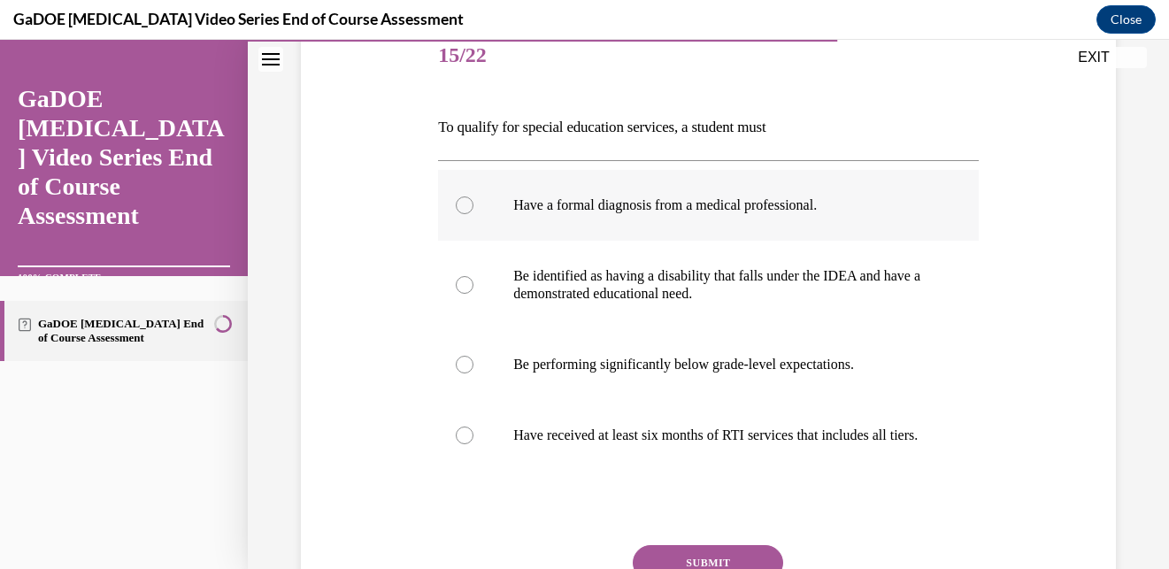
click at [678, 210] on p "Have a formal diagnosis from a medical professional." at bounding box center [723, 205] width 421 height 18
click at [473, 210] on input "Have a formal diagnosis from a medical professional." at bounding box center [465, 205] width 18 height 18
radio input "true"
click at [680, 261] on label "Be identified as having a disability that falls under the IDEA and have a demon…" at bounding box center [708, 285] width 541 height 88
click at [473, 276] on input "Be identified as having a disability that falls under the IDEA and have a demon…" at bounding box center [465, 285] width 18 height 18
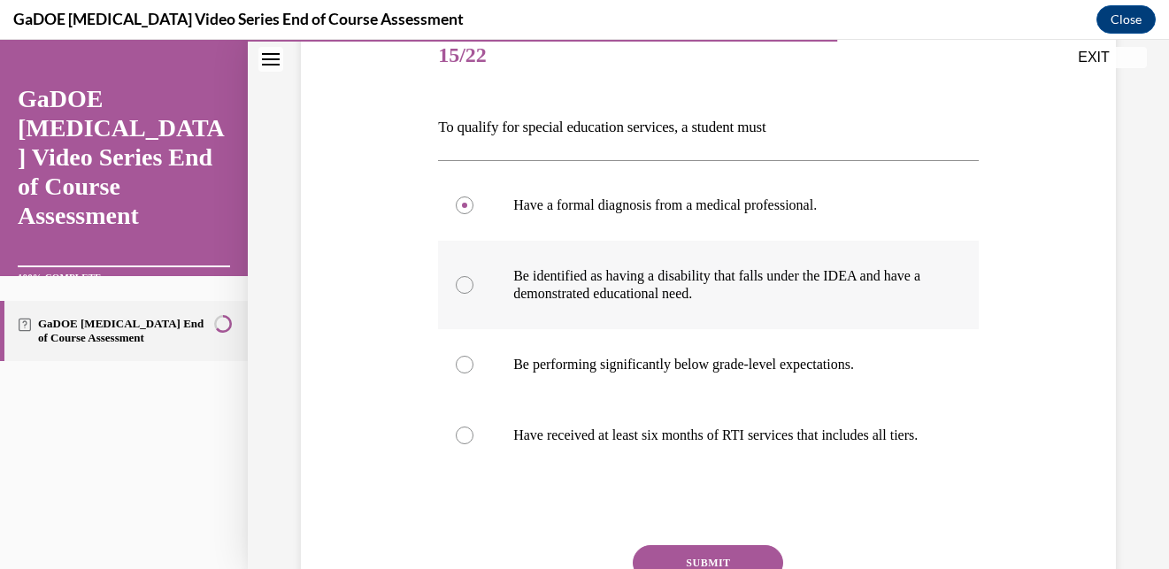
radio input "true"
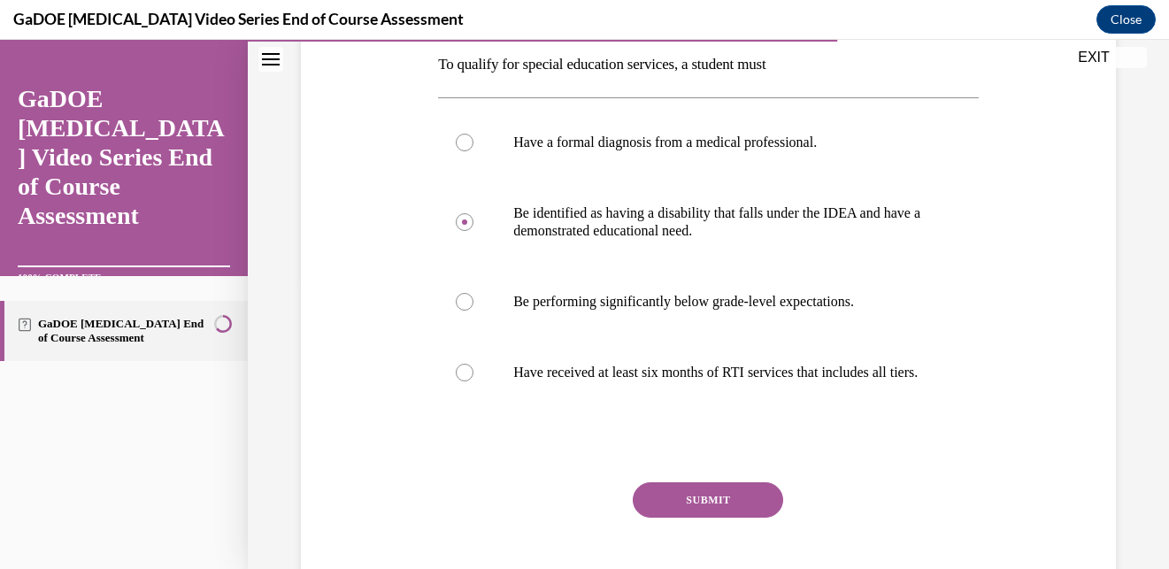
click at [697, 508] on button "SUBMIT" at bounding box center [708, 499] width 150 height 35
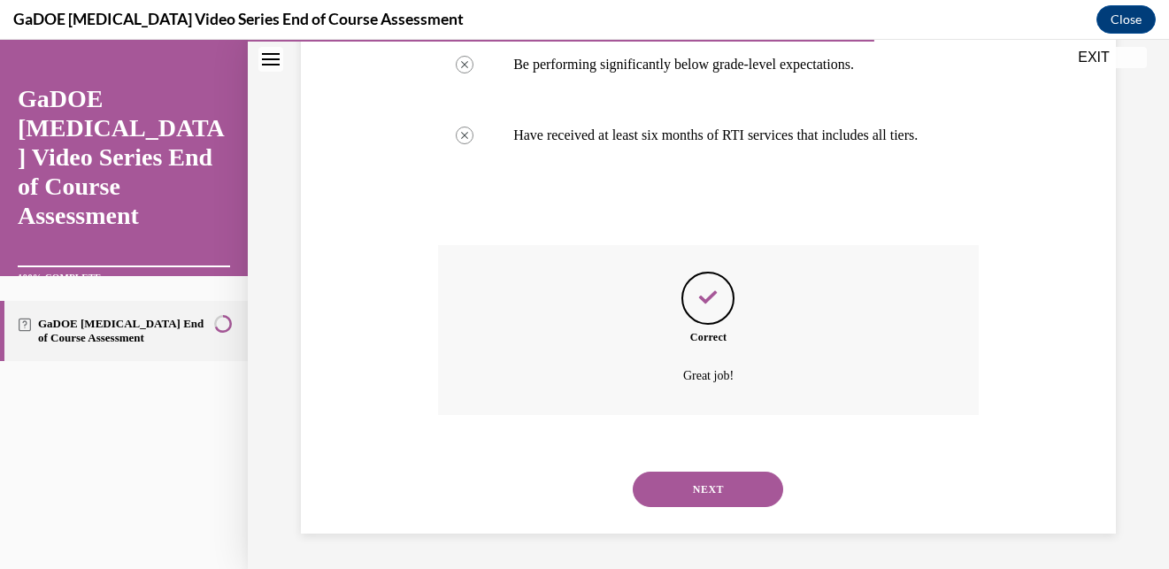
scroll to position [542, 0]
click at [698, 494] on button "NEXT" at bounding box center [708, 489] width 150 height 35
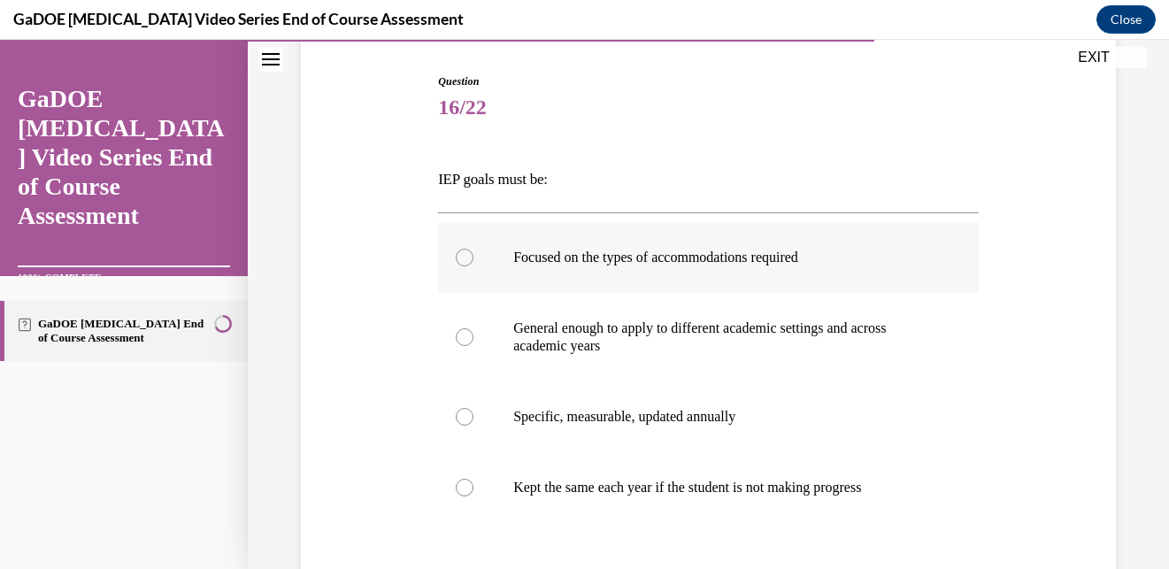
scroll to position [173, 0]
click at [663, 255] on p "Focused on the types of accommodations required" at bounding box center [723, 257] width 421 height 18
click at [473, 255] on input "Focused on the types of accommodations required" at bounding box center [465, 257] width 18 height 18
radio input "true"
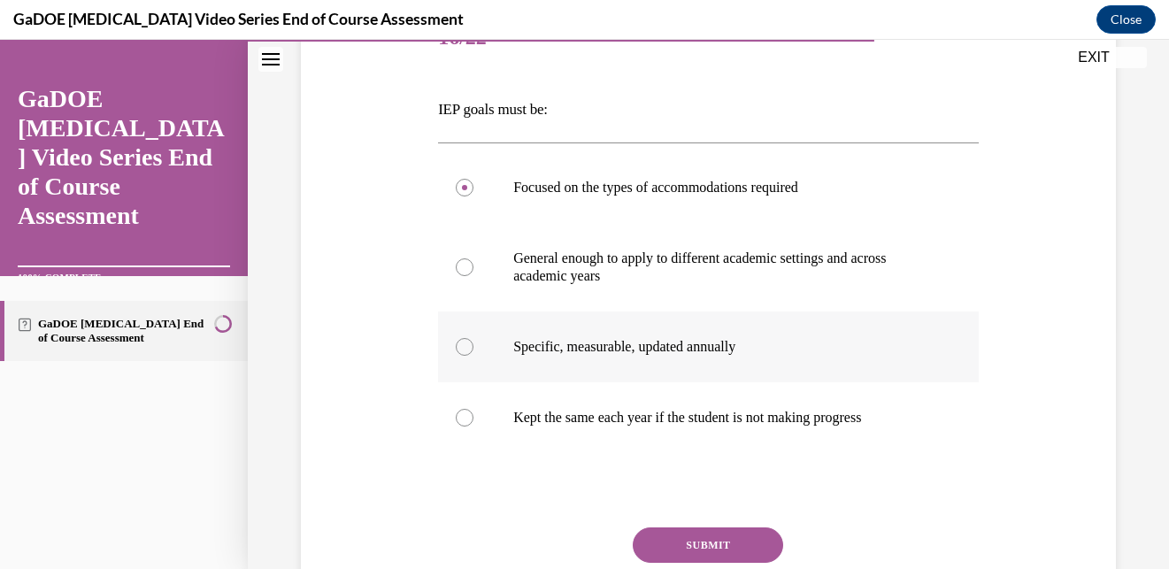
scroll to position [247, 0]
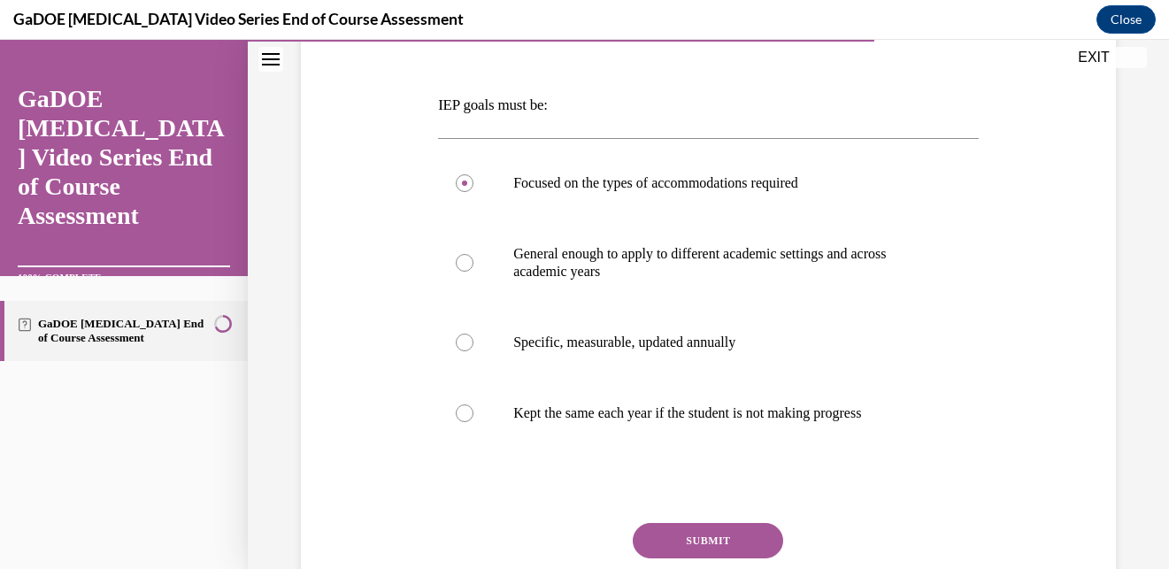
click at [717, 539] on button "SUBMIT" at bounding box center [708, 540] width 150 height 35
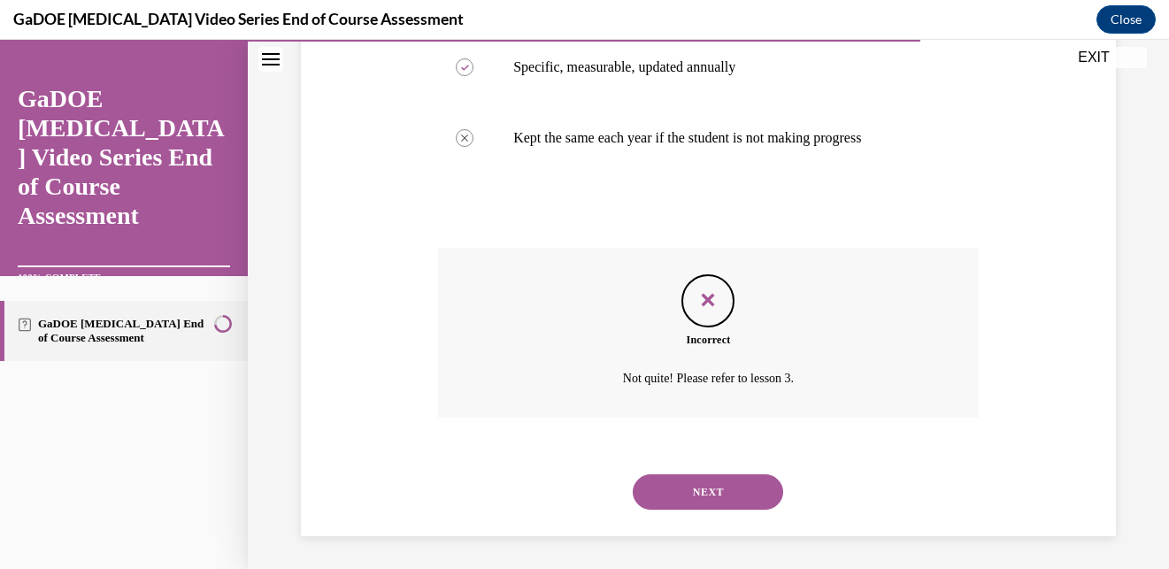
scroll to position [525, 0]
click at [718, 489] on button "NEXT" at bounding box center [708, 489] width 150 height 35
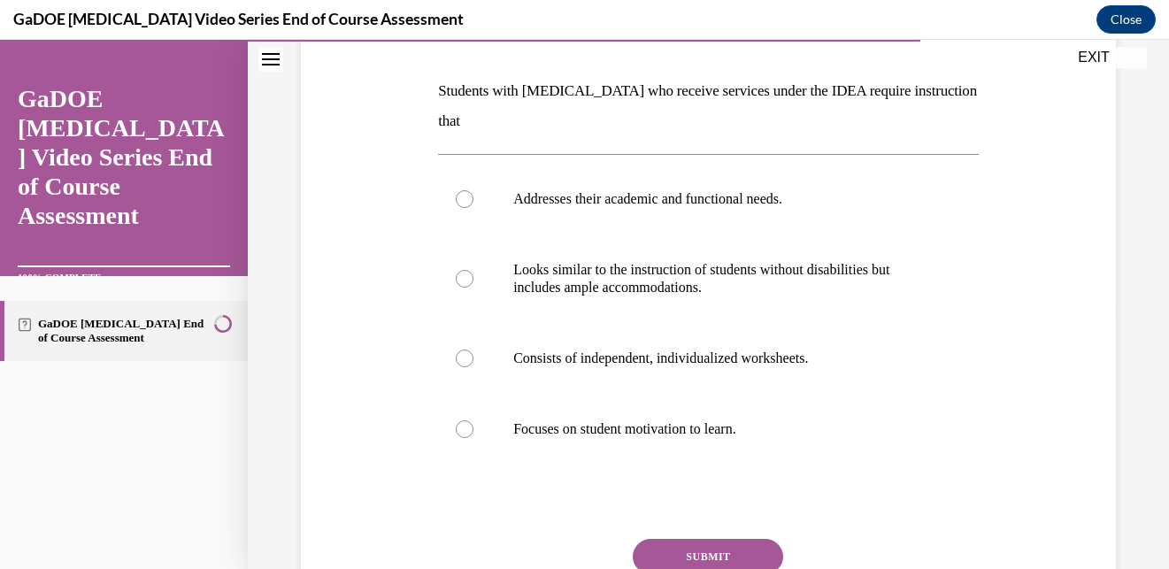
scroll to position [258, 0]
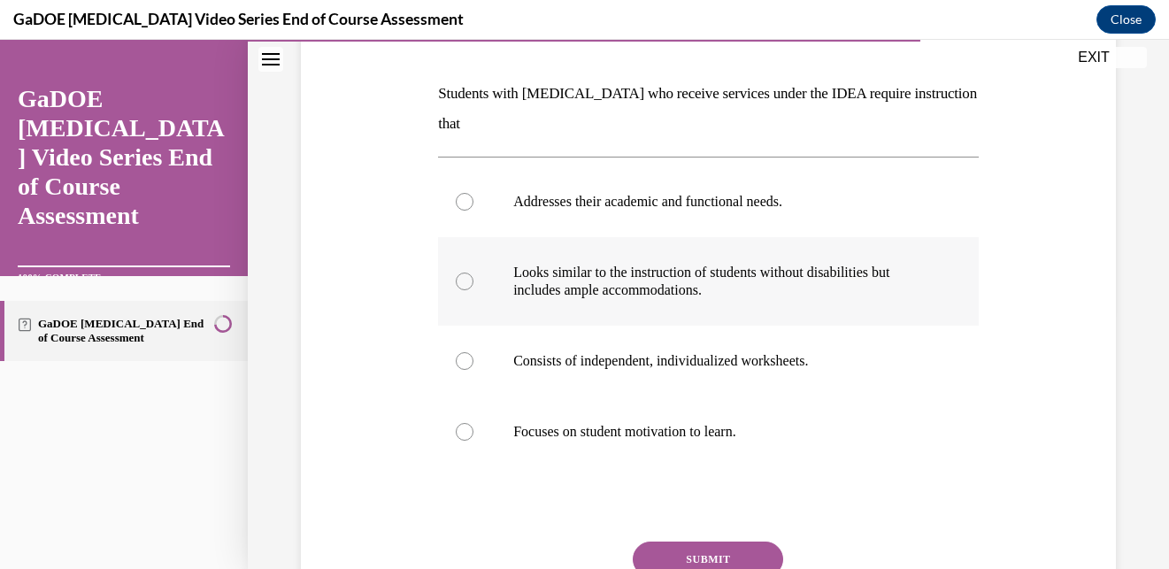
click at [726, 278] on p "Looks similar to the instruction of students without disabilities but includes …" at bounding box center [723, 281] width 421 height 35
click at [473, 278] on input "Looks similar to the instruction of students without disabilities but includes …" at bounding box center [465, 282] width 18 height 18
radio input "true"
click at [727, 552] on button "SUBMIT" at bounding box center [708, 559] width 150 height 35
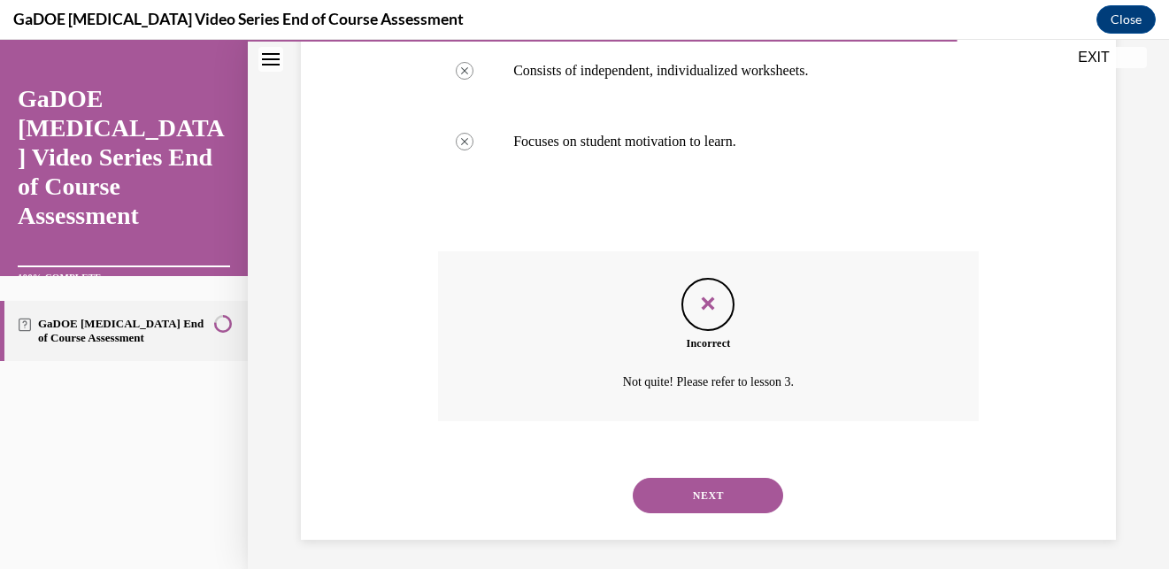
scroll to position [555, 0]
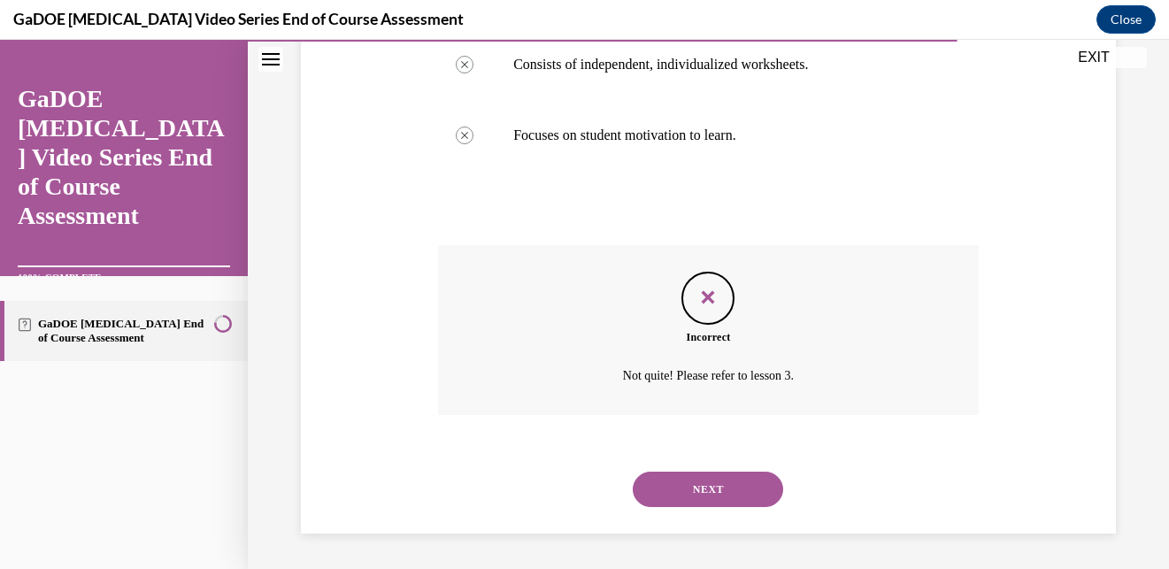
click at [721, 484] on button "NEXT" at bounding box center [708, 489] width 150 height 35
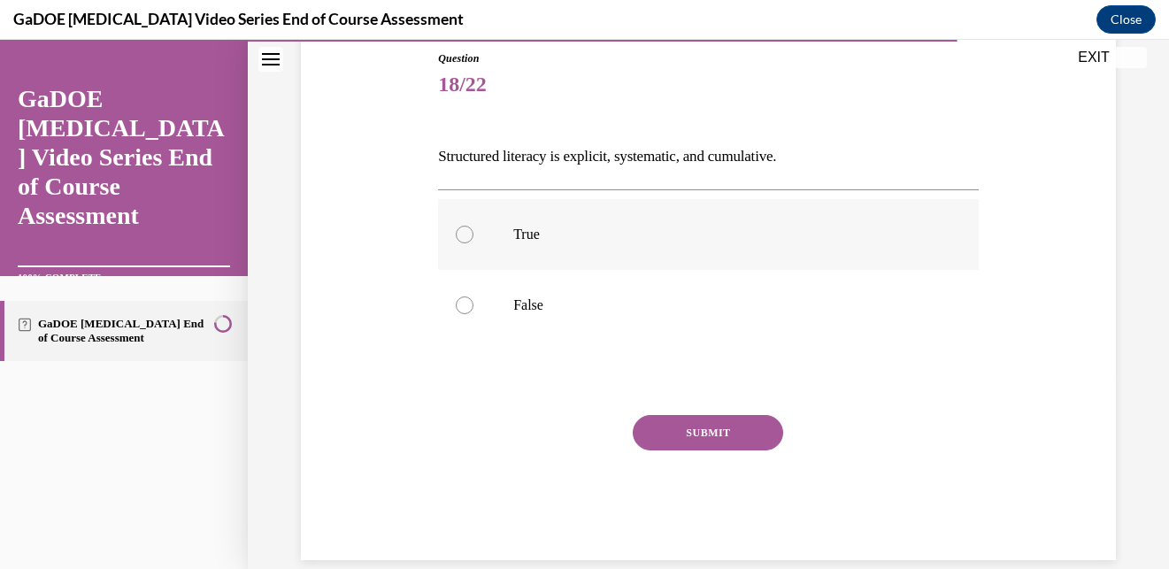
click at [542, 227] on p "True" at bounding box center [723, 235] width 421 height 18
click at [473, 227] on input "True" at bounding box center [465, 235] width 18 height 18
radio input "true"
click at [691, 434] on button "SUBMIT" at bounding box center [708, 432] width 150 height 35
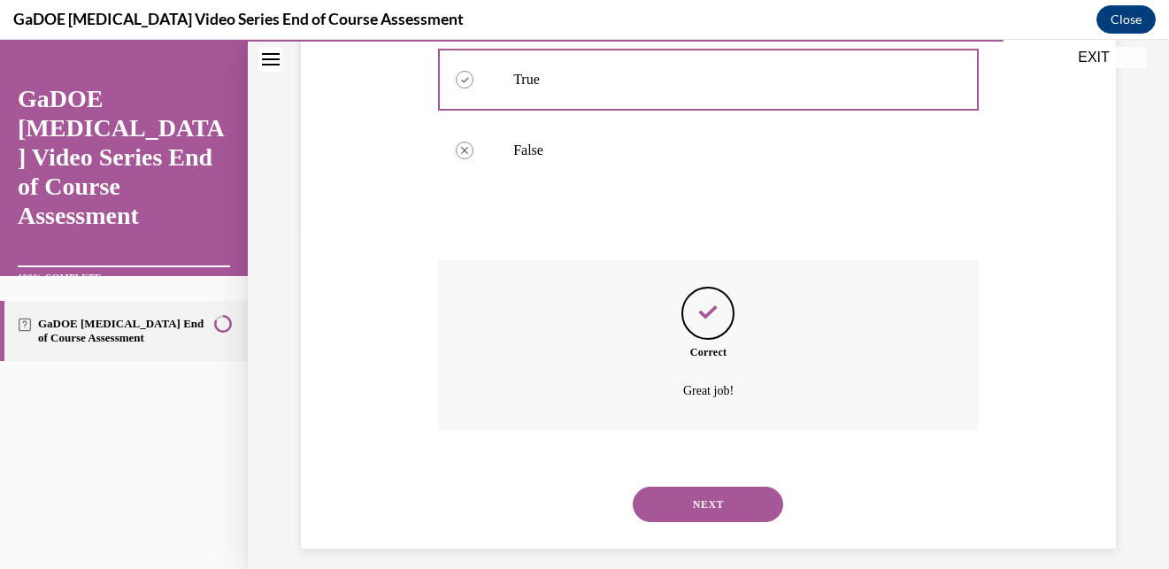
scroll to position [365, 0]
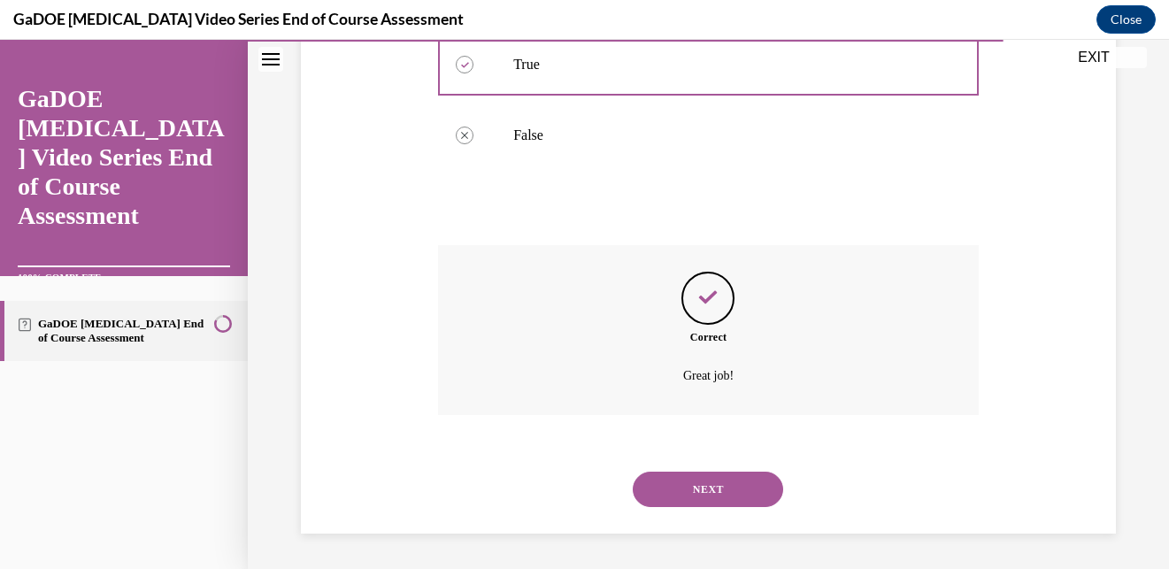
click at [701, 474] on button "NEXT" at bounding box center [708, 489] width 150 height 35
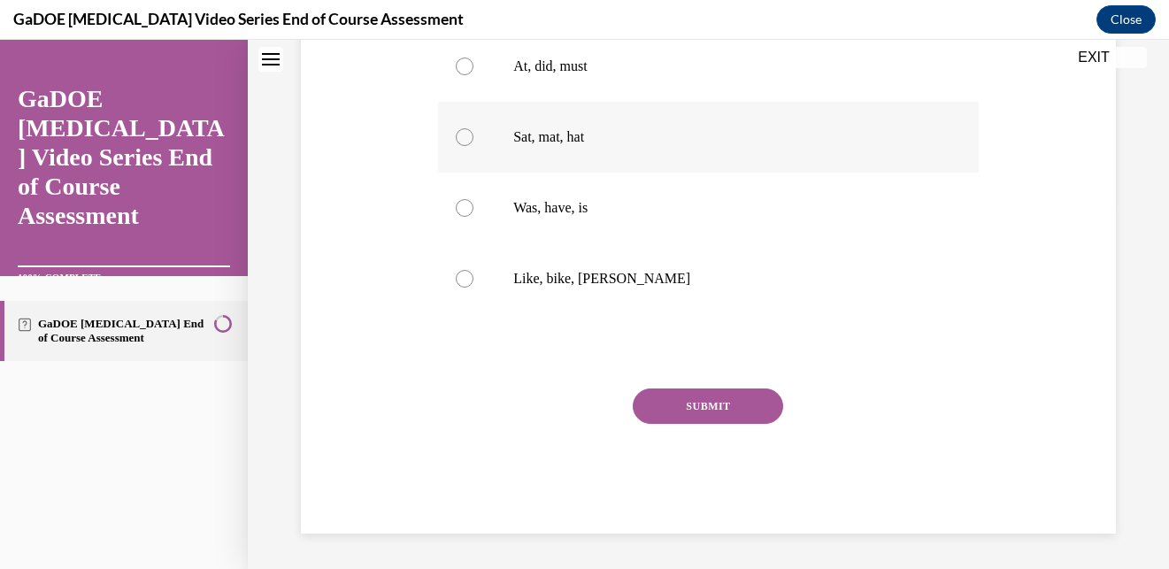
scroll to position [0, 0]
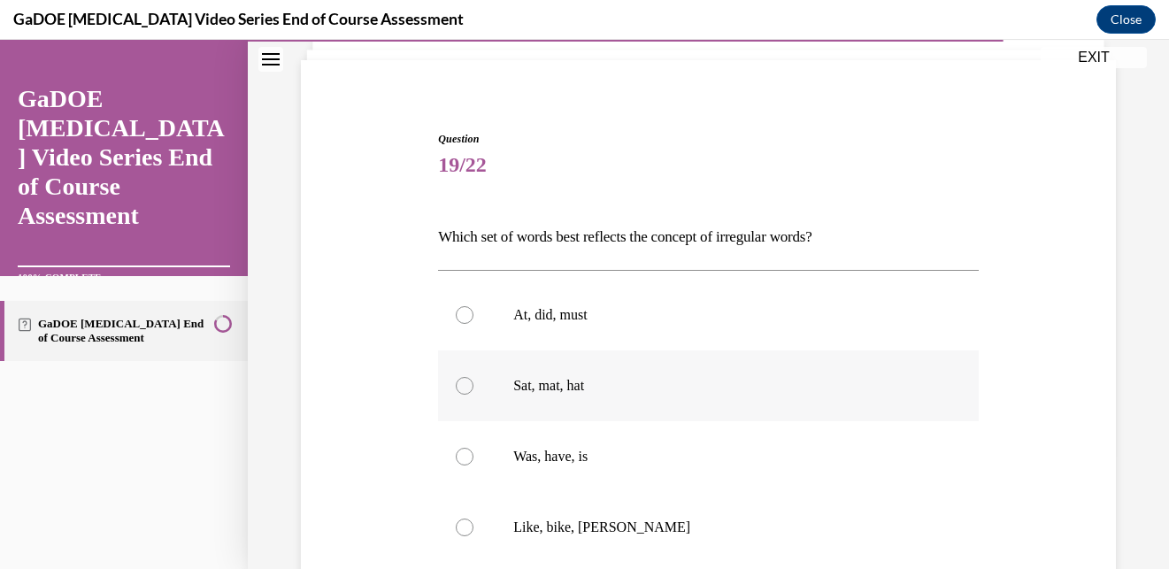
click at [666, 482] on label "Was, have, is" at bounding box center [708, 456] width 541 height 71
click at [473, 465] on input "Was, have, is" at bounding box center [465, 457] width 18 height 18
radio input "true"
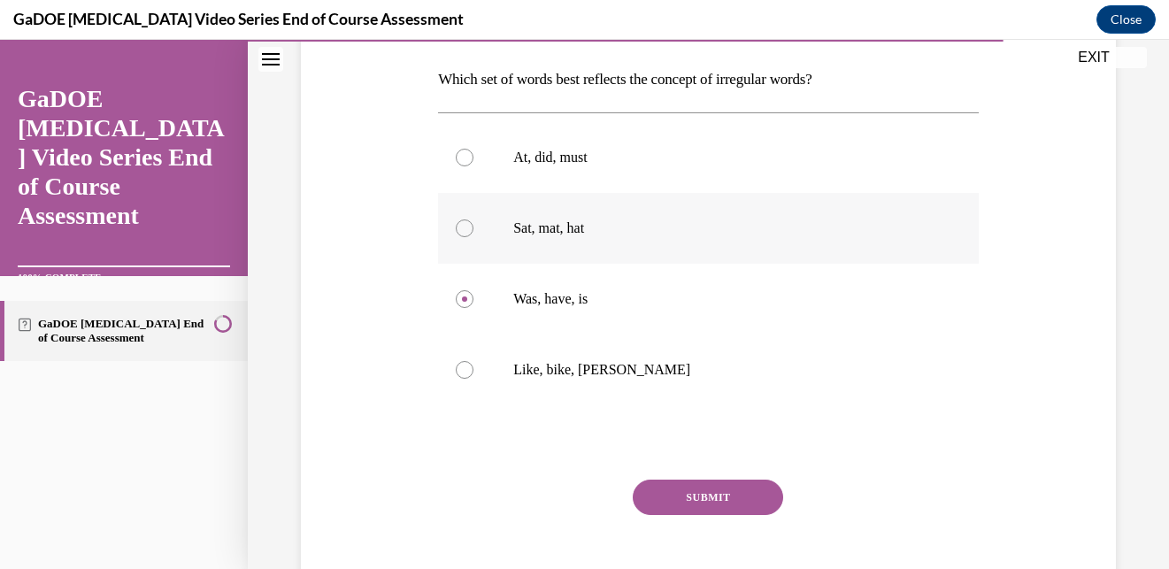
click at [666, 482] on button "SUBMIT" at bounding box center [708, 497] width 150 height 35
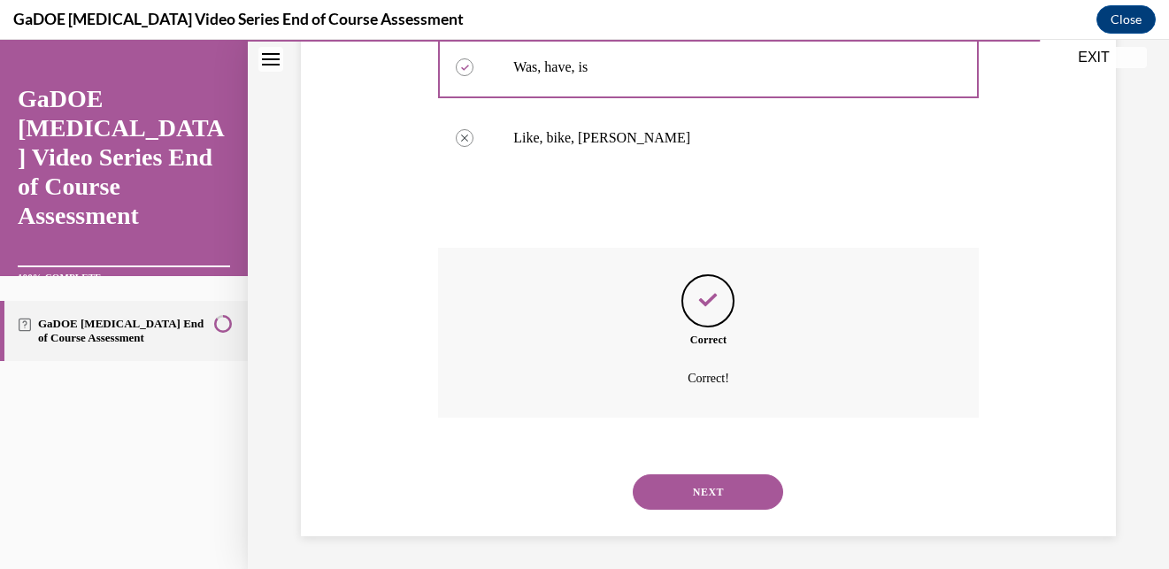
scroll to position [507, 0]
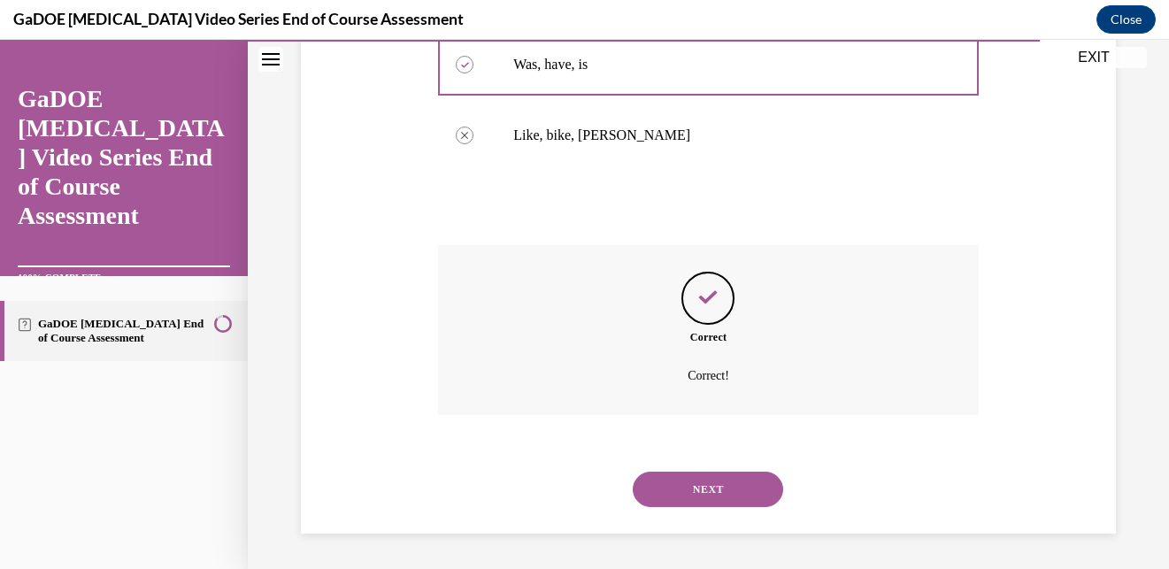
click at [685, 488] on button "NEXT" at bounding box center [708, 489] width 150 height 35
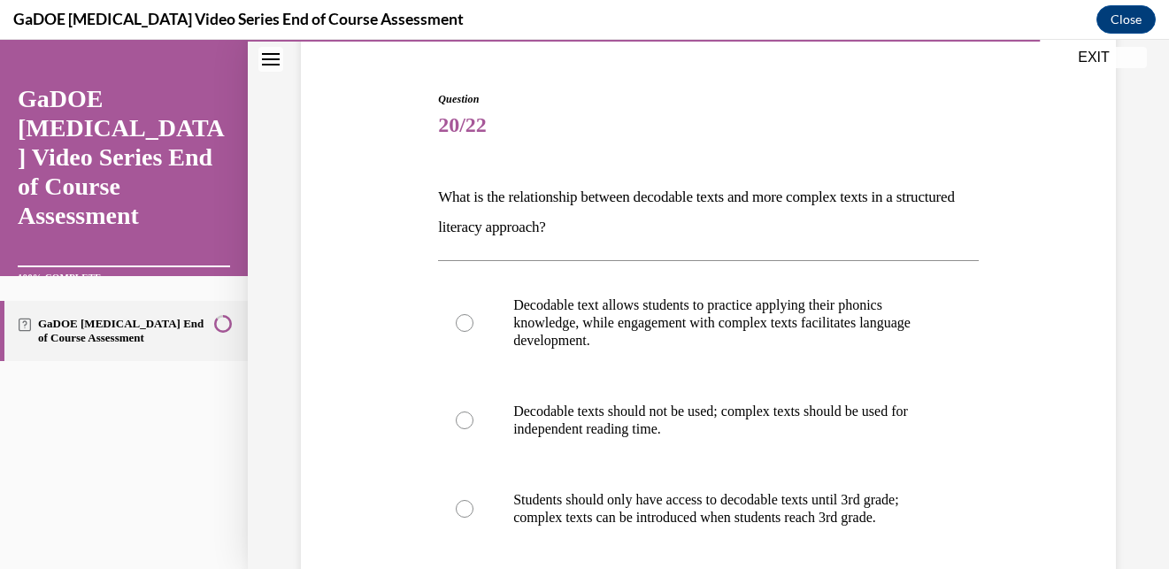
scroll to position [231, 0]
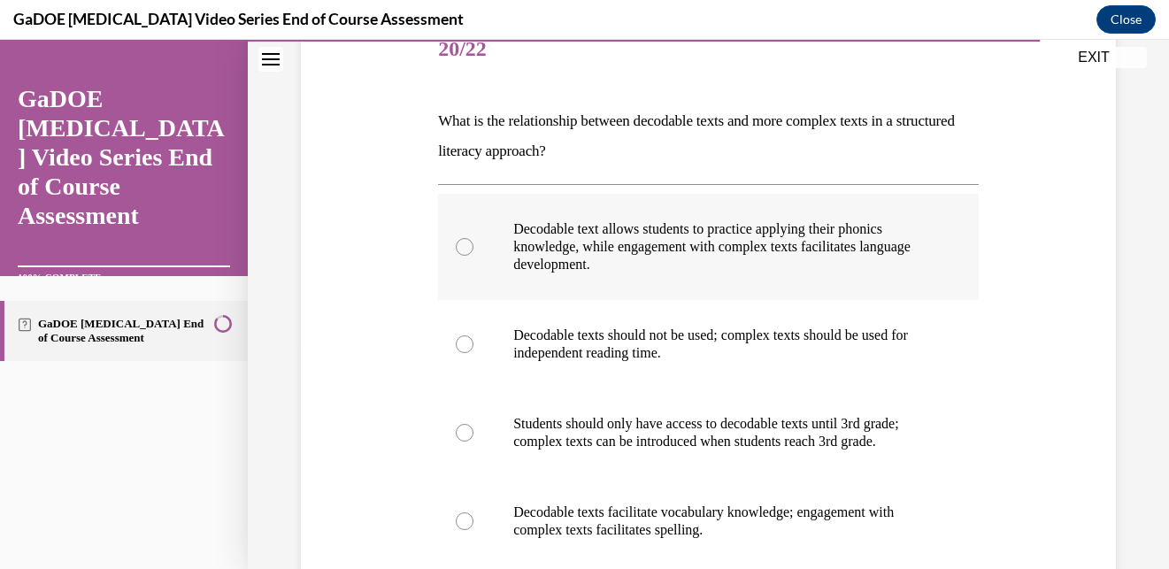
click at [644, 285] on label "Decodable text allows students to practice applying their phonics knowledge, wh…" at bounding box center [708, 247] width 541 height 106
click at [473, 256] on input "Decodable text allows students to practice applying their phonics knowledge, wh…" at bounding box center [465, 247] width 18 height 18
radio input "true"
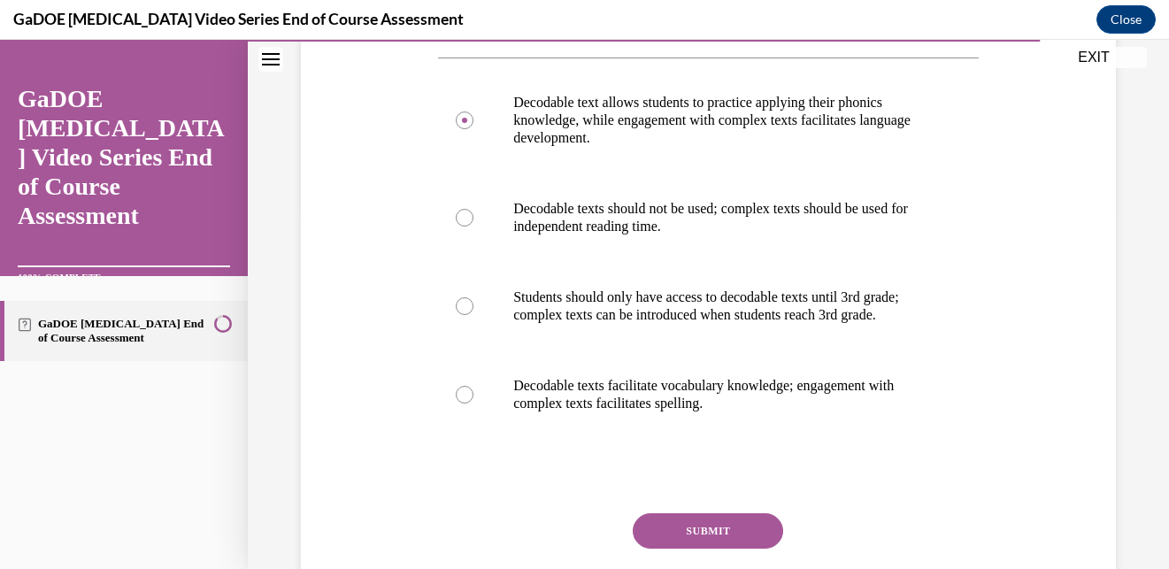
click at [705, 549] on button "SUBMIT" at bounding box center [708, 530] width 150 height 35
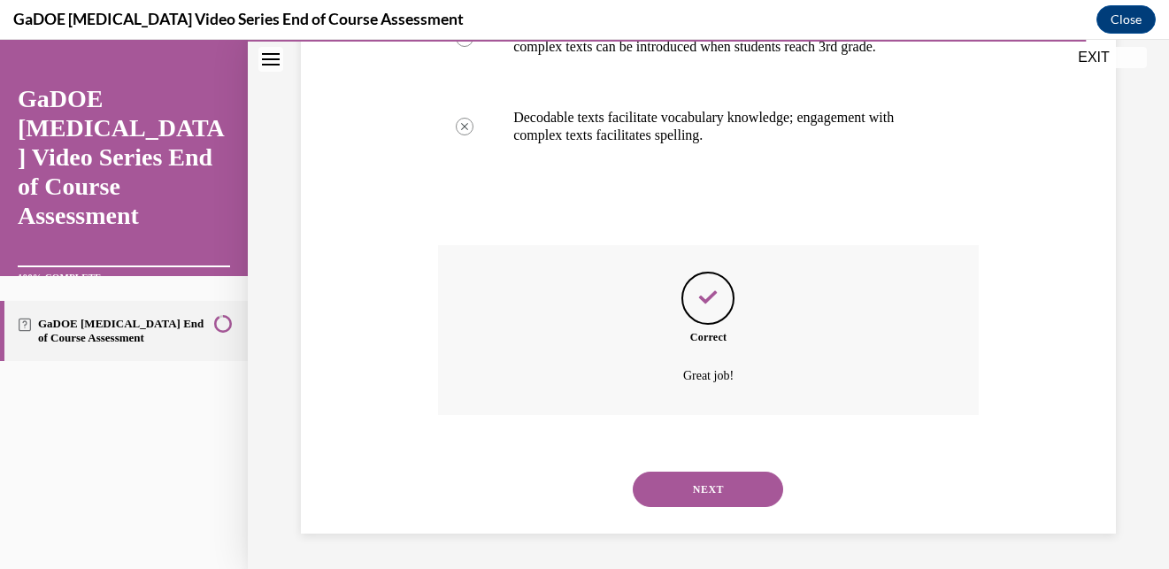
scroll to position [643, 0]
click at [709, 490] on button "NEXT" at bounding box center [708, 489] width 150 height 35
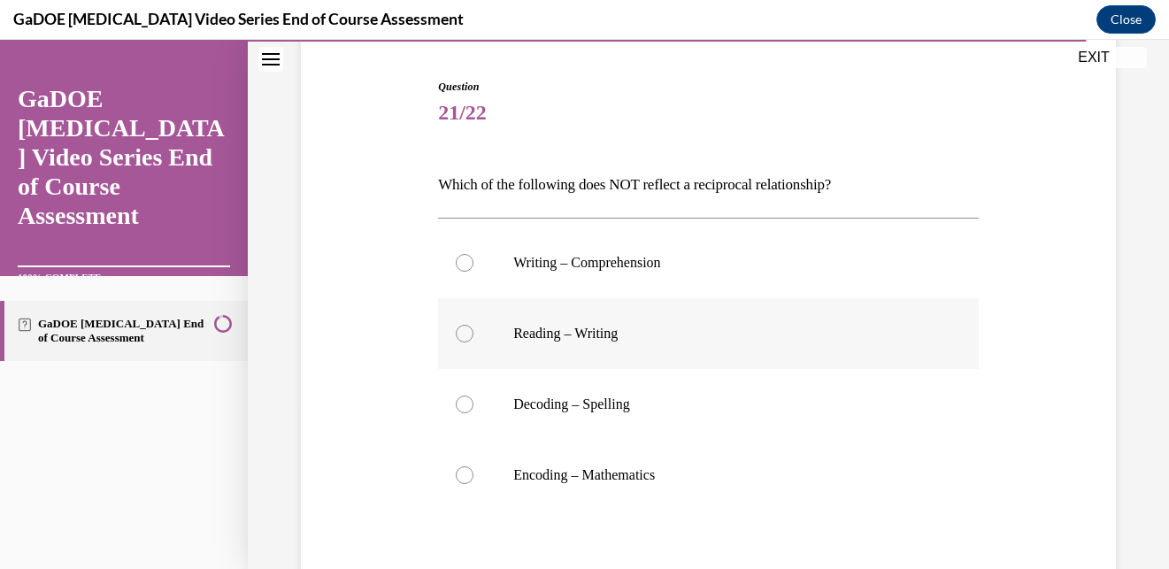
scroll to position [168, 0]
click at [670, 479] on p "Encoding – Mathematics" at bounding box center [723, 474] width 421 height 18
click at [473, 479] on input "Encoding – Mathematics" at bounding box center [465, 474] width 18 height 18
radio input "true"
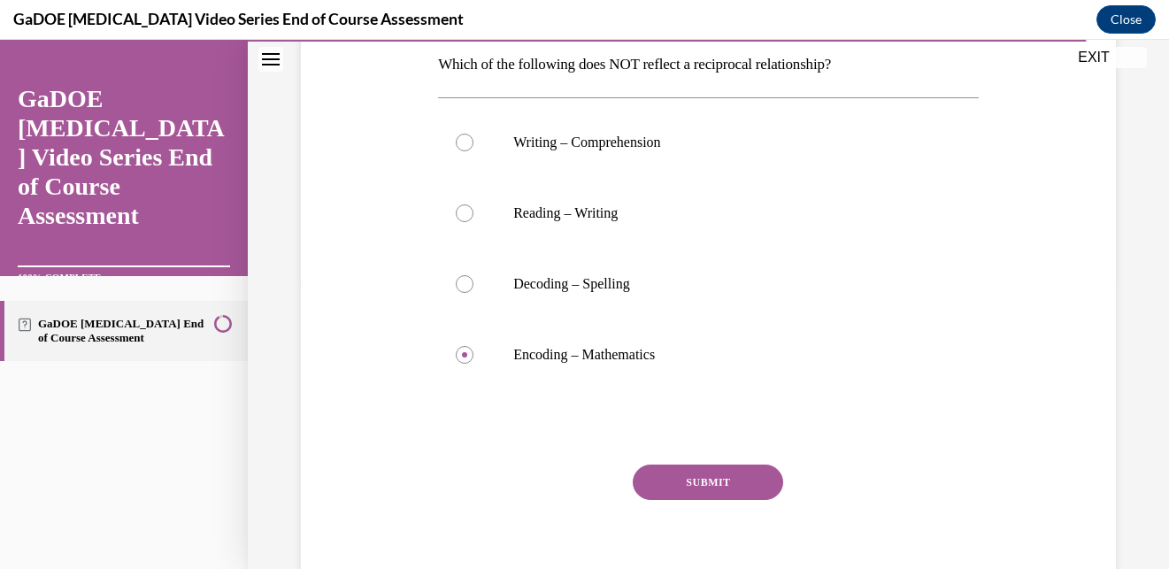
click at [685, 481] on button "SUBMIT" at bounding box center [708, 482] width 150 height 35
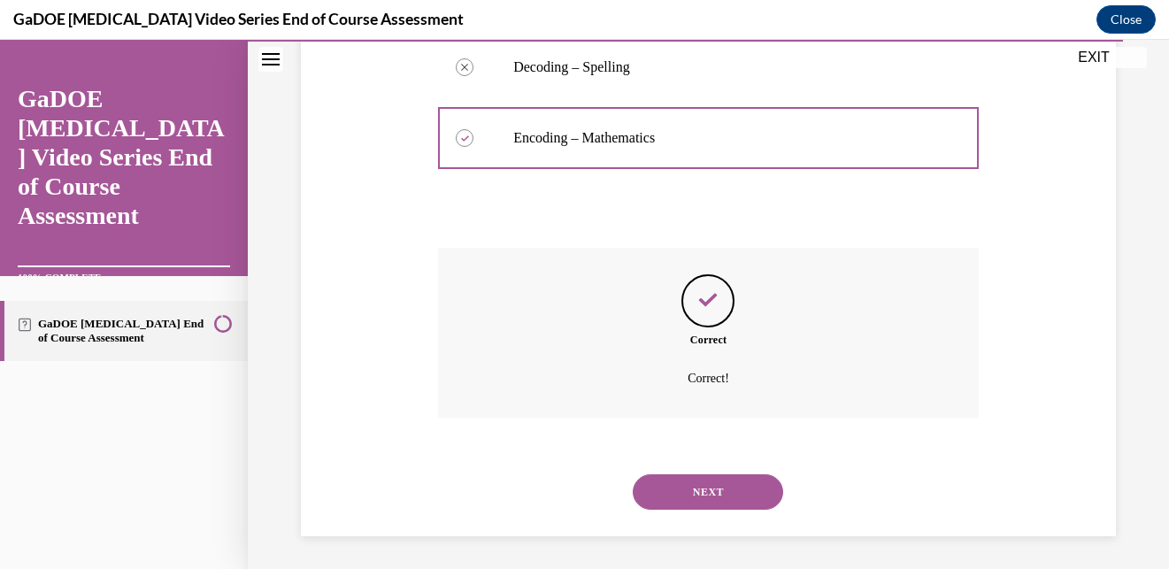
scroll to position [507, 0]
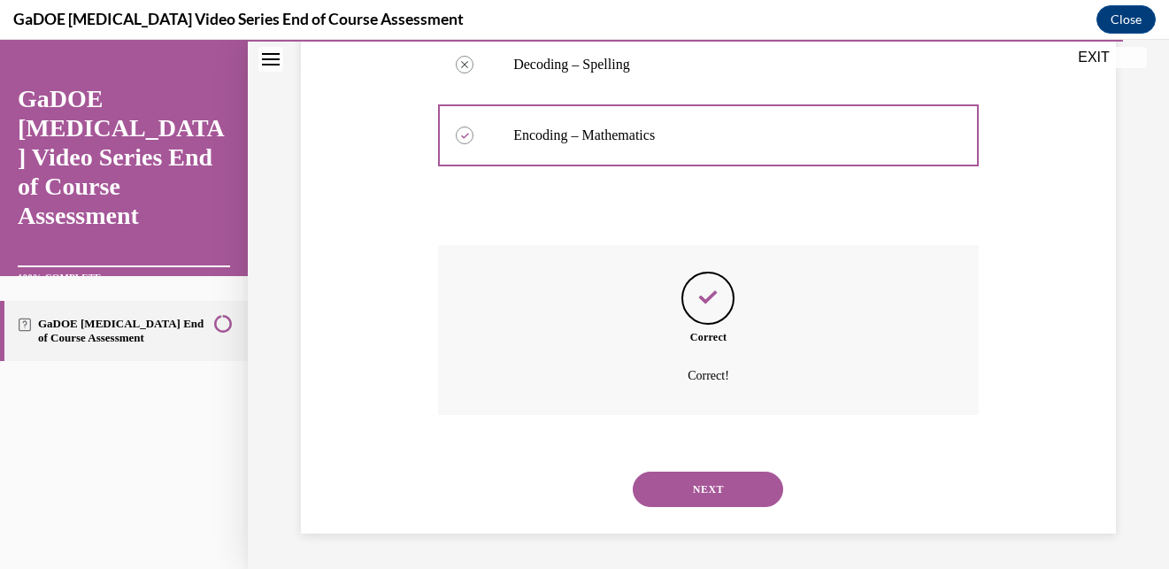
click at [689, 496] on button "NEXT" at bounding box center [708, 489] width 150 height 35
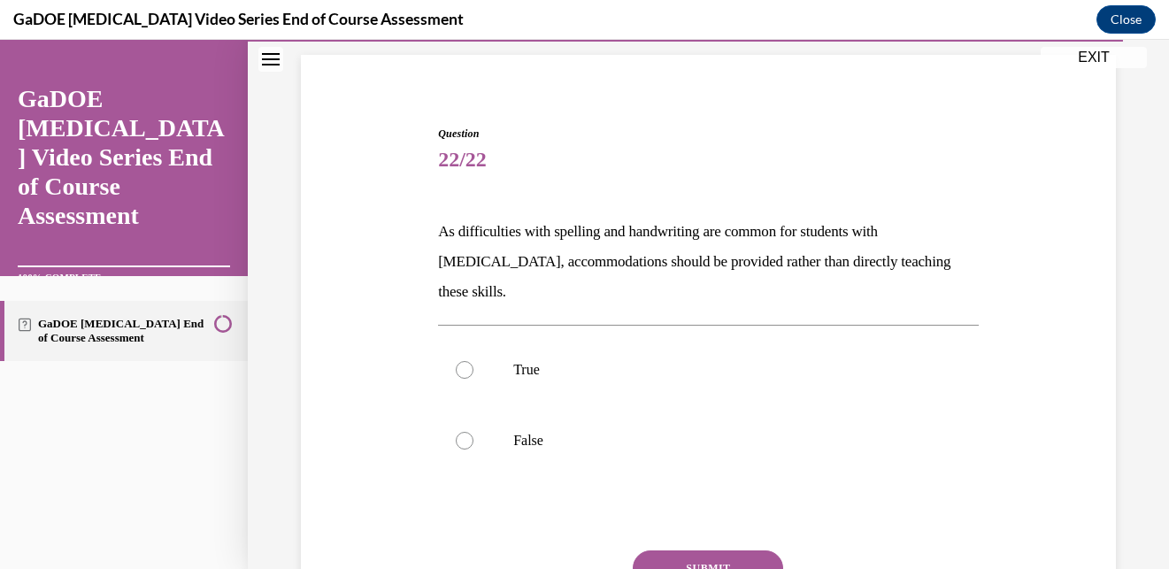
scroll to position [119, 0]
click at [571, 362] on p "True" at bounding box center [723, 371] width 421 height 18
click at [473, 362] on input "True" at bounding box center [465, 371] width 18 height 18
radio input "true"
click at [649, 446] on label "False" at bounding box center [708, 441] width 541 height 71
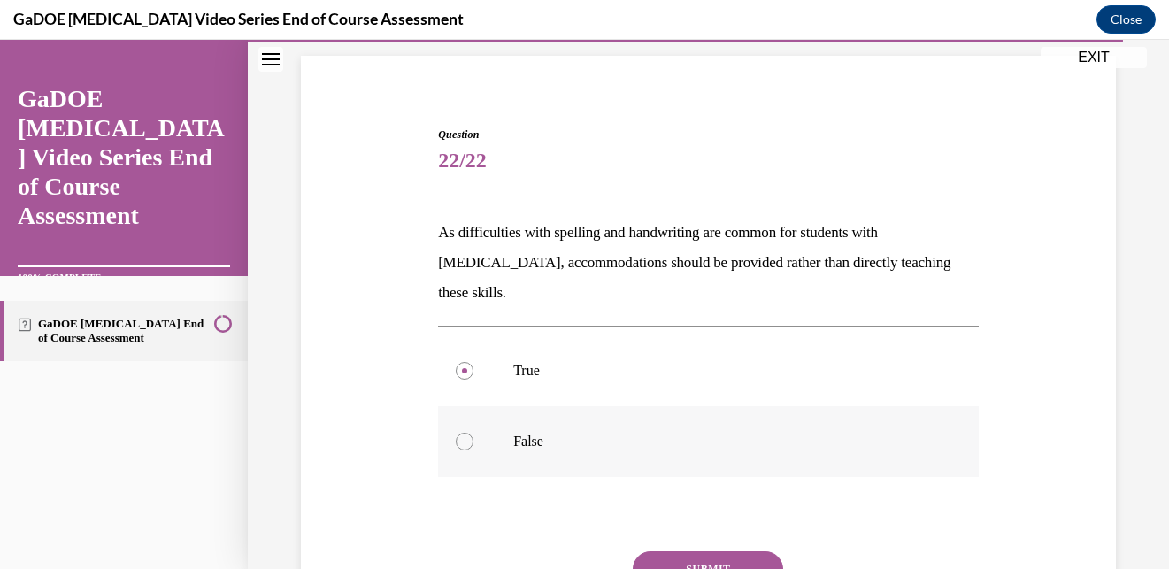
click at [473, 446] on input "False" at bounding box center [465, 442] width 18 height 18
radio input "true"
click at [650, 450] on div "True False" at bounding box center [708, 406] width 541 height 160
click at [688, 551] on button "SUBMIT" at bounding box center [708, 568] width 150 height 35
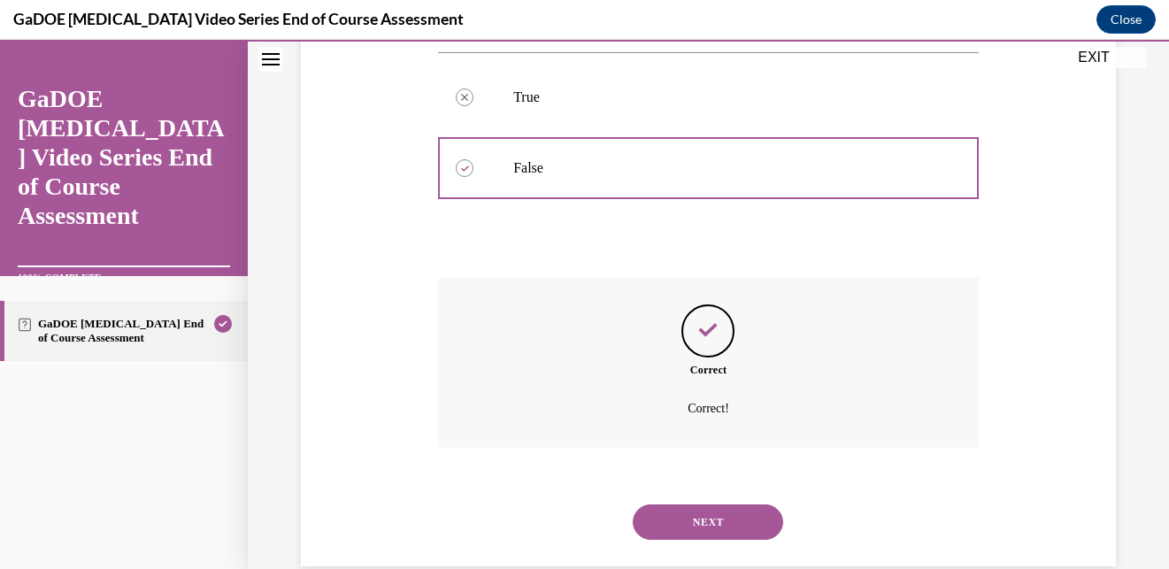
scroll to position [396, 0]
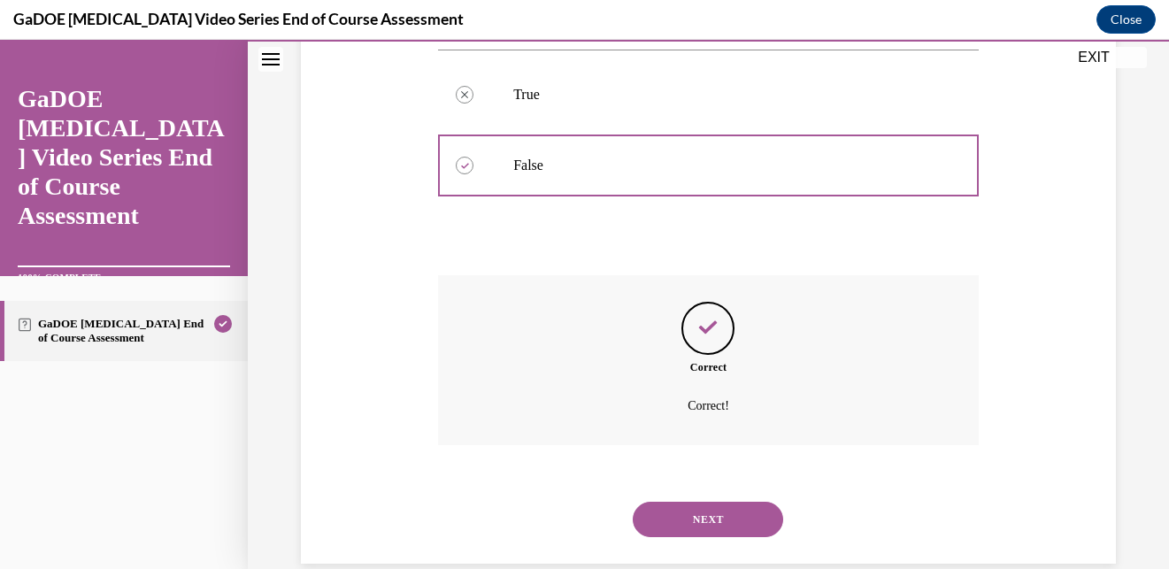
click at [697, 502] on button "NEXT" at bounding box center [708, 519] width 150 height 35
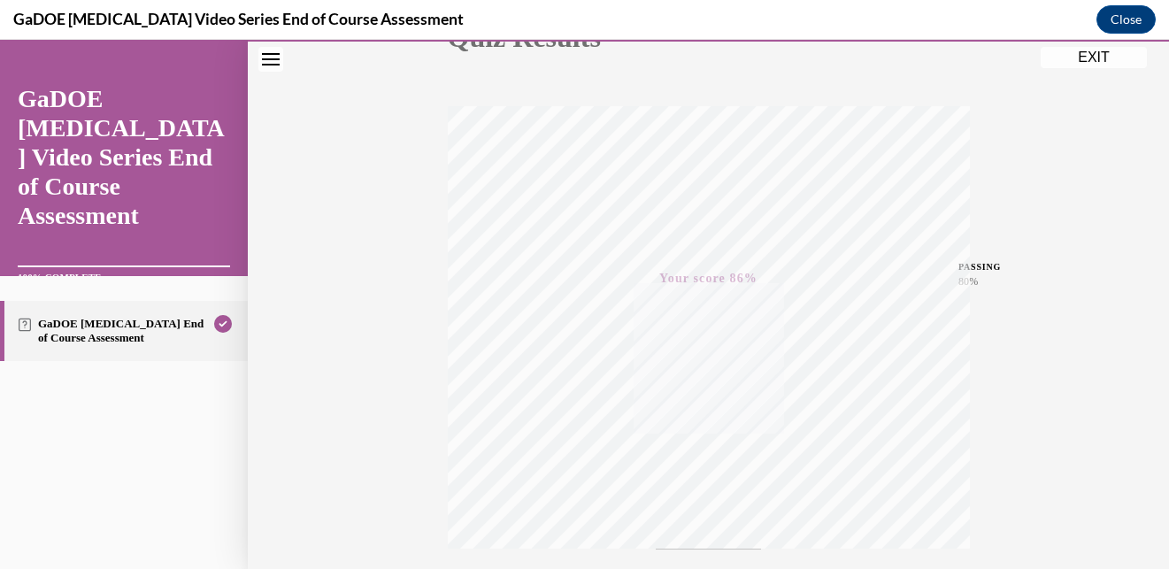
scroll to position [59, 0]
click at [1110, 61] on button "EXIT" at bounding box center [1094, 57] width 106 height 21
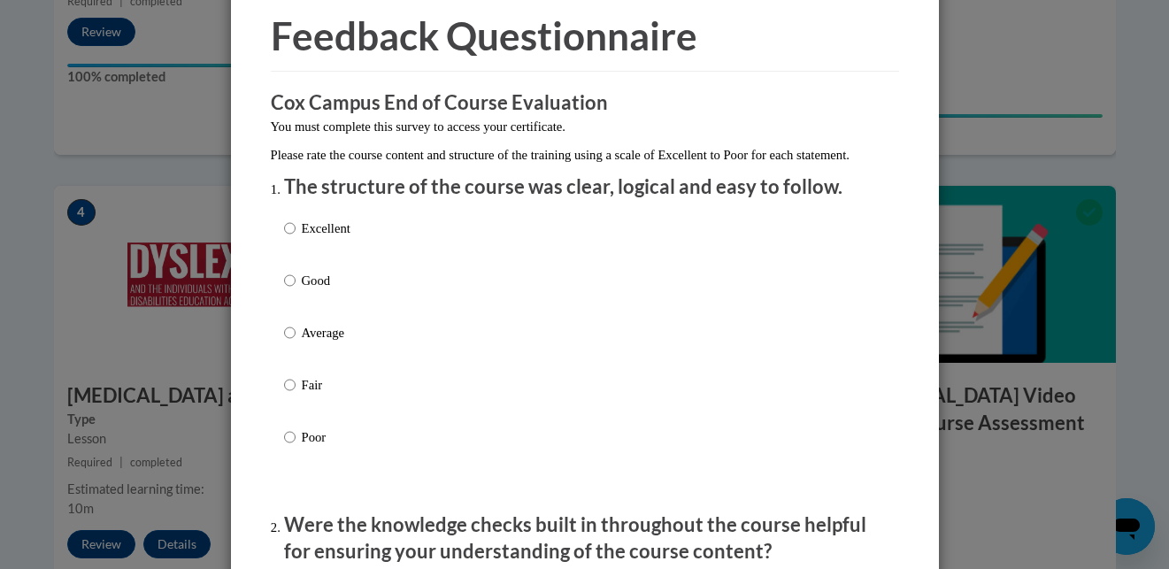
scroll to position [73, 0]
click at [312, 239] on p "Excellent" at bounding box center [326, 228] width 49 height 19
click at [296, 239] on input "Excellent" at bounding box center [290, 228] width 12 height 19
radio input "true"
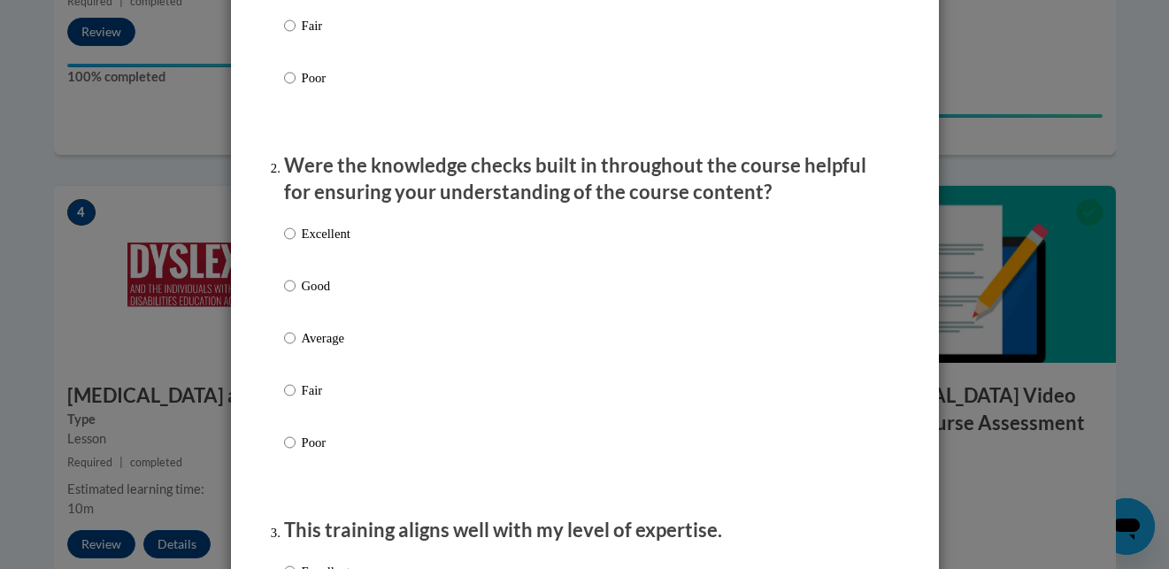
scroll to position [503, 0]
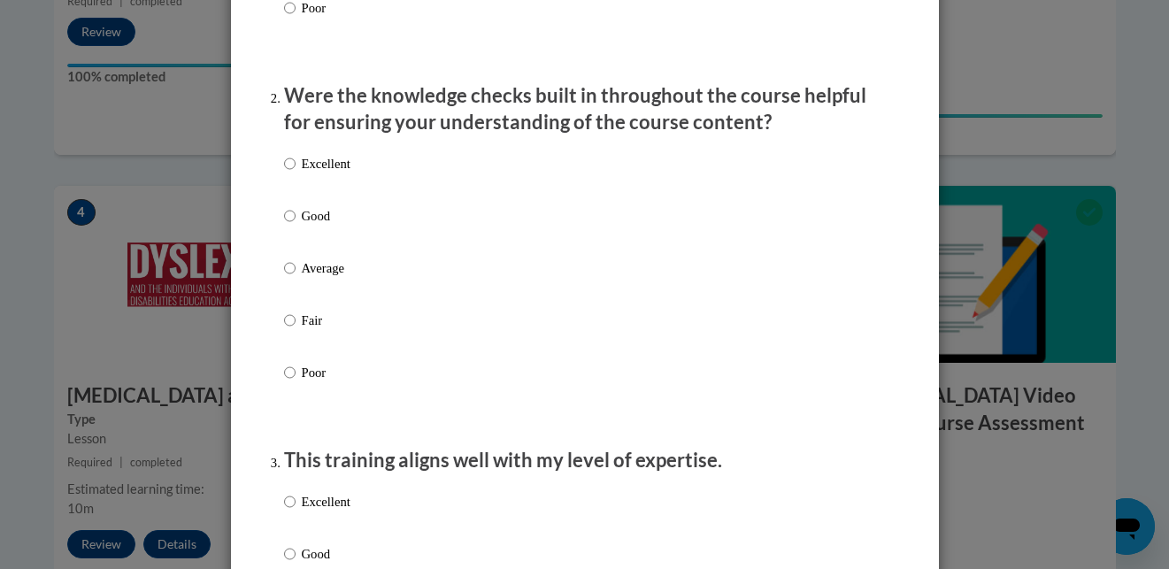
click at [312, 226] on p "Good" at bounding box center [326, 215] width 49 height 19
click at [296, 226] on input "Good" at bounding box center [290, 215] width 12 height 19
radio input "true"
click at [321, 169] on div "Excellent Good Average Fair Poor" at bounding box center [317, 282] width 66 height 274
click at [322, 173] on p "Excellent" at bounding box center [326, 163] width 49 height 19
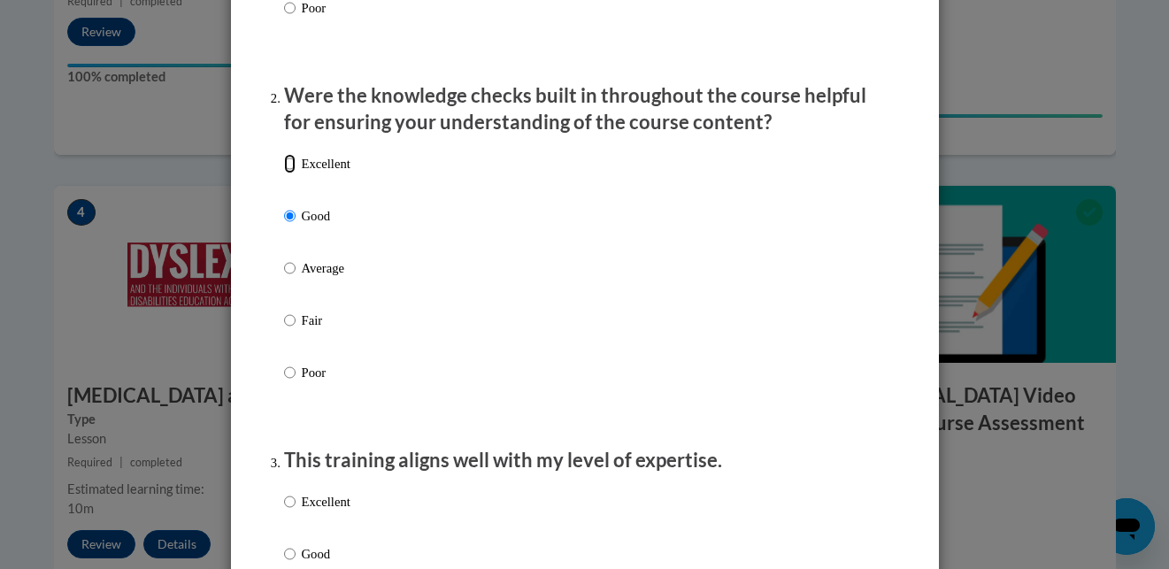
click at [296, 173] on input "Excellent" at bounding box center [290, 163] width 12 height 19
radio input "true"
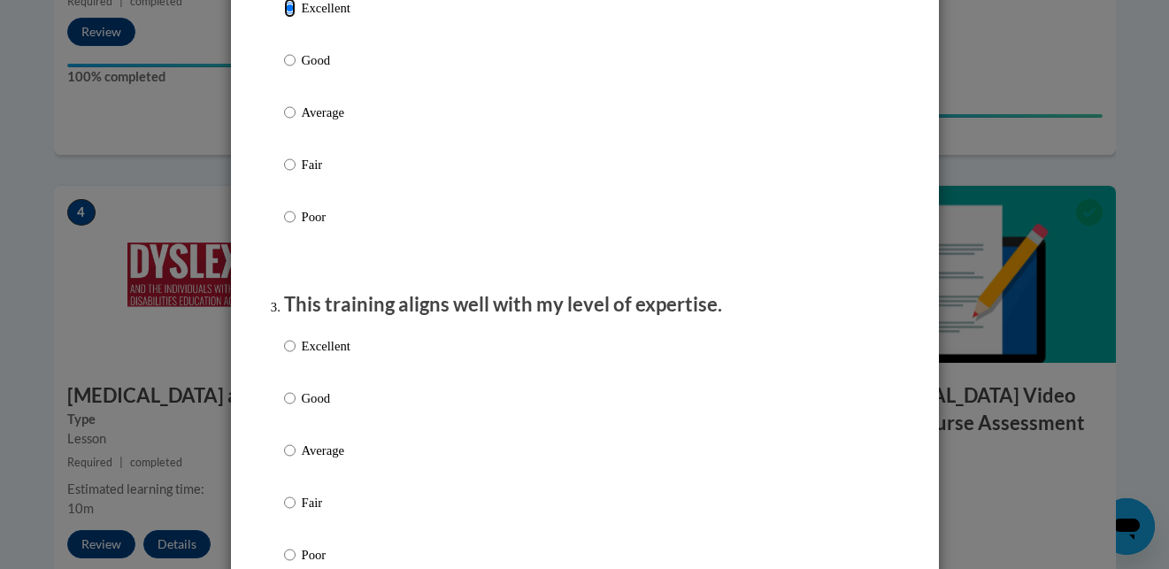
scroll to position [659, 0]
click at [320, 350] on div "Excellent Good Average Fair Poor" at bounding box center [317, 464] width 66 height 274
click at [322, 355] on p "Excellent" at bounding box center [326, 344] width 49 height 19
click at [296, 355] on input "Excellent" at bounding box center [290, 344] width 12 height 19
radio input "true"
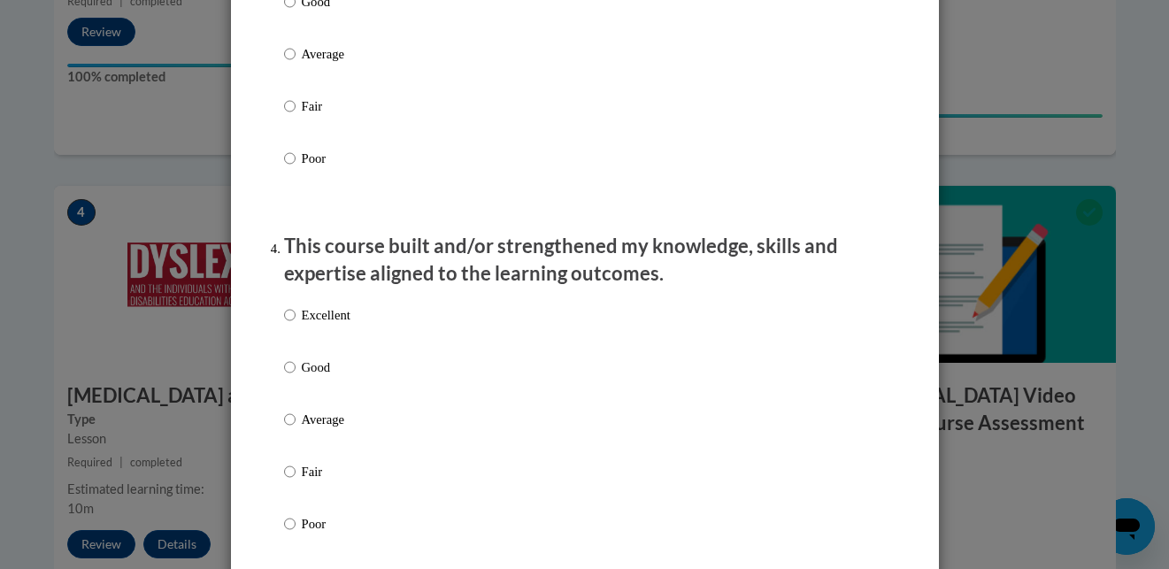
click at [324, 325] on p "Excellent" at bounding box center [326, 314] width 49 height 19
click at [296, 325] on input "Excellent" at bounding box center [290, 314] width 12 height 19
radio input "true"
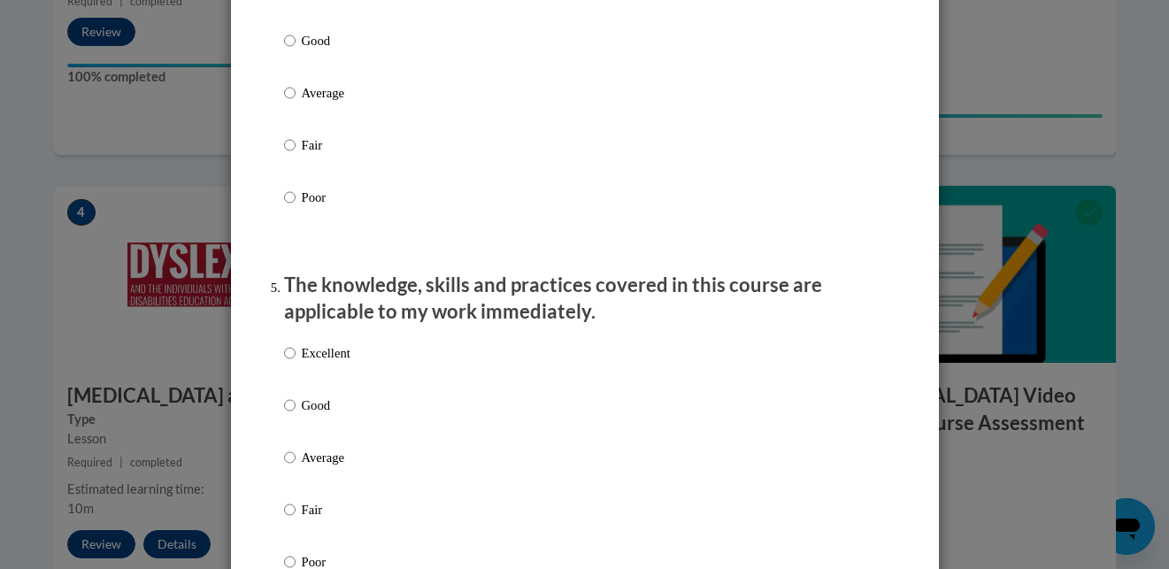
scroll to position [1400, 0]
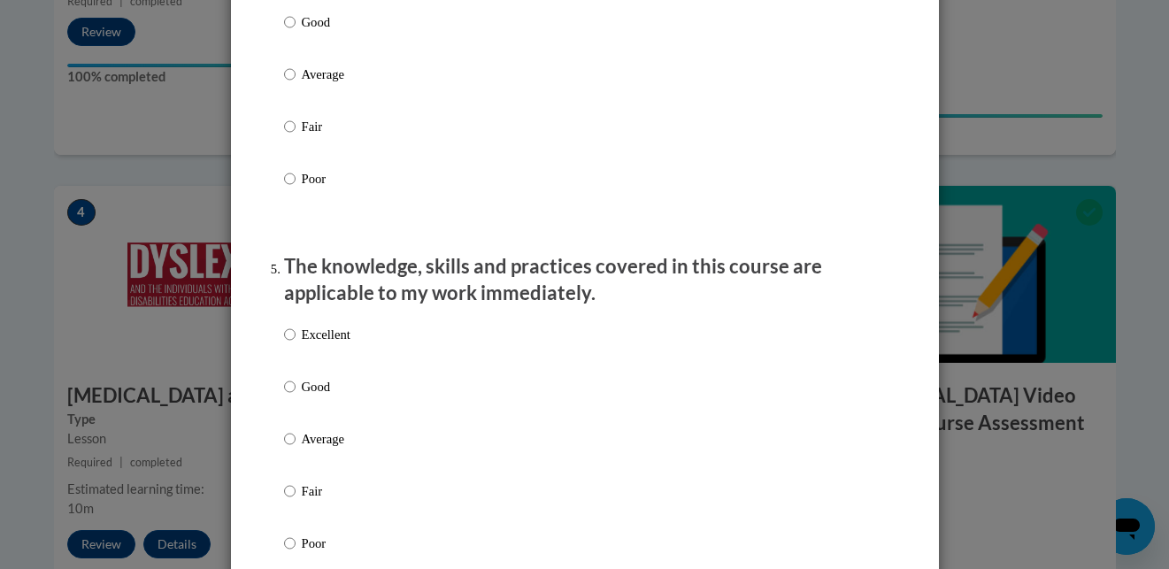
click at [322, 340] on div "Excellent Good Average Fair Poor" at bounding box center [317, 453] width 66 height 274
click at [322, 344] on p "Excellent" at bounding box center [326, 334] width 49 height 19
click at [296, 344] on input "Excellent" at bounding box center [290, 334] width 12 height 19
radio input "true"
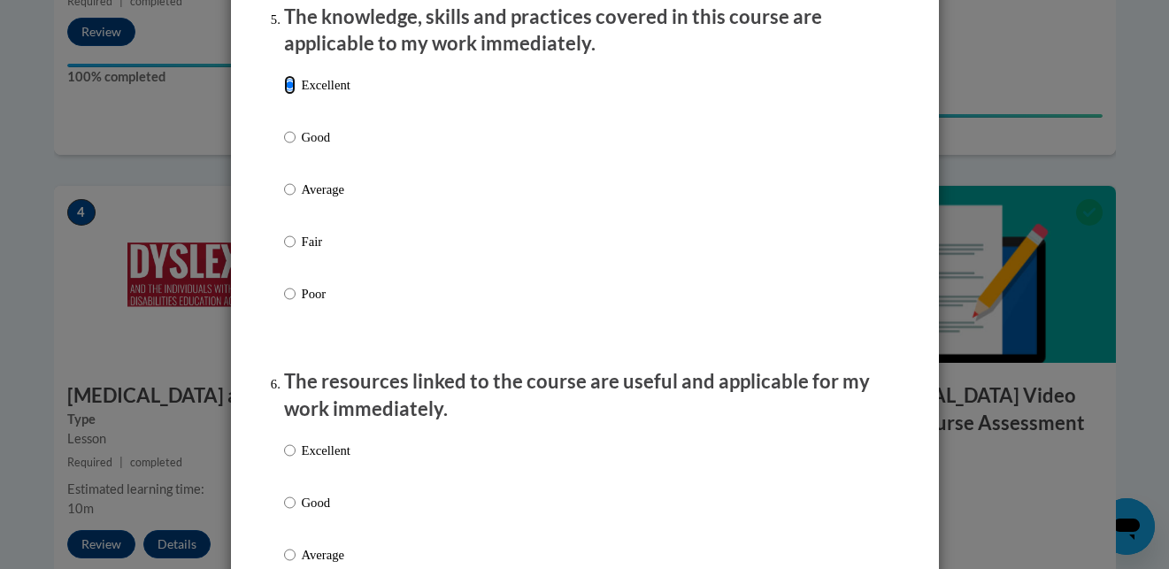
scroll to position [1824, 0]
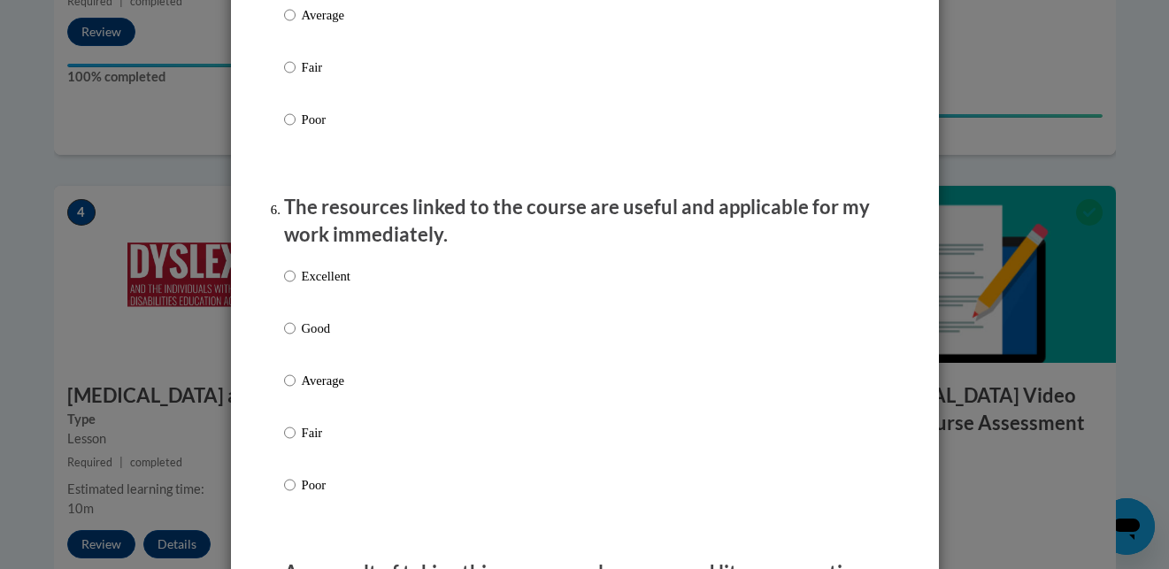
click at [333, 286] on p "Excellent" at bounding box center [326, 275] width 49 height 19
click at [296, 286] on input "Excellent" at bounding box center [290, 275] width 12 height 19
radio input "true"
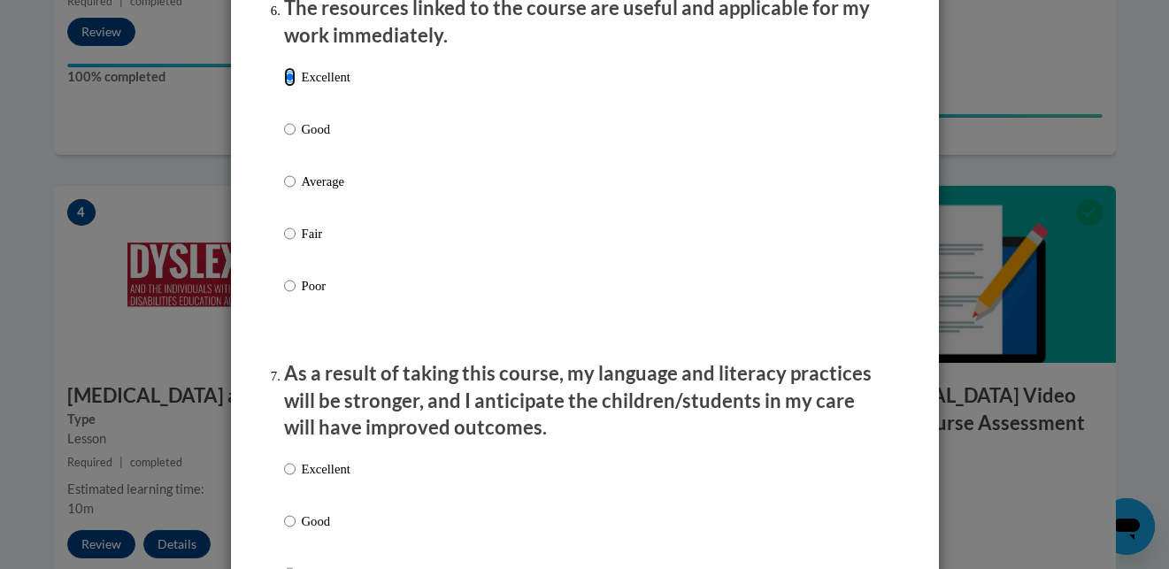
scroll to position [2148, 0]
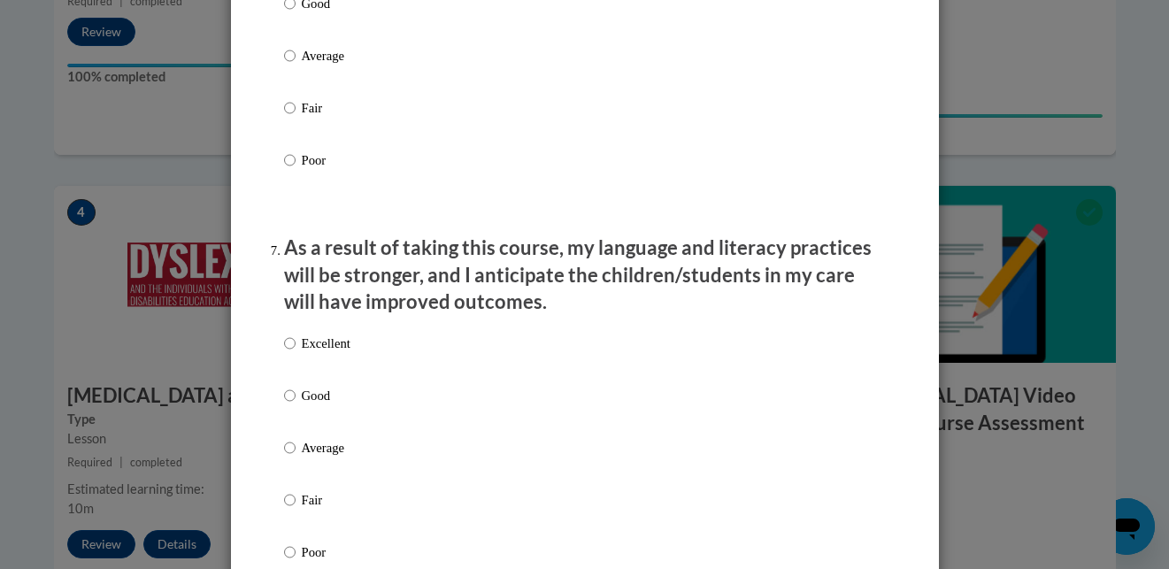
click at [328, 353] on p "Excellent" at bounding box center [326, 343] width 49 height 19
click at [296, 353] on input "Excellent" at bounding box center [290, 343] width 12 height 19
radio input "true"
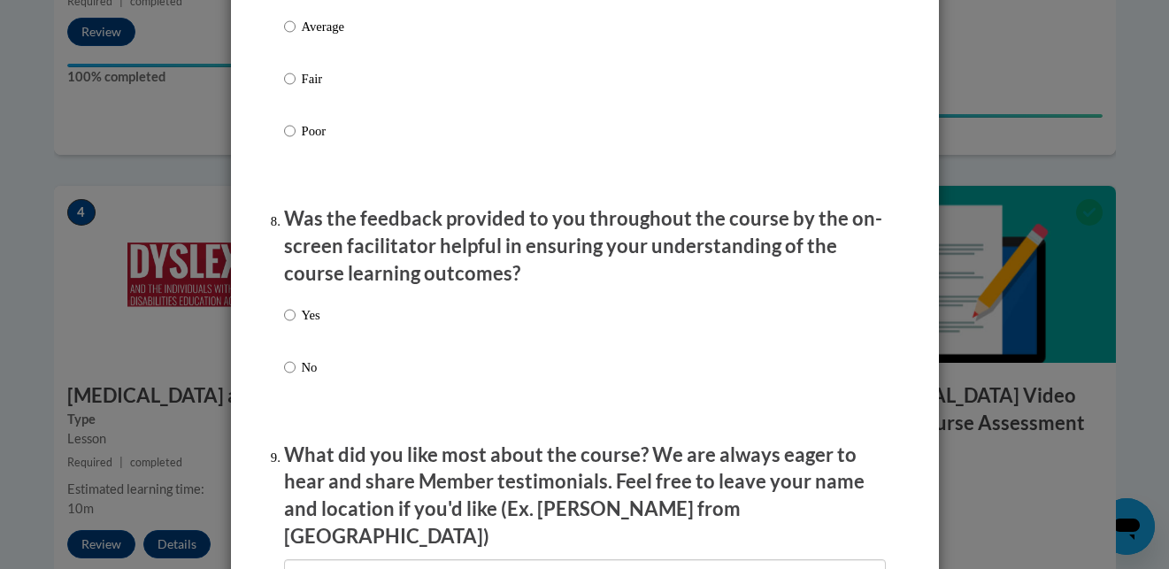
scroll to position [2567, 0]
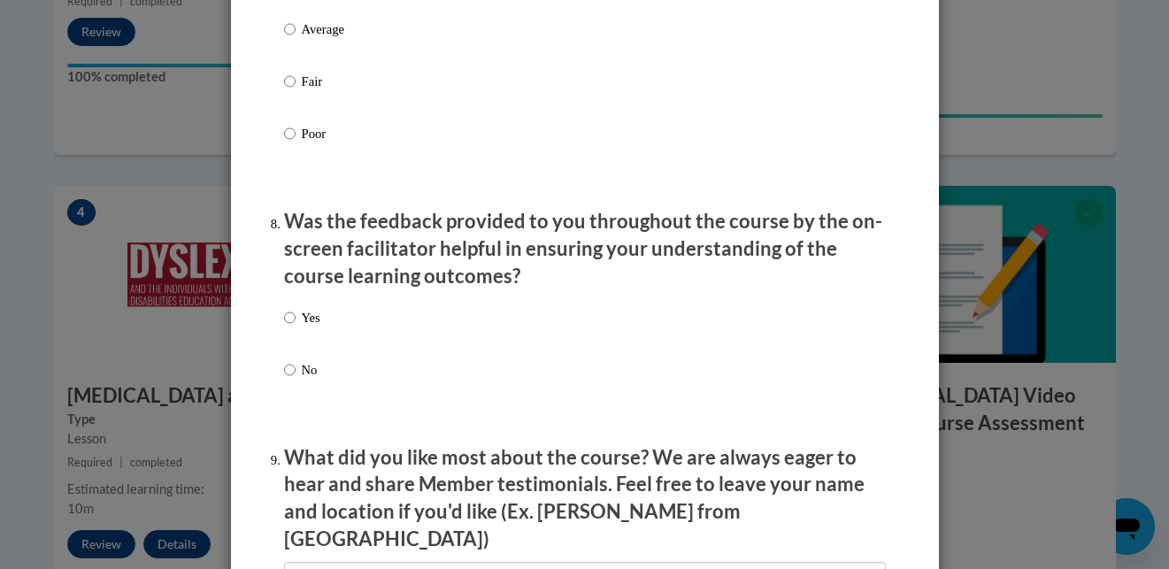
click at [304, 327] on p "Yes" at bounding box center [311, 317] width 19 height 19
click at [296, 327] on input "Yes" at bounding box center [290, 317] width 12 height 19
radio input "true"
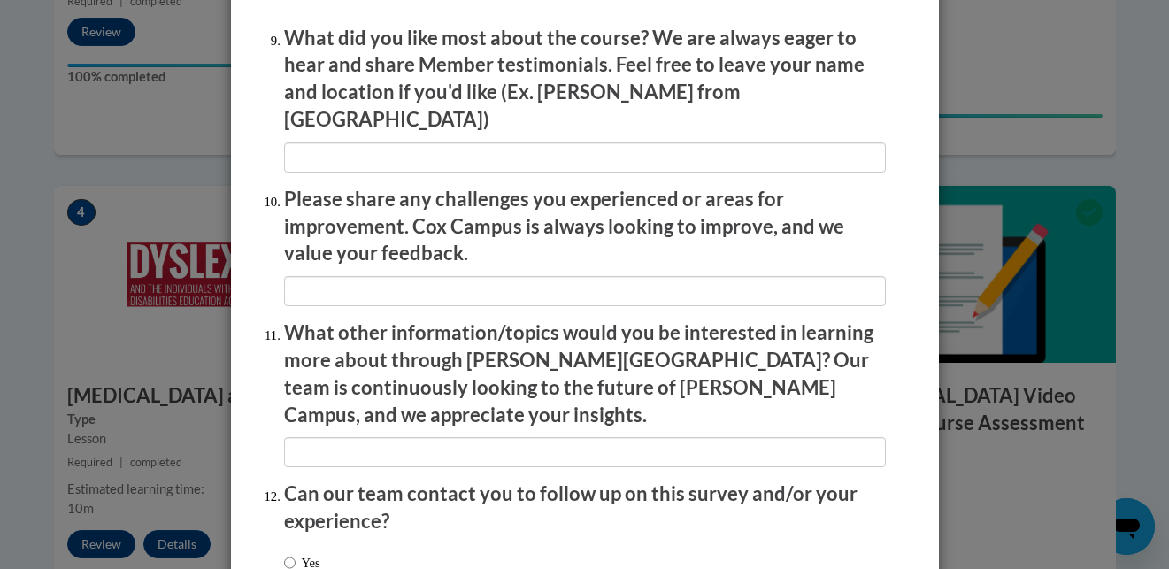
scroll to position [3112, 0]
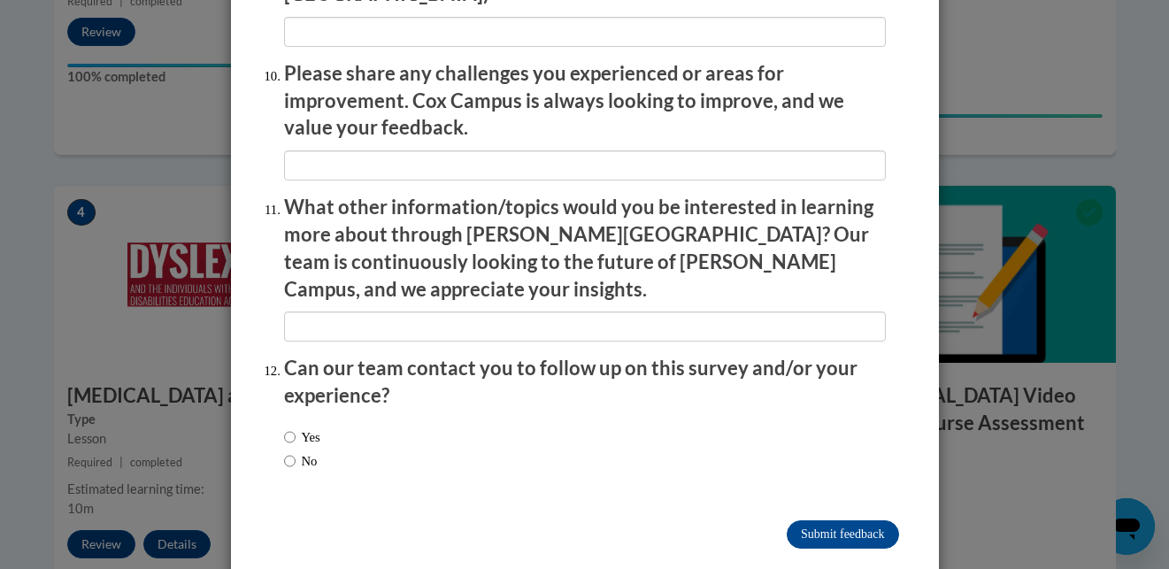
click at [304, 451] on label "No" at bounding box center [301, 460] width 34 height 19
click at [296, 451] on input "No" at bounding box center [290, 460] width 12 height 19
radio input "true"
click at [874, 520] on input "Submit feedback" at bounding box center [842, 534] width 111 height 28
